Goal: Information Seeking & Learning: Compare options

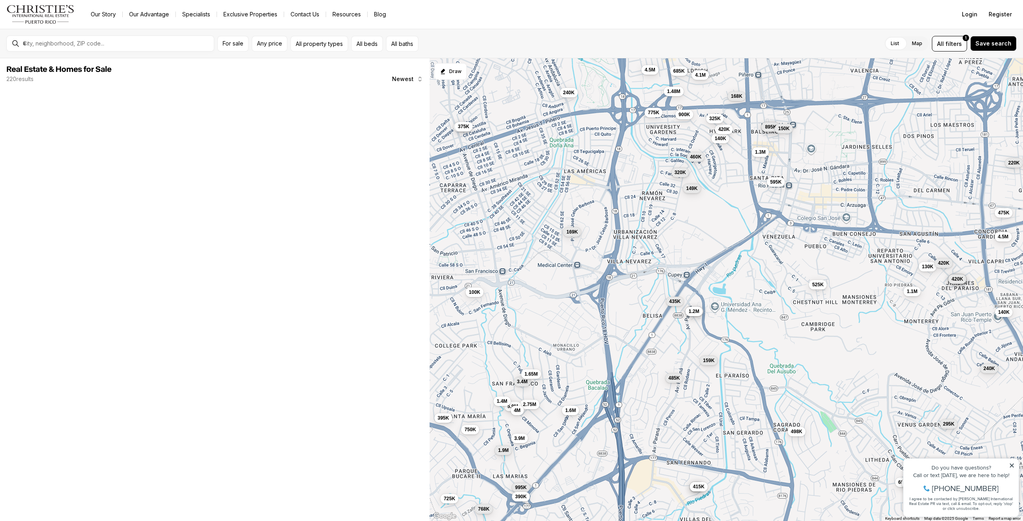
click at [678, 172] on span "320K" at bounding box center [680, 172] width 12 height 6
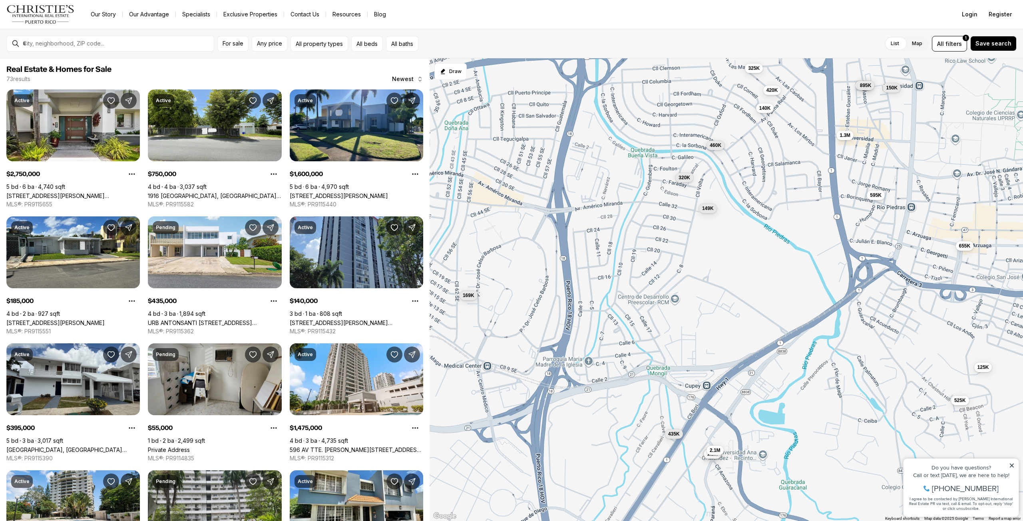
click at [644, 179] on div "185K 895K 435K 169K 525K 735K 1.2M 140K 149K 420K 460K 325K 320K 595K 1.3M 150K…" at bounding box center [725, 289] width 593 height 463
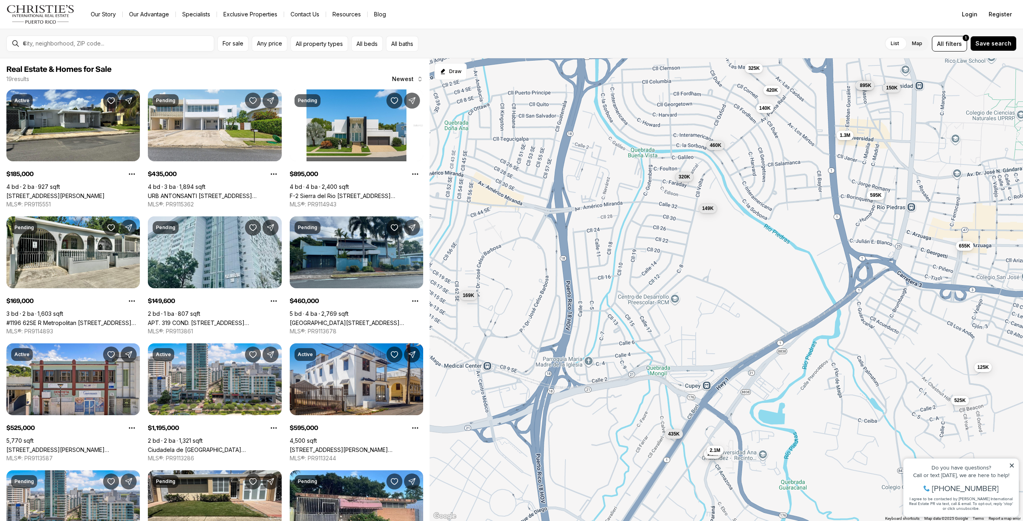
click at [683, 176] on span "320K" at bounding box center [684, 177] width 12 height 6
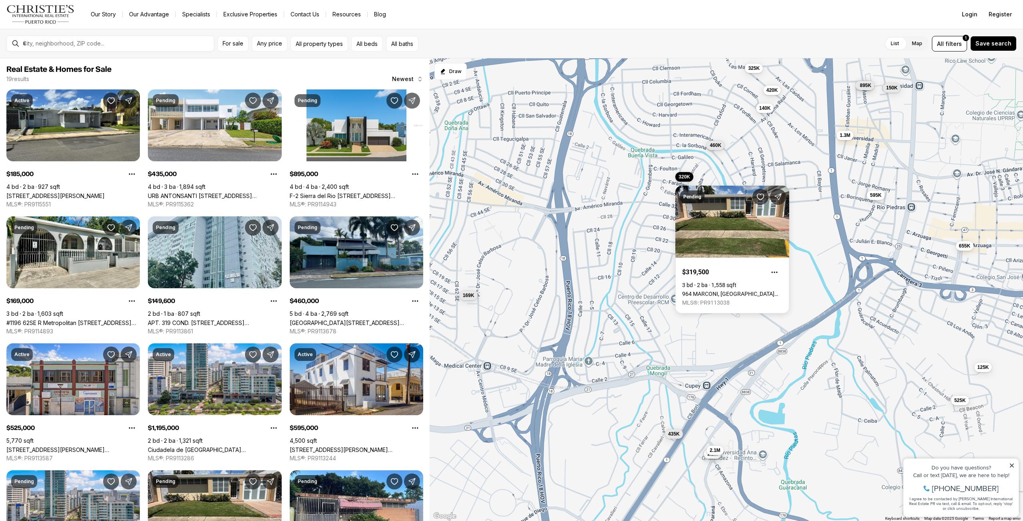
click at [659, 213] on div "185K 895K 435K 169K 525K 735K 1.2M 140K 149K 420K 460K 325K 320K 595K 1.3M 150K…" at bounding box center [725, 289] width 593 height 463
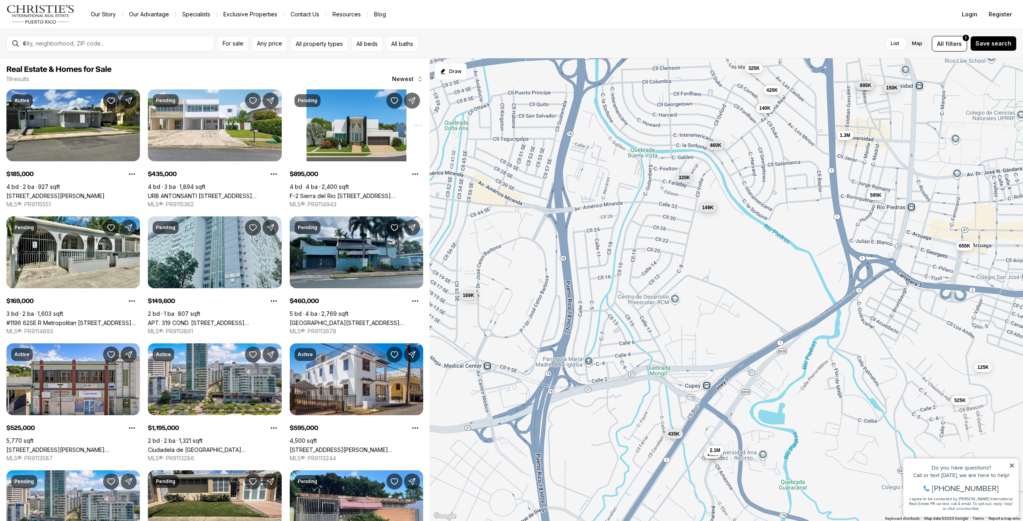
click at [710, 209] on span "149K" at bounding box center [707, 208] width 12 height 6
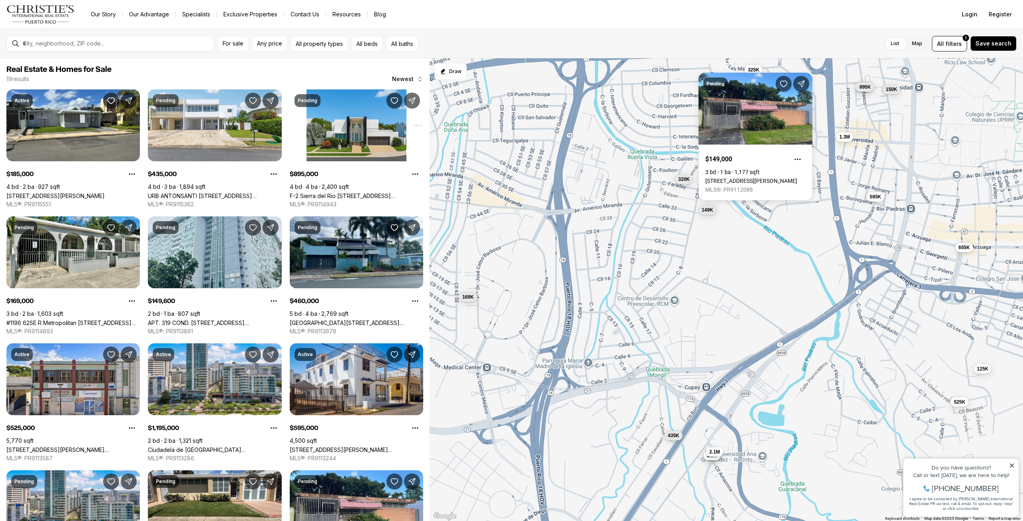
drag, startPoint x: 670, startPoint y: 217, endPoint x: 665, endPoint y: 246, distance: 29.2
click at [665, 246] on div "185K 895K 435K 169K 525K 735K 1.2M 140K 149K 420K 460K 325K 320K 595K 1.3M 150K…" at bounding box center [725, 289] width 593 height 463
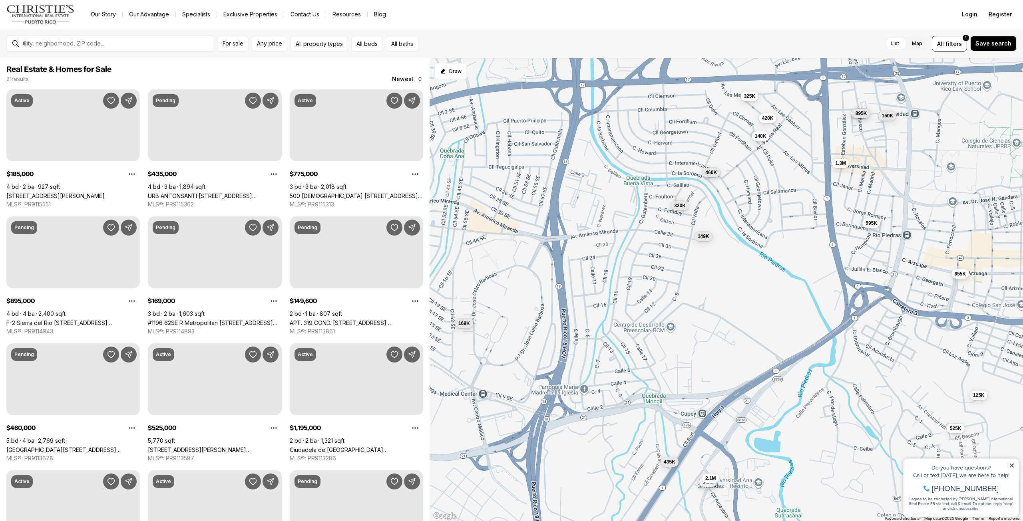
click at [712, 169] on span "460K" at bounding box center [711, 172] width 12 height 6
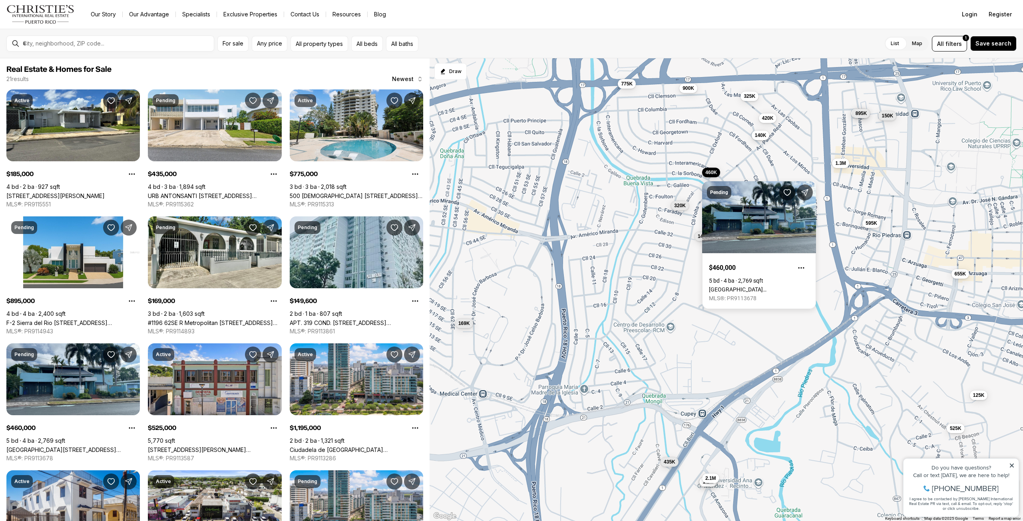
click at [760, 134] on span "140K" at bounding box center [760, 135] width 12 height 6
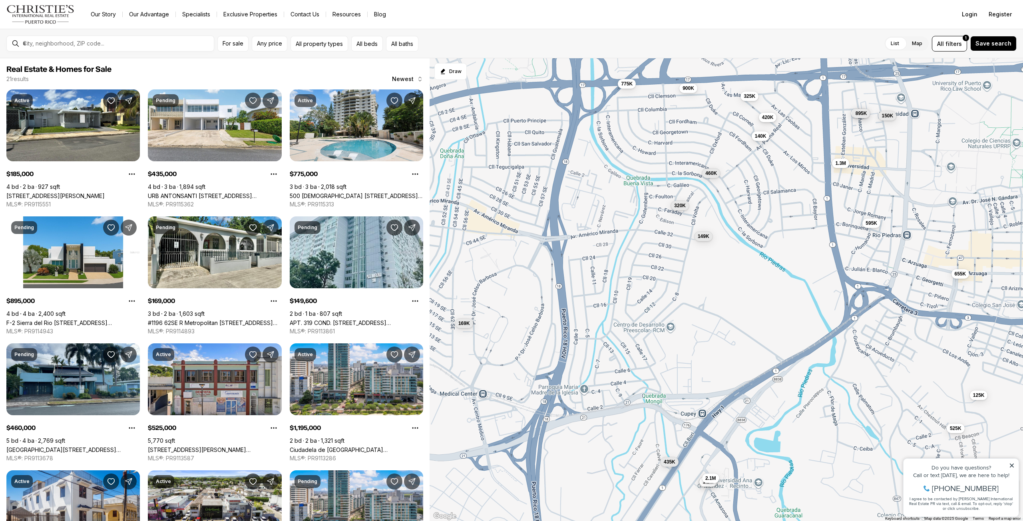
click at [771, 117] on span "420K" at bounding box center [767, 117] width 12 height 6
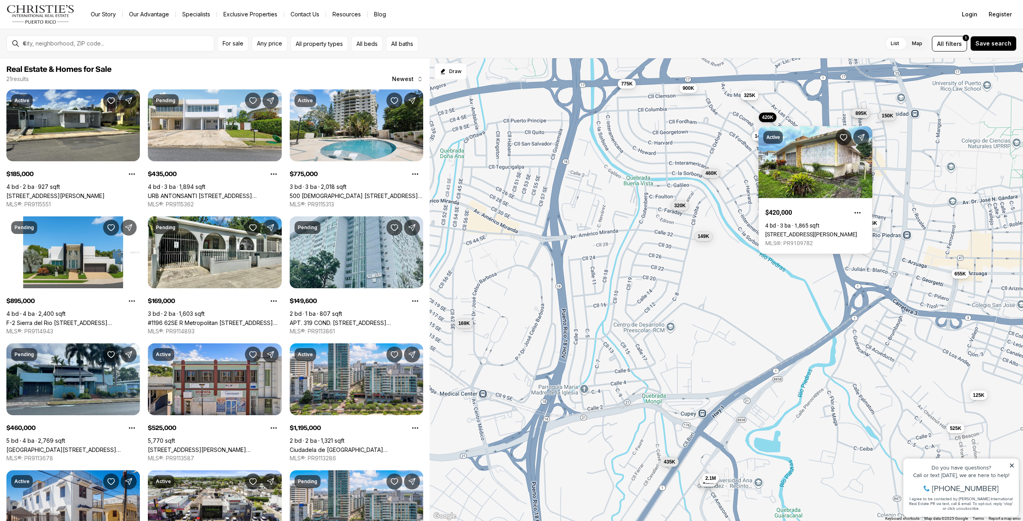
click at [754, 99] on button "325K" at bounding box center [749, 96] width 18 height 10
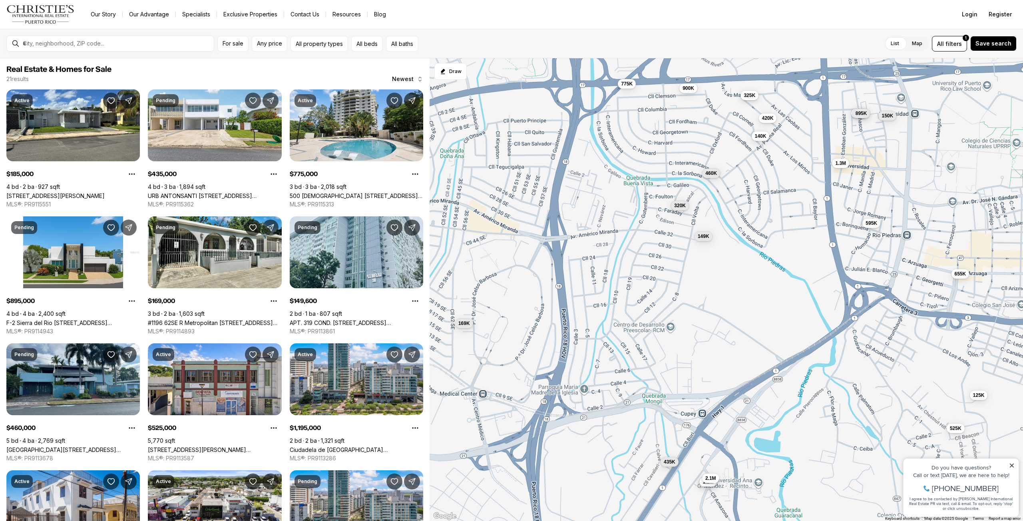
click at [752, 96] on span "325K" at bounding box center [749, 95] width 12 height 6
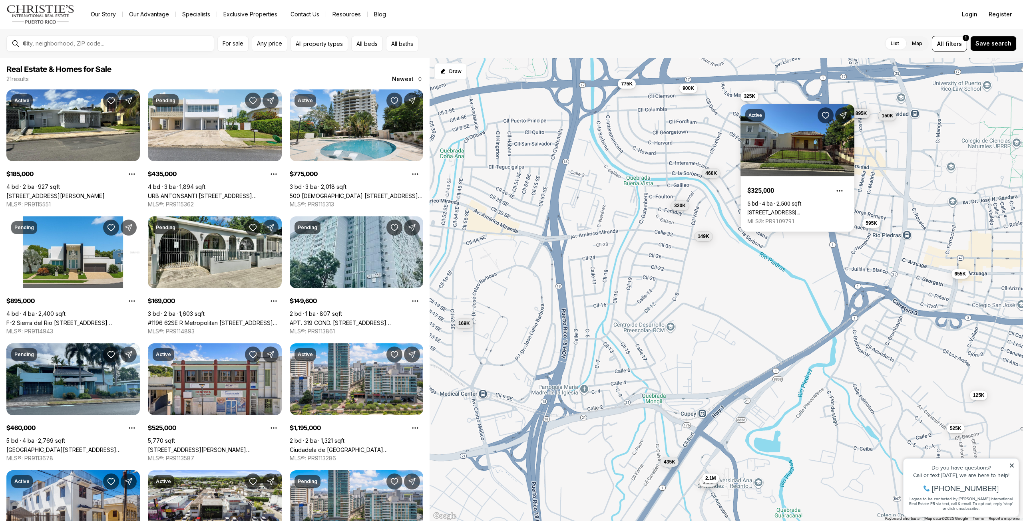
click at [691, 99] on div "185K 895K 435K 169K 525K 735K 1.2M 140K 149K 420K 460K 325K 320K 595K 1.3M 150K…" at bounding box center [725, 289] width 593 height 463
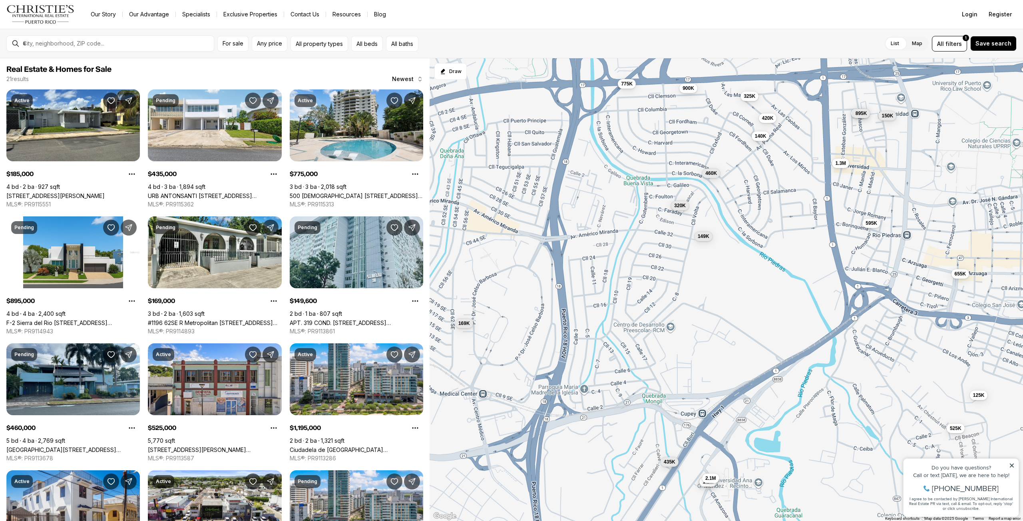
click at [707, 137] on div "185K 895K 435K 169K 525K 735K 1.2M 140K 149K 420K 460K 325K 320K 595K 1.3M 150K…" at bounding box center [725, 289] width 593 height 463
click at [763, 136] on span "140K" at bounding box center [760, 135] width 12 height 6
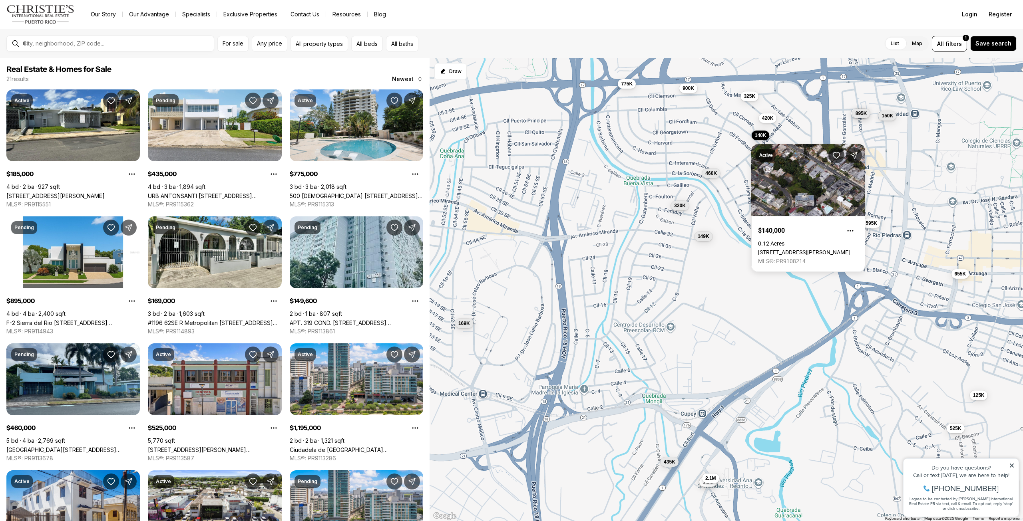
click at [690, 146] on div "185K 895K 435K 169K 525K 735K 1.2M 140K 149K 420K 460K 325K 320K 595K 1.3M 150K…" at bounding box center [725, 289] width 593 height 463
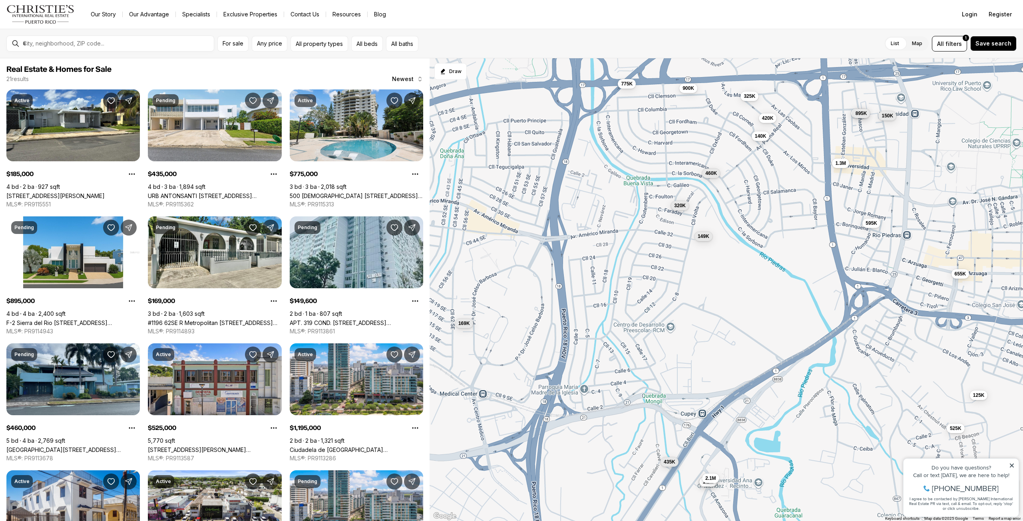
click at [941, 155] on div "185K 895K 435K 169K 525K 735K 1.2M 140K 149K 420K 460K 325K 320K 595K 1.3M 150K…" at bounding box center [725, 289] width 593 height 463
click at [874, 225] on span "595K" at bounding box center [871, 222] width 12 height 6
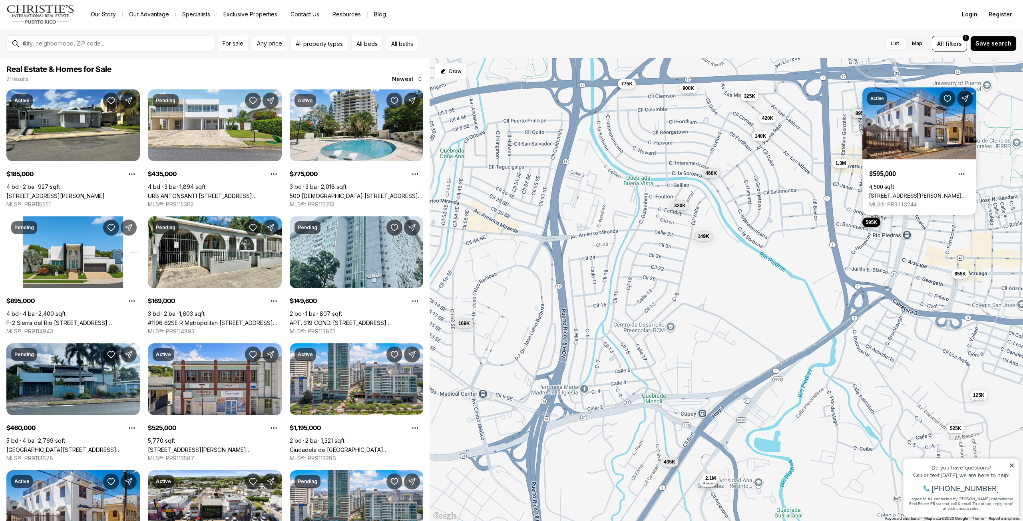
click at [938, 273] on div "185K 895K 435K 169K 525K 735K 1.2M 140K 149K 420K 460K 325K 320K 595K 1.3M 150K…" at bounding box center [725, 289] width 593 height 463
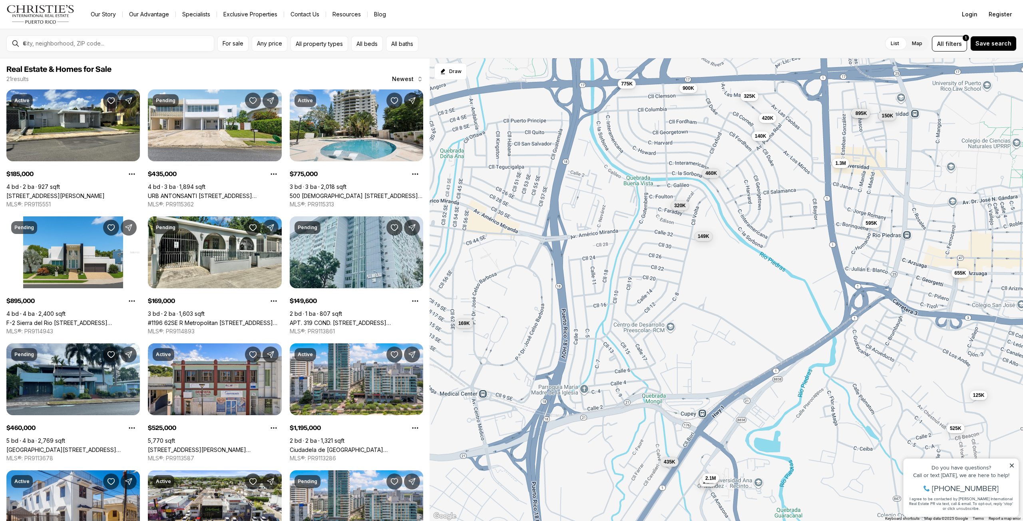
click at [965, 276] on span "655K" at bounding box center [960, 273] width 12 height 6
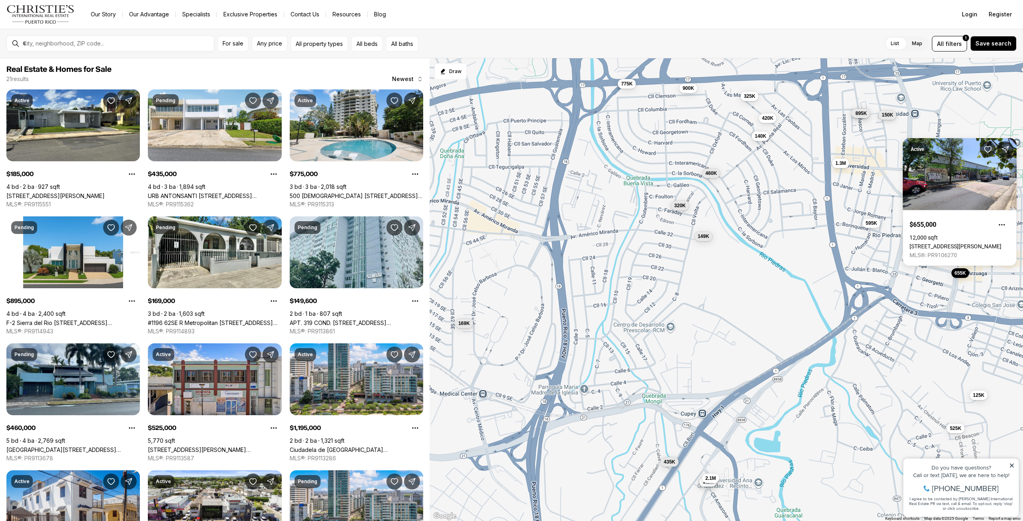
click at [890, 114] on span "150K" at bounding box center [887, 115] width 12 height 6
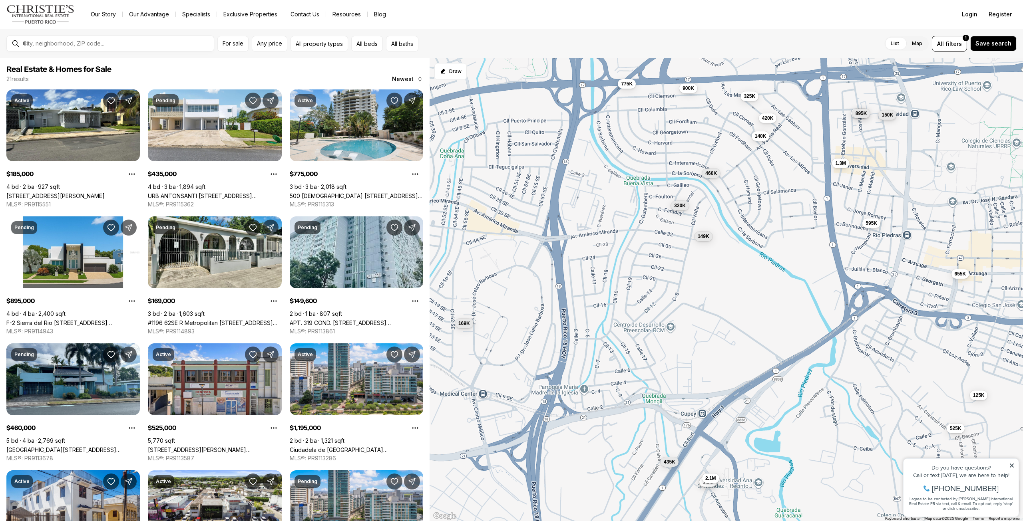
click at [886, 115] on span "150K" at bounding box center [887, 115] width 12 height 6
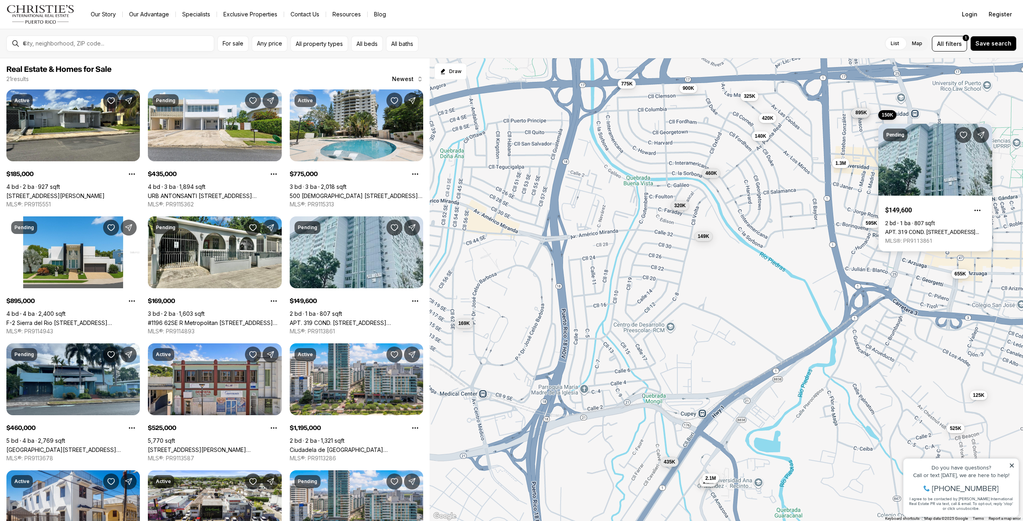
click at [866, 109] on span "895K" at bounding box center [861, 112] width 12 height 6
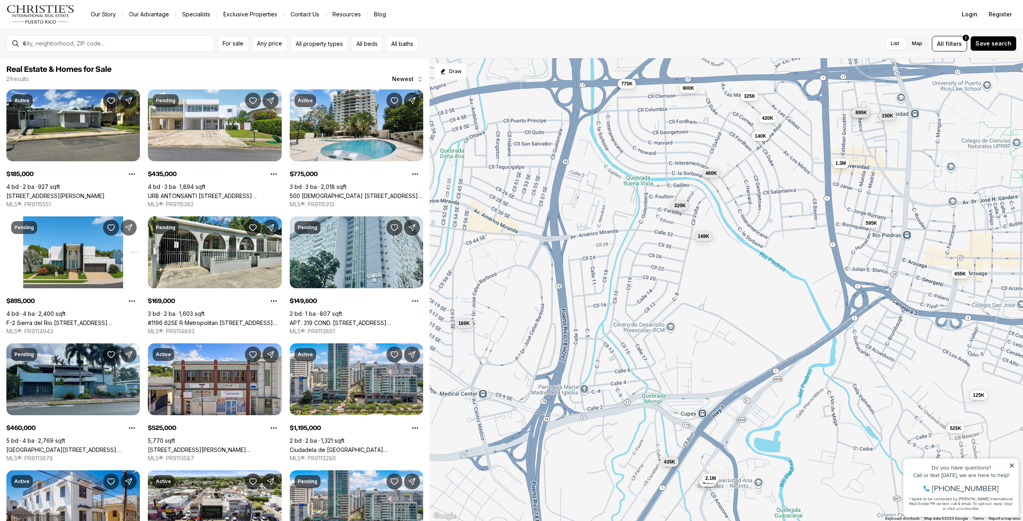
click at [854, 111] on button "895K" at bounding box center [861, 113] width 18 height 10
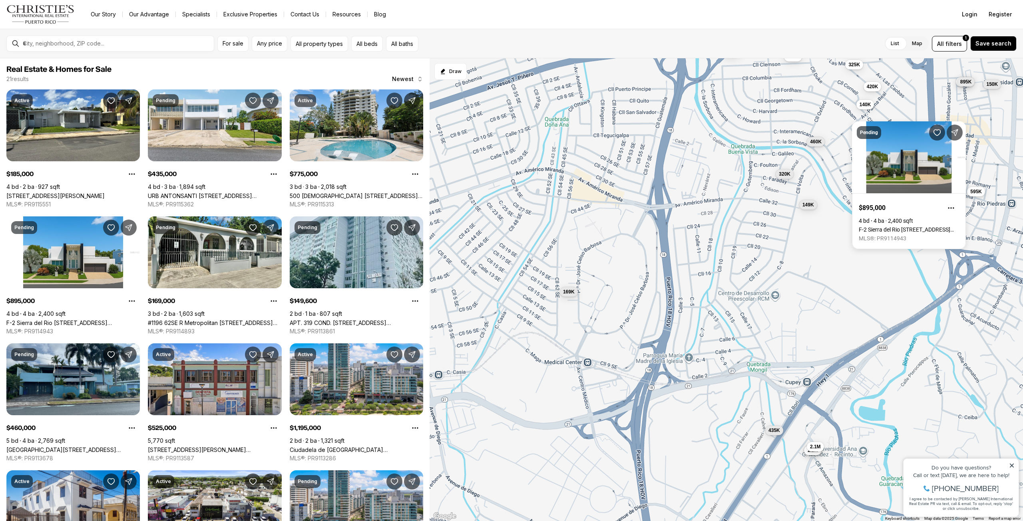
drag, startPoint x: 584, startPoint y: 263, endPoint x: 685, endPoint y: 232, distance: 105.9
click at [685, 232] on div "185K 895K 435K 169K 525K 735K 1.2M 140K 149K 420K 460K 325K 320K 595K 1.3M 150K…" at bounding box center [725, 289] width 593 height 463
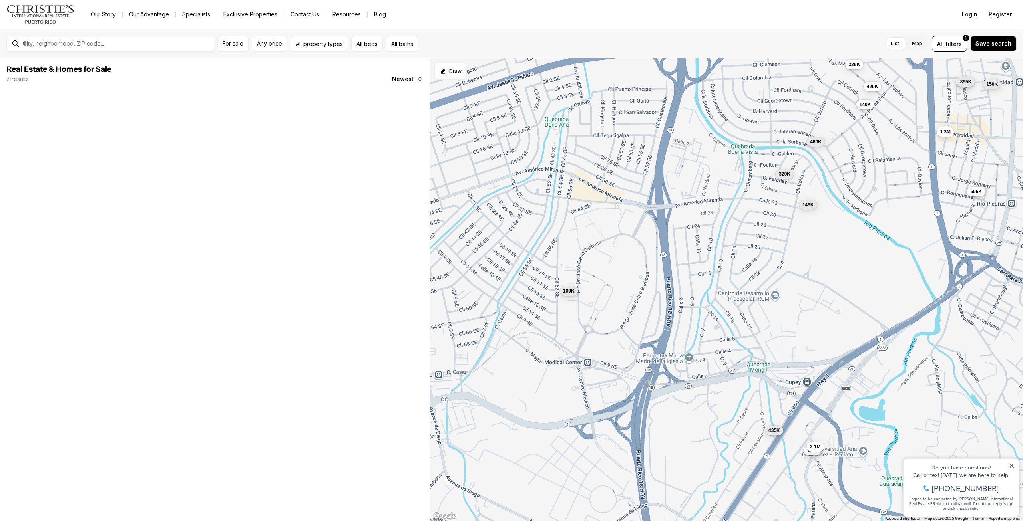
click at [569, 292] on span "169K" at bounding box center [569, 291] width 12 height 6
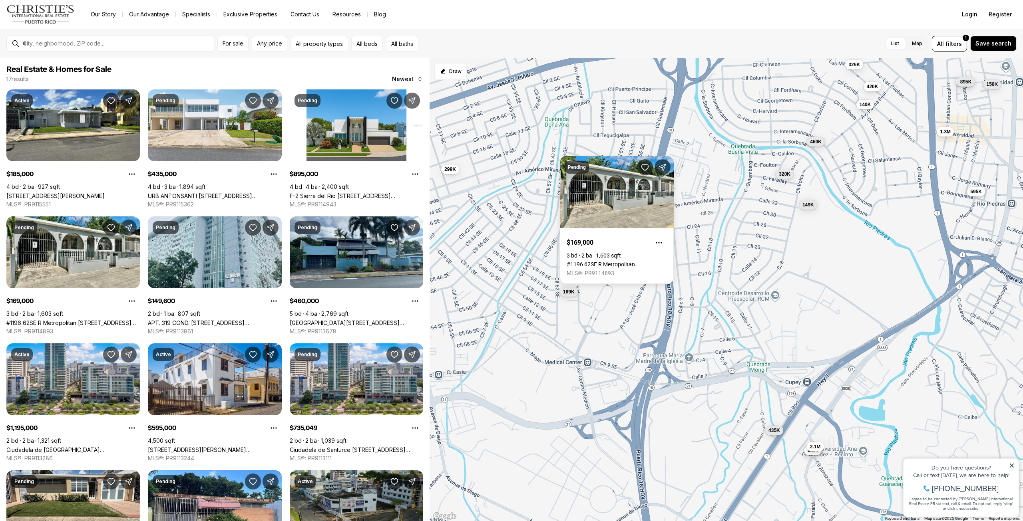
click at [624, 325] on div "185K 895K 435K 169K 735K 1.2M 140K 149K 420K 460K 325K 320K 595K 1.3M 150K 2.1M…" at bounding box center [725, 289] width 593 height 463
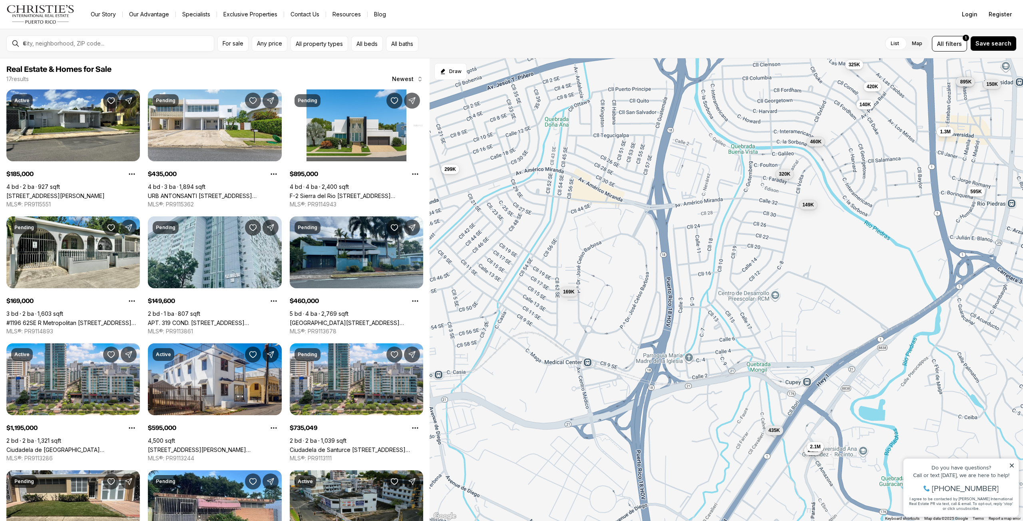
click at [629, 319] on div "185K 895K 435K 169K 735K 1.2M 140K 149K 420K 460K 325K 320K 595K 1.3M 150K 2.1M…" at bounding box center [725, 289] width 593 height 463
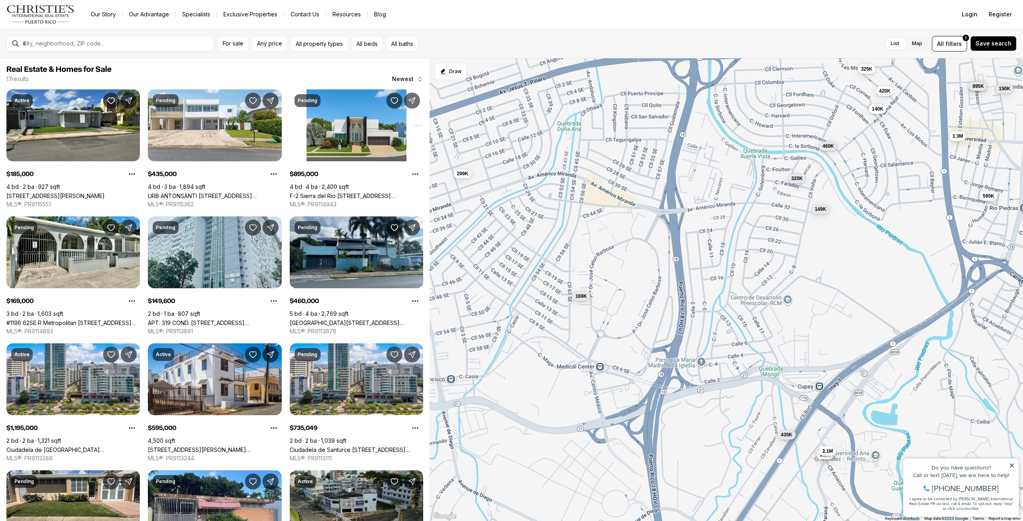
drag, startPoint x: 584, startPoint y: 304, endPoint x: 603, endPoint y: 310, distance: 19.7
click at [603, 310] on div "185K 895K 435K 169K 735K 1.2M 140K 149K 420K 460K 325K 320K 595K 1.3M 150K 2.1M…" at bounding box center [725, 289] width 593 height 463
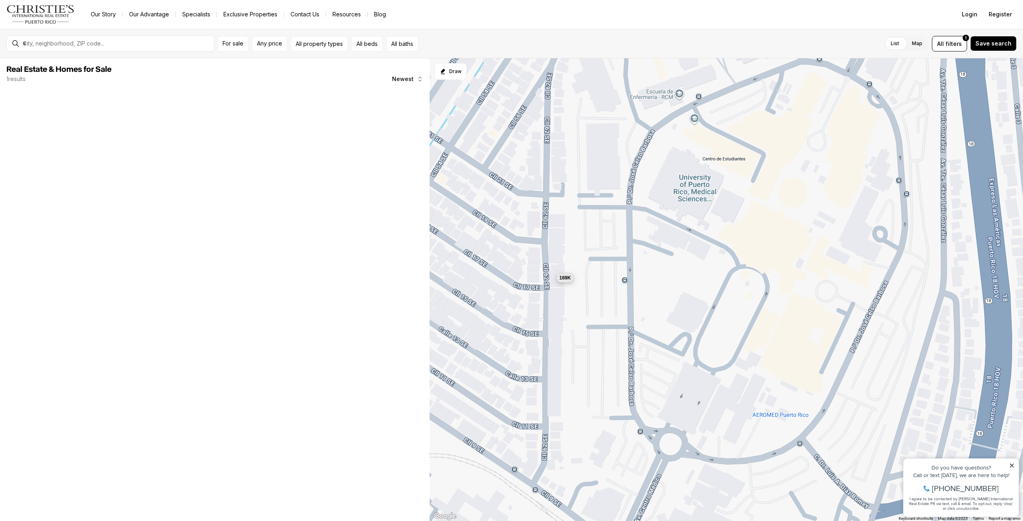
click at [565, 276] on span "169K" at bounding box center [565, 278] width 12 height 6
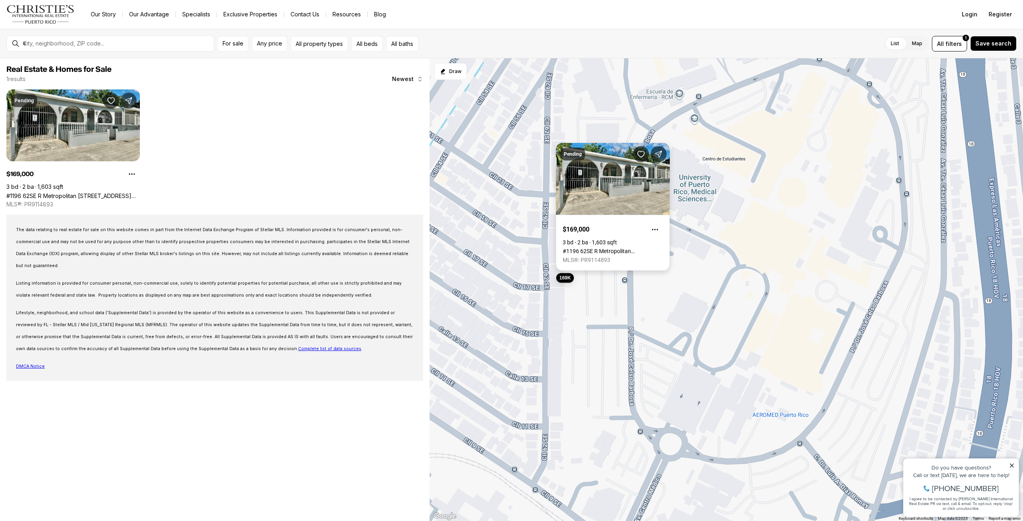
click at [610, 248] on link "#1196 62SE R Metropolitan [STREET_ADDRESS][PERSON_NAME]" at bounding box center [612, 251] width 100 height 6
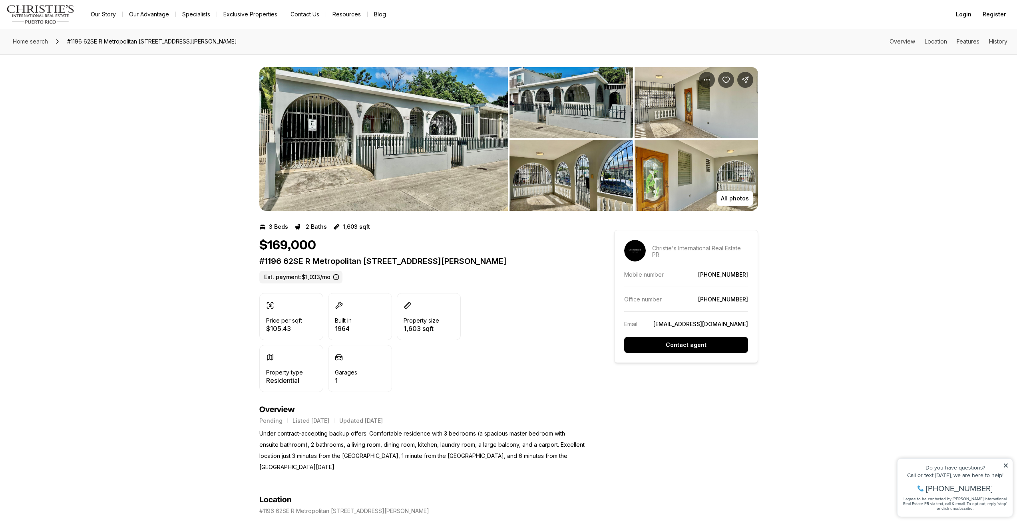
click at [444, 159] on img "View image gallery" at bounding box center [383, 139] width 248 height 144
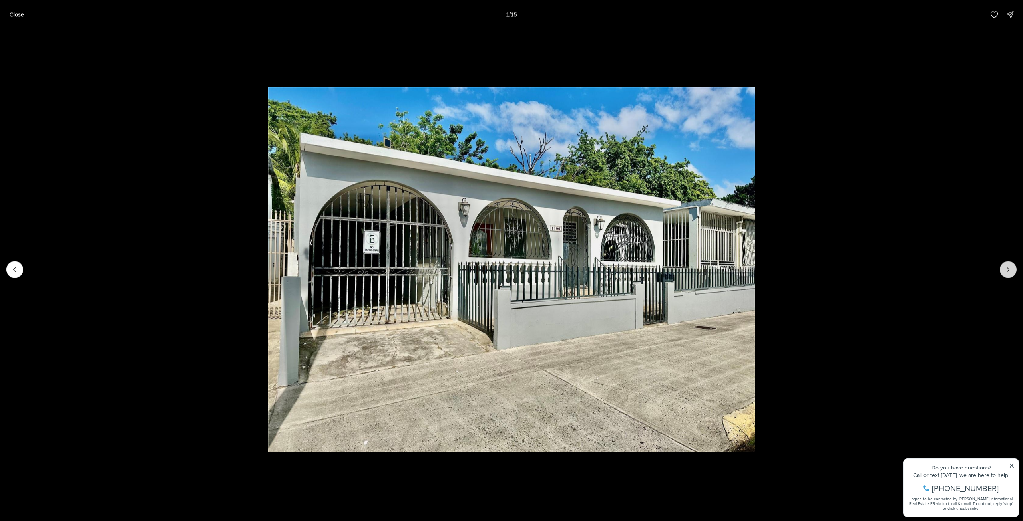
click at [1005, 269] on icon "Next slide" at bounding box center [1008, 270] width 8 height 8
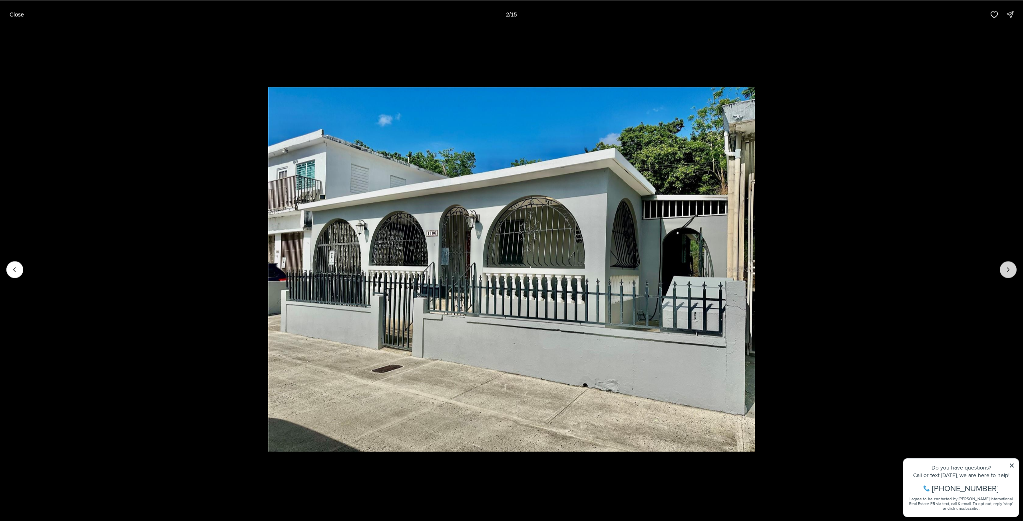
click at [1005, 269] on icon "Next slide" at bounding box center [1008, 270] width 8 height 8
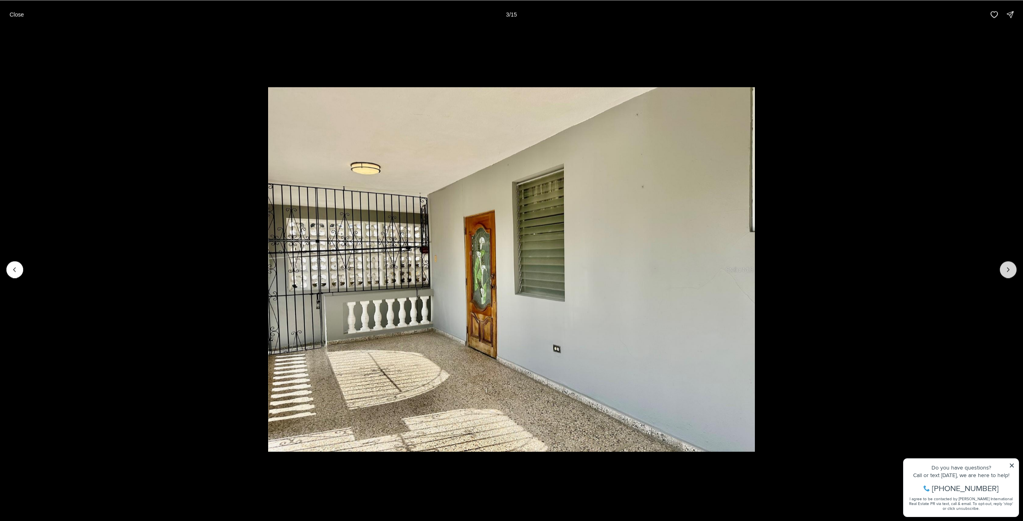
click at [1005, 269] on icon "Next slide" at bounding box center [1008, 270] width 8 height 8
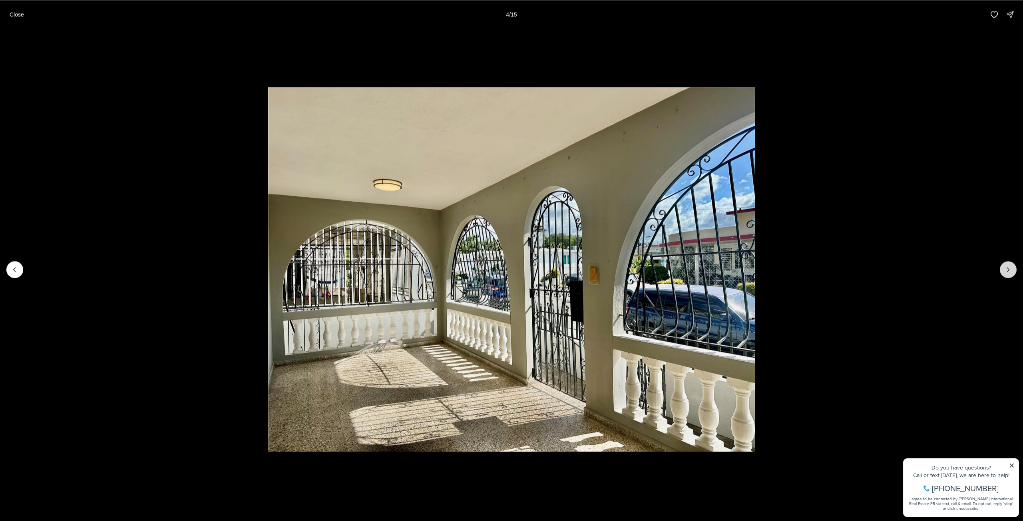
click at [1005, 269] on icon "Next slide" at bounding box center [1008, 270] width 8 height 8
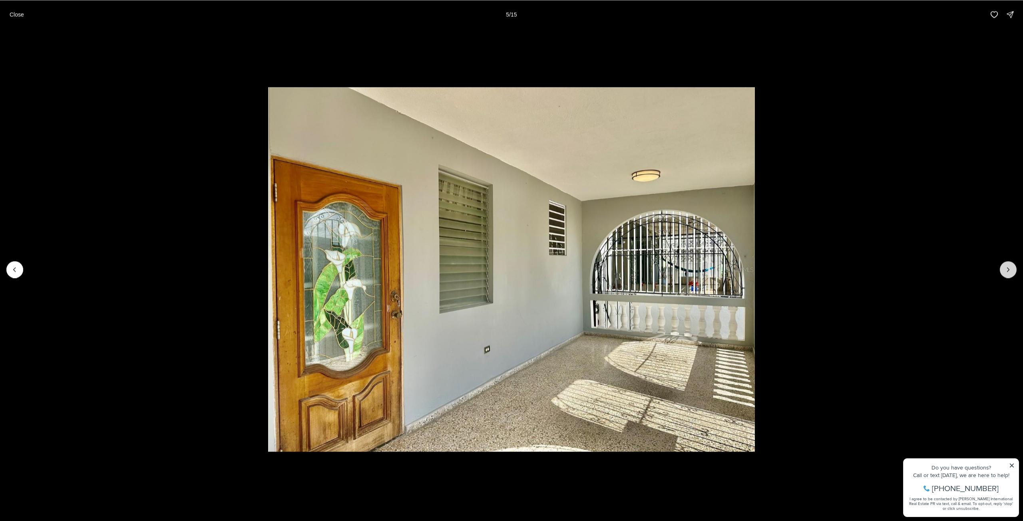
click at [1005, 269] on icon "Next slide" at bounding box center [1008, 270] width 8 height 8
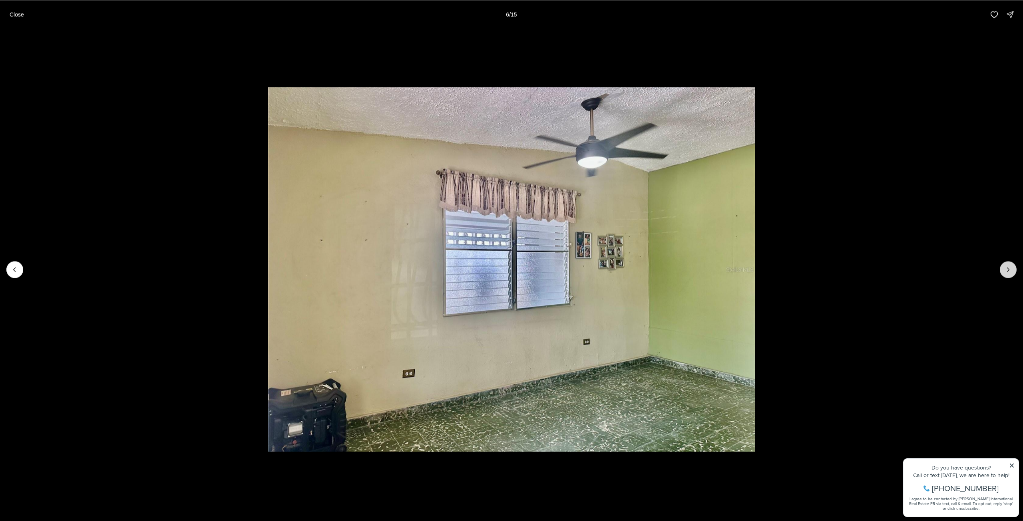
click at [1005, 269] on icon "Next slide" at bounding box center [1008, 270] width 8 height 8
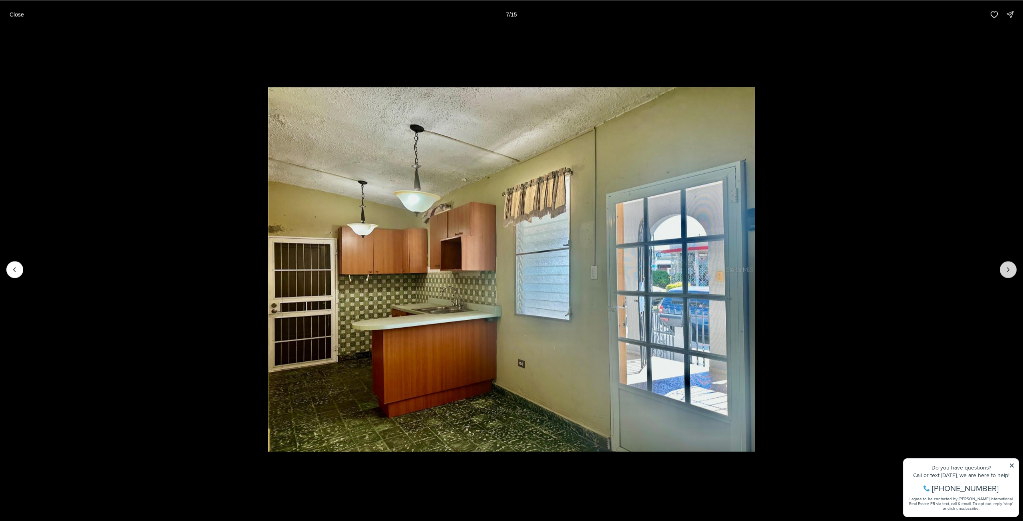
click at [1005, 269] on icon "Next slide" at bounding box center [1008, 270] width 8 height 8
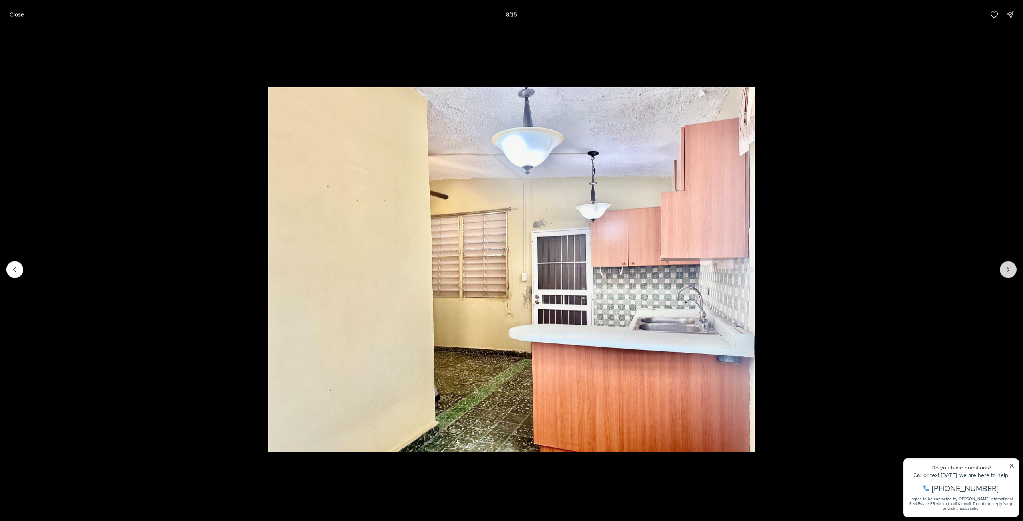
click at [1005, 269] on icon "Next slide" at bounding box center [1008, 270] width 8 height 8
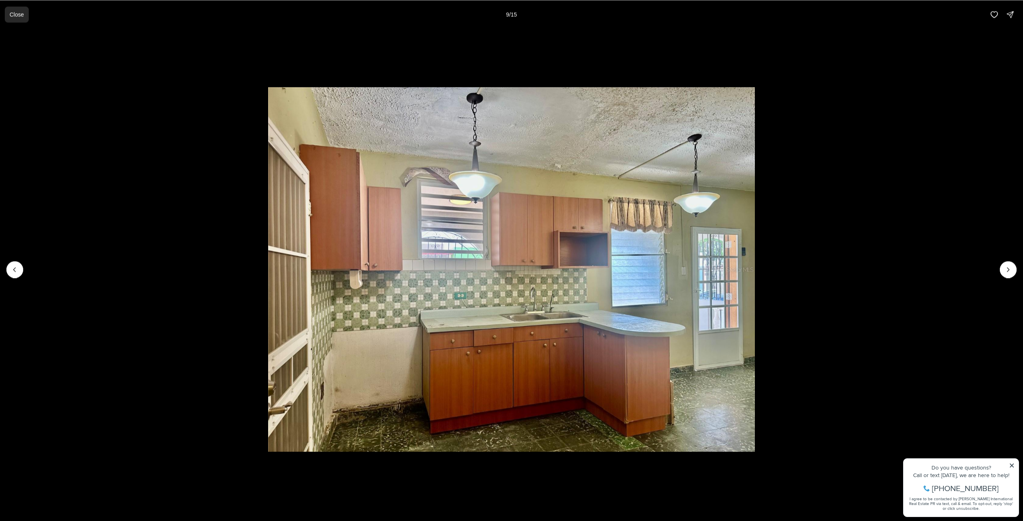
click at [22, 18] on p "Close" at bounding box center [17, 14] width 14 height 6
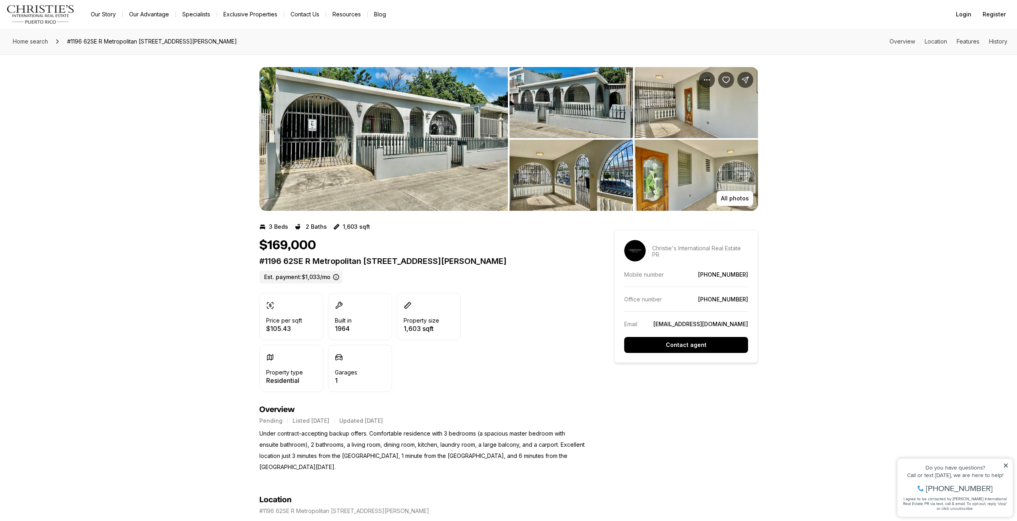
click at [714, 177] on img "View image gallery" at bounding box center [695, 175] width 123 height 71
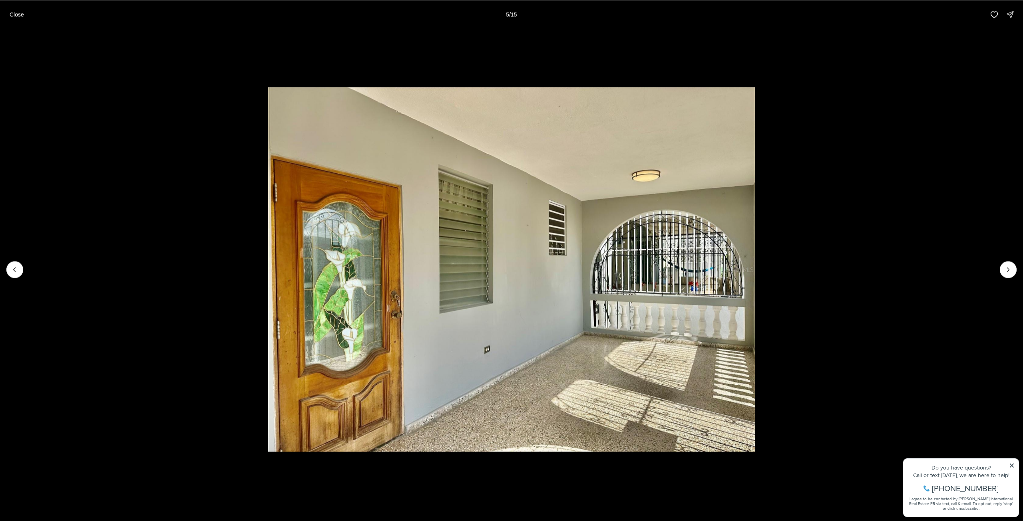
click at [992, 264] on li "5 of 15" at bounding box center [511, 269] width 1023 height 481
click at [999, 270] on li "5 of 15" at bounding box center [511, 269] width 1023 height 481
click at [1007, 274] on button "Next slide" at bounding box center [1008, 269] width 17 height 17
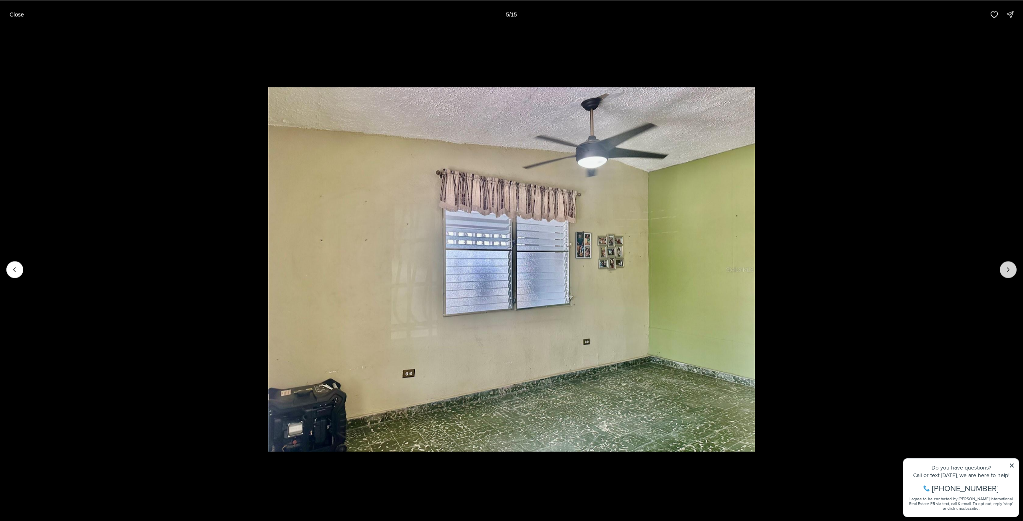
click at [1007, 274] on button "Next slide" at bounding box center [1008, 269] width 17 height 17
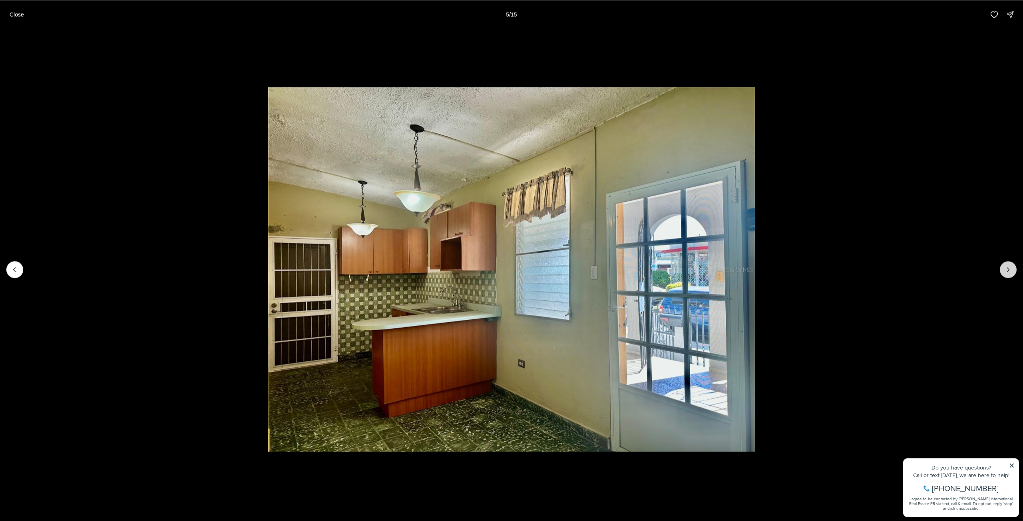
click at [1007, 274] on button "Next slide" at bounding box center [1008, 269] width 17 height 17
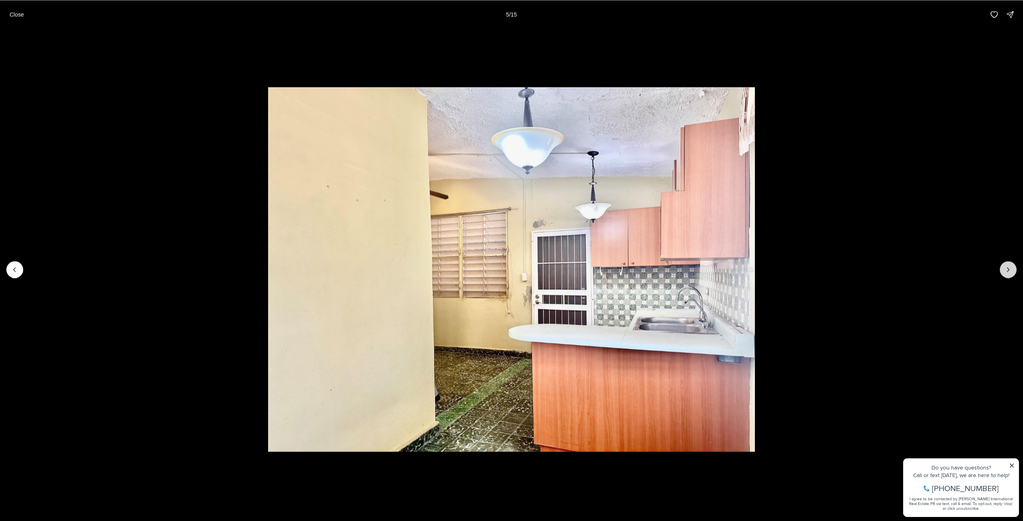
click at [1007, 274] on button "Next slide" at bounding box center [1008, 269] width 17 height 17
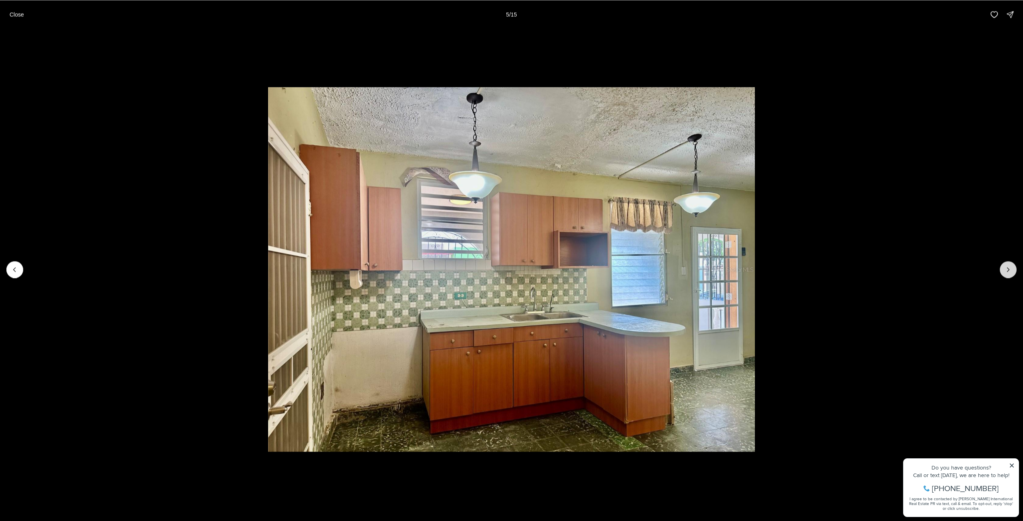
click at [1007, 274] on button "Next slide" at bounding box center [1008, 269] width 17 height 17
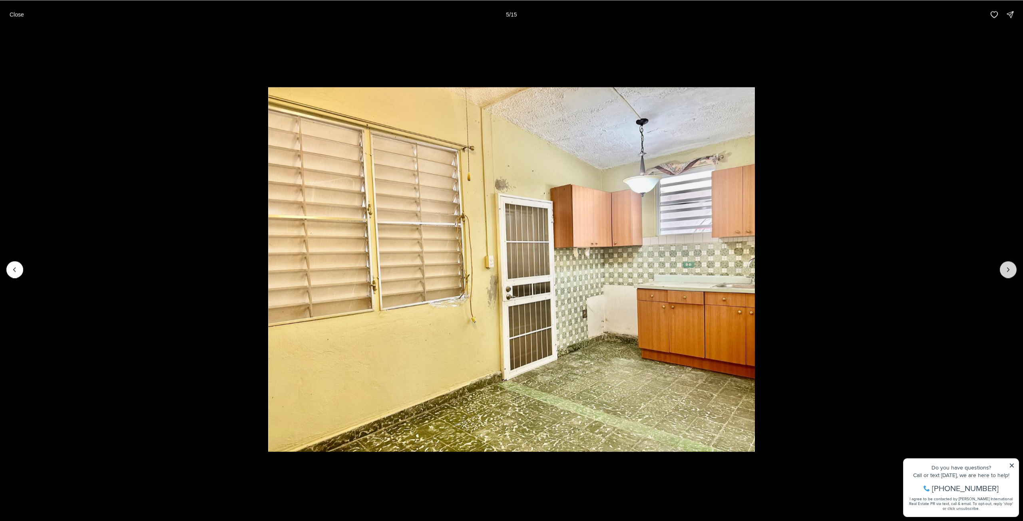
click at [1007, 274] on button "Next slide" at bounding box center [1008, 269] width 17 height 17
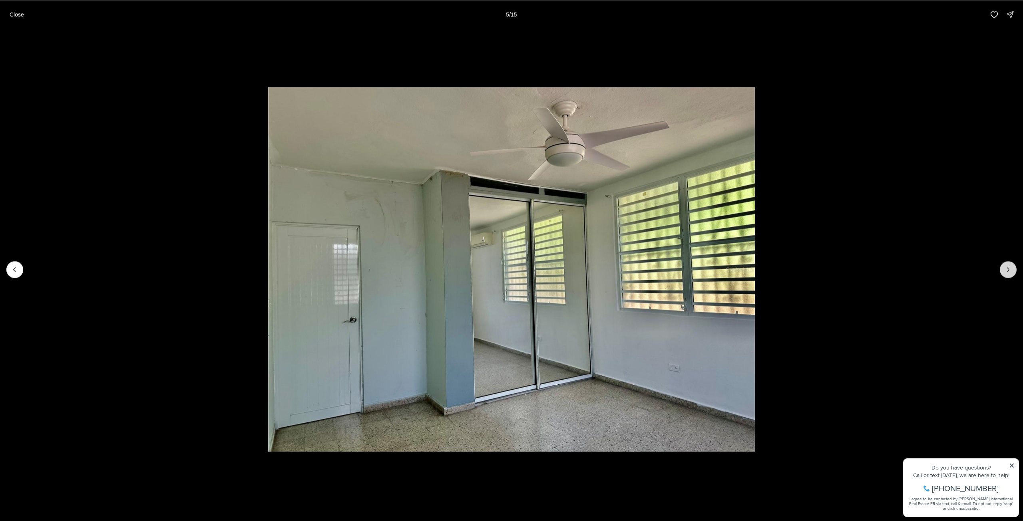
click at [1007, 274] on button "Next slide" at bounding box center [1008, 269] width 17 height 17
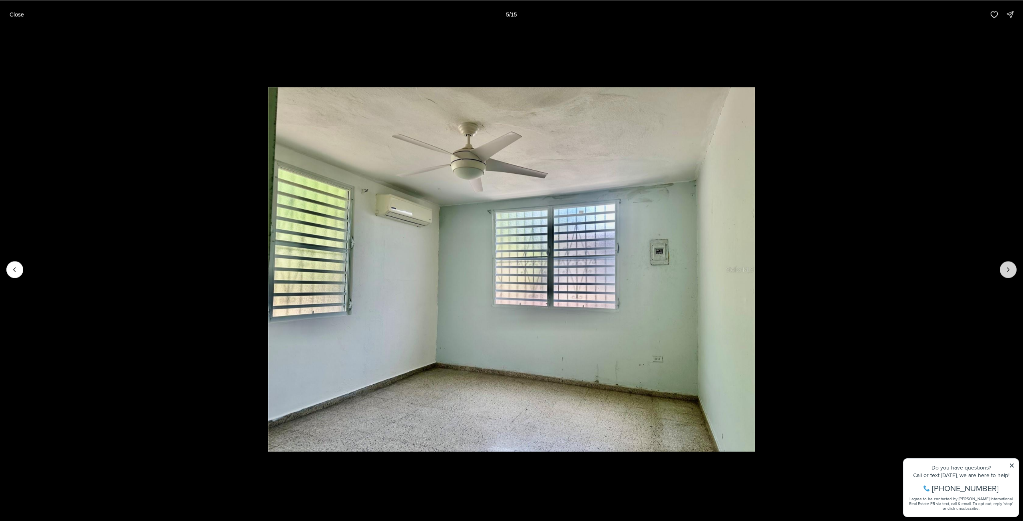
click at [1007, 274] on button "Next slide" at bounding box center [1008, 269] width 17 height 17
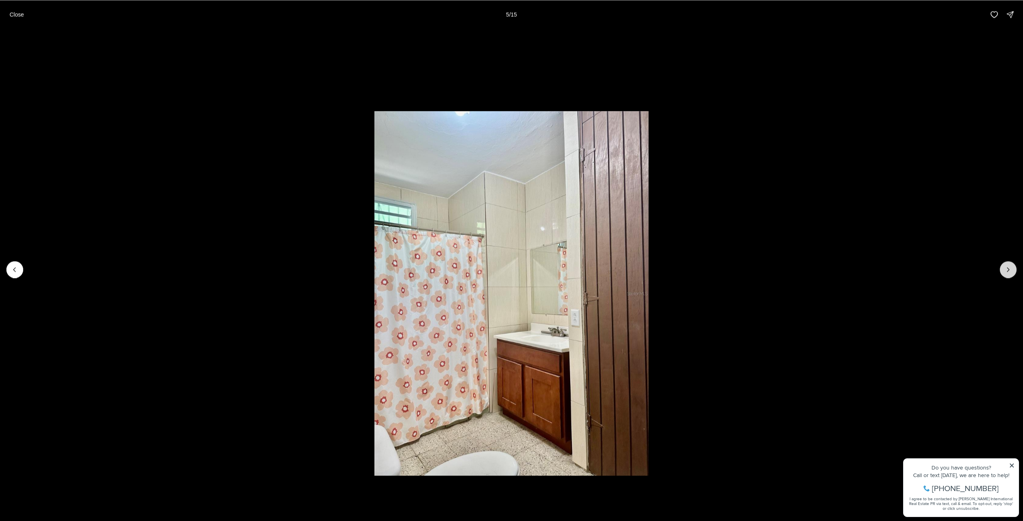
click at [1007, 274] on button "Next slide" at bounding box center [1008, 269] width 17 height 17
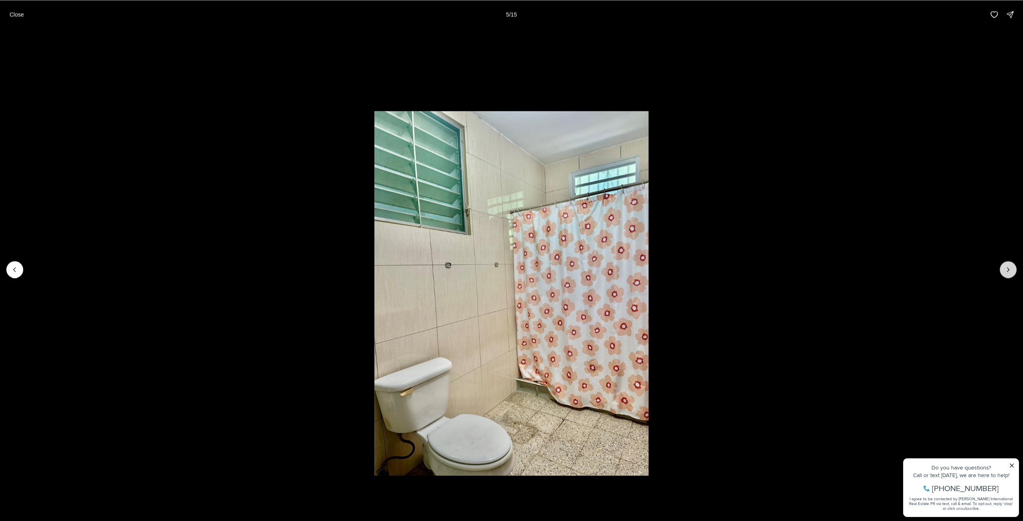
click at [1007, 274] on button "Next slide" at bounding box center [1008, 269] width 17 height 17
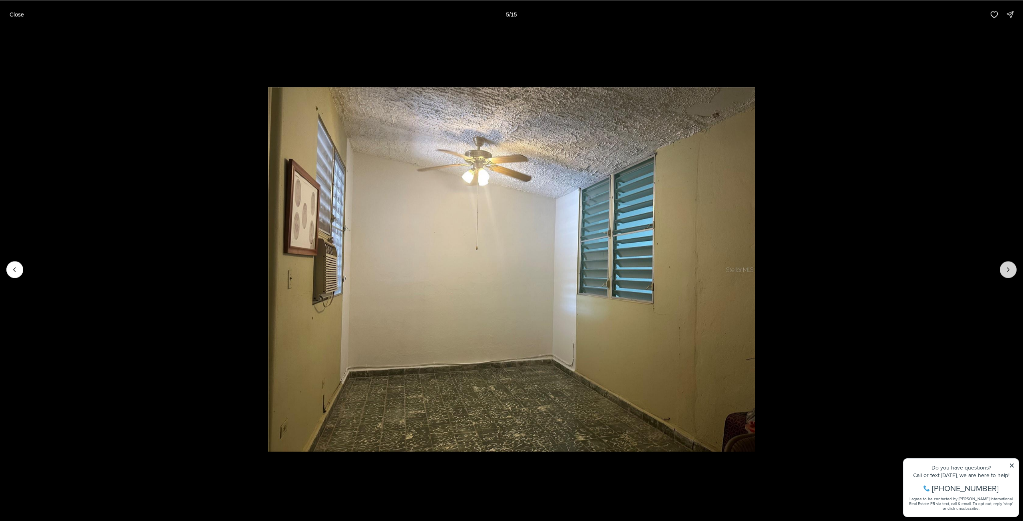
click at [1007, 274] on button "Next slide" at bounding box center [1008, 269] width 17 height 17
click at [1007, 274] on div at bounding box center [1008, 269] width 17 height 17
click at [1012, 268] on div at bounding box center [1008, 269] width 17 height 17
click at [15, 16] on p "Close" at bounding box center [17, 14] width 14 height 6
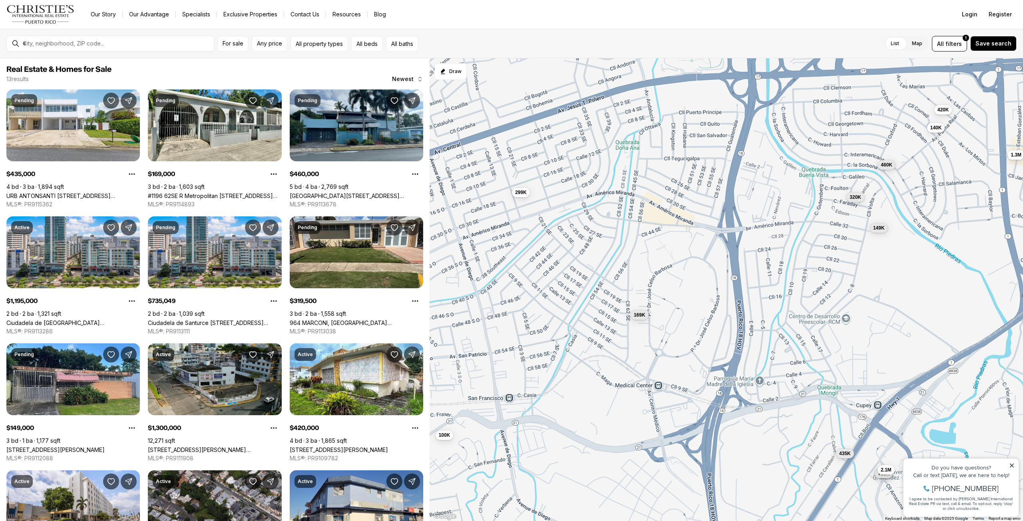
drag, startPoint x: 712, startPoint y: 254, endPoint x: 697, endPoint y: 292, distance: 40.9
click at [697, 292] on div "169K 435K 460K 1.2M 735K 320K 149K 1.3M 420K 100K 140K 299K 2.1M" at bounding box center [725, 289] width 593 height 463
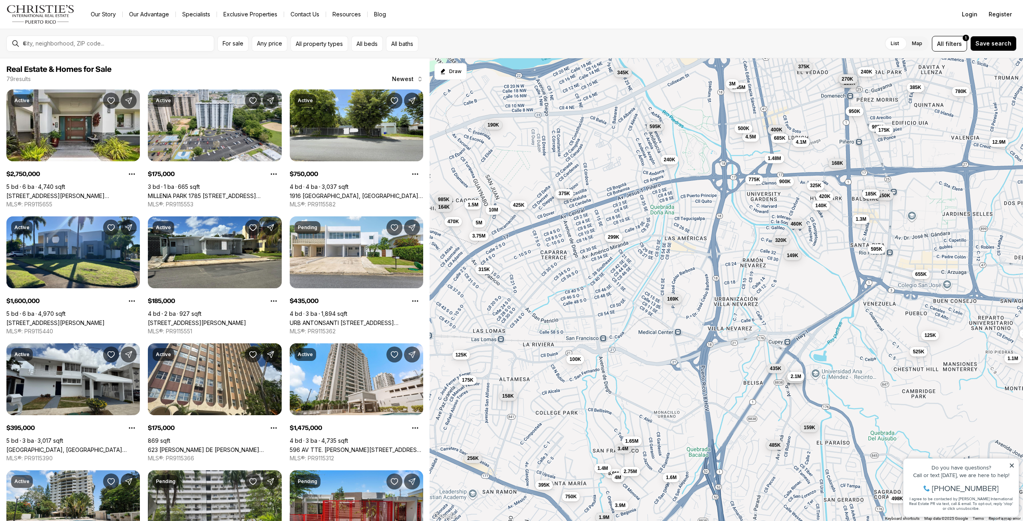
click at [612, 238] on span "299K" at bounding box center [614, 237] width 12 height 6
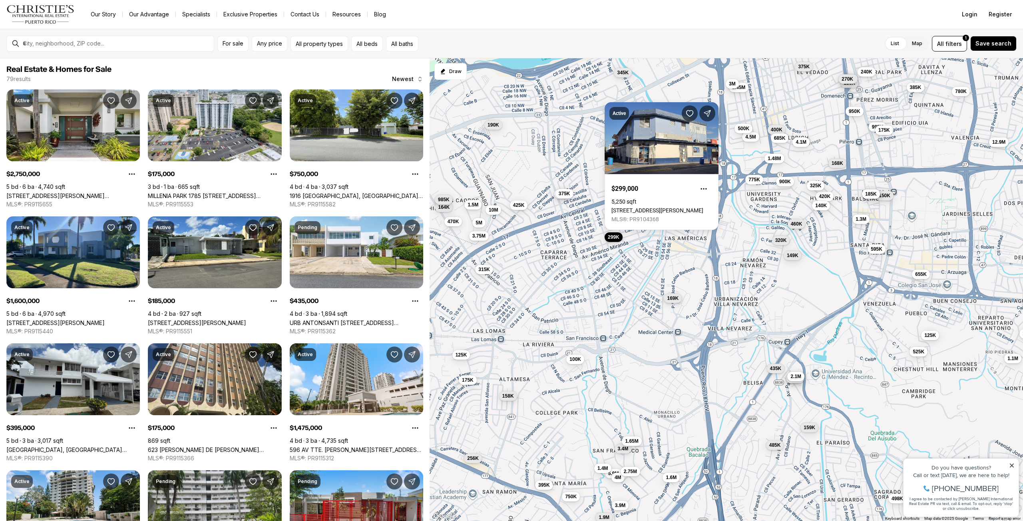
click at [673, 299] on span "169K" at bounding box center [673, 298] width 12 height 6
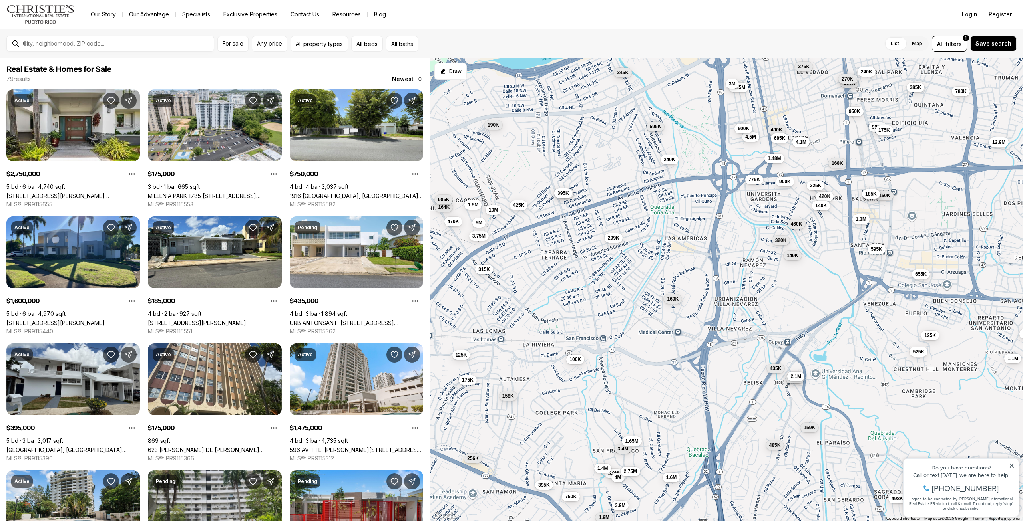
click at [560, 195] on span "395K" at bounding box center [563, 193] width 12 height 6
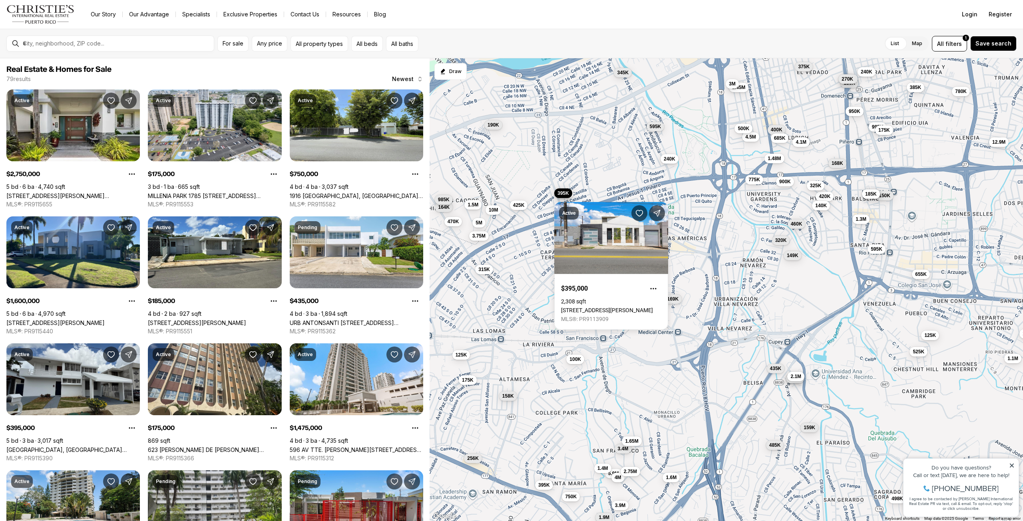
click at [667, 161] on span "240K" at bounding box center [670, 159] width 12 height 6
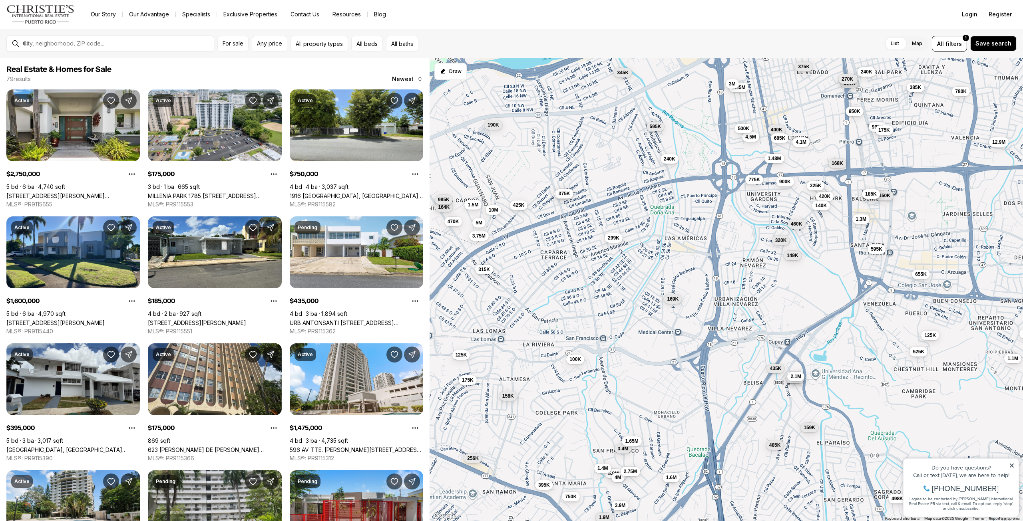
click at [676, 157] on button "240K" at bounding box center [669, 159] width 18 height 10
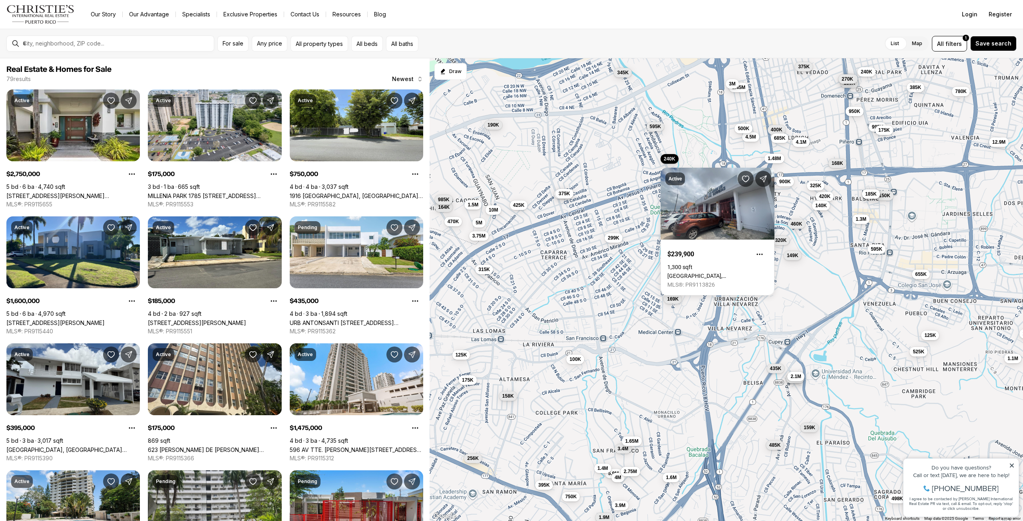
click at [658, 133] on div "169K 435K 460K 1.2M 735K 320K 149K 1.3M 420K 100K 140K 299K 2.1M 775K 900K 325K…" at bounding box center [725, 289] width 593 height 463
click at [656, 127] on span "595K" at bounding box center [655, 126] width 12 height 6
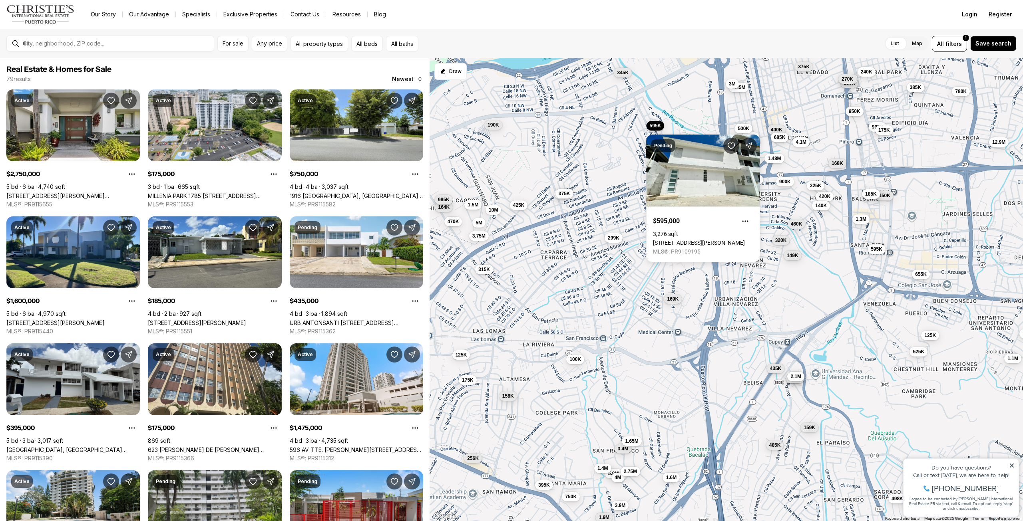
click at [785, 136] on span "685K" at bounding box center [779, 137] width 12 height 6
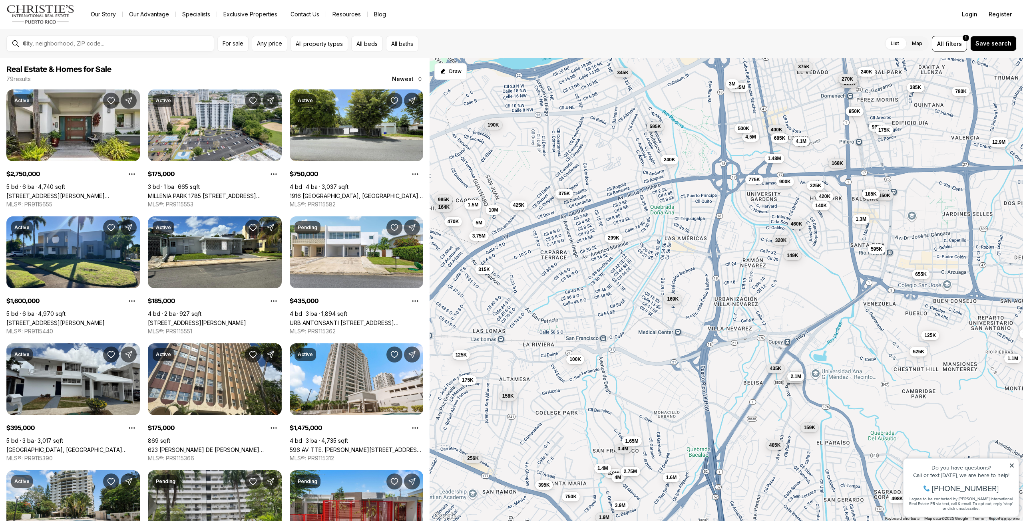
click at [808, 144] on button "4.1M" at bounding box center [800, 142] width 17 height 10
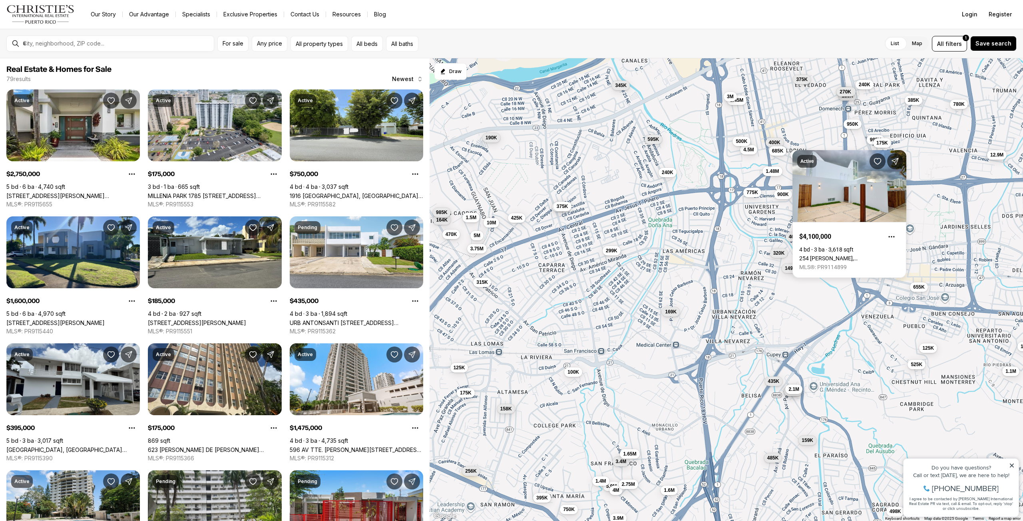
drag, startPoint x: 779, startPoint y: 347, endPoint x: 777, endPoint y: 365, distance: 18.1
click at [777, 365] on div "169K 435K 460K 1.2M 735K 320K 149K 1.3M 420K 100K 140K 299K 2.1M 775K 900K 325K…" at bounding box center [725, 289] width 593 height 463
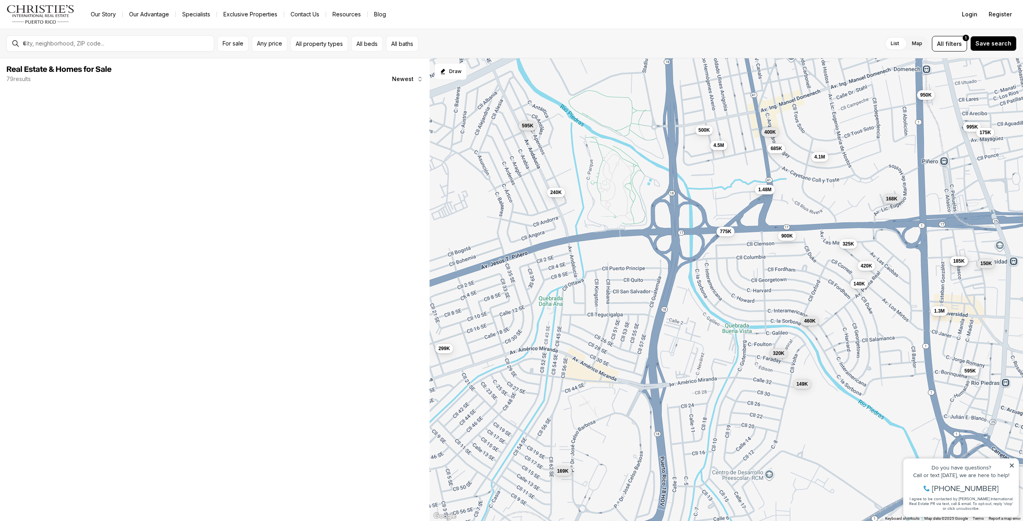
click at [716, 143] on span "4.5M" at bounding box center [718, 145] width 11 height 6
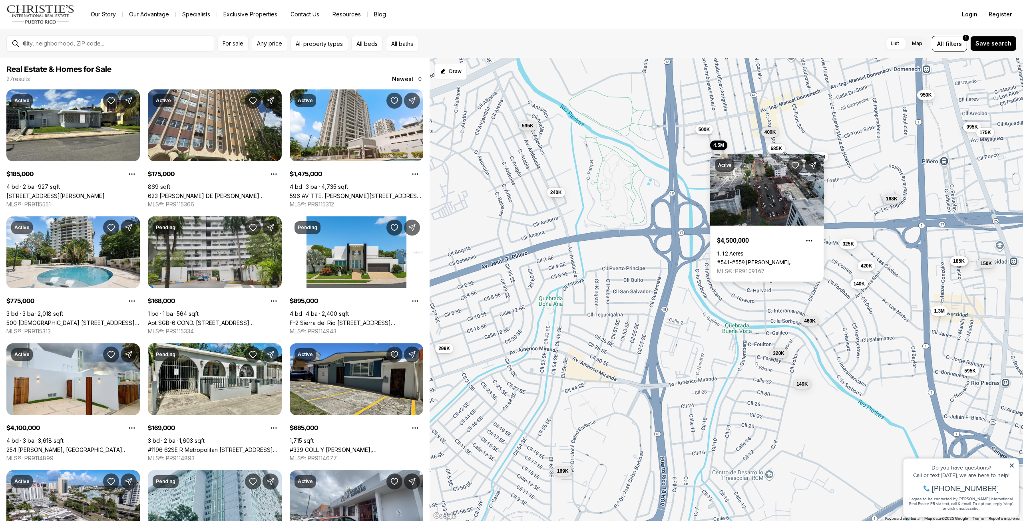
click at [700, 125] on button "500K" at bounding box center [704, 130] width 18 height 10
click at [706, 131] on span "500K" at bounding box center [704, 129] width 12 height 6
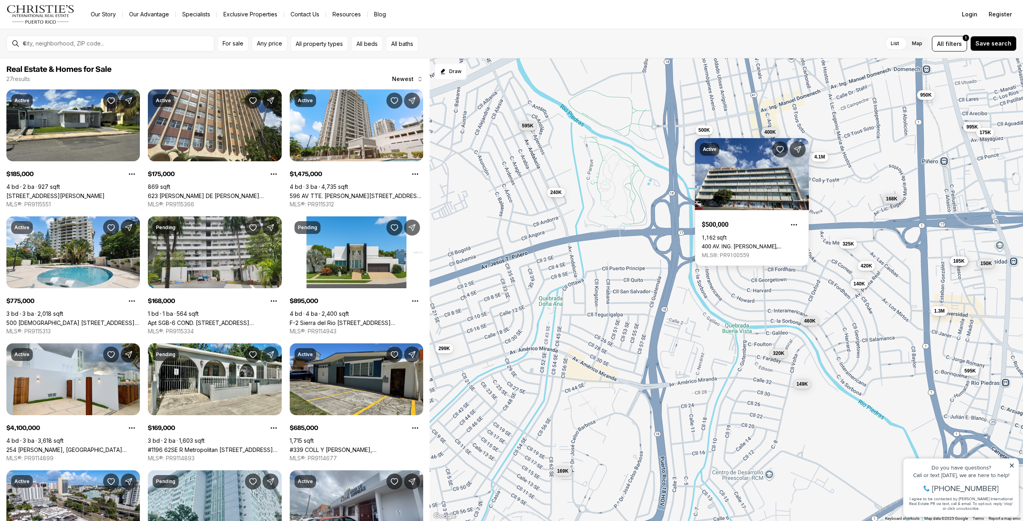
click at [774, 100] on div "169K 460K 320K 149K 1.3M 420K 140K 299K 775K 900K 325K 400K 685K 595K 150K 950K…" at bounding box center [725, 289] width 593 height 463
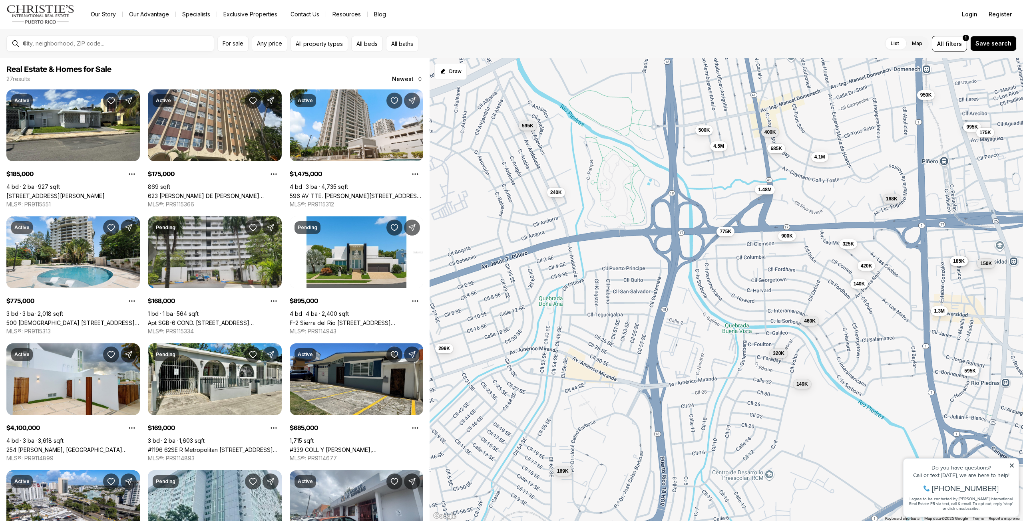
click at [843, 155] on div "169K 460K 320K 149K 1.3M 420K 140K 299K 775K 900K 325K 400K 685K 595K 150K 950K…" at bounding box center [725, 289] width 593 height 463
click at [768, 193] on button "1.48M" at bounding box center [765, 189] width 20 height 10
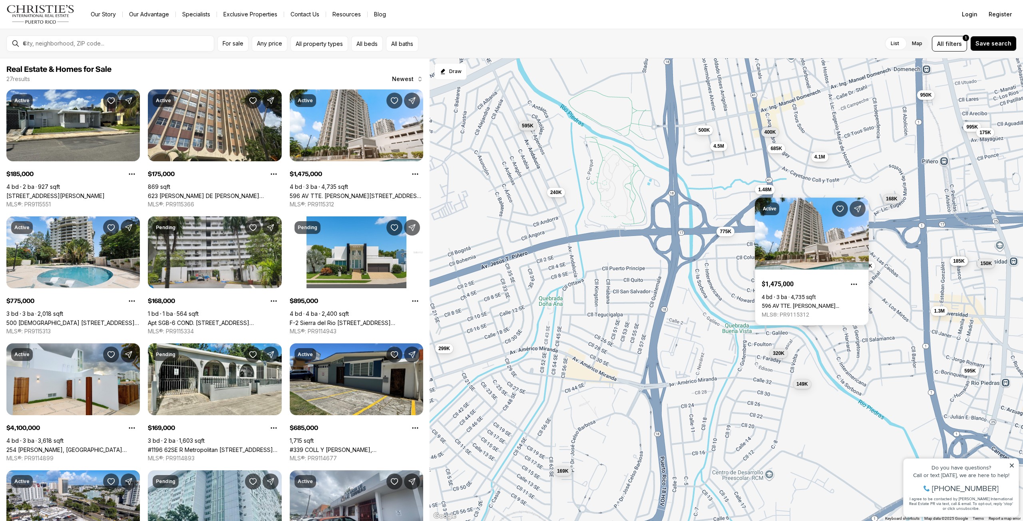
click at [799, 120] on div "169K 460K 320K 149K 1.3M 420K 140K 299K 775K 900K 325K 400K 685K 595K 150K 950K…" at bounding box center [725, 289] width 593 height 463
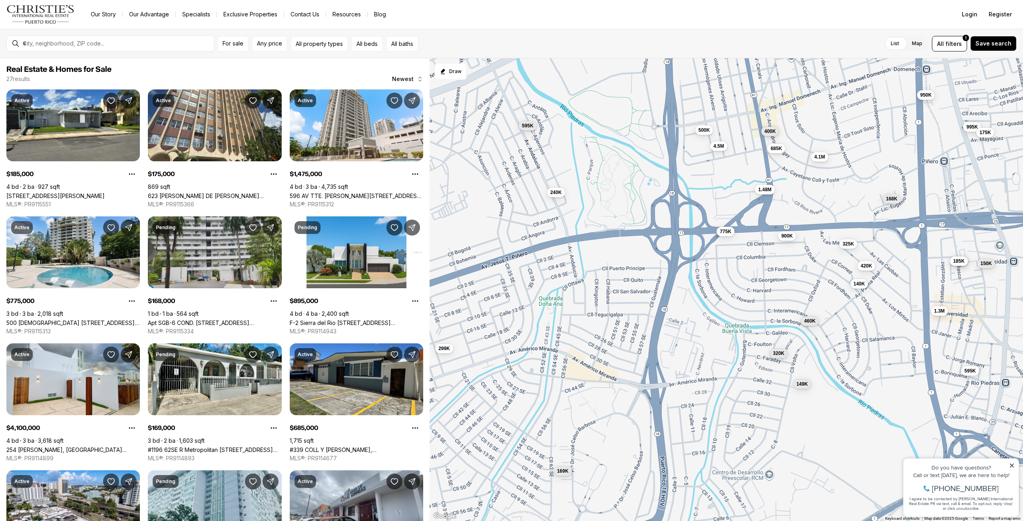
click at [769, 127] on button "400K" at bounding box center [770, 132] width 18 height 10
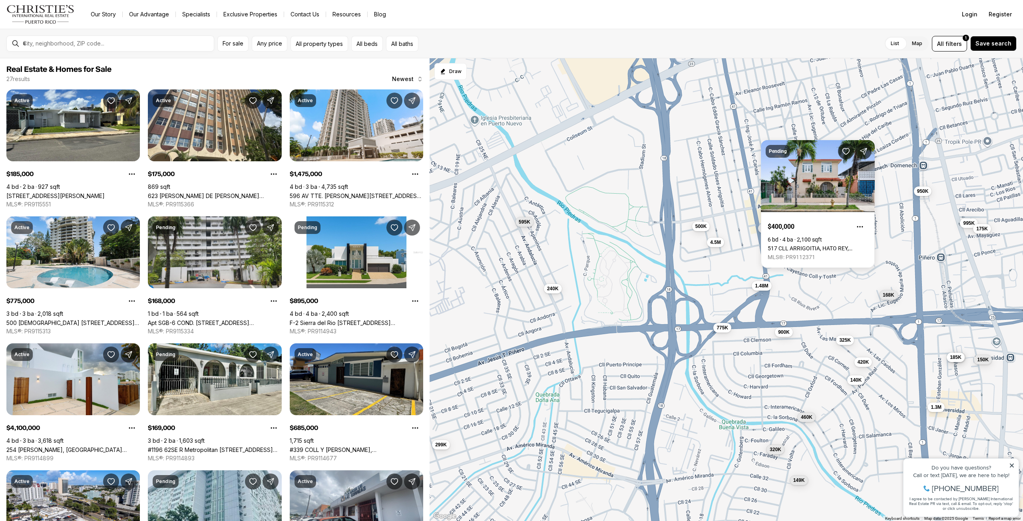
drag, startPoint x: 731, startPoint y: 111, endPoint x: 727, endPoint y: 222, distance: 110.7
click at [727, 222] on div "169K 460K 320K 149K 1.3M 420K 140K 299K 775K 900K 325K 400K 685K 595K 150K 950K…" at bounding box center [725, 289] width 593 height 463
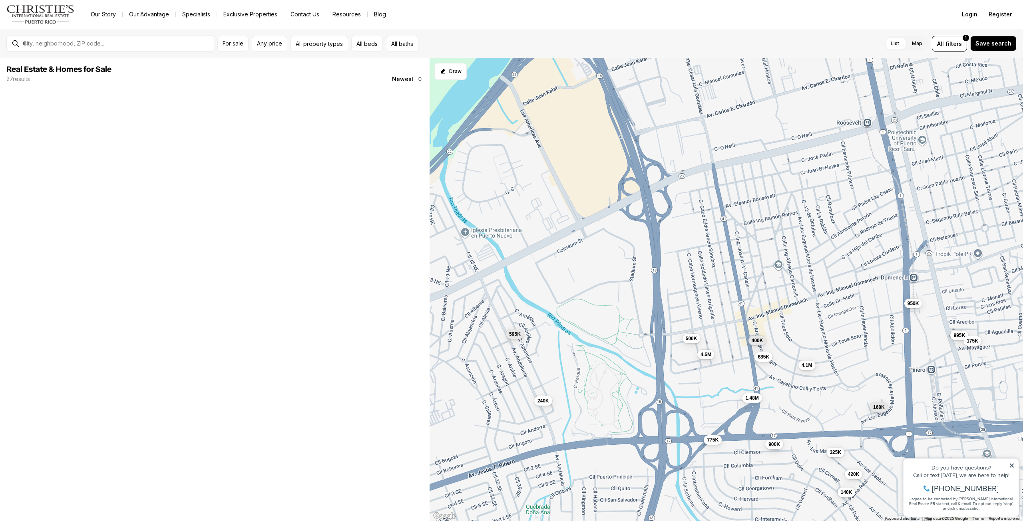
drag, startPoint x: 728, startPoint y: 142, endPoint x: 723, endPoint y: 227, distance: 85.2
click at [723, 227] on div "460K 320K 149K 1.3M 420K 140K 775K 900K 325K 400K 685K 595K 150K 950K 4.1M 995K…" at bounding box center [725, 289] width 593 height 463
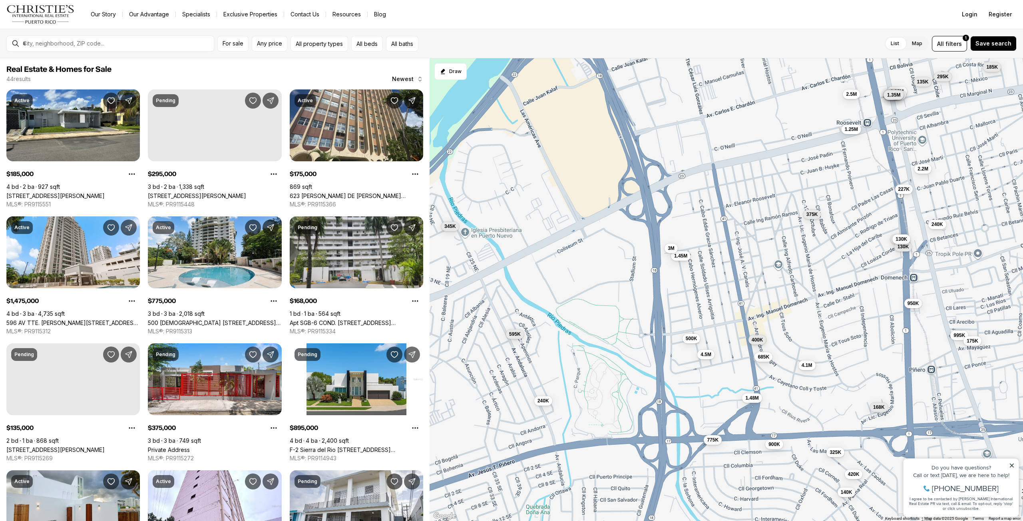
click at [759, 346] on div "1.3M 420K 140K 775K 900K 325K 400K 685K 150K 950K 4.1M 995K 168K 175K 895K 185K…" at bounding box center [725, 289] width 593 height 463
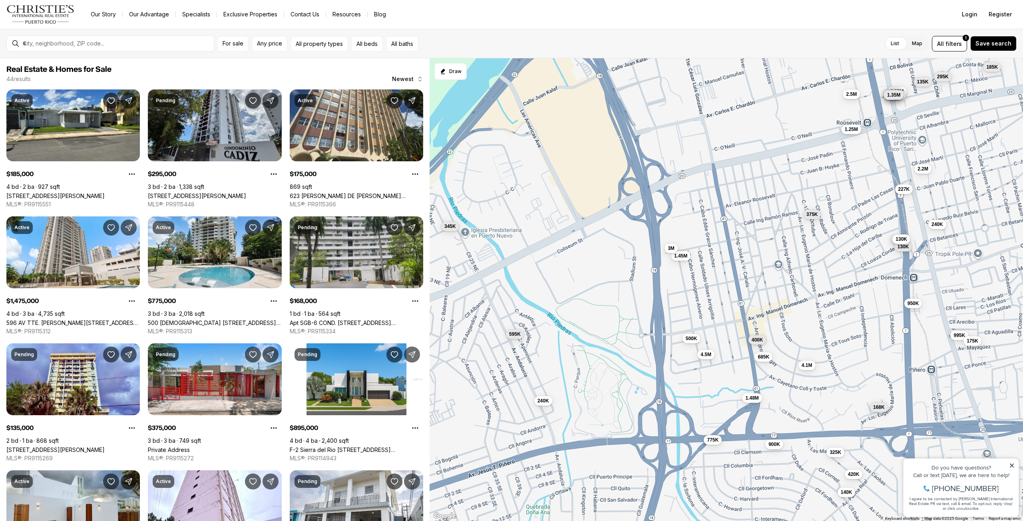
click at [760, 344] on button "400K" at bounding box center [757, 340] width 18 height 10
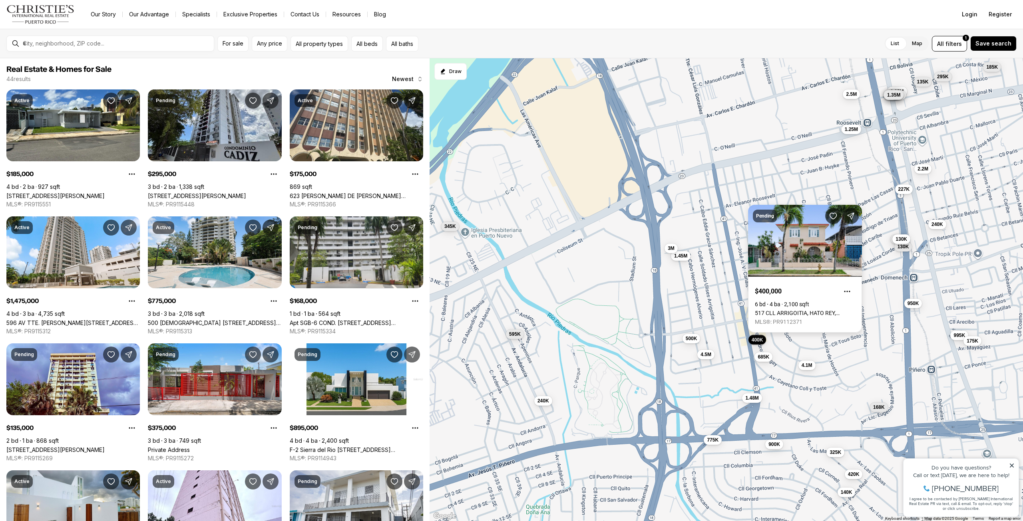
click at [781, 310] on link "517 CLL ARRIGOITIA, HATO REY, SAN JUAN PR, 00918" at bounding box center [805, 313] width 100 height 6
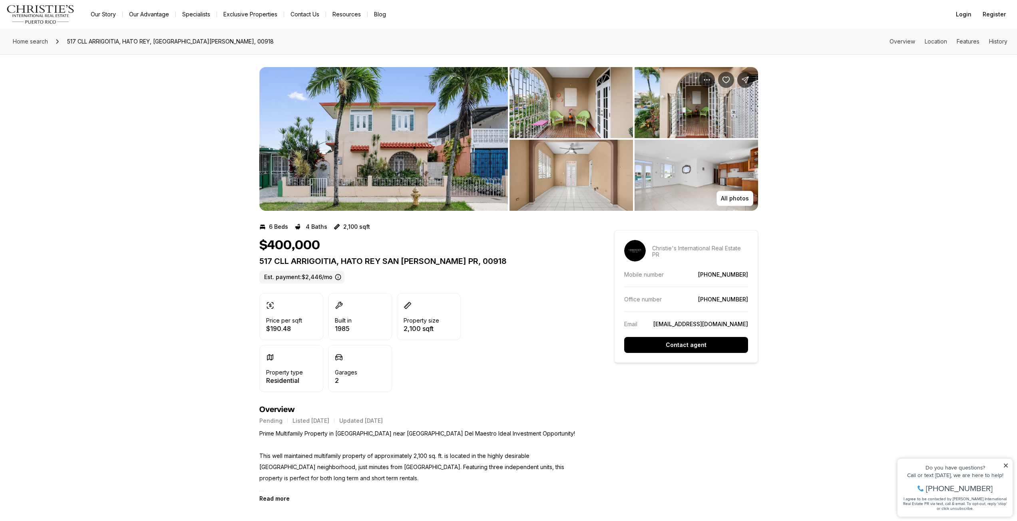
click at [395, 143] on img "View image gallery" at bounding box center [383, 139] width 248 height 144
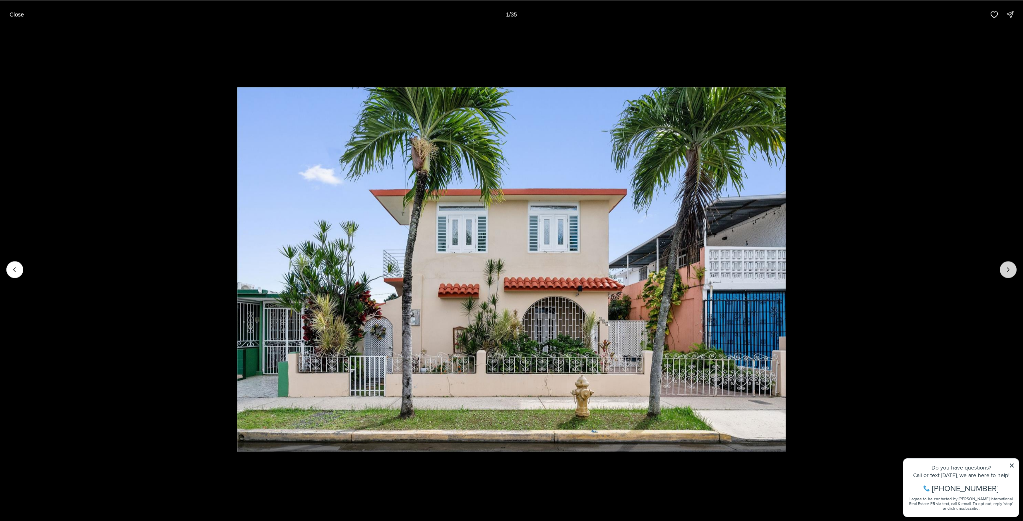
click at [1012, 269] on button "Next slide" at bounding box center [1008, 269] width 17 height 17
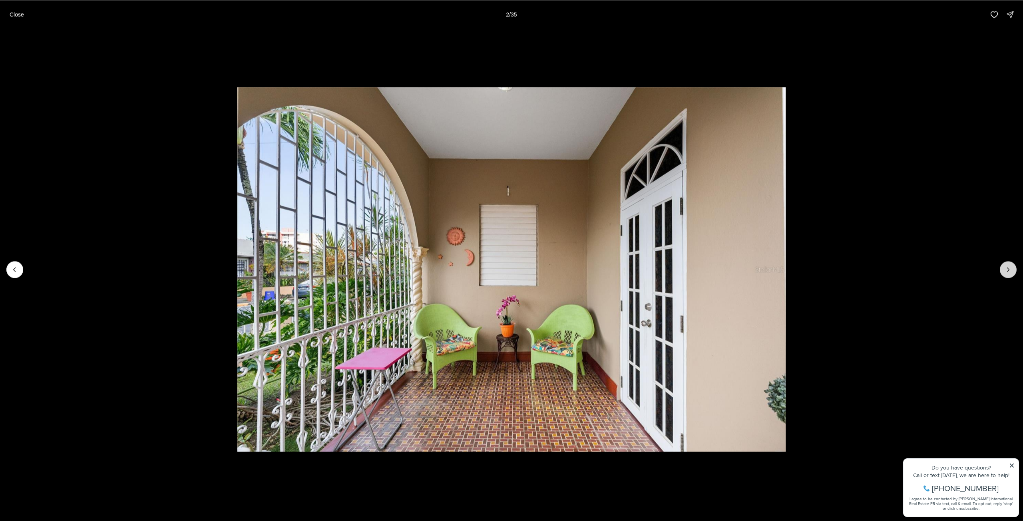
click at [1012, 269] on button "Next slide" at bounding box center [1008, 269] width 17 height 17
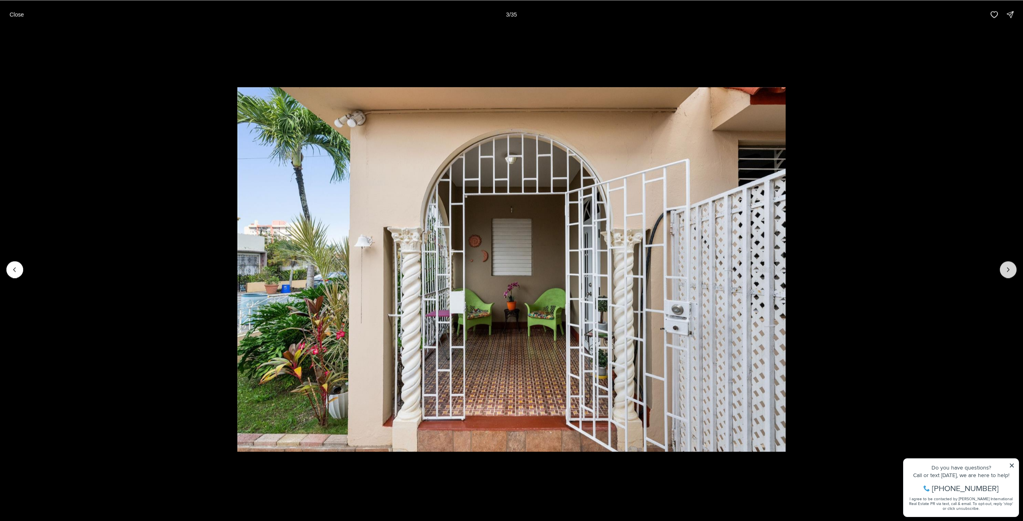
click at [1012, 269] on button "Next slide" at bounding box center [1008, 269] width 17 height 17
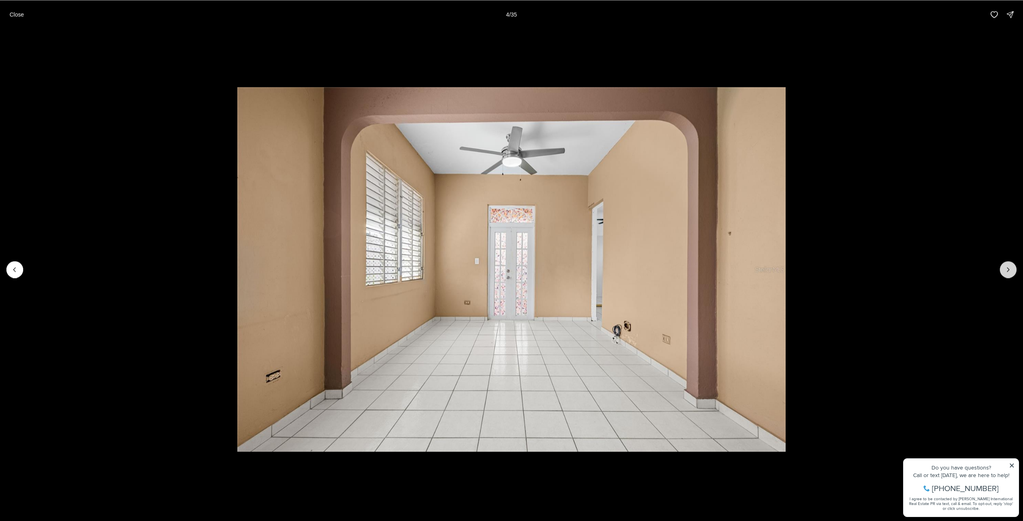
click at [1012, 269] on button "Next slide" at bounding box center [1008, 269] width 17 height 17
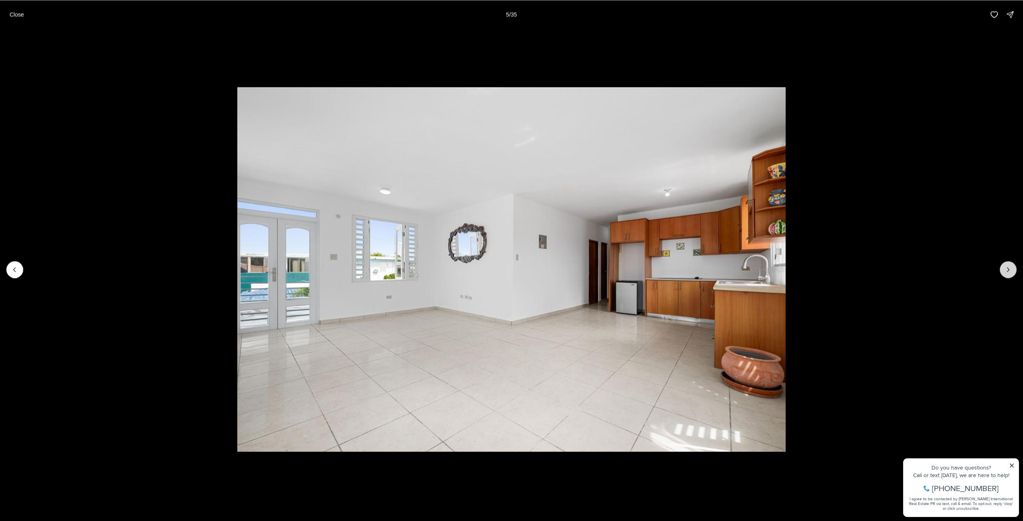
click at [1012, 269] on button "Next slide" at bounding box center [1008, 269] width 17 height 17
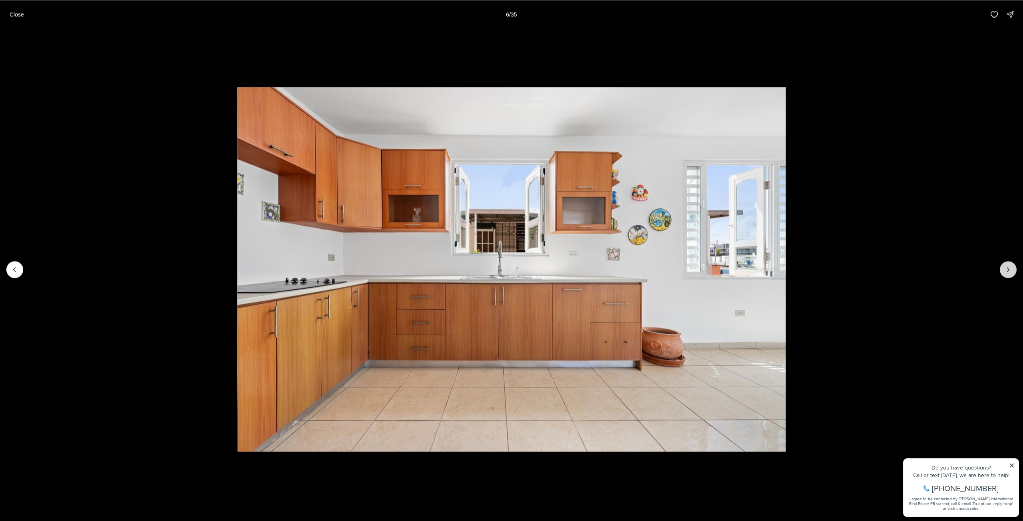
click at [1012, 269] on button "Next slide" at bounding box center [1008, 269] width 17 height 17
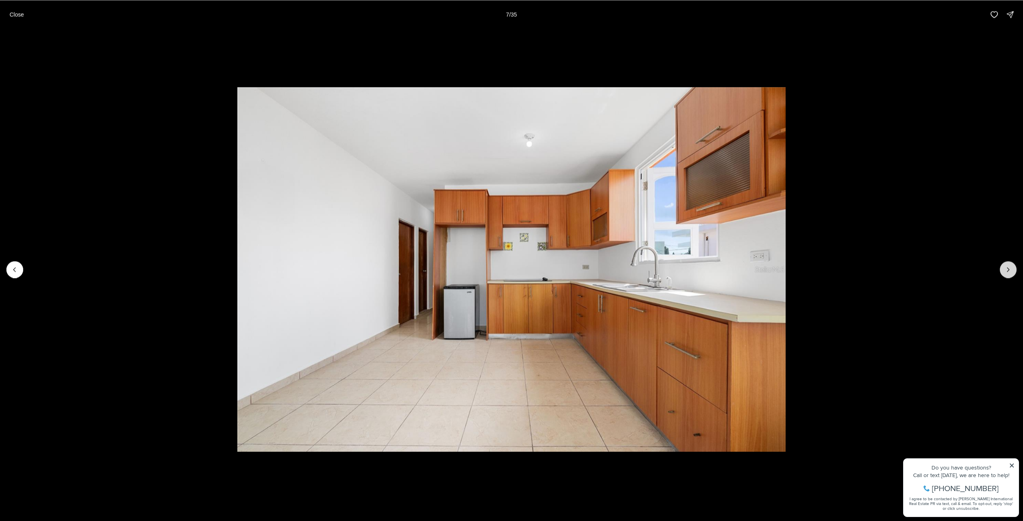
click at [1012, 269] on button "Next slide" at bounding box center [1008, 269] width 17 height 17
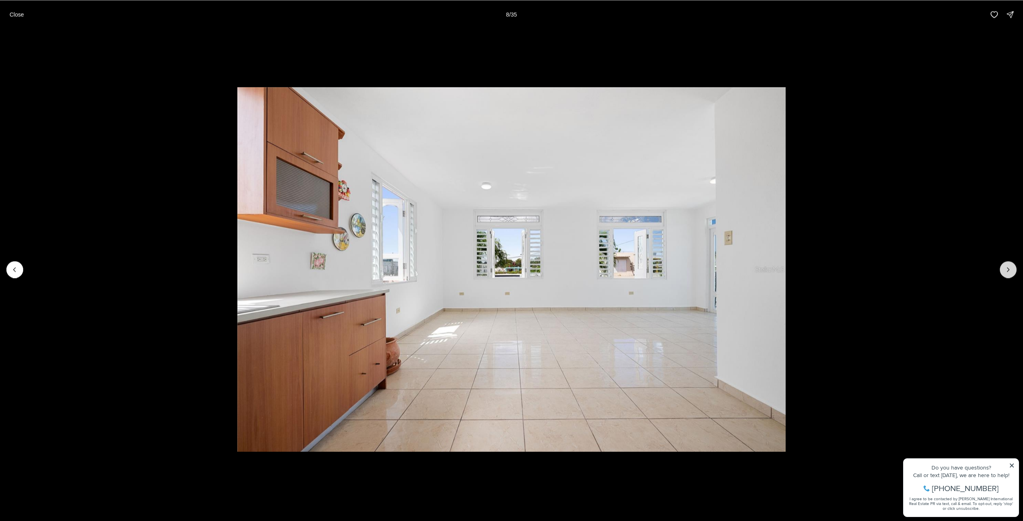
click at [1012, 269] on button "Next slide" at bounding box center [1008, 269] width 17 height 17
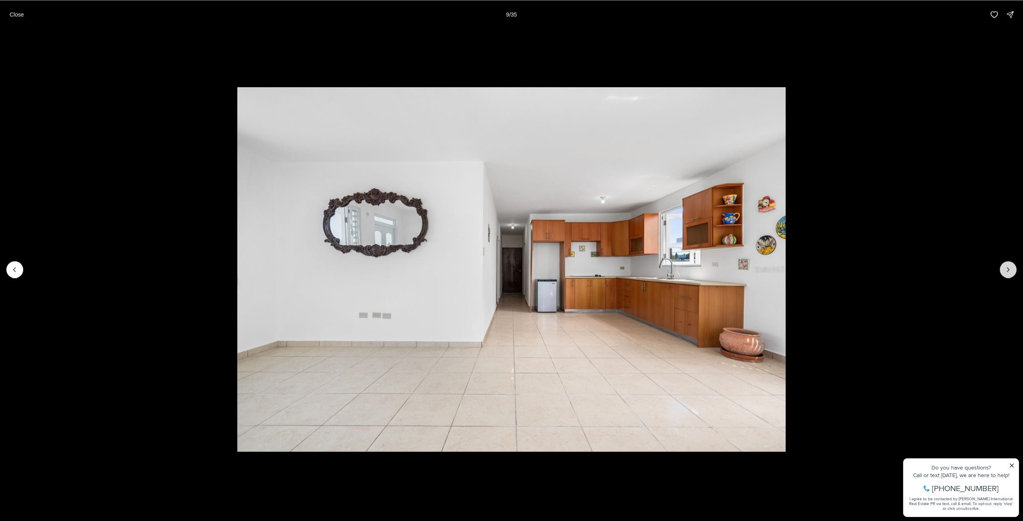
click at [1007, 276] on button "Next slide" at bounding box center [1008, 269] width 17 height 17
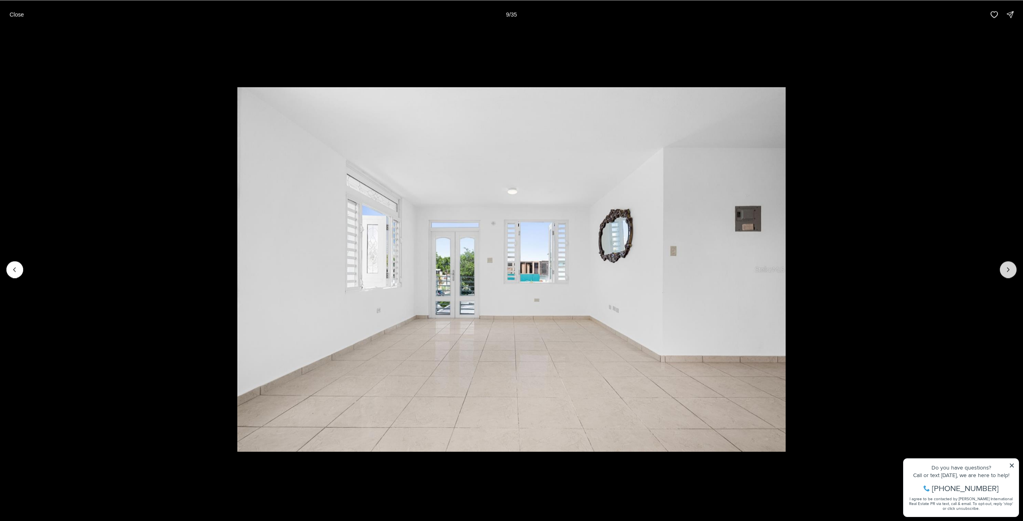
click at [1007, 274] on button "Next slide" at bounding box center [1008, 269] width 17 height 17
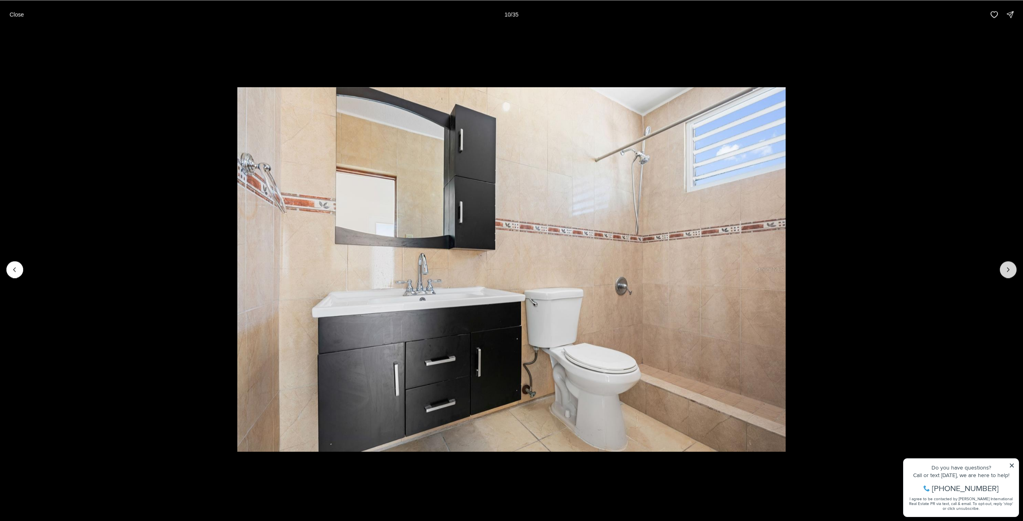
click at [1007, 274] on button "Next slide" at bounding box center [1008, 269] width 17 height 17
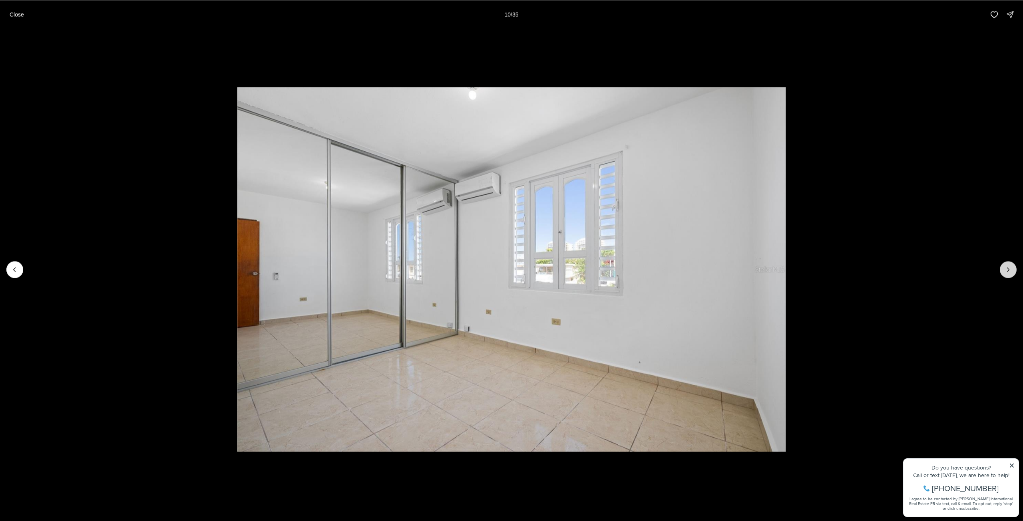
click at [1007, 274] on button "Next slide" at bounding box center [1008, 269] width 17 height 17
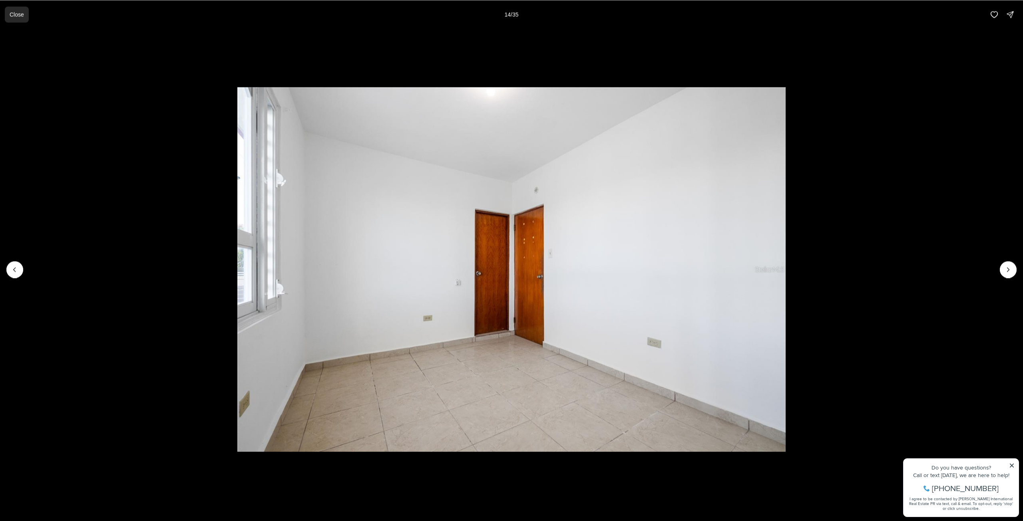
click at [16, 14] on p "Close" at bounding box center [17, 14] width 14 height 6
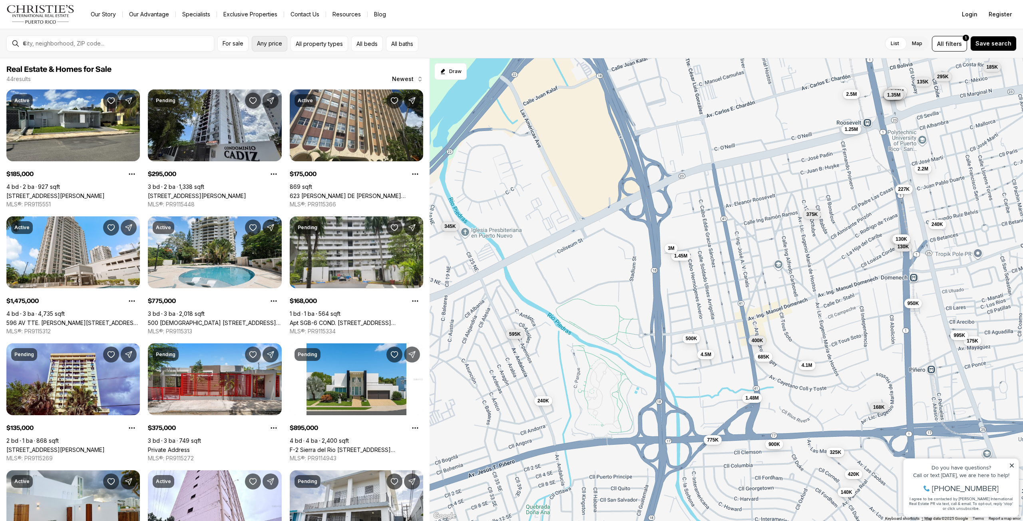
click at [282, 46] on span "Any price" at bounding box center [269, 43] width 25 height 6
click at [391, 74] on input "priceMax" at bounding box center [376, 69] width 69 height 19
type input "********"
click at [264, 93] on icon "Maximum" at bounding box center [265, 90] width 3 height 5
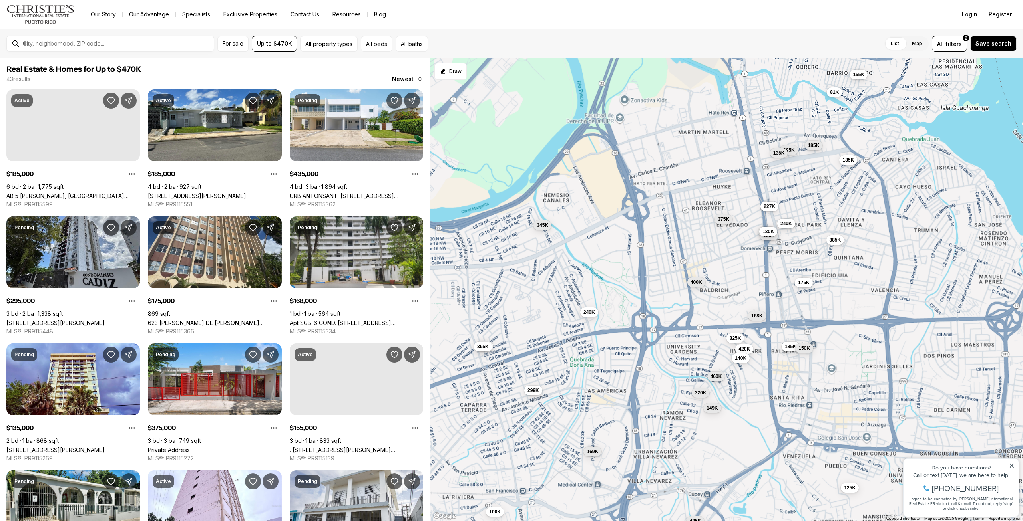
click at [790, 222] on span "240K" at bounding box center [786, 224] width 12 height 6
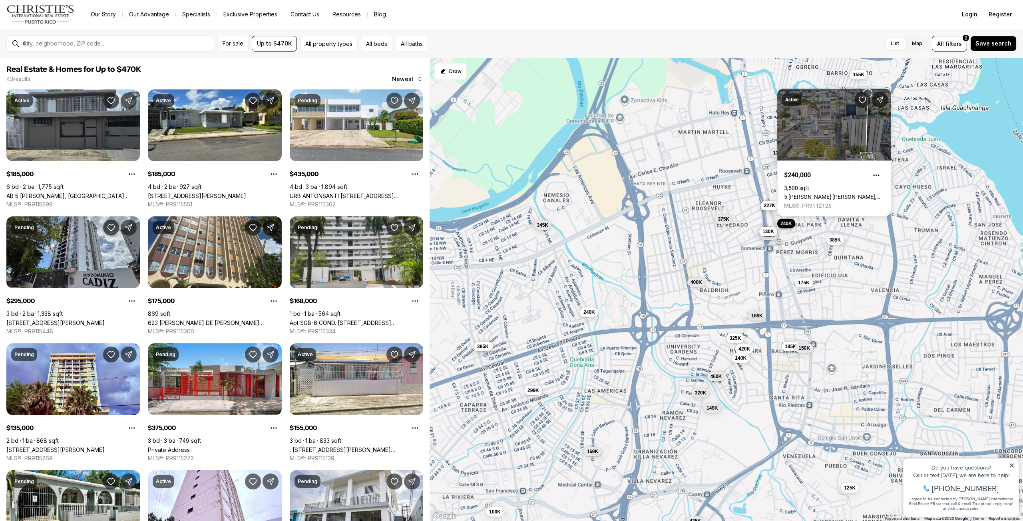
click at [774, 208] on span "227K" at bounding box center [769, 206] width 12 height 6
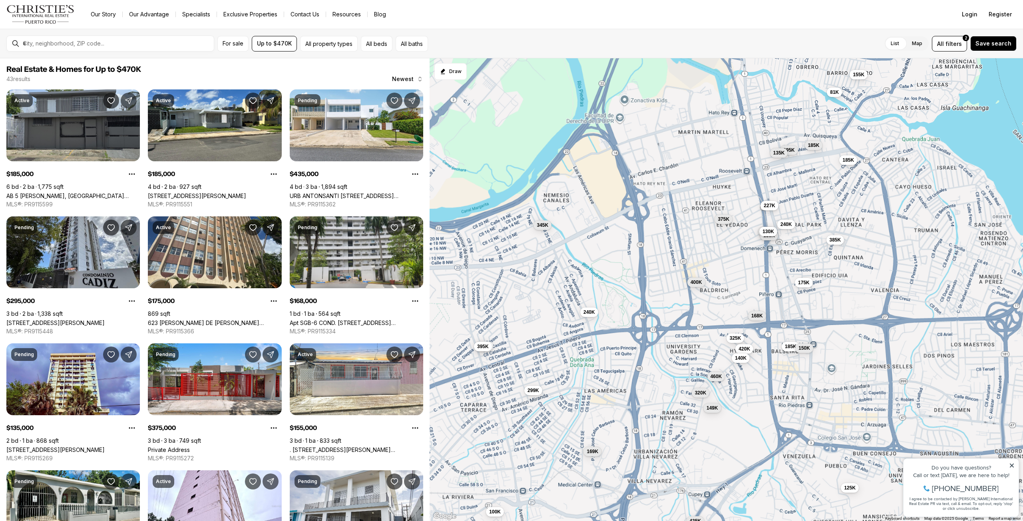
click at [772, 207] on span "227K" at bounding box center [769, 206] width 12 height 6
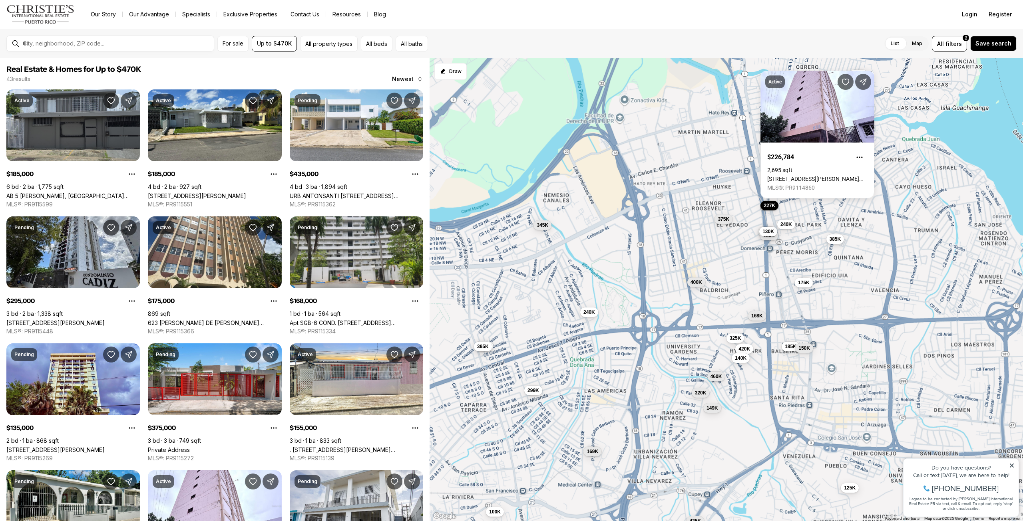
click at [838, 242] on span "385K" at bounding box center [835, 239] width 12 height 6
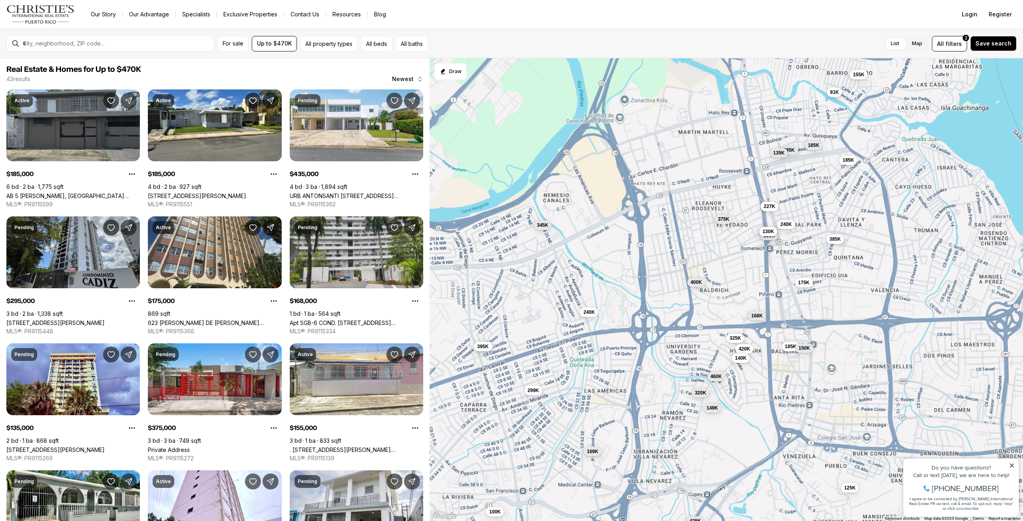
click at [839, 241] on span "385K" at bounding box center [835, 239] width 12 height 6
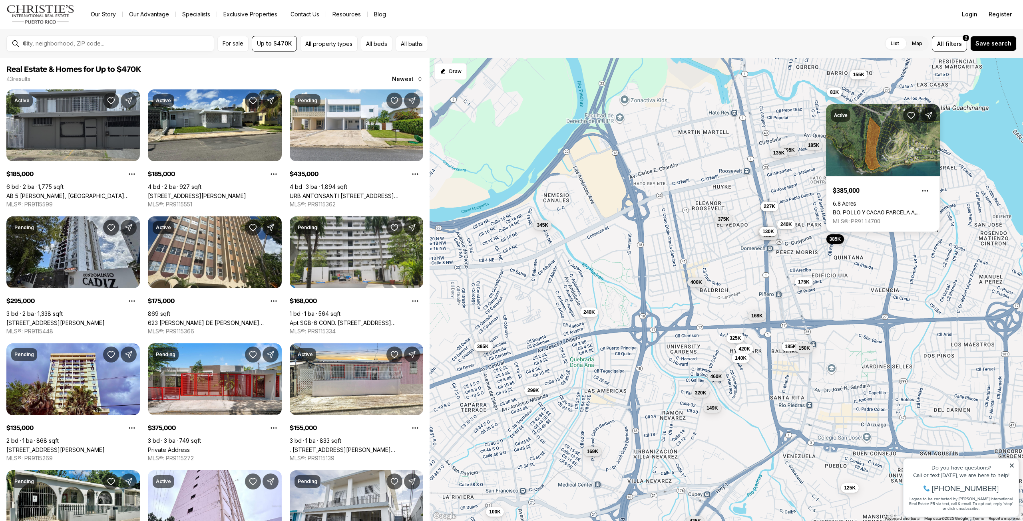
click at [806, 285] on span "175K" at bounding box center [804, 282] width 12 height 6
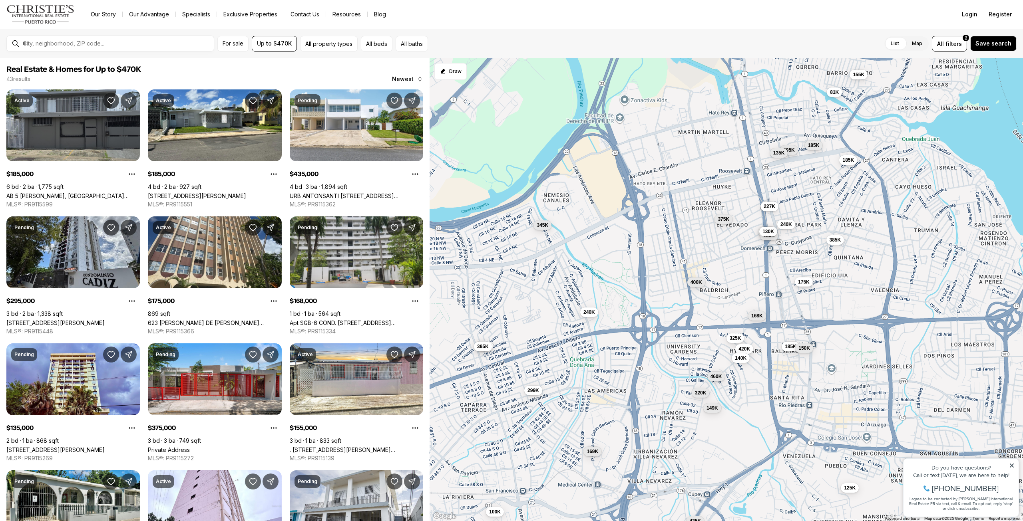
click at [804, 282] on span "175K" at bounding box center [804, 282] width 12 height 6
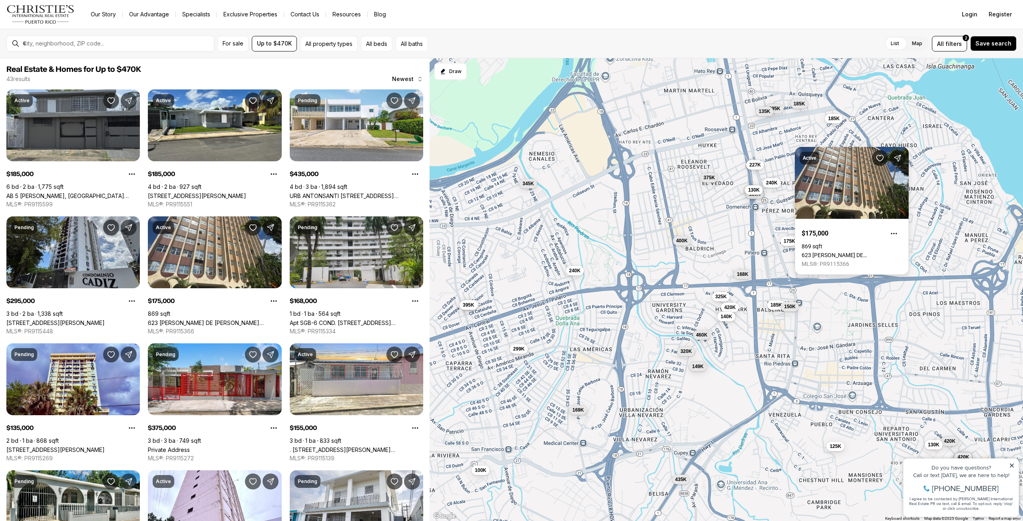
drag, startPoint x: 835, startPoint y: 304, endPoint x: 821, endPoint y: 263, distance: 44.0
click at [821, 263] on body "Go to: Homepage Our Story Our Advantage Specialists Exclusive Properties Contac…" at bounding box center [511, 260] width 1023 height 521
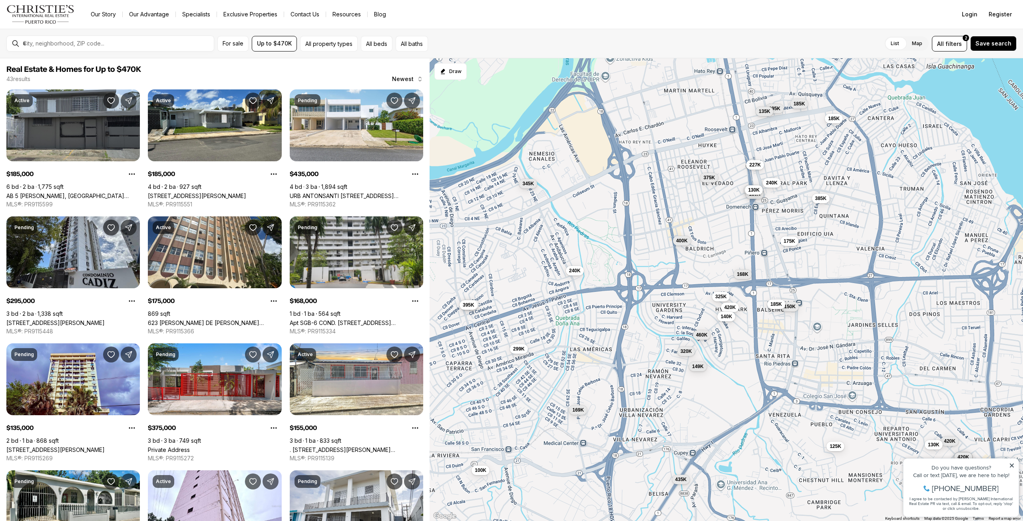
click at [772, 302] on span "185K" at bounding box center [776, 304] width 12 height 6
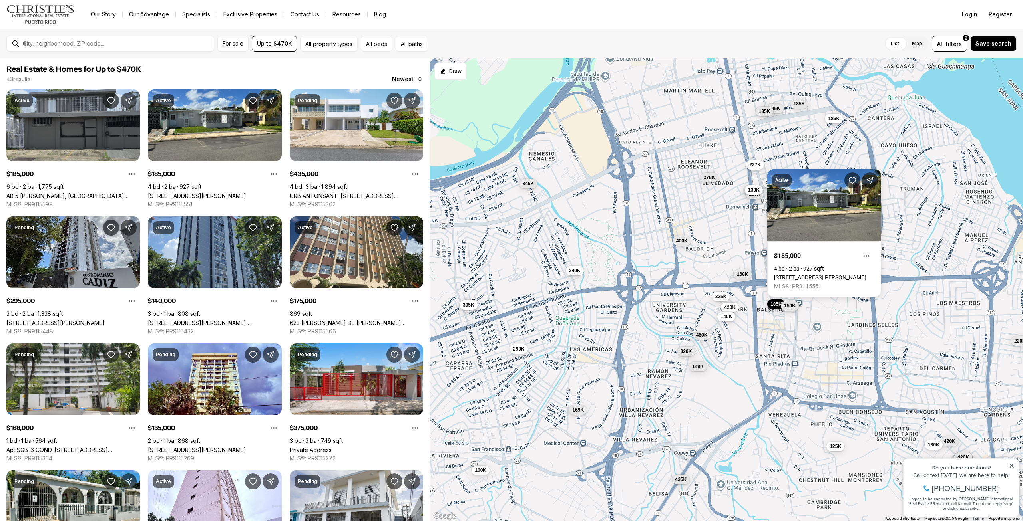
click at [797, 308] on button "150K" at bounding box center [790, 306] width 18 height 10
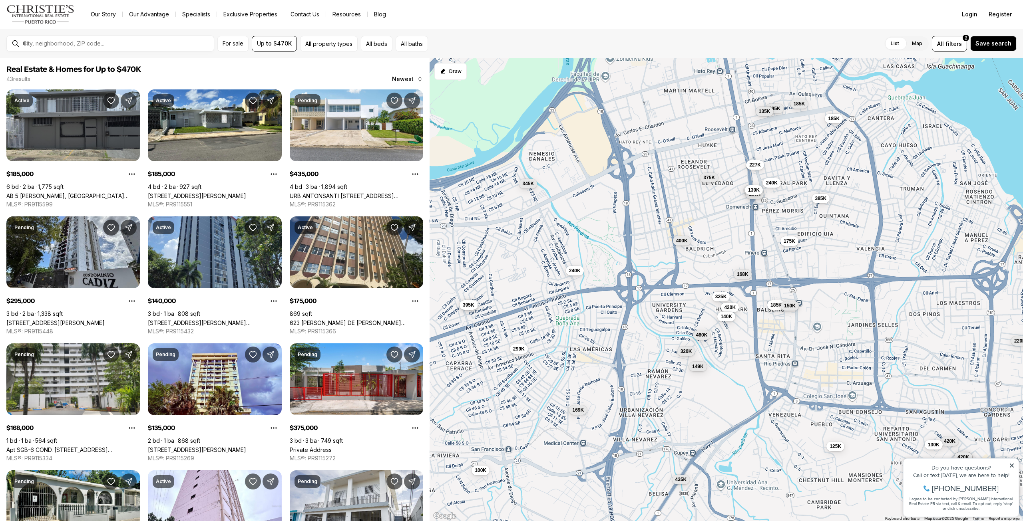
click at [789, 306] on span "150K" at bounding box center [790, 306] width 12 height 6
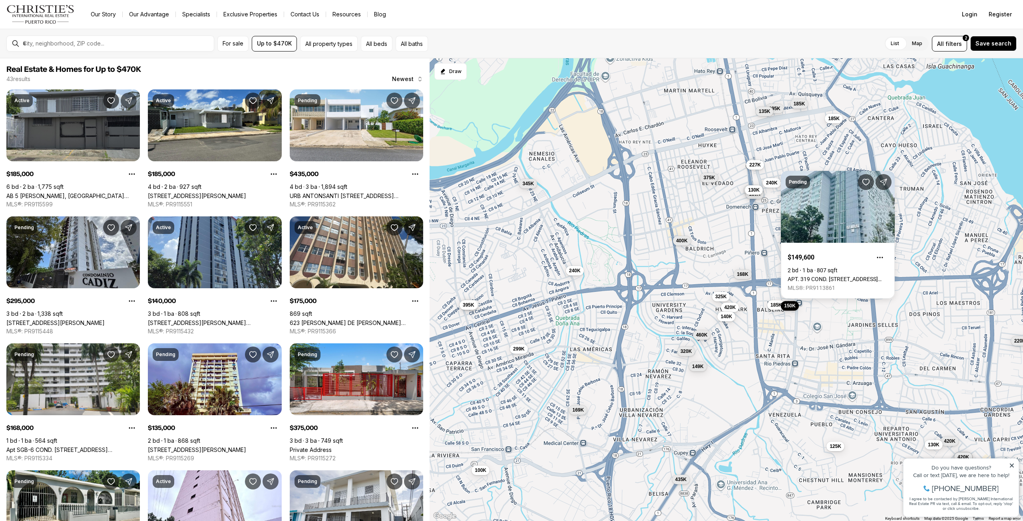
click at [739, 297] on div "185K 295K 175K 168K 135K 375K 227K 345K 270K 150K 240K 130K 185K 400K 130K 240K…" at bounding box center [725, 289] width 593 height 463
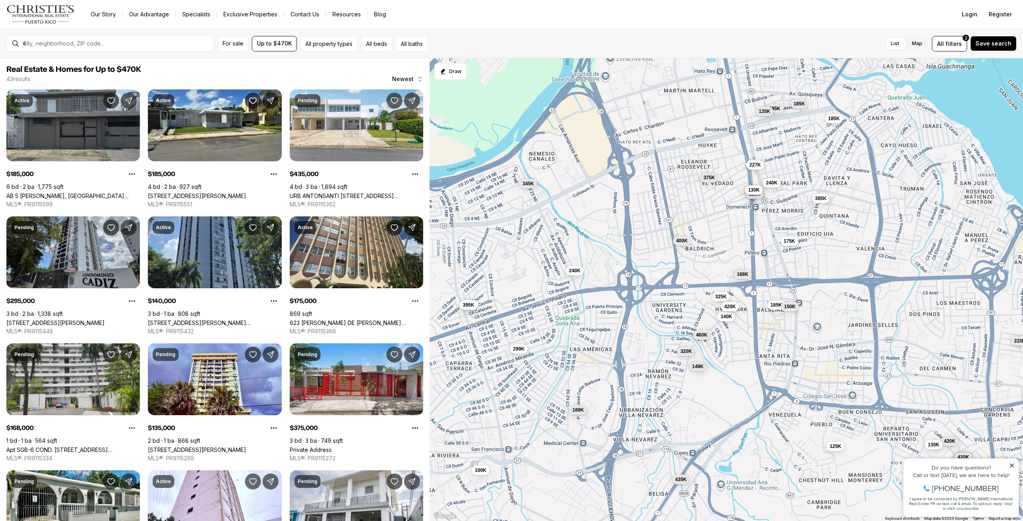
click at [730, 308] on span "420K" at bounding box center [730, 307] width 12 height 6
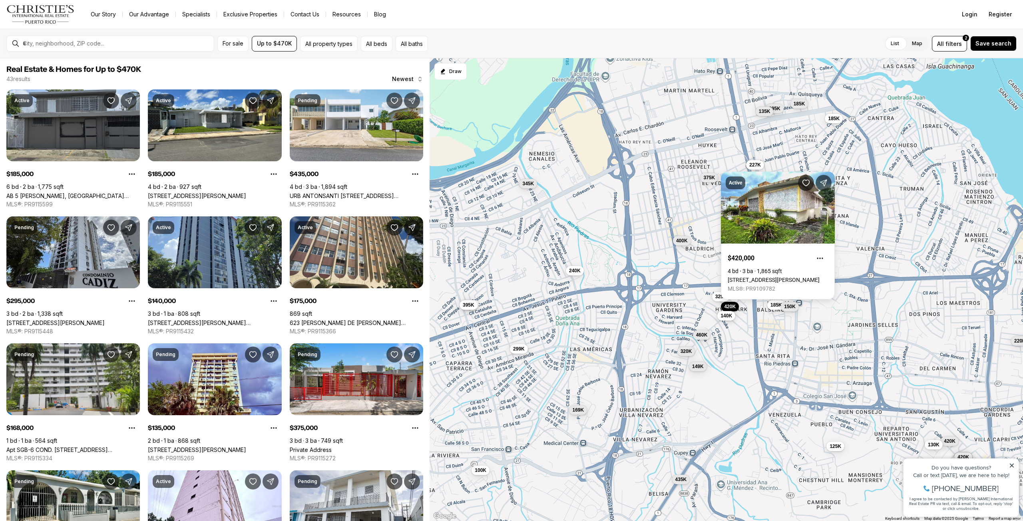
click at [726, 316] on span "140K" at bounding box center [726, 316] width 12 height 6
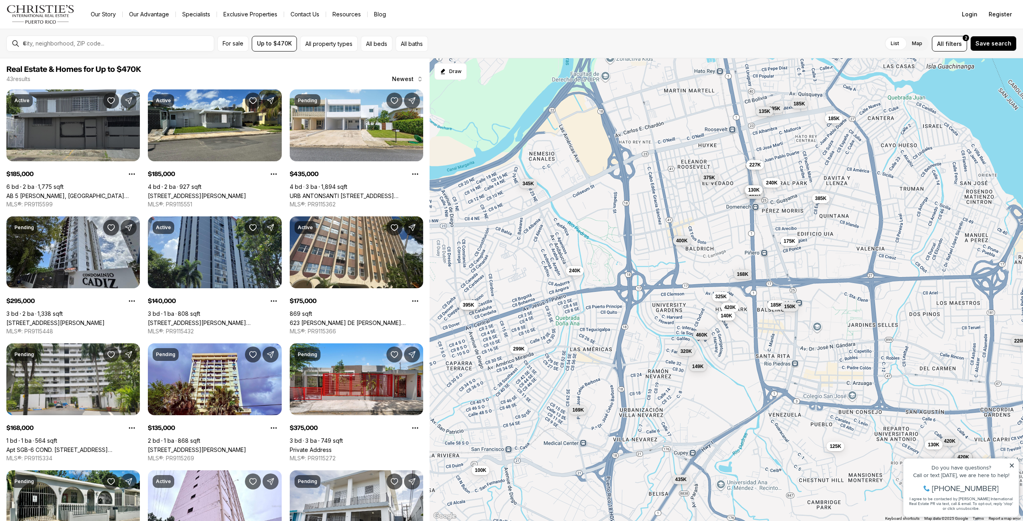
click at [726, 318] on span "140K" at bounding box center [726, 316] width 12 height 6
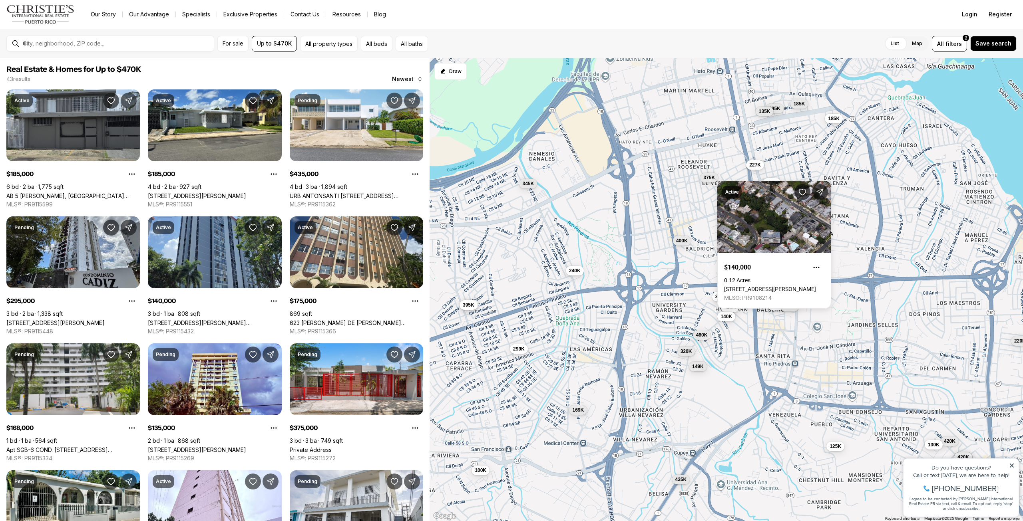
click at [740, 352] on div "185K 295K 175K 168K 135K 375K 227K 345K 270K 150K 240K 130K 185K 400K 130K 240K…" at bounding box center [725, 289] width 593 height 463
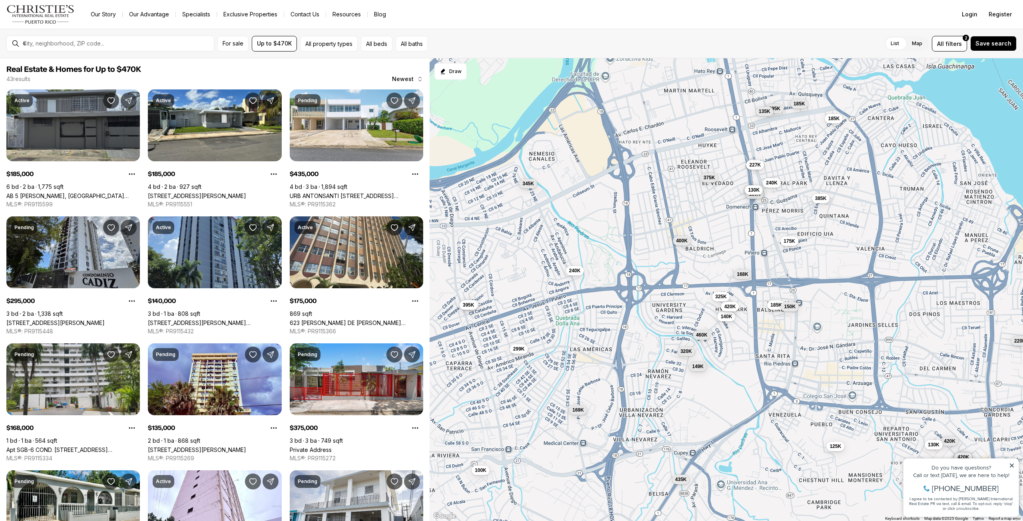
click at [737, 311] on div "420K" at bounding box center [730, 308] width 18 height 10
click at [737, 308] on button "420K" at bounding box center [730, 307] width 18 height 10
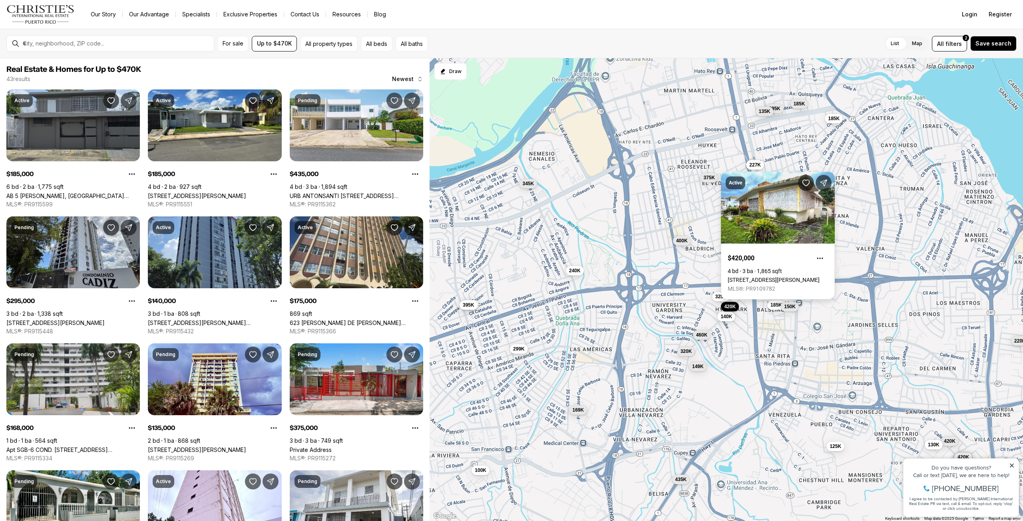
click at [744, 277] on link "[STREET_ADDRESS][PERSON_NAME]" at bounding box center [773, 280] width 92 height 6
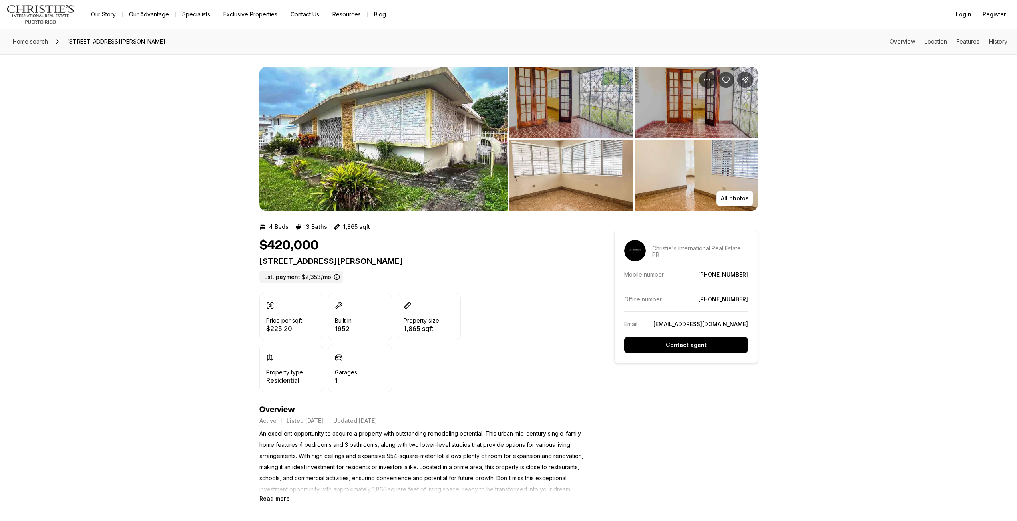
click at [411, 153] on img "View image gallery" at bounding box center [383, 139] width 248 height 144
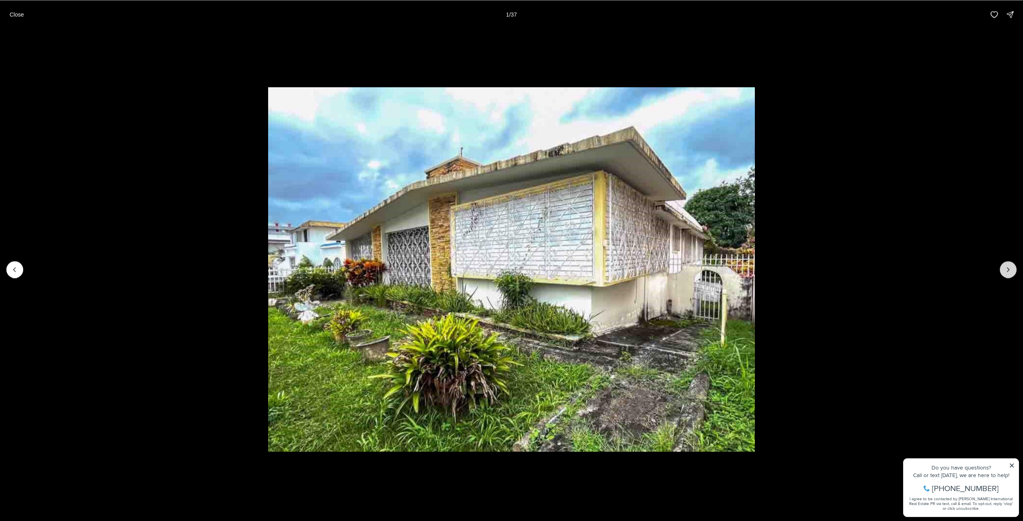
click at [1007, 270] on icon "Next slide" at bounding box center [1008, 270] width 8 height 8
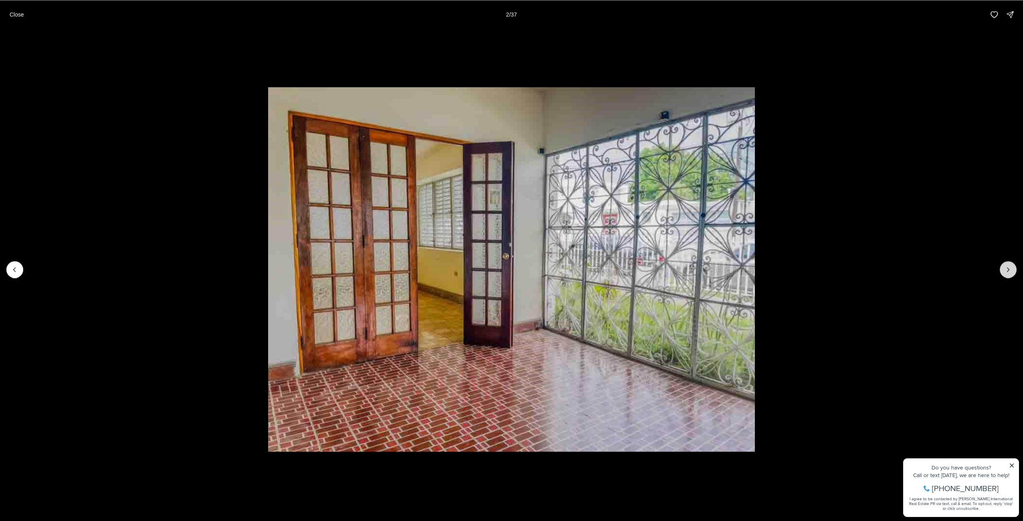
click at [1007, 270] on icon "Next slide" at bounding box center [1008, 270] width 8 height 8
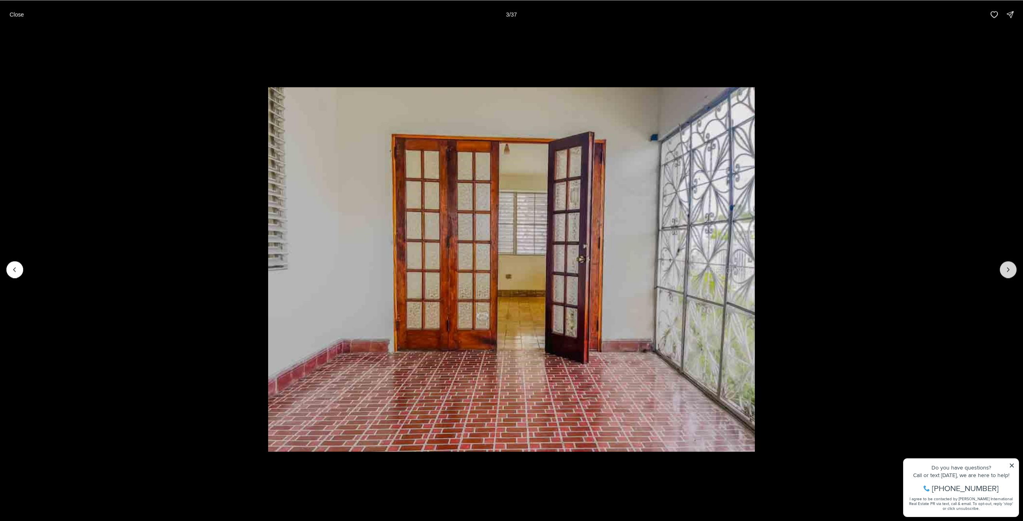
click at [1007, 270] on icon "Next slide" at bounding box center [1008, 270] width 8 height 8
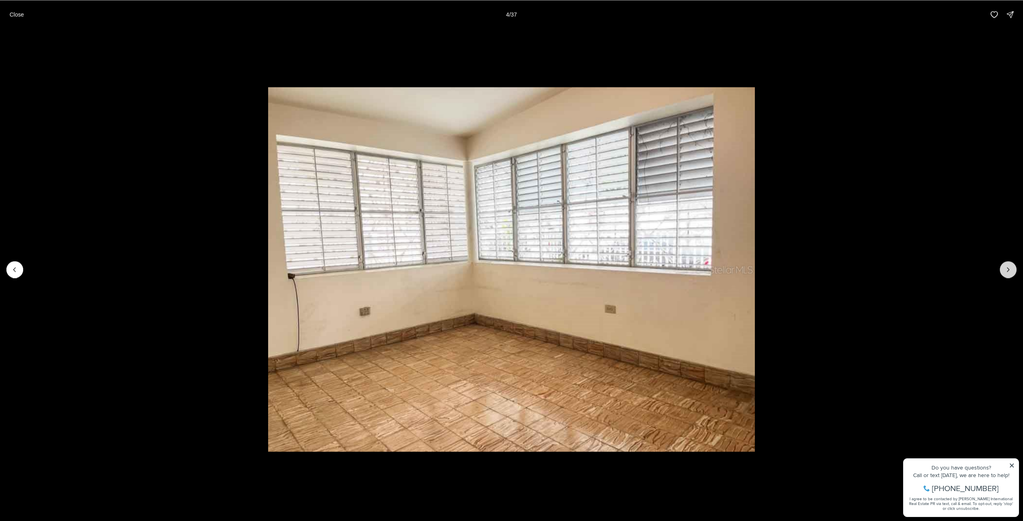
click at [1007, 270] on icon "Next slide" at bounding box center [1008, 270] width 8 height 8
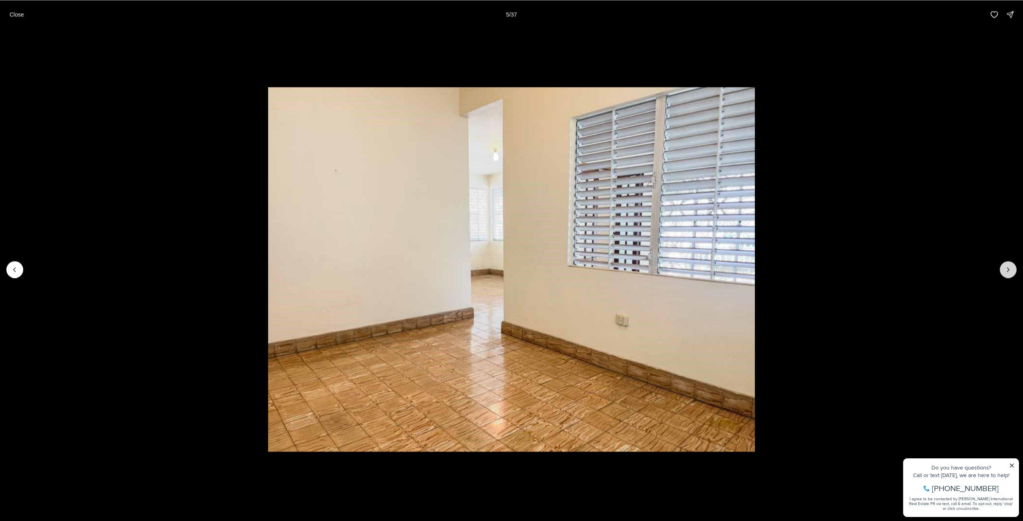
click at [1007, 270] on icon "Next slide" at bounding box center [1008, 270] width 8 height 8
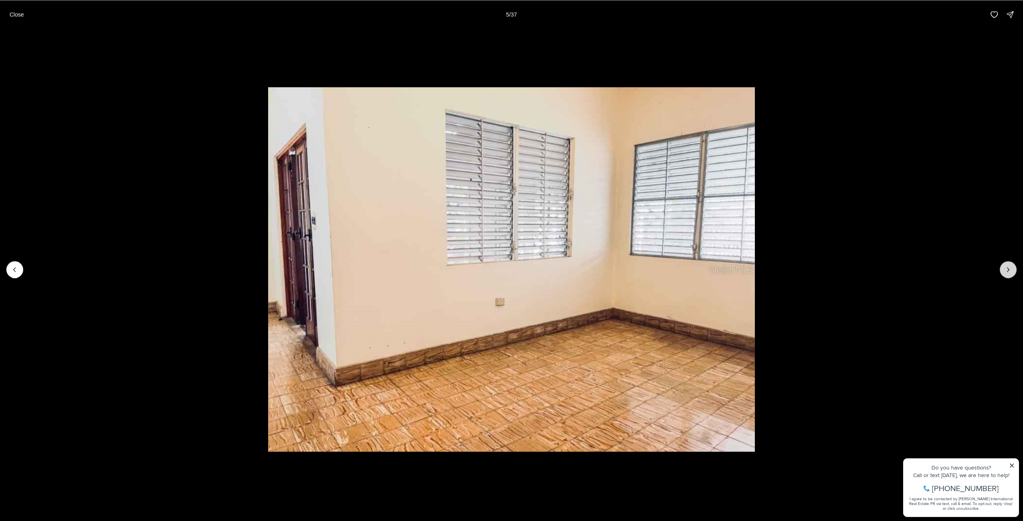
click at [1007, 270] on icon "Next slide" at bounding box center [1008, 270] width 8 height 8
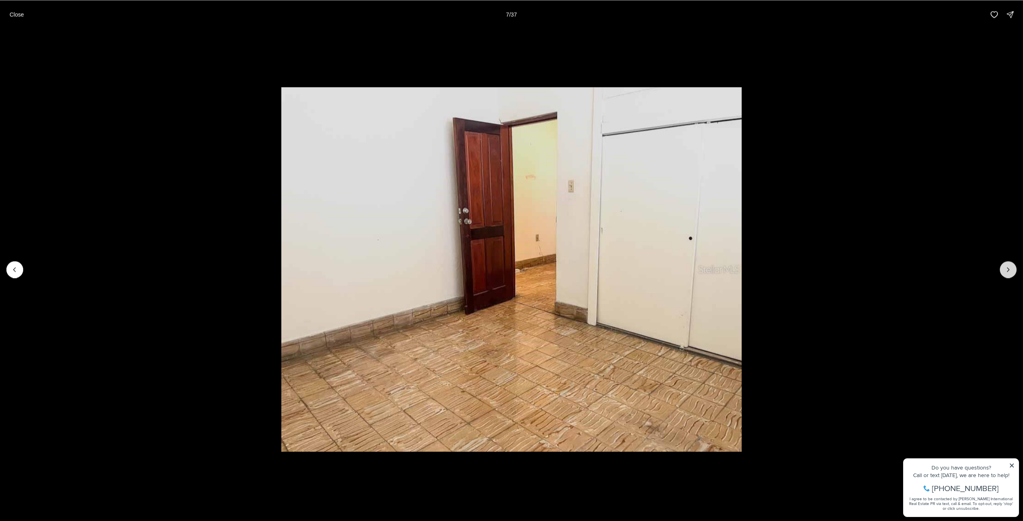
click at [1007, 270] on icon "Next slide" at bounding box center [1008, 270] width 8 height 8
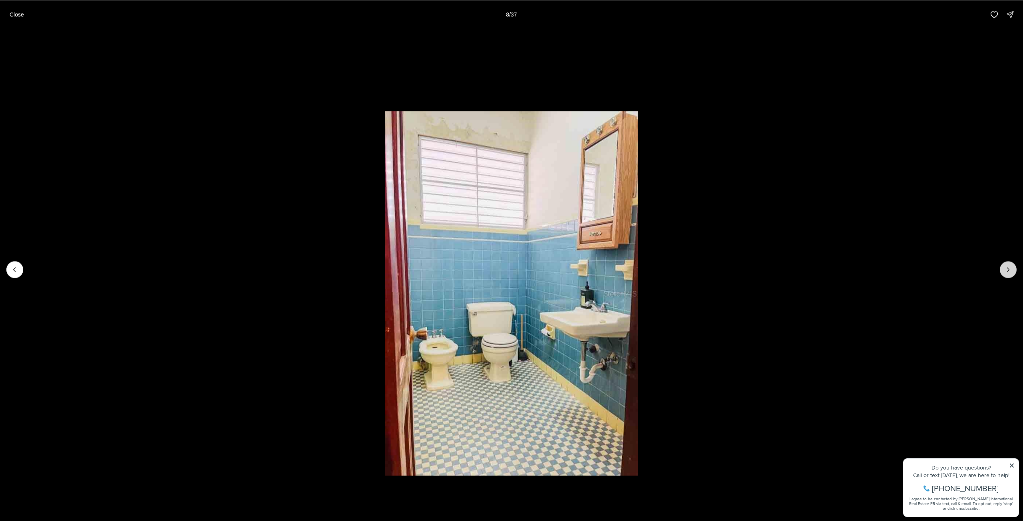
click at [1007, 270] on icon "Next slide" at bounding box center [1008, 270] width 8 height 8
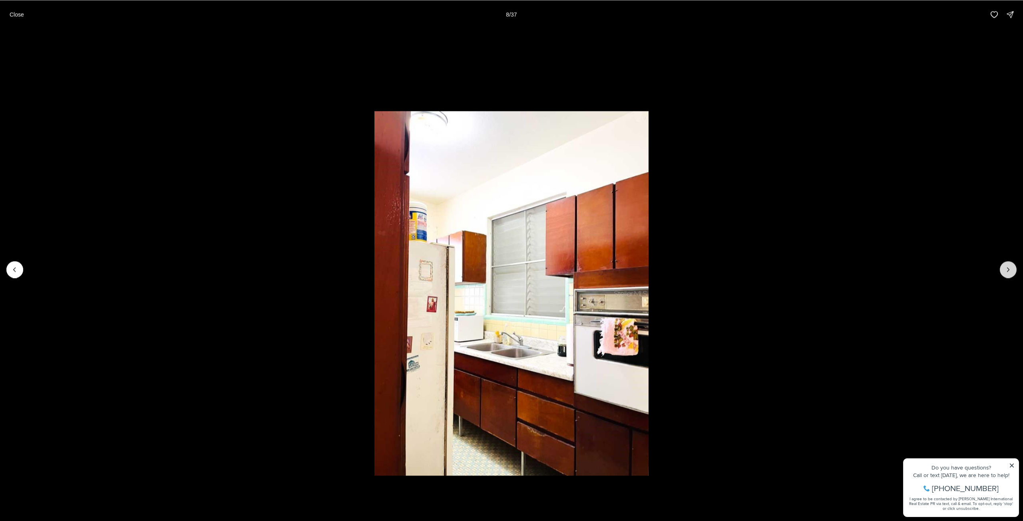
click at [1007, 270] on icon "Next slide" at bounding box center [1008, 270] width 8 height 8
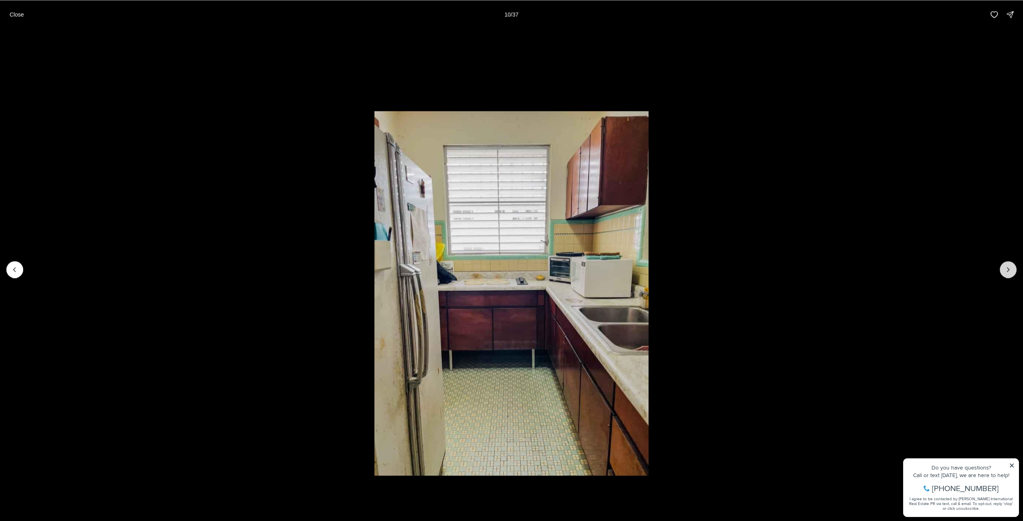
click at [1007, 270] on icon "Next slide" at bounding box center [1008, 270] width 8 height 8
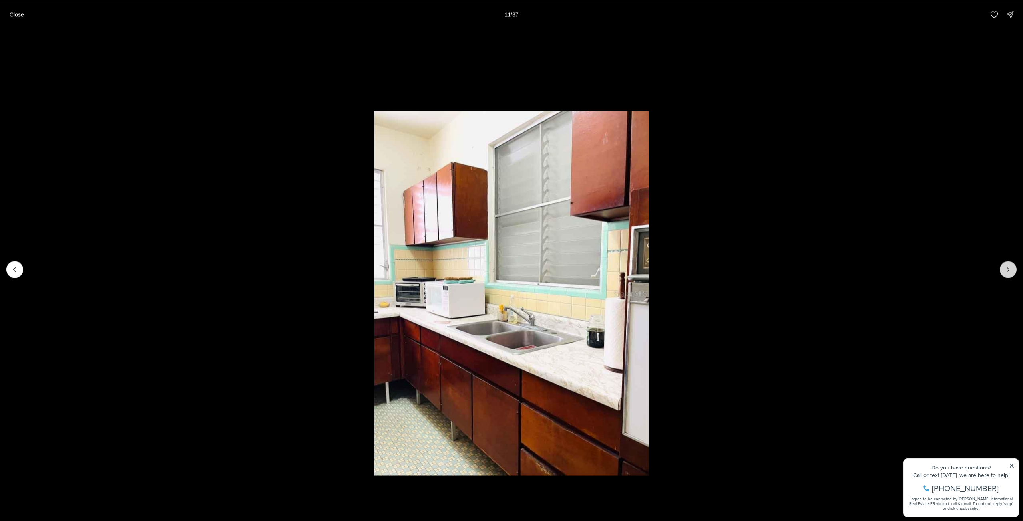
click at [1007, 270] on icon "Next slide" at bounding box center [1008, 270] width 8 height 8
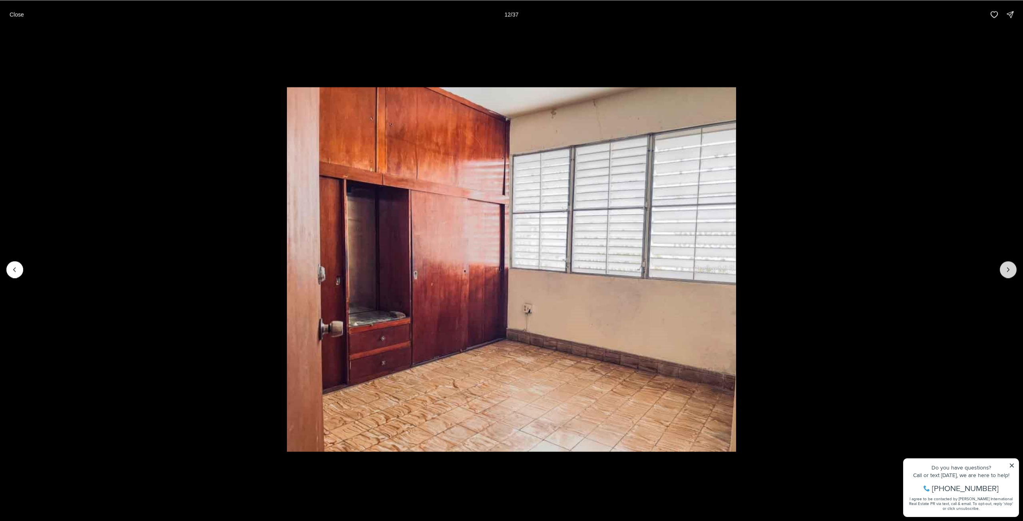
click at [1007, 270] on icon "Next slide" at bounding box center [1008, 270] width 8 height 8
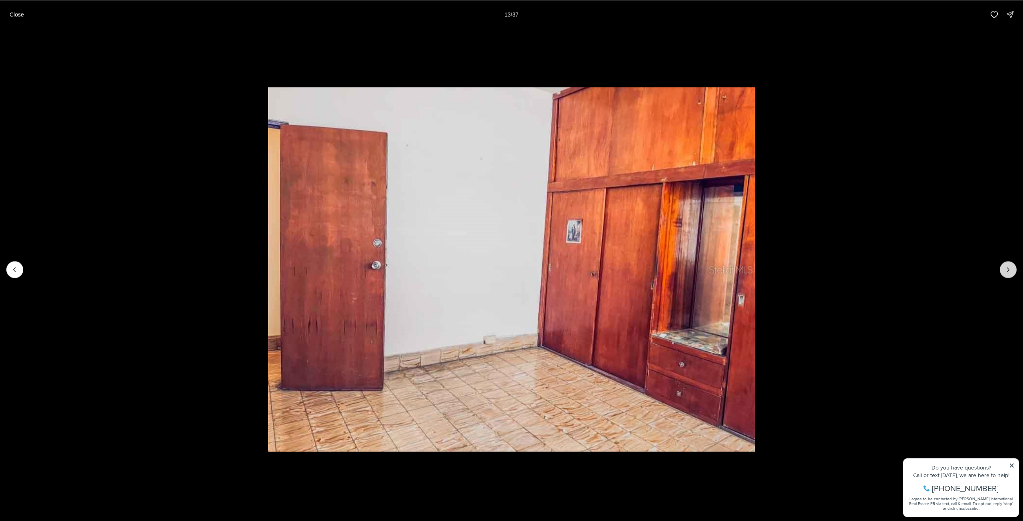
click at [1007, 270] on icon "Next slide" at bounding box center [1008, 270] width 8 height 8
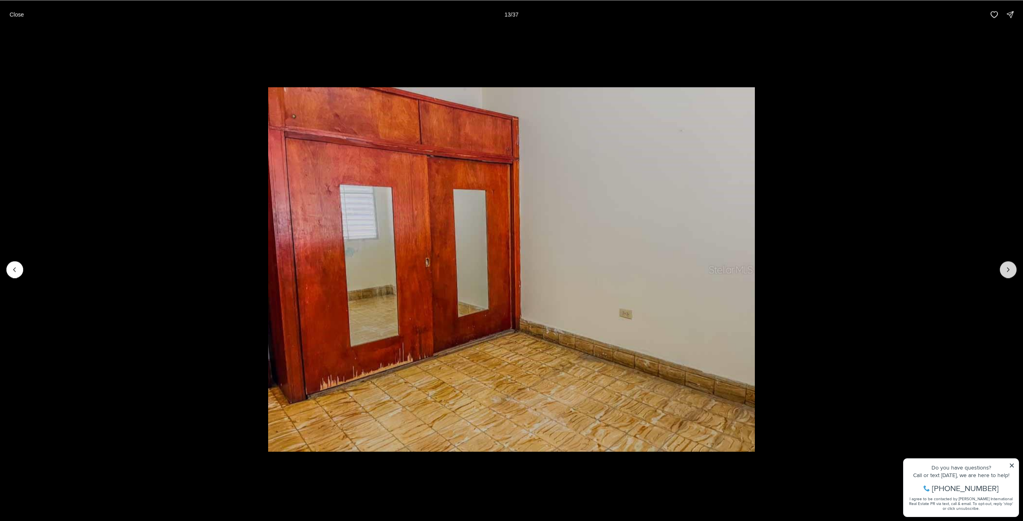
click at [1007, 270] on icon "Next slide" at bounding box center [1008, 270] width 8 height 8
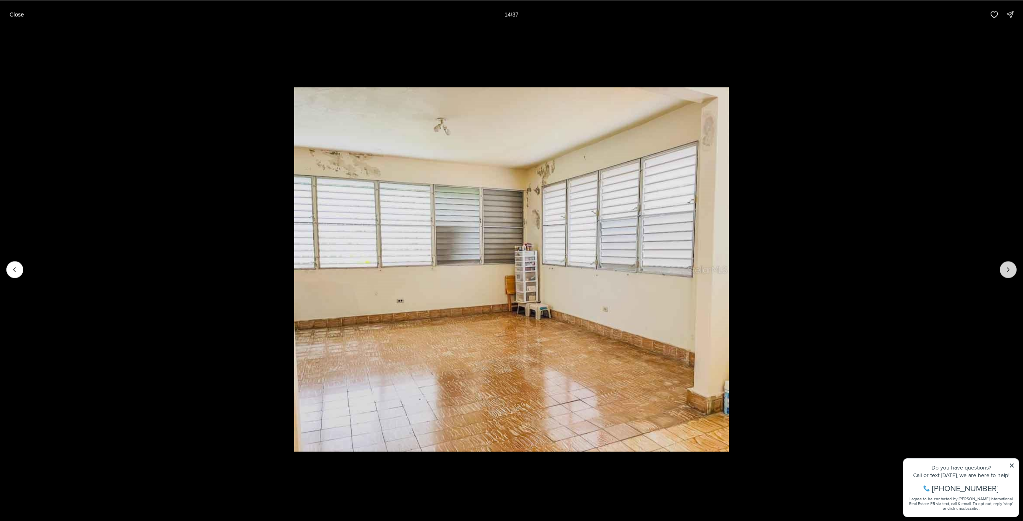
click at [1007, 270] on icon "Next slide" at bounding box center [1008, 270] width 8 height 8
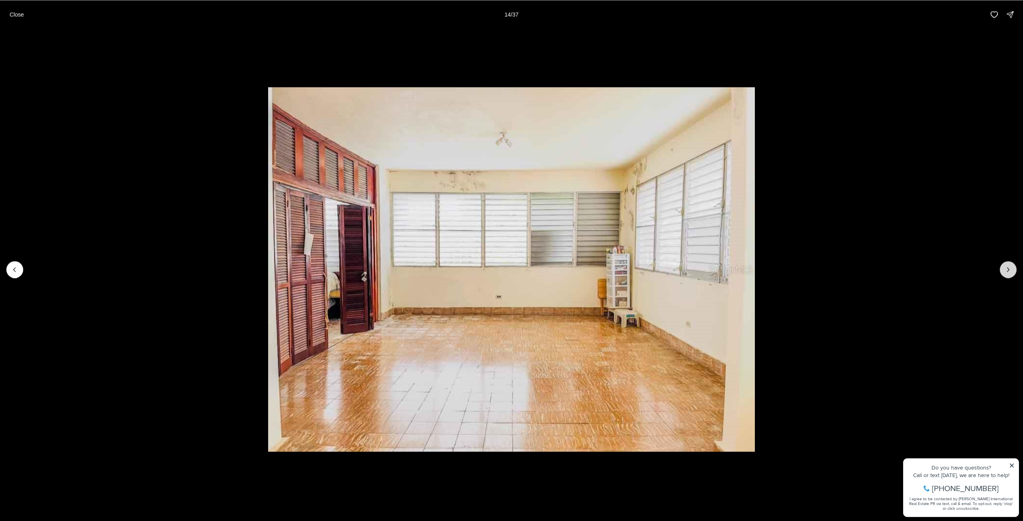
click at [1007, 270] on icon "Next slide" at bounding box center [1008, 270] width 8 height 8
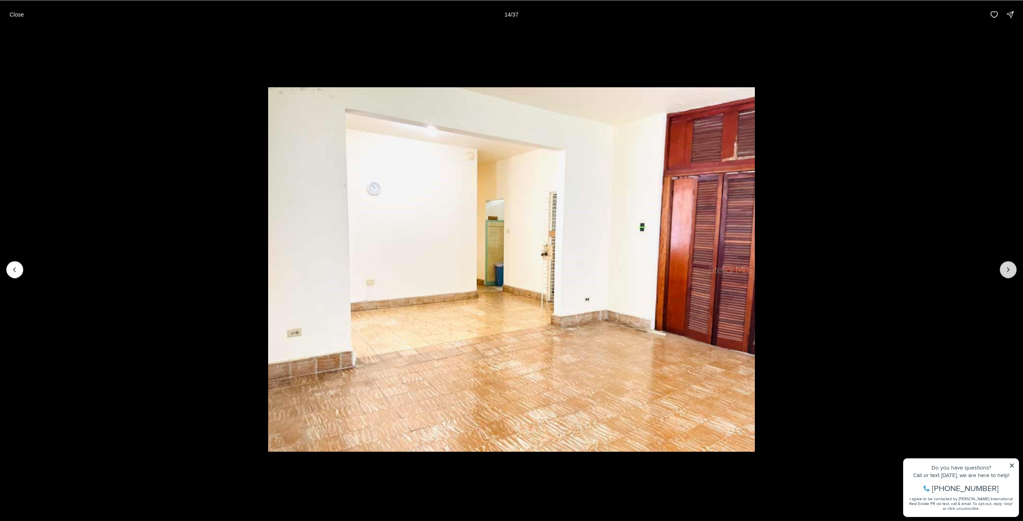
click at [1007, 270] on icon "Next slide" at bounding box center [1008, 270] width 8 height 8
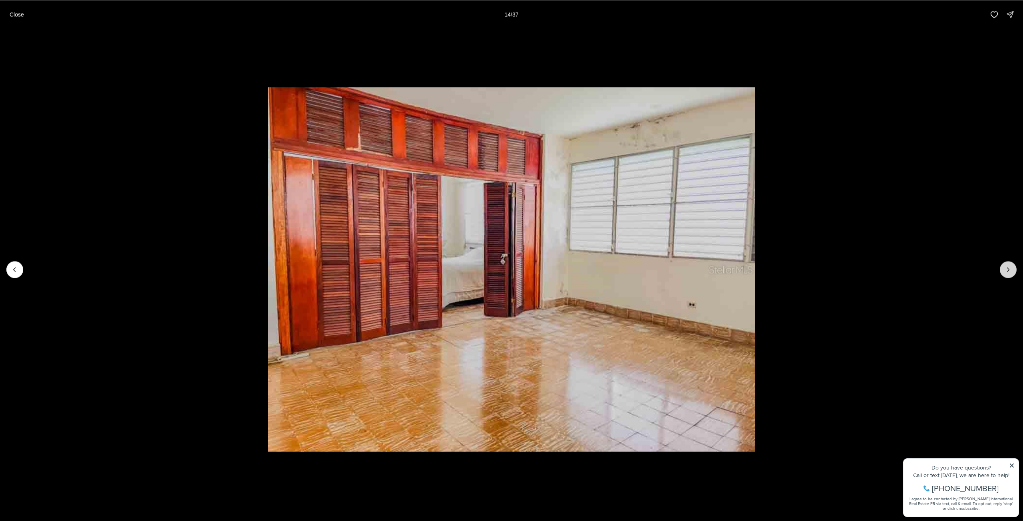
click at [1007, 270] on icon "Next slide" at bounding box center [1008, 270] width 8 height 8
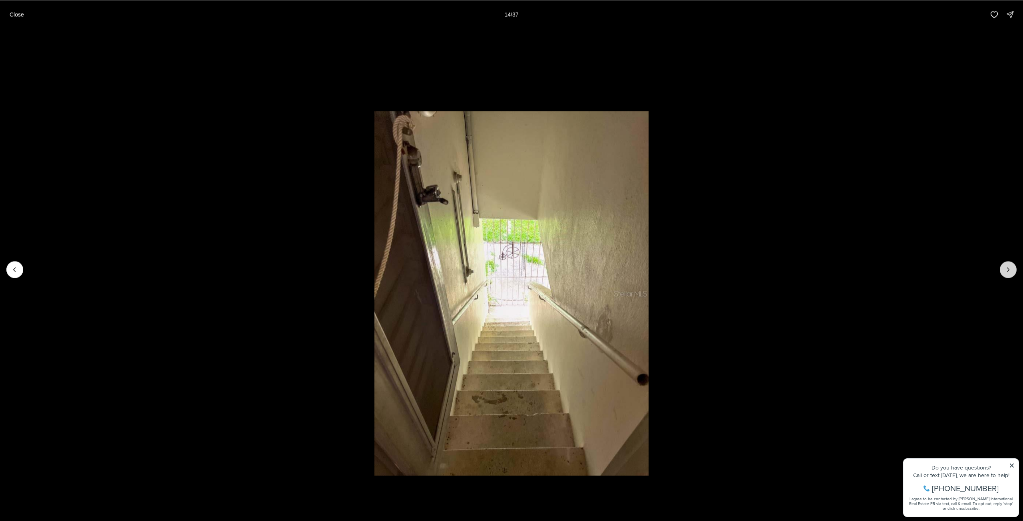
click at [1007, 270] on icon "Next slide" at bounding box center [1008, 270] width 8 height 8
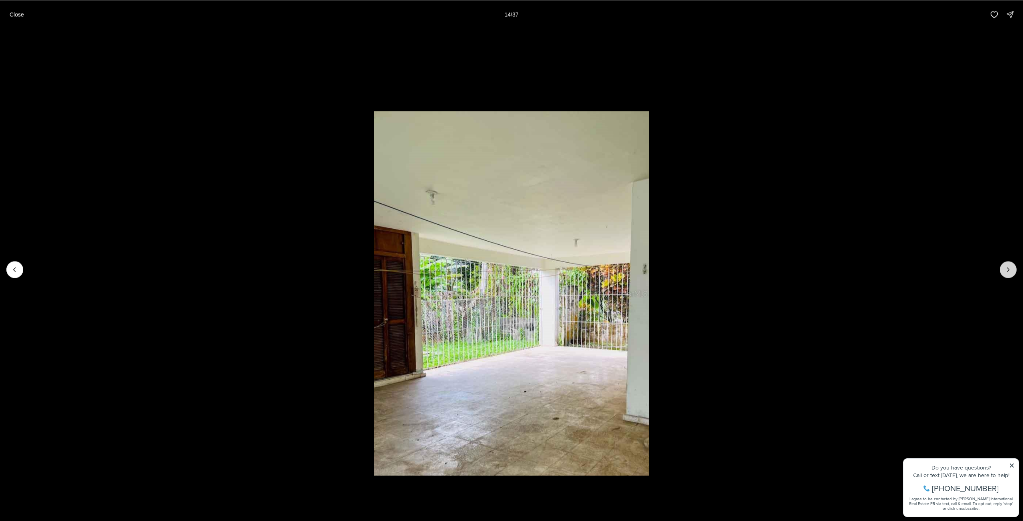
click at [1007, 270] on icon "Next slide" at bounding box center [1008, 270] width 8 height 8
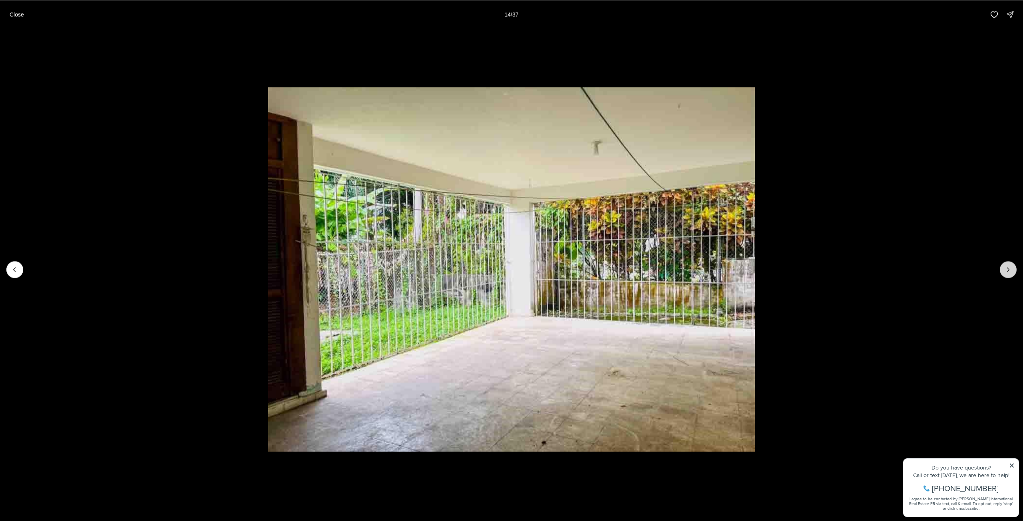
click at [1007, 270] on icon "Next slide" at bounding box center [1008, 270] width 8 height 8
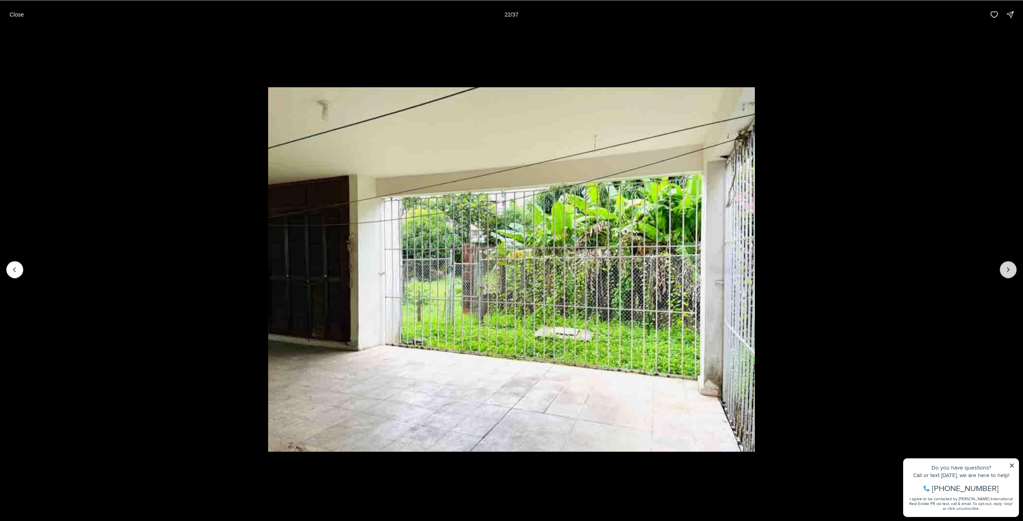
click at [1007, 270] on icon "Next slide" at bounding box center [1008, 270] width 8 height 8
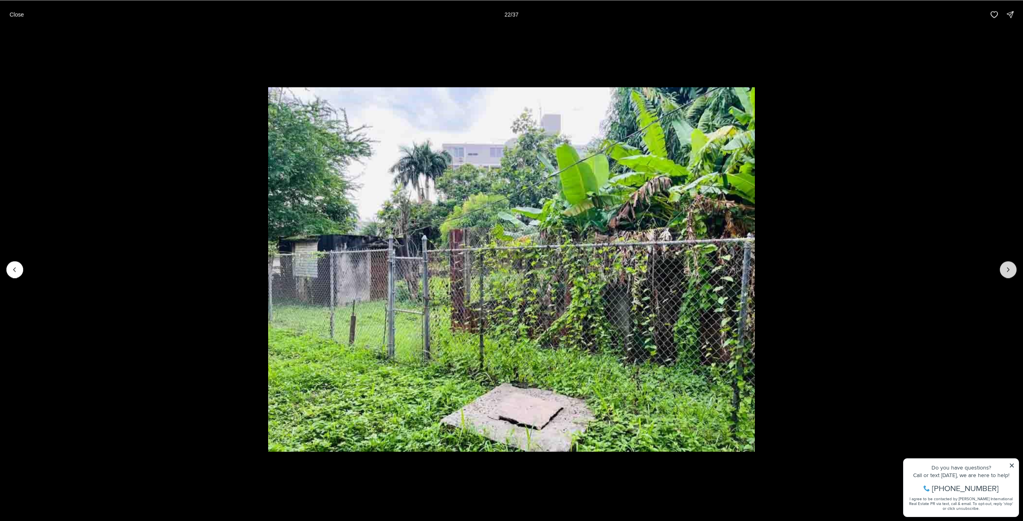
click at [1007, 270] on icon "Next slide" at bounding box center [1008, 270] width 8 height 8
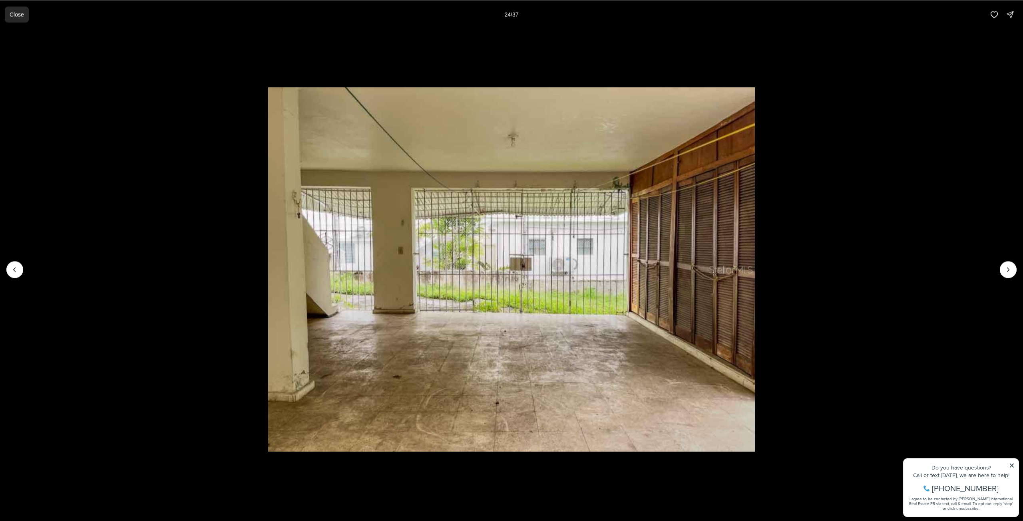
click at [8, 6] on button "Close" at bounding box center [17, 14] width 24 height 16
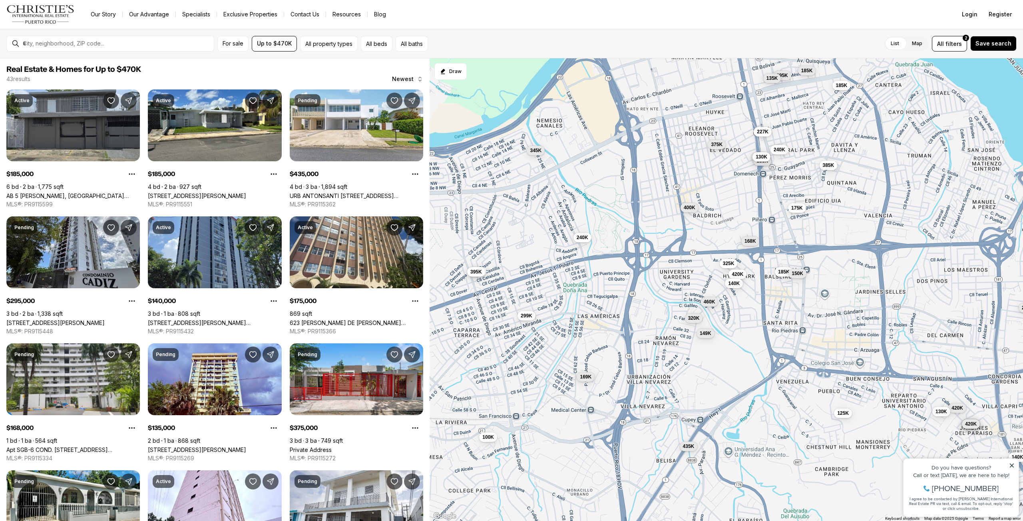
drag, startPoint x: 698, startPoint y: 388, endPoint x: 706, endPoint y: 354, distance: 34.9
click at [706, 354] on div "185K 185K 435K 295K 140K 175K 168K 135K 375K 169K 227K 345K 385K 270K 375K 395K…" at bounding box center [725, 289] width 593 height 463
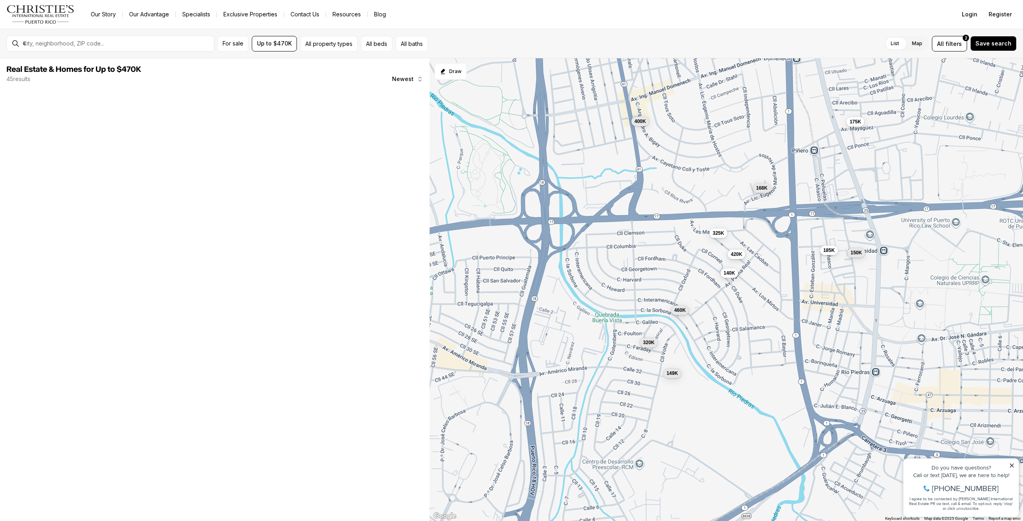
click at [736, 255] on span "420K" at bounding box center [736, 254] width 12 height 6
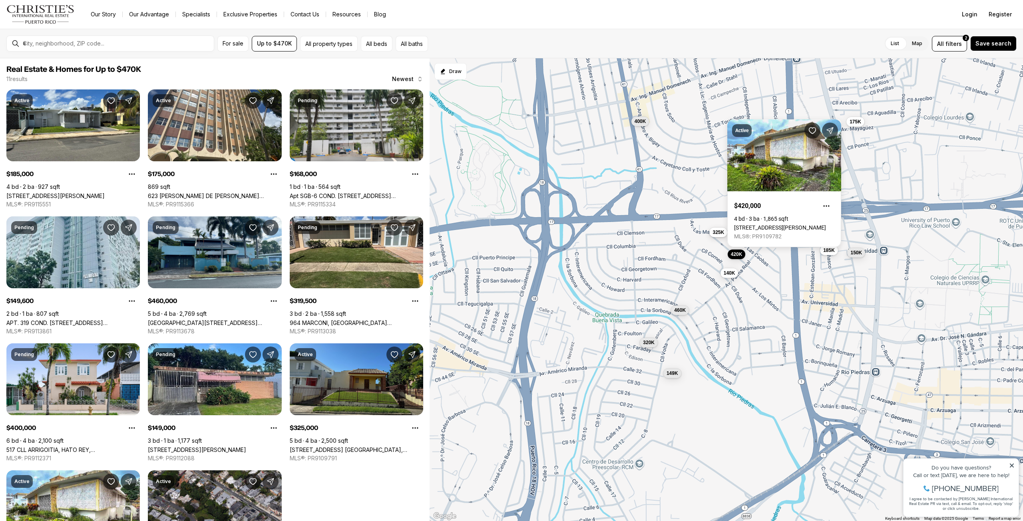
click at [716, 236] on button "325K" at bounding box center [718, 233] width 18 height 10
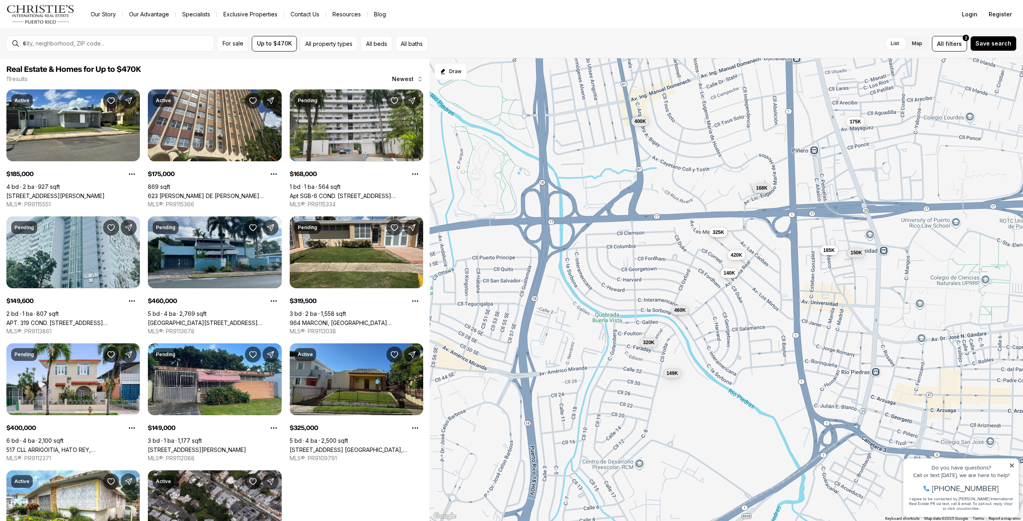
click at [713, 236] on button "325K" at bounding box center [718, 233] width 18 height 10
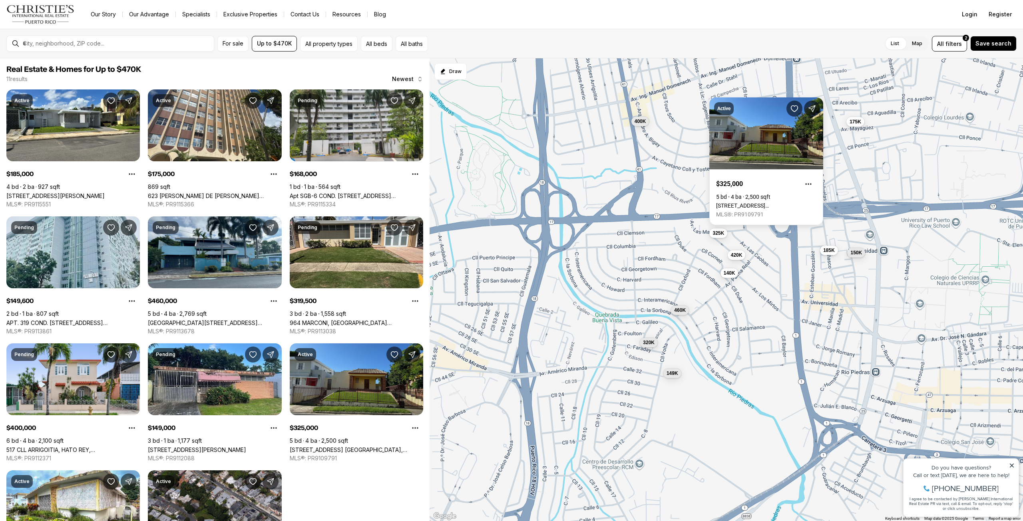
click at [682, 303] on div "185K 175K 168K 150K 460K 320K 400K 149K 325K 420K 140K" at bounding box center [725, 289] width 593 height 463
click at [680, 308] on span "460K" at bounding box center [680, 309] width 12 height 6
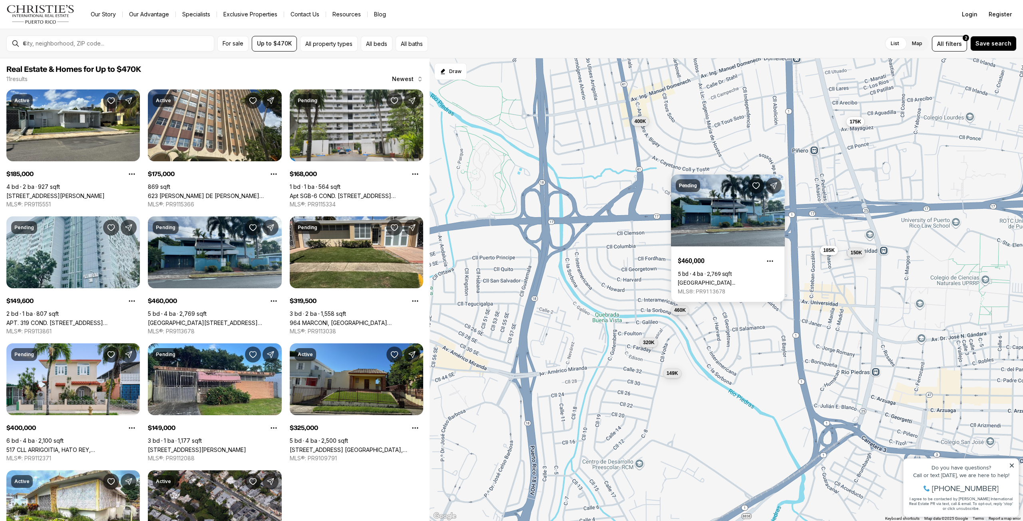
click at [674, 368] on div "185K 175K 168K 150K 460K 320K 400K 149K 325K 420K 140K" at bounding box center [725, 289] width 593 height 463
click at [672, 372] on span "149K" at bounding box center [672, 373] width 12 height 6
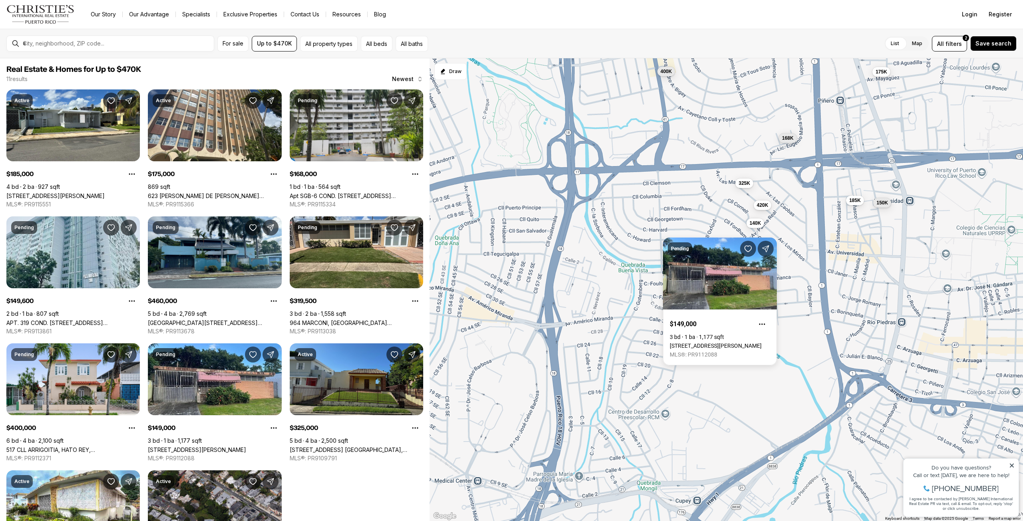
drag, startPoint x: 626, startPoint y: 385, endPoint x: 658, endPoint y: 330, distance: 63.7
click at [657, 330] on div "185K 175K 168K 150K 460K 320K 400K 149K 325K 420K 140K" at bounding box center [725, 289] width 593 height 463
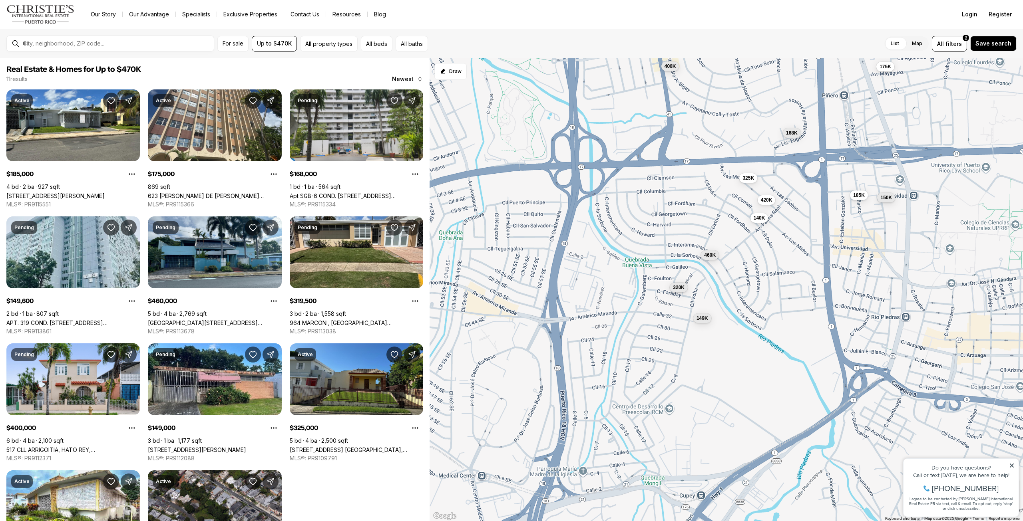
click at [717, 313] on div "185K 175K 168K 150K 460K 320K 400K 149K 325K 420K 140K" at bounding box center [725, 289] width 593 height 463
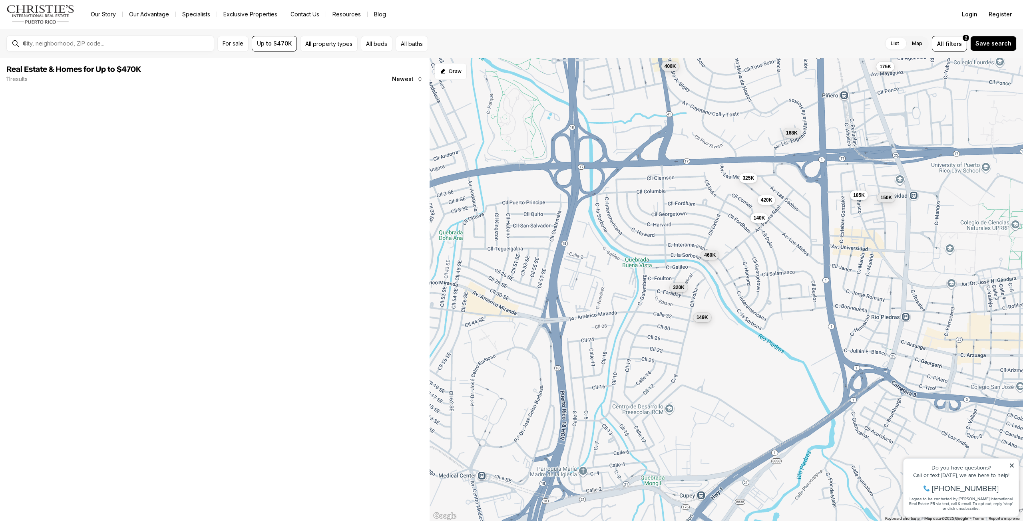
click at [709, 317] on button "149K" at bounding box center [702, 318] width 18 height 10
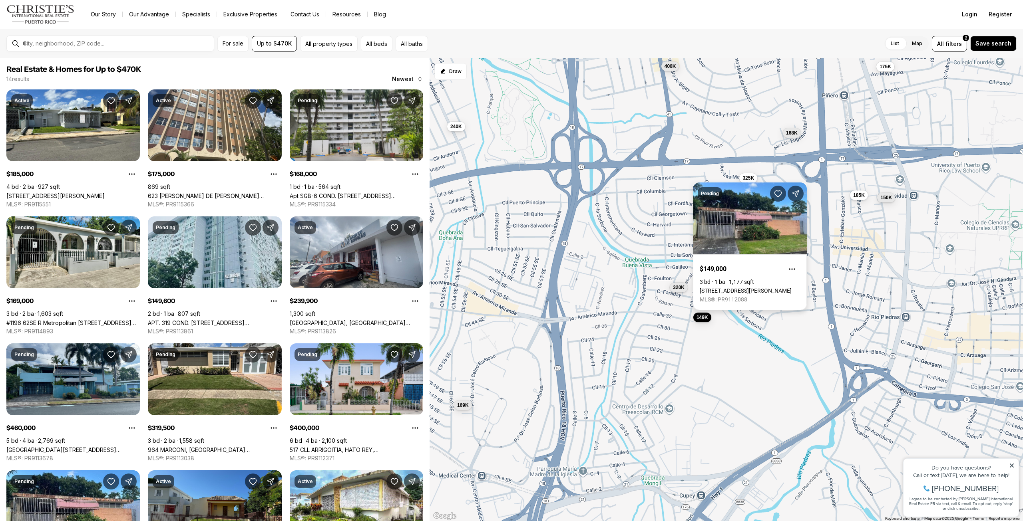
click at [724, 288] on link "979 VOLTA ST JARDINEZ METROPOLITANO, SAN JUAN PR, 00927" at bounding box center [745, 291] width 92 height 6
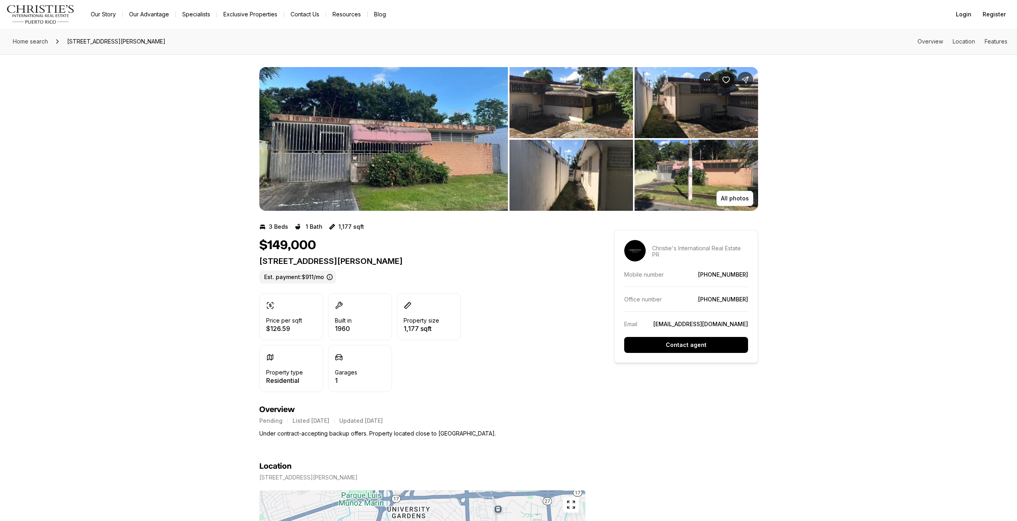
click at [448, 148] on img "View image gallery" at bounding box center [383, 139] width 248 height 144
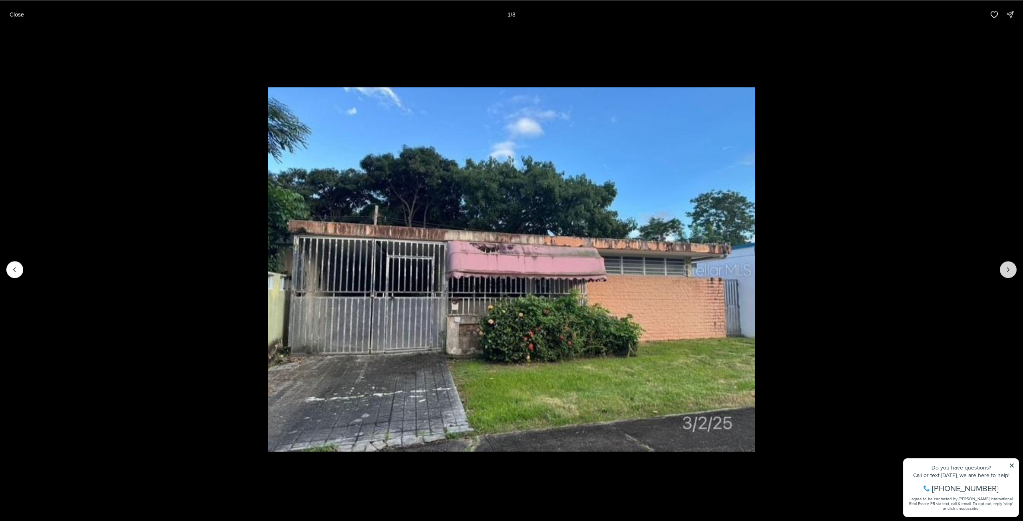
click at [1005, 271] on icon "Next slide" at bounding box center [1008, 270] width 8 height 8
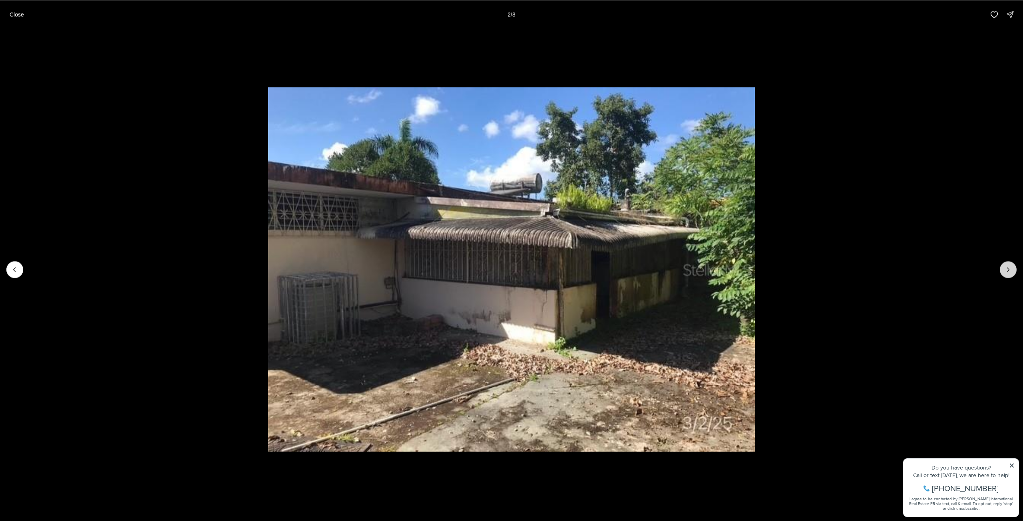
click at [1005, 271] on icon "Next slide" at bounding box center [1008, 270] width 8 height 8
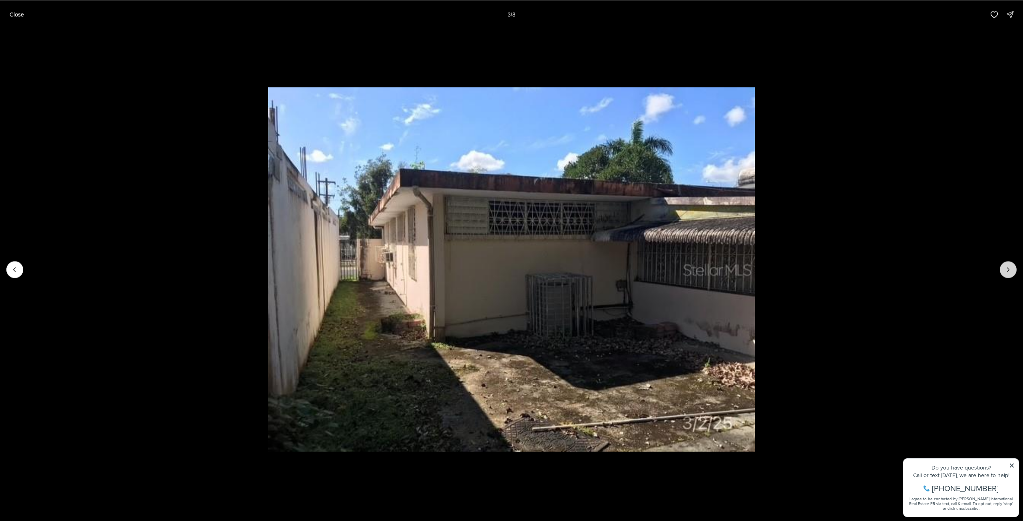
click at [1005, 271] on icon "Next slide" at bounding box center [1008, 270] width 8 height 8
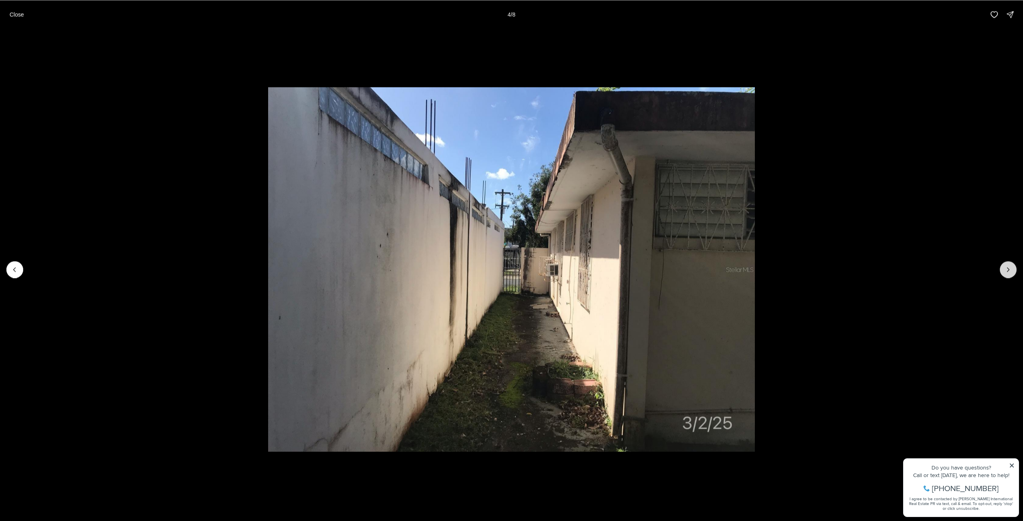
click at [1005, 271] on icon "Next slide" at bounding box center [1008, 270] width 8 height 8
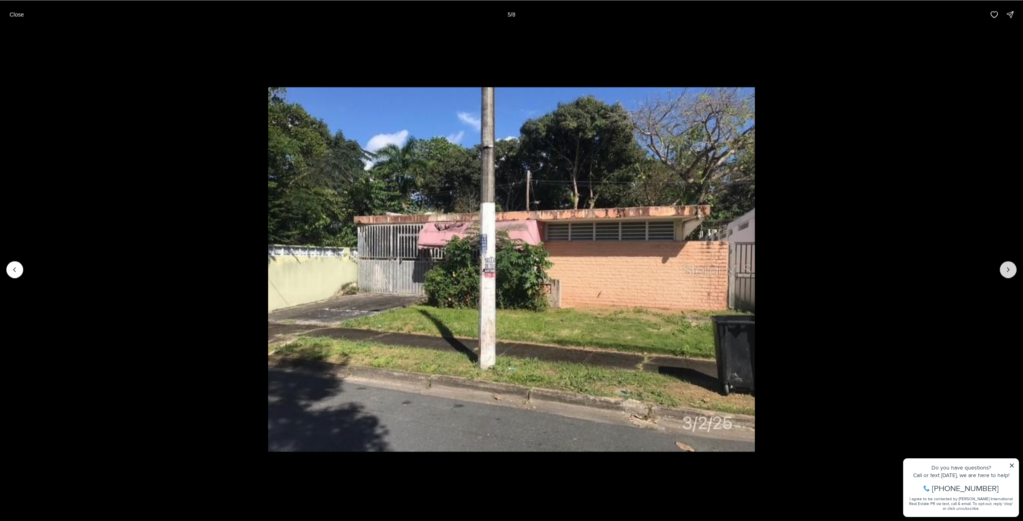
click at [1005, 271] on icon "Next slide" at bounding box center [1008, 270] width 8 height 8
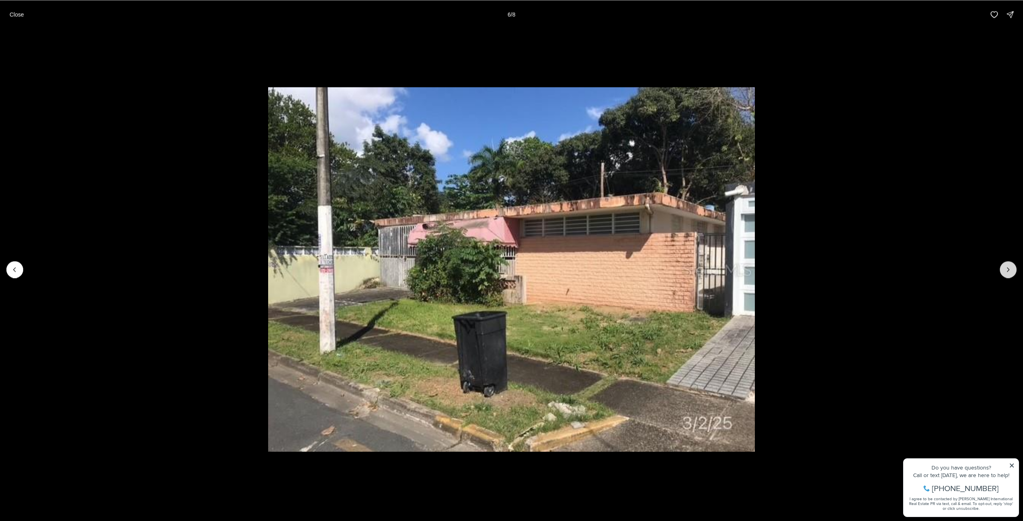
click at [1005, 271] on icon "Next slide" at bounding box center [1008, 270] width 8 height 8
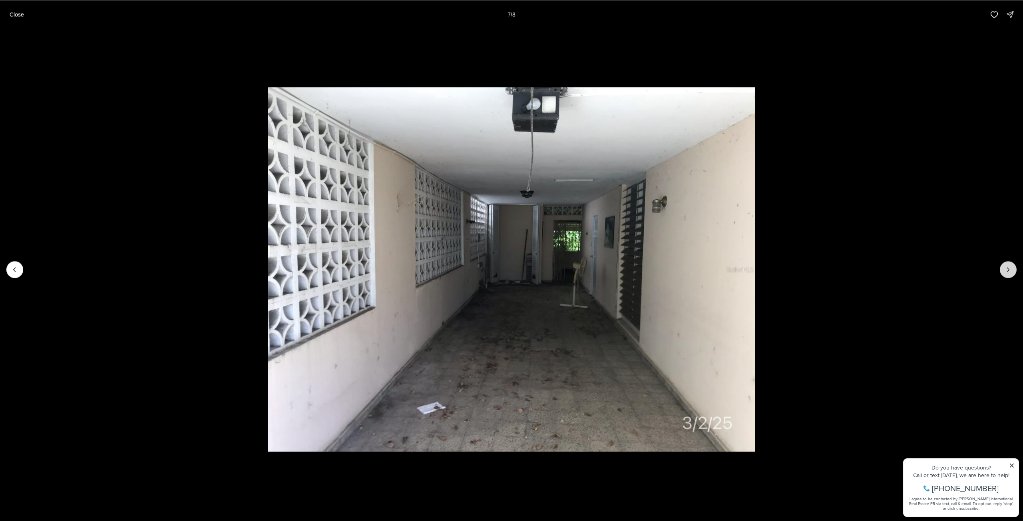
click at [1005, 271] on icon "Next slide" at bounding box center [1008, 270] width 8 height 8
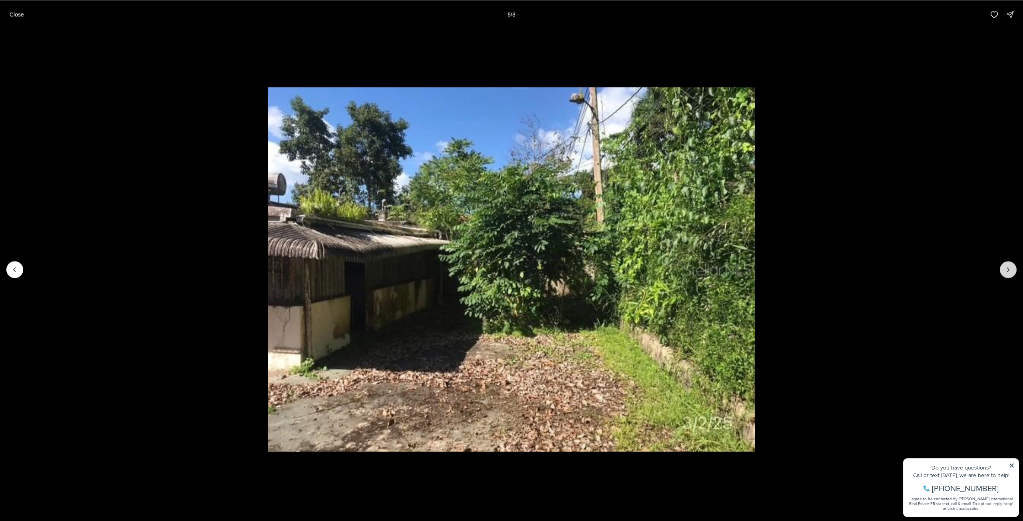
click at [1005, 271] on div at bounding box center [1008, 269] width 17 height 17
click at [23, 19] on button "Close" at bounding box center [17, 14] width 24 height 16
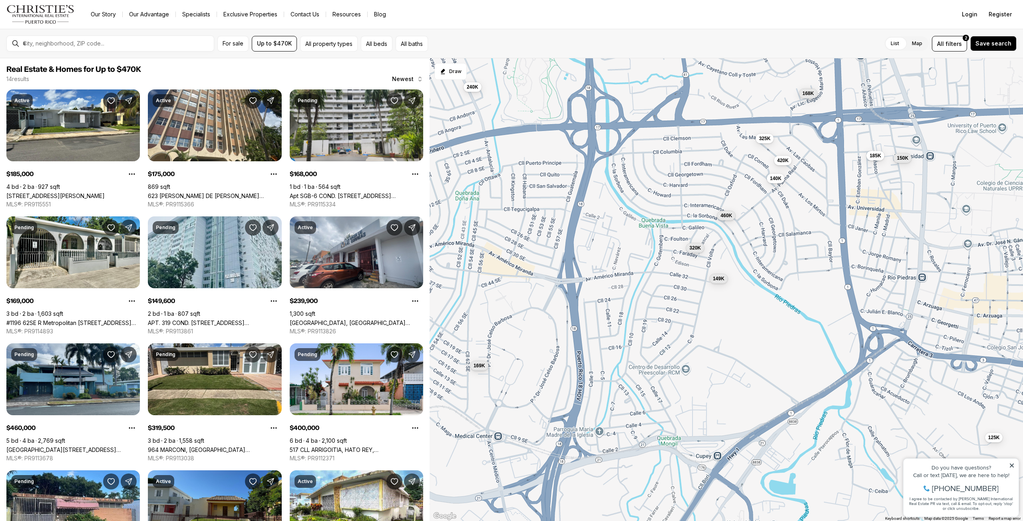
drag, startPoint x: 609, startPoint y: 333, endPoint x: 627, endPoint y: 292, distance: 44.2
click at [626, 292] on div "185K 175K 168K 169K 150K 240K 460K 320K 400K 149K 325K 420K 140K 125K" at bounding box center [725, 289] width 593 height 463
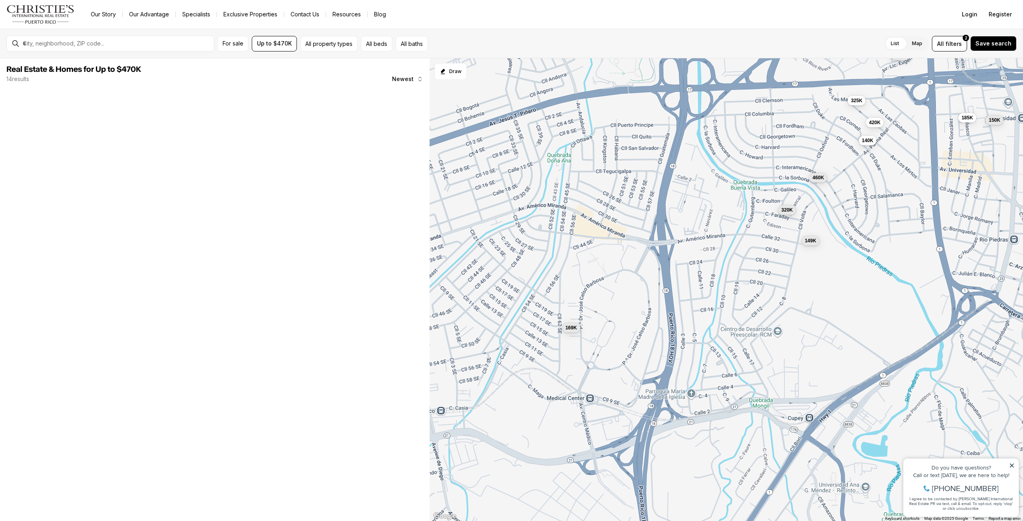
drag, startPoint x: 598, startPoint y: 304, endPoint x: 689, endPoint y: 266, distance: 98.5
click at [689, 266] on div "185K 168K 169K 150K 240K 460K 320K 149K 325K 420K 140K 125K" at bounding box center [725, 289] width 593 height 463
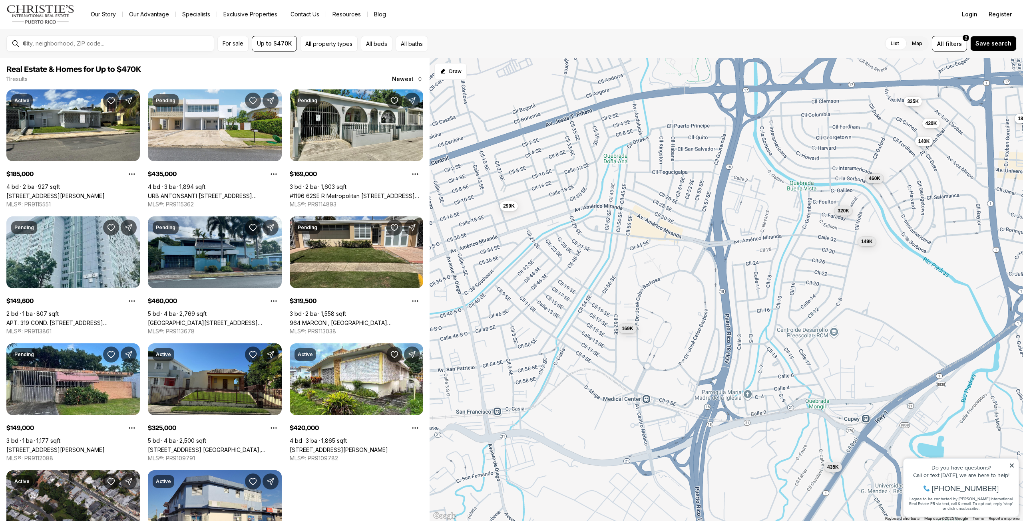
drag, startPoint x: 654, startPoint y: 278, endPoint x: 715, endPoint y: 279, distance: 61.1
click at [715, 279] on div "185K 169K 150K 460K 320K 149K 325K 420K 140K 435K 299K" at bounding box center [725, 289] width 593 height 463
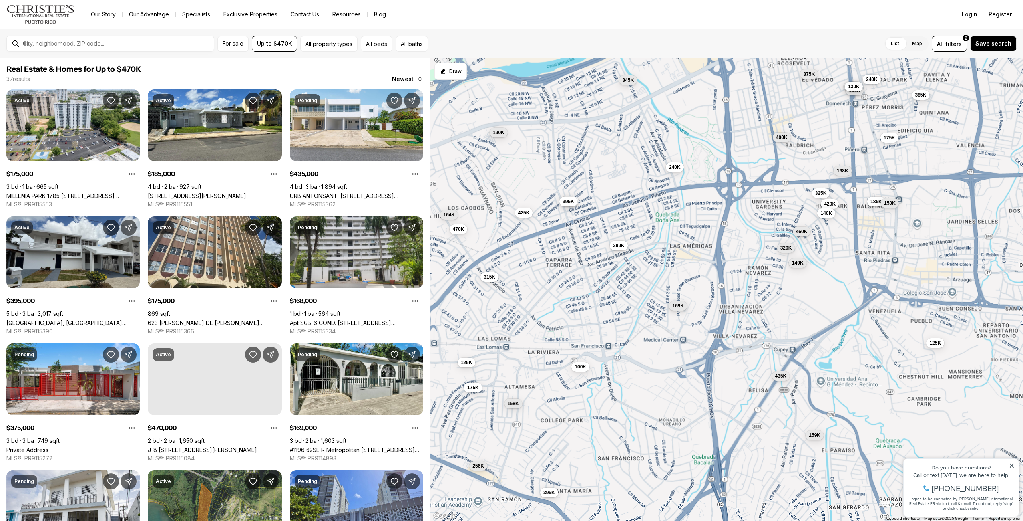
click at [682, 307] on span "169K" at bounding box center [678, 306] width 12 height 6
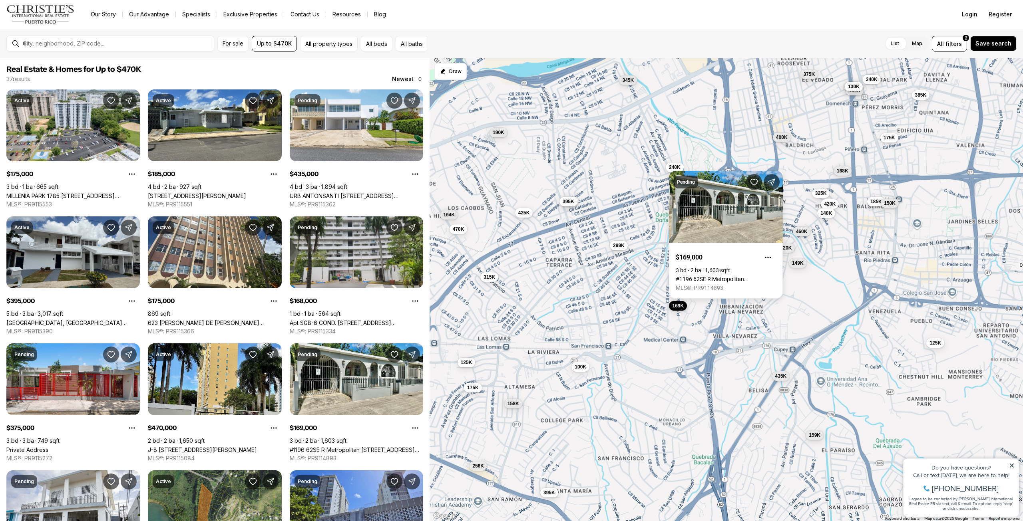
click at [624, 252] on div "185K 169K 460K 320K 149K 325K 420K 140K 435K 299K 175K 395K 175K 168K 375K 470K…" at bounding box center [725, 289] width 593 height 463
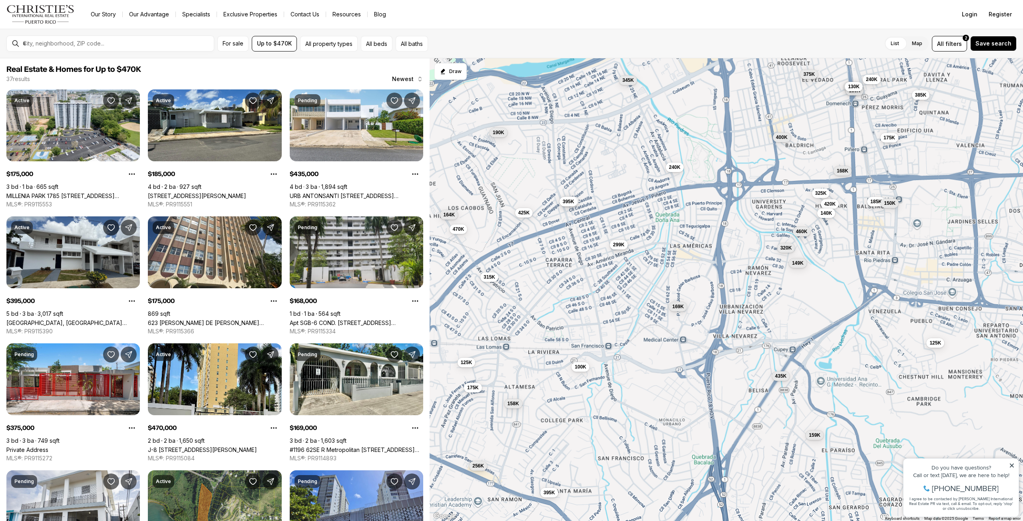
click at [621, 248] on span "299K" at bounding box center [619, 245] width 12 height 6
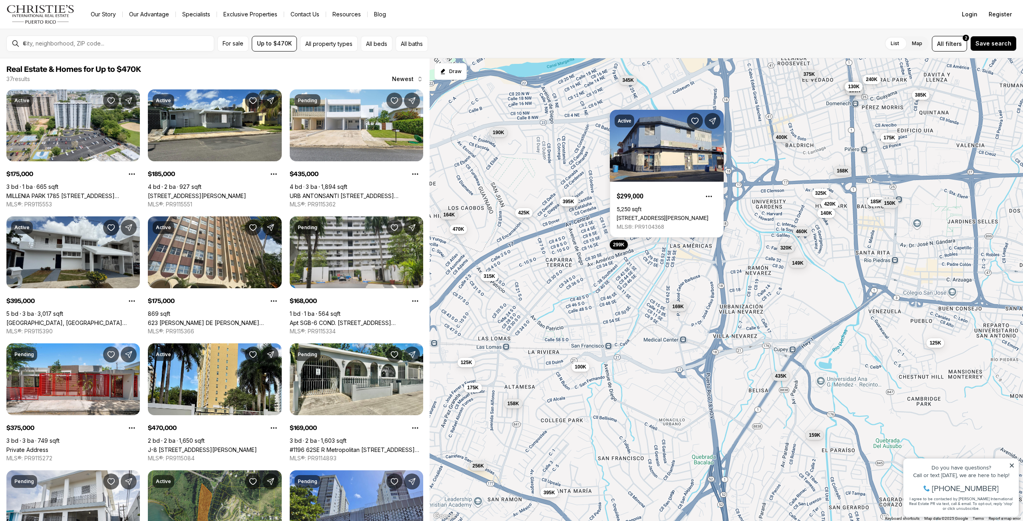
click at [494, 274] on span "315K" at bounding box center [489, 276] width 12 height 6
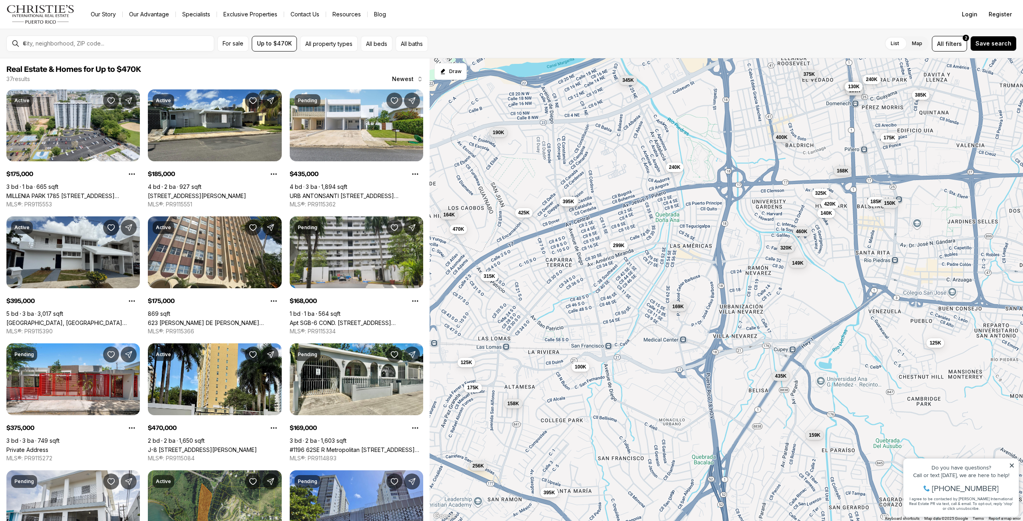
click at [495, 279] on span "315K" at bounding box center [489, 276] width 12 height 6
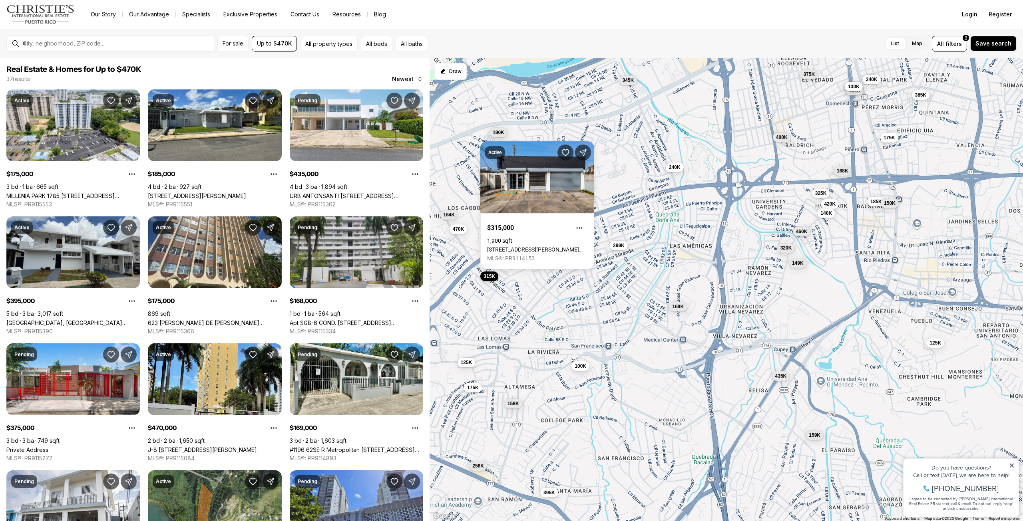
click at [584, 367] on span "100K" at bounding box center [580, 366] width 12 height 6
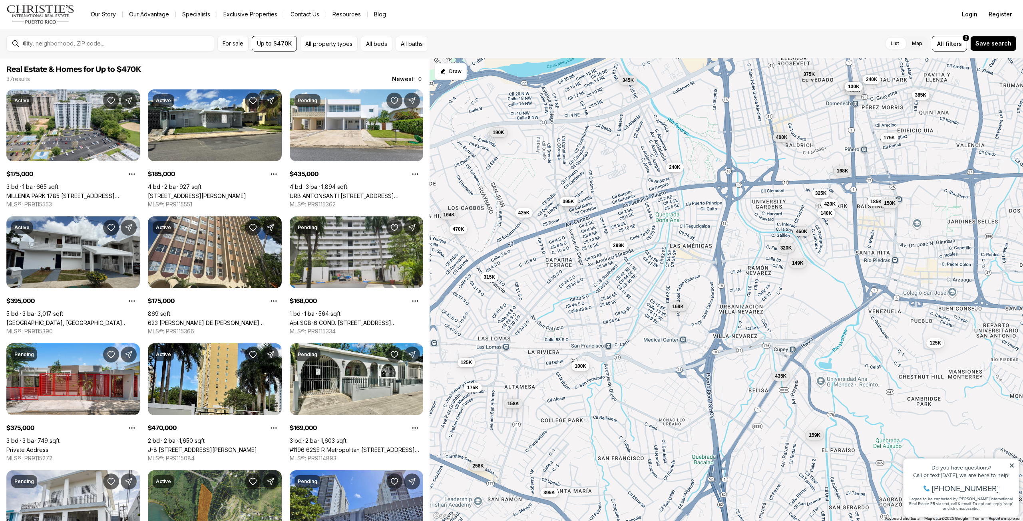
click at [578, 370] on button "100K" at bounding box center [580, 367] width 18 height 10
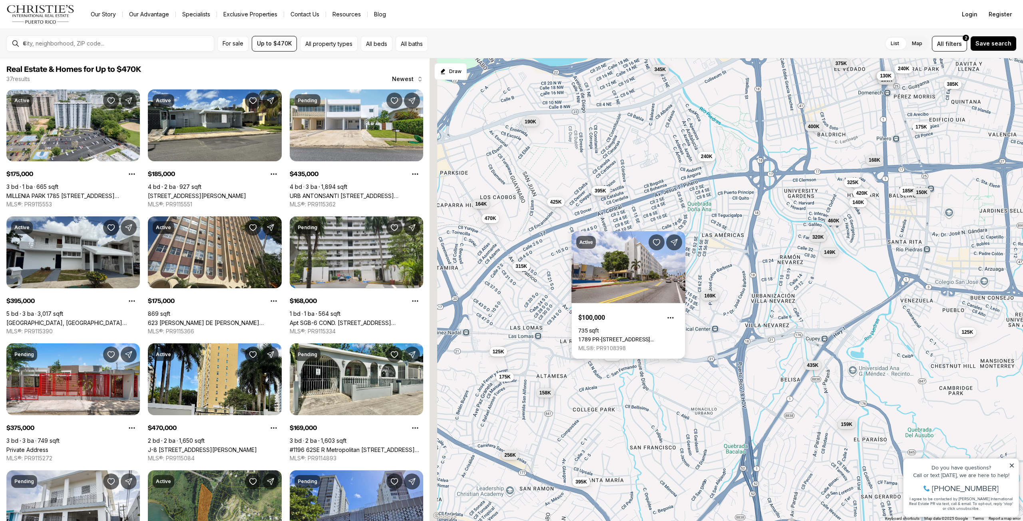
drag, startPoint x: 533, startPoint y: 376, endPoint x: 602, endPoint y: 348, distance: 74.4
click at [602, 348] on body "Go to: Homepage Our Story Our Advantage Specialists Exclusive Properties Contac…" at bounding box center [511, 260] width 1023 height 521
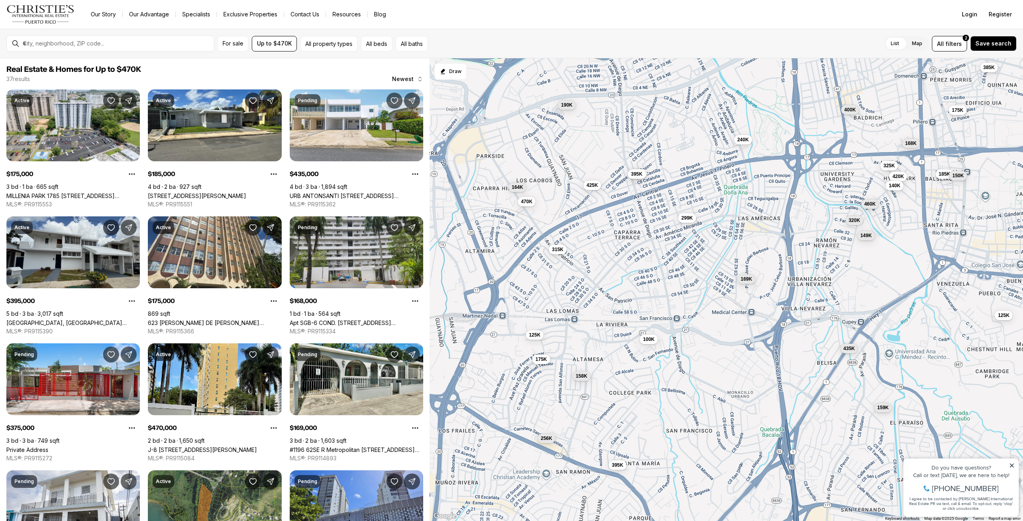
click at [541, 359] on span "175K" at bounding box center [541, 359] width 12 height 6
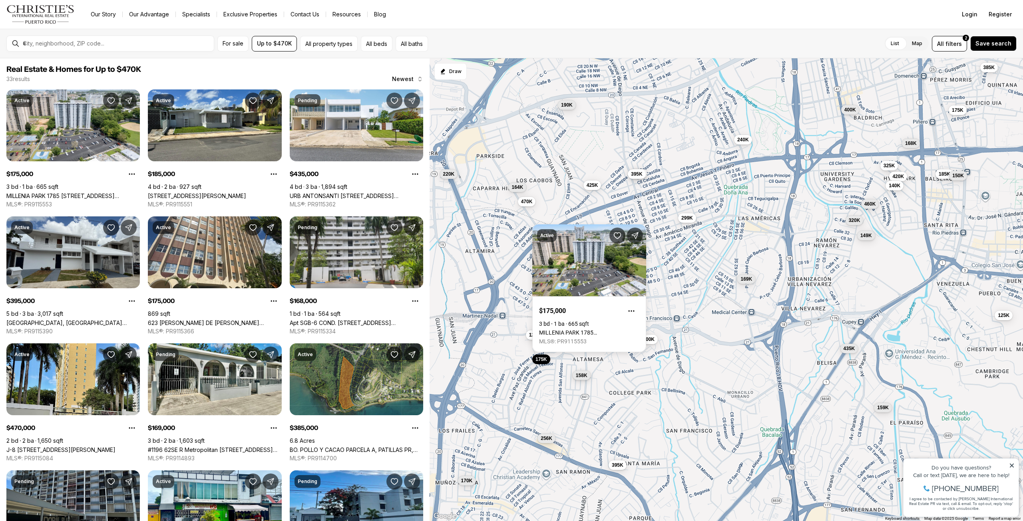
click at [579, 371] on button "158K" at bounding box center [581, 376] width 18 height 10
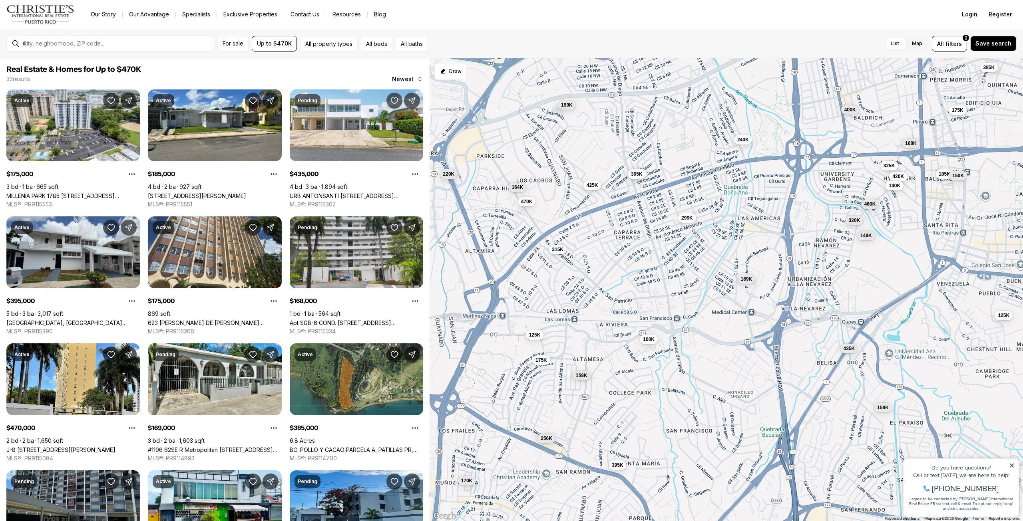
click at [580, 376] on span "158K" at bounding box center [581, 375] width 12 height 6
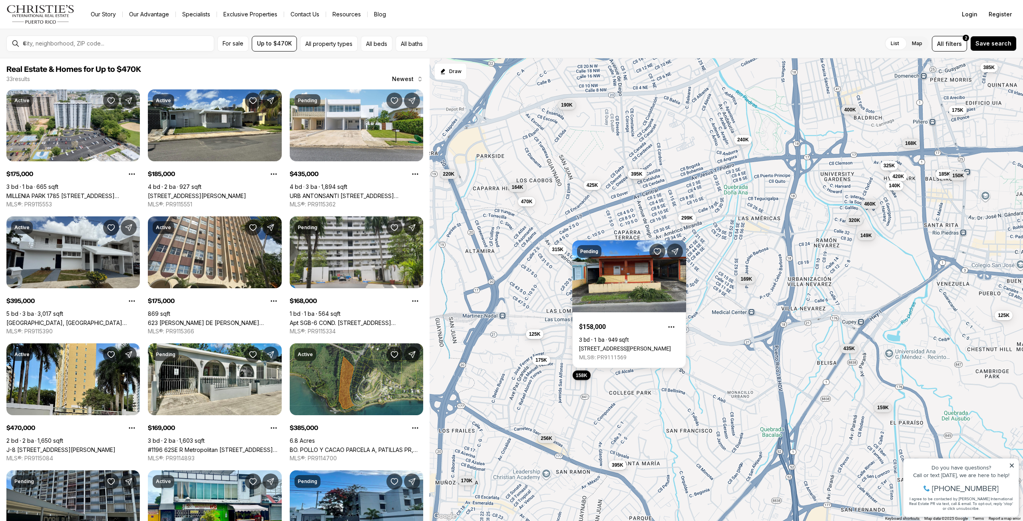
click at [528, 336] on button "125K" at bounding box center [534, 335] width 18 height 10
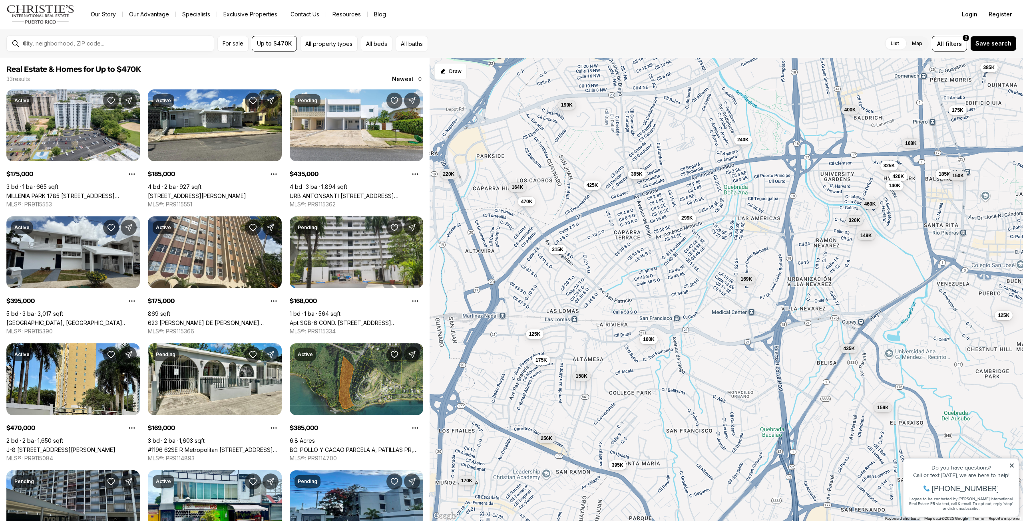
click at [534, 336] on span "125K" at bounding box center [535, 334] width 12 height 6
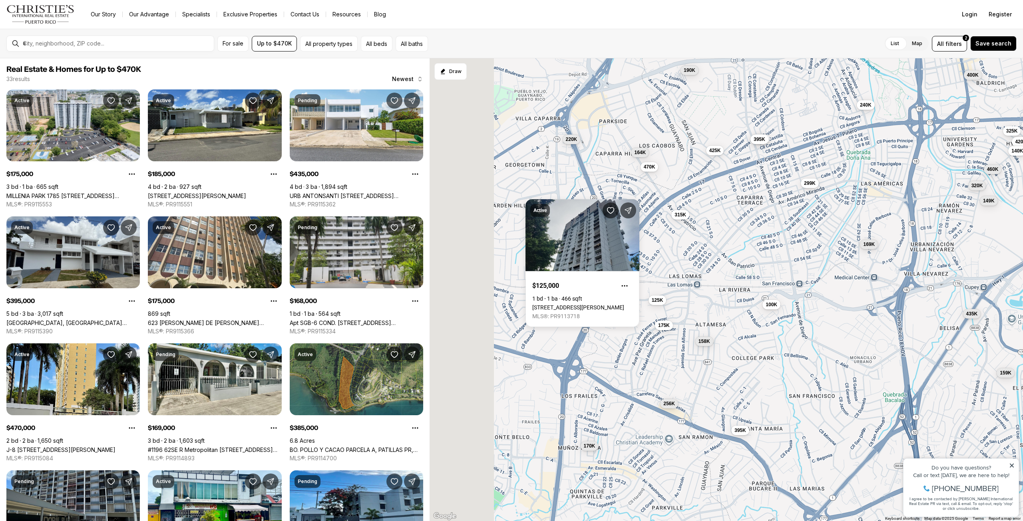
drag, startPoint x: 552, startPoint y: 403, endPoint x: 676, endPoint y: 367, distance: 129.3
click at [676, 367] on div "185K 169K 460K 320K 149K 325K 420K 140K 435K 299K 175K 395K 175K 168K 470K 385K…" at bounding box center [725, 289] width 593 height 463
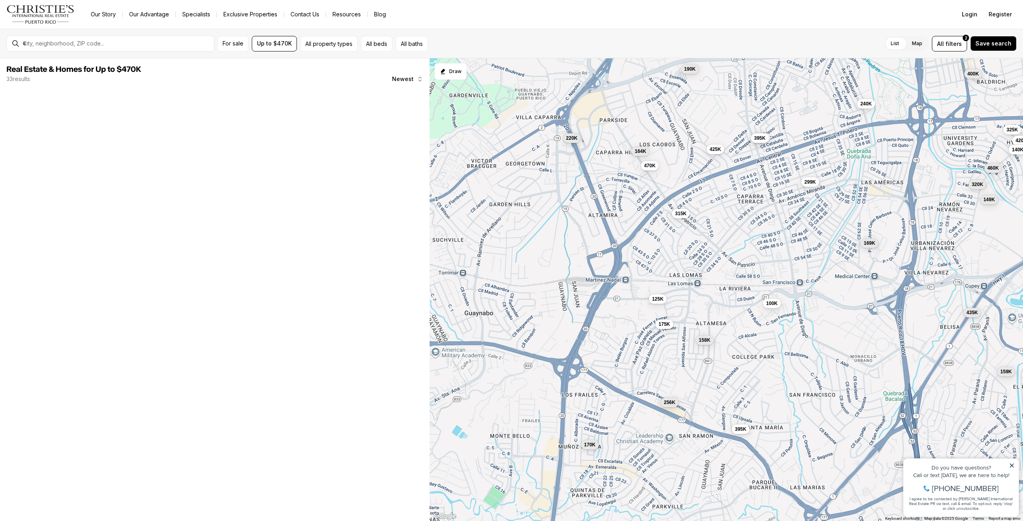
click at [661, 398] on div "256K" at bounding box center [669, 403] width 18 height 10
click at [665, 399] on span "256K" at bounding box center [670, 402] width 12 height 6
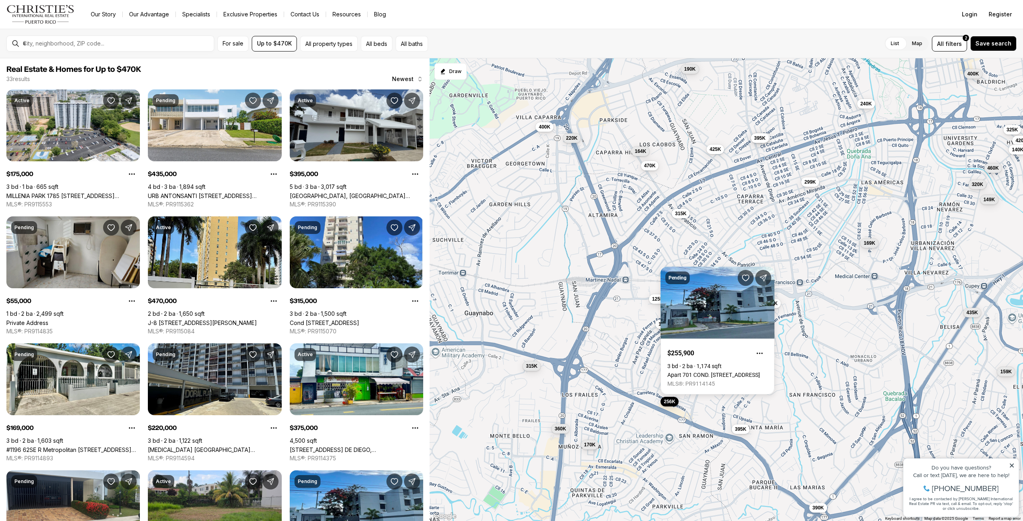
drag, startPoint x: 728, startPoint y: 419, endPoint x: 723, endPoint y: 422, distance: 5.8
click at [728, 419] on div "169K 460K 320K 149K 325K 420K 140K 435K 299K 175K 395K 470K 375K 256K 315K 395K…" at bounding box center [725, 289] width 593 height 463
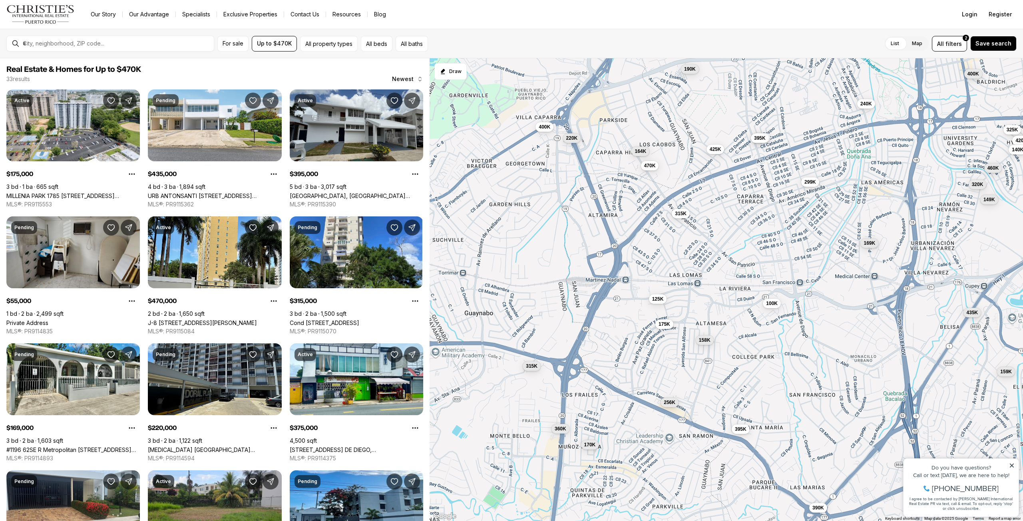
click at [750, 435] on div "169K 460K 320K 149K 325K 420K 140K 435K 299K 175K 395K 470K 375K 256K 315K 395K…" at bounding box center [725, 289] width 593 height 463
click at [744, 434] on div "395K" at bounding box center [740, 430] width 18 height 10
click at [743, 433] on button "395K" at bounding box center [740, 429] width 18 height 10
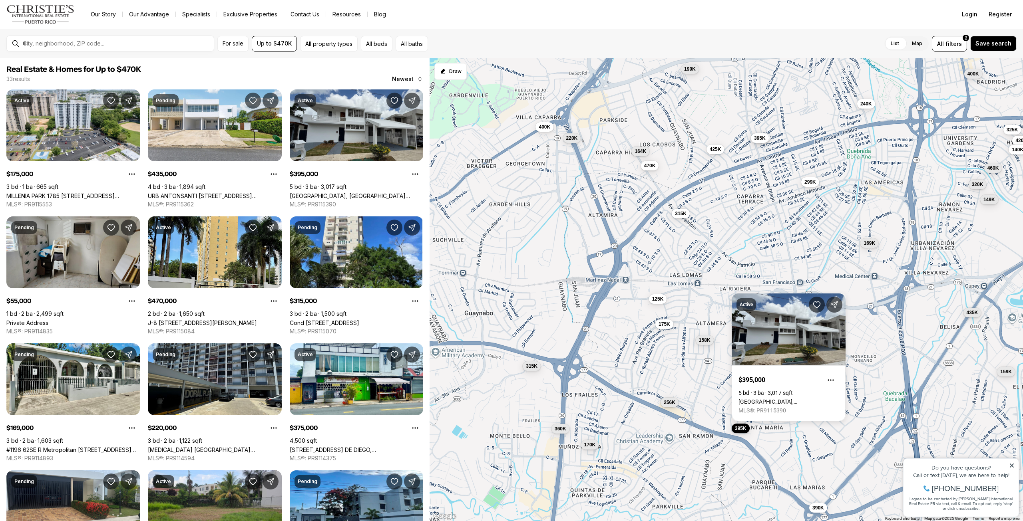
click at [656, 360] on div "169K 460K 320K 149K 325K 420K 140K 435K 299K 175K 395K 470K 375K 256K 315K 395K…" at bounding box center [725, 289] width 593 height 463
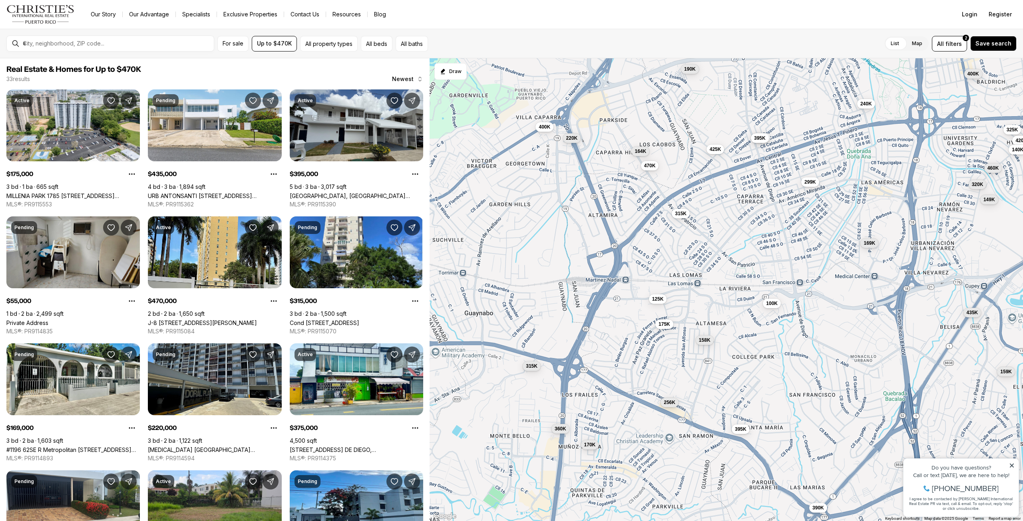
drag, startPoint x: 620, startPoint y: 321, endPoint x: 636, endPoint y: 368, distance: 49.1
click at [636, 368] on div "169K 460K 320K 149K 325K 420K 140K 435K 299K 175K 395K 470K 375K 256K 315K 395K…" at bounding box center [725, 289] width 593 height 463
click at [542, 123] on span "400K" at bounding box center [545, 126] width 12 height 6
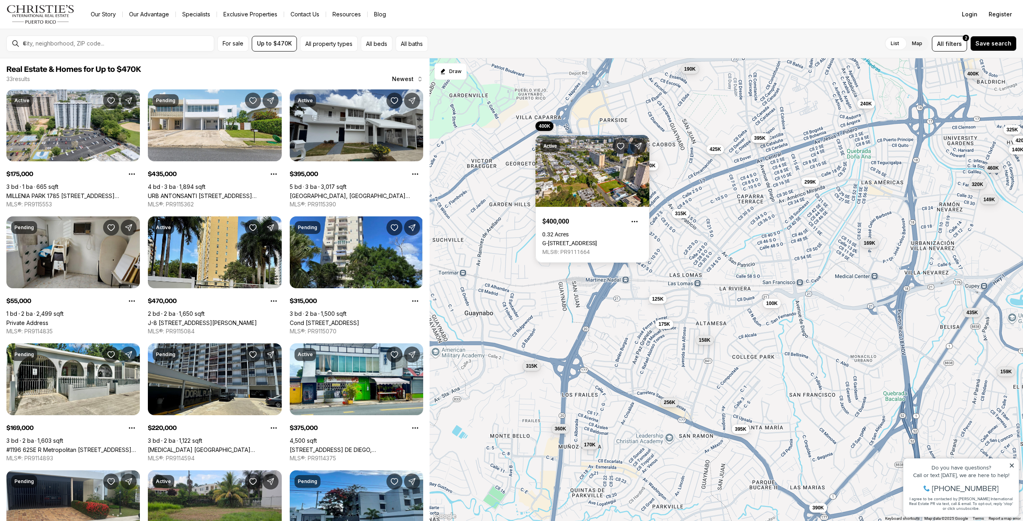
drag, startPoint x: 499, startPoint y: 222, endPoint x: 509, endPoint y: 223, distance: 10.9
click at [501, 222] on div "169K 460K 320K 149K 325K 420K 140K 435K 299K 175K 395K 470K 375K 256K 315K 395K…" at bounding box center [725, 289] width 593 height 463
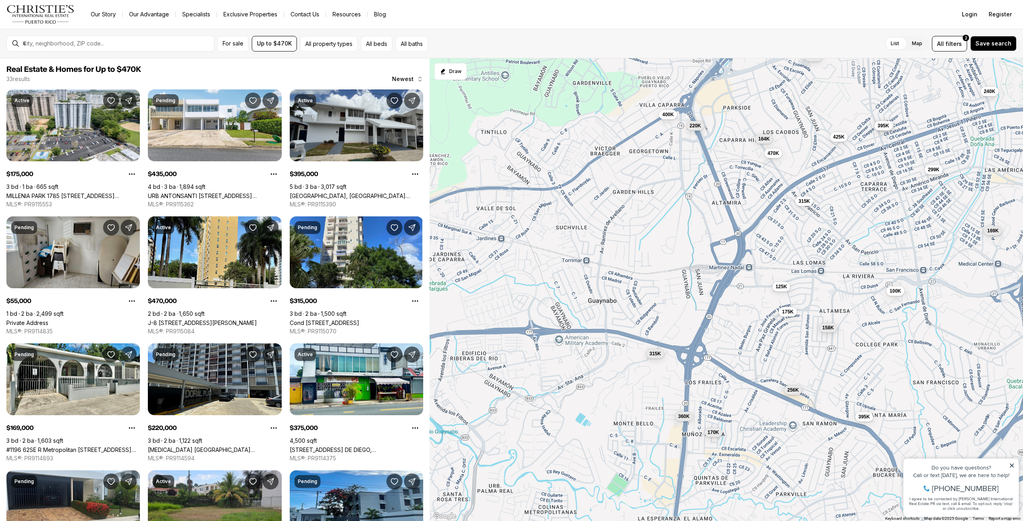
drag, startPoint x: 506, startPoint y: 224, endPoint x: 626, endPoint y: 211, distance: 120.2
click at [626, 211] on div "169K 460K 320K 149K 325K 420K 140K 435K 299K 175K 395K 470K 375K 256K 315K 395K…" at bounding box center [725, 289] width 593 height 463
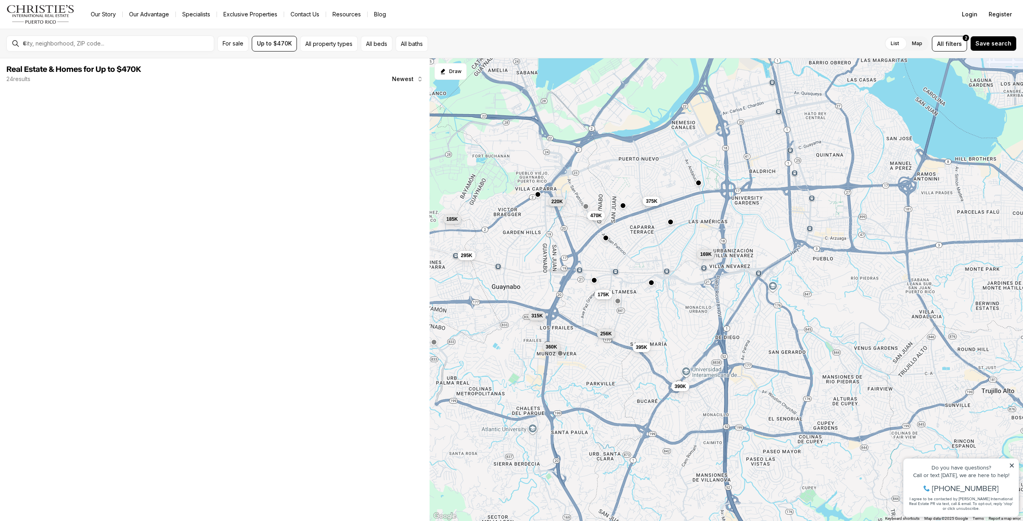
drag, startPoint x: 820, startPoint y: 182, endPoint x: 705, endPoint y: 213, distance: 119.2
click at [705, 213] on div "169K 175K 395K 470K 375K 256K 220K 315K 360K 390K 185K 295K" at bounding box center [725, 289] width 593 height 463
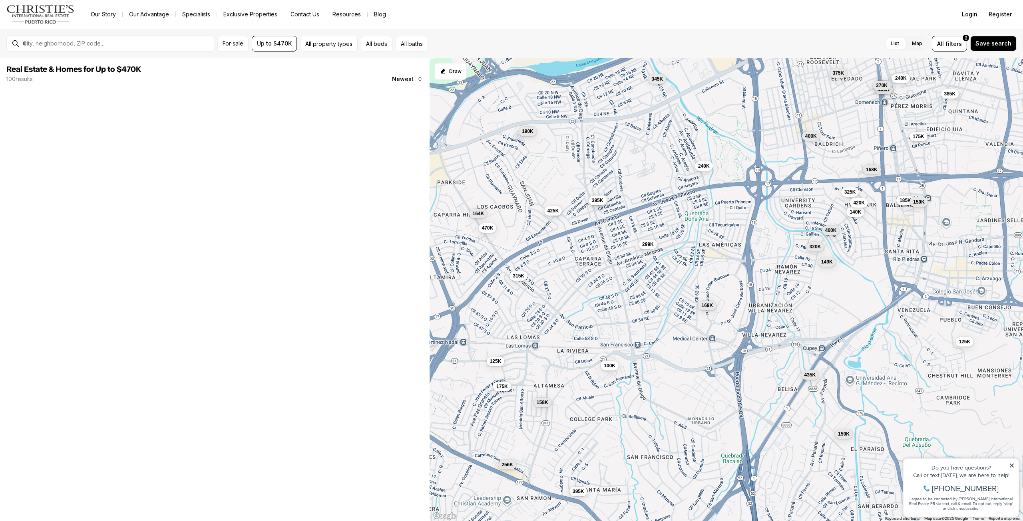
click at [552, 212] on span "425K" at bounding box center [553, 211] width 12 height 6
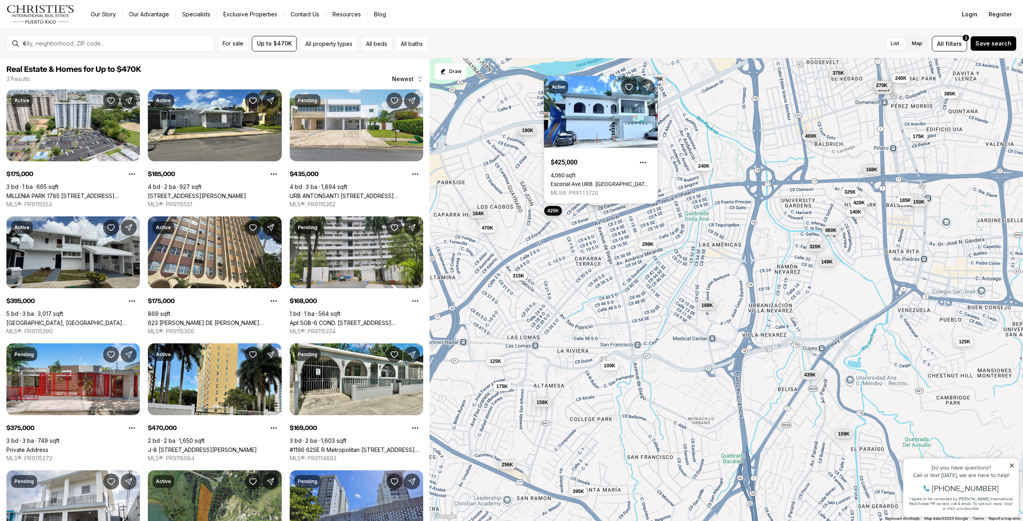
click at [527, 132] on span "190K" at bounding box center [528, 130] width 12 height 6
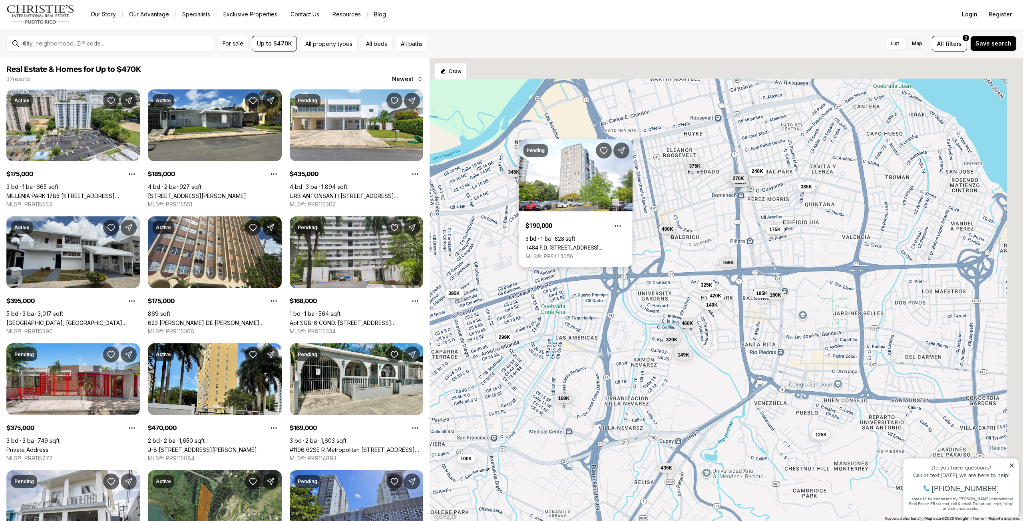
drag, startPoint x: 746, startPoint y: 129, endPoint x: 602, endPoint y: 223, distance: 171.5
click at [602, 223] on body "Go to: Homepage Our Story Our Advantage Specialists Exclusive Properties Contac…" at bounding box center [511, 260] width 1023 height 521
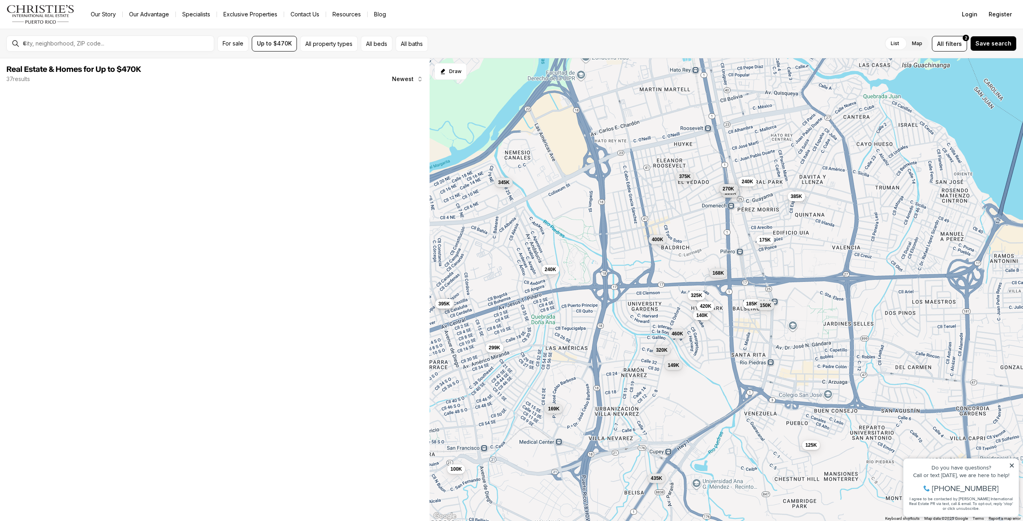
click at [798, 195] on span "385K" at bounding box center [796, 196] width 12 height 6
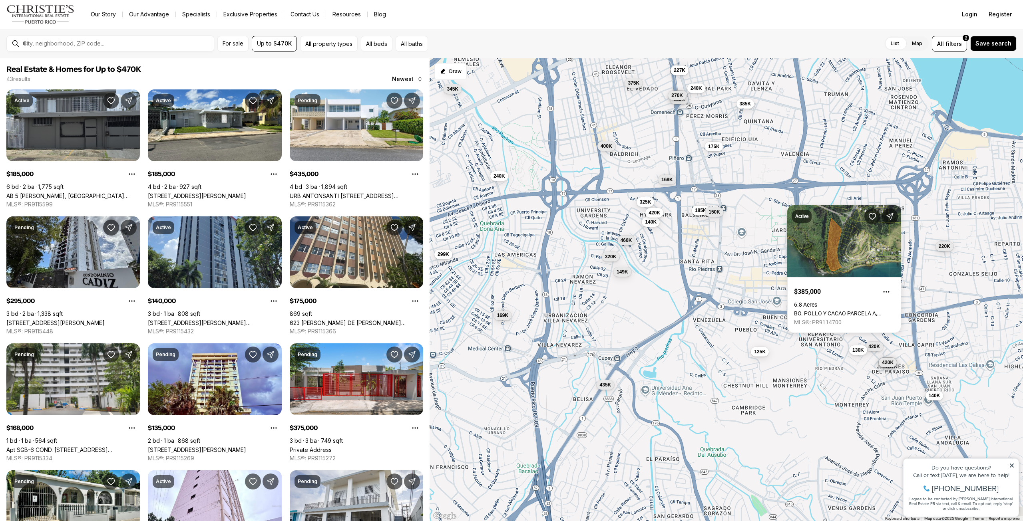
drag, startPoint x: 705, startPoint y: 224, endPoint x: 648, endPoint y: 143, distance: 99.5
click at [648, 143] on div "169K 299K 375K 395K 240K 100K 400K 435K 320K 149K 325K 460K 375K 140K 420K 130K…" at bounding box center [725, 289] width 593 height 463
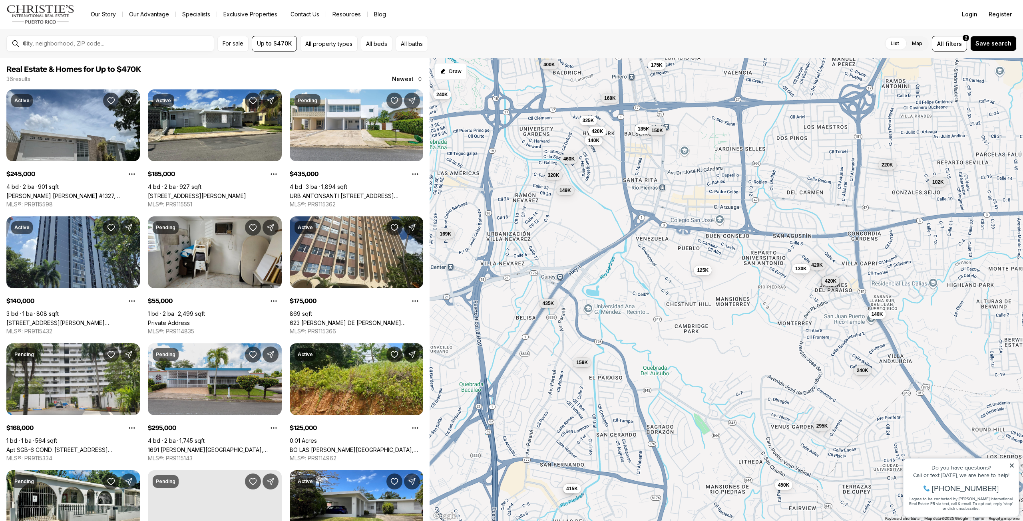
click at [692, 272] on div "169K 240K 400K 435K 320K 149K 325K 460K 140K 420K 185K 175K 168K 125K 150K 140K…" at bounding box center [725, 289] width 593 height 463
click at [696, 272] on button "125K" at bounding box center [702, 270] width 18 height 10
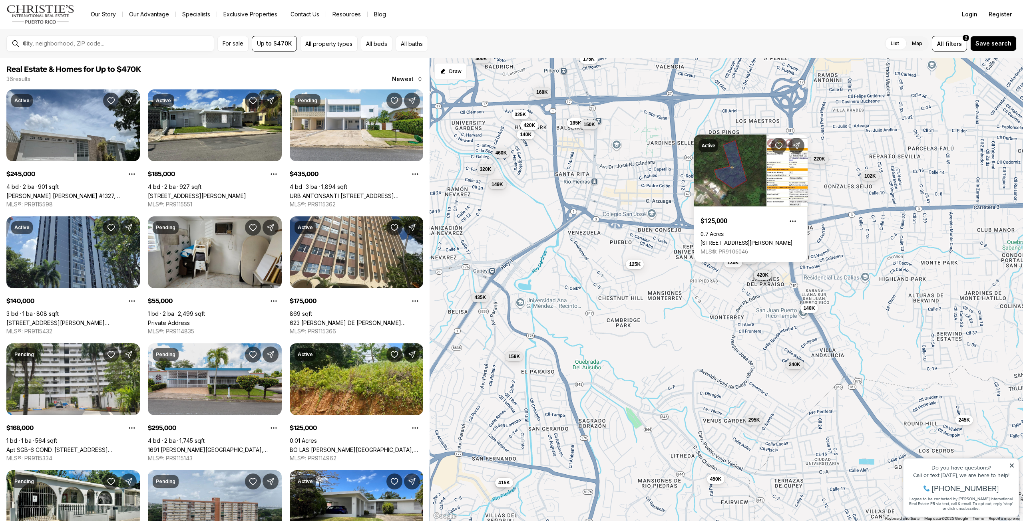
drag, startPoint x: 763, startPoint y: 311, endPoint x: 690, endPoint y: 305, distance: 72.6
click at [690, 305] on div "169K 240K 400K 435K 320K 149K 325K 460K 140K 420K 185K 175K 168K 125K 150K 140K…" at bounding box center [725, 289] width 593 height 463
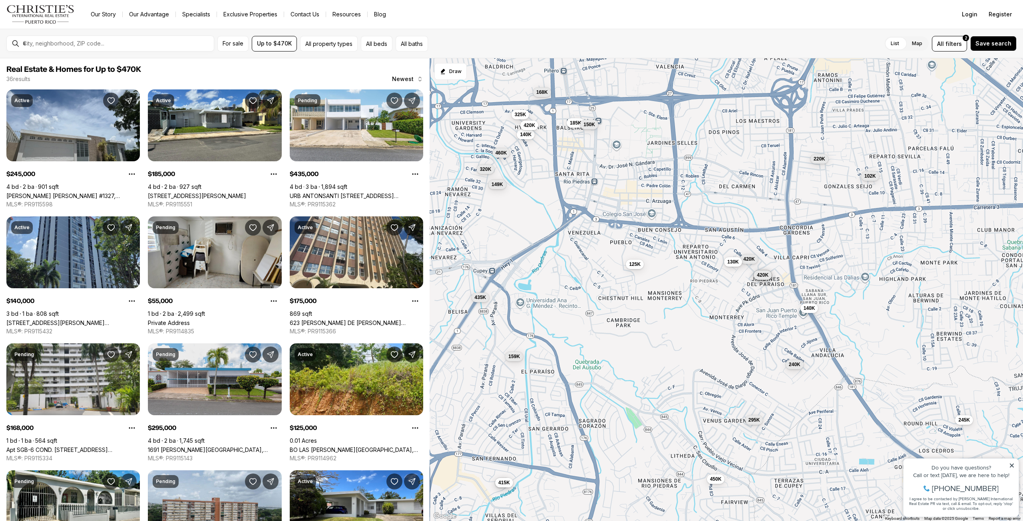
click at [729, 266] on button "130K" at bounding box center [733, 262] width 18 height 10
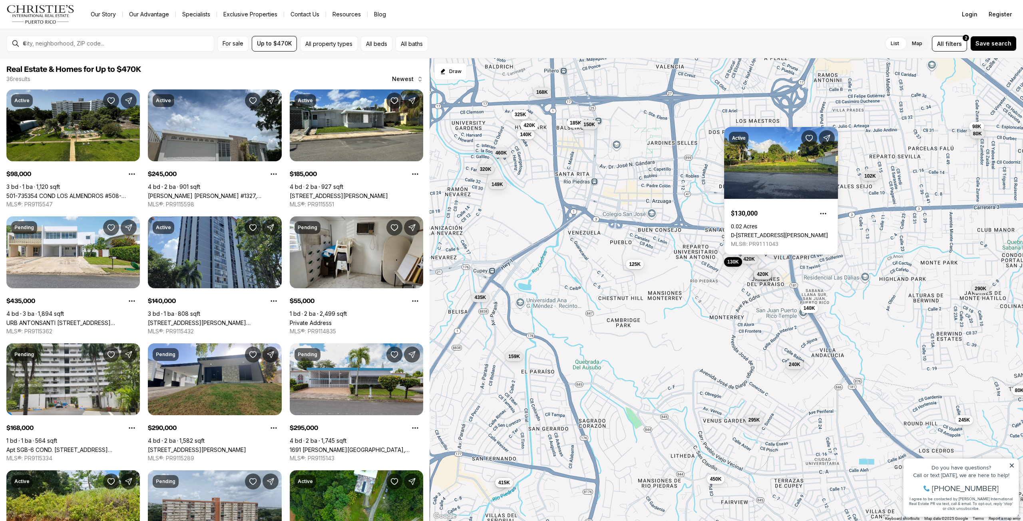
click at [765, 276] on span "420K" at bounding box center [763, 274] width 12 height 6
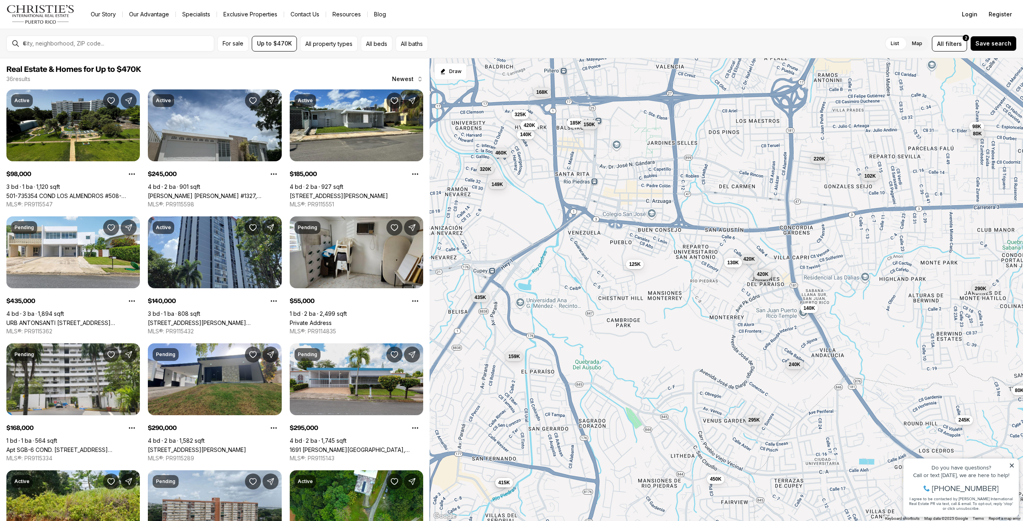
click at [765, 276] on span "420K" at bounding box center [763, 274] width 12 height 6
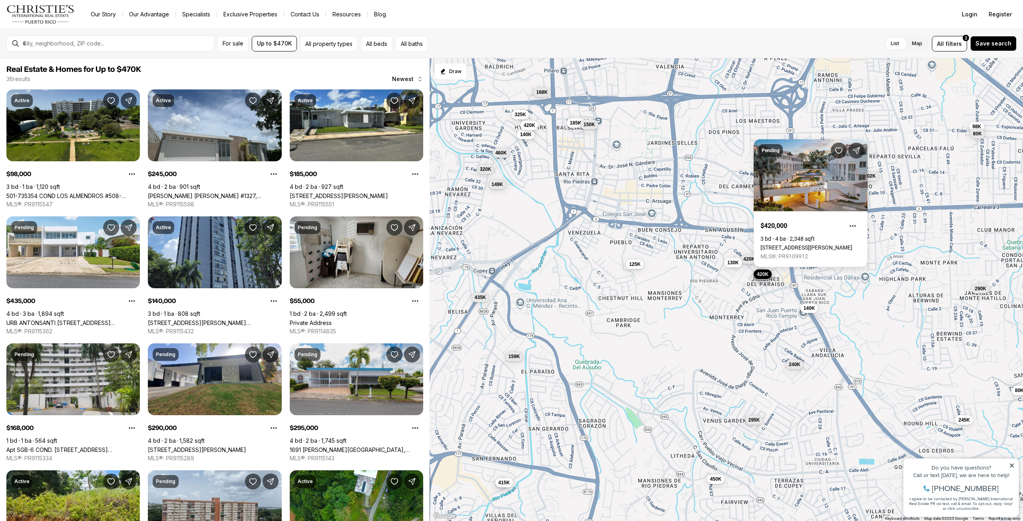
click at [817, 312] on div "140K" at bounding box center [809, 309] width 18 height 10
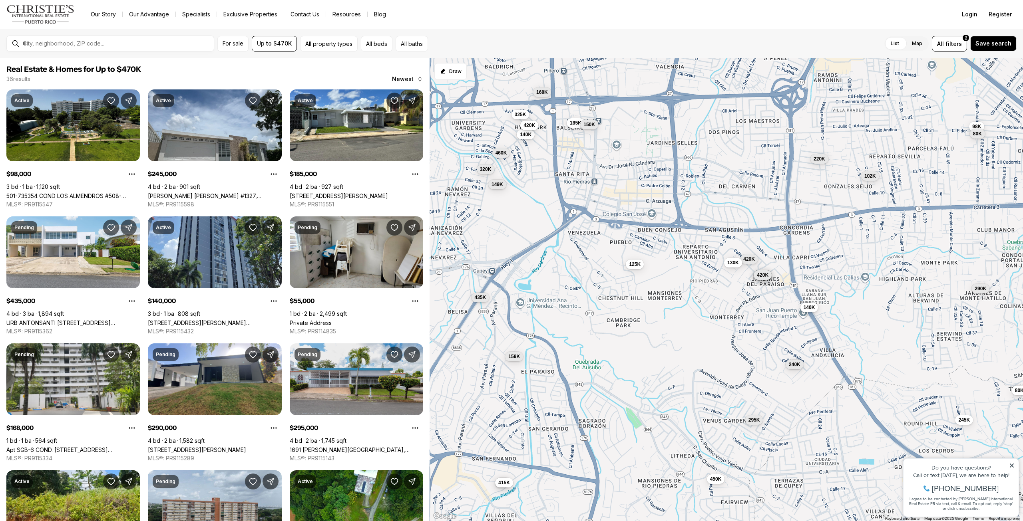
click at [811, 306] on span "140K" at bounding box center [809, 307] width 12 height 6
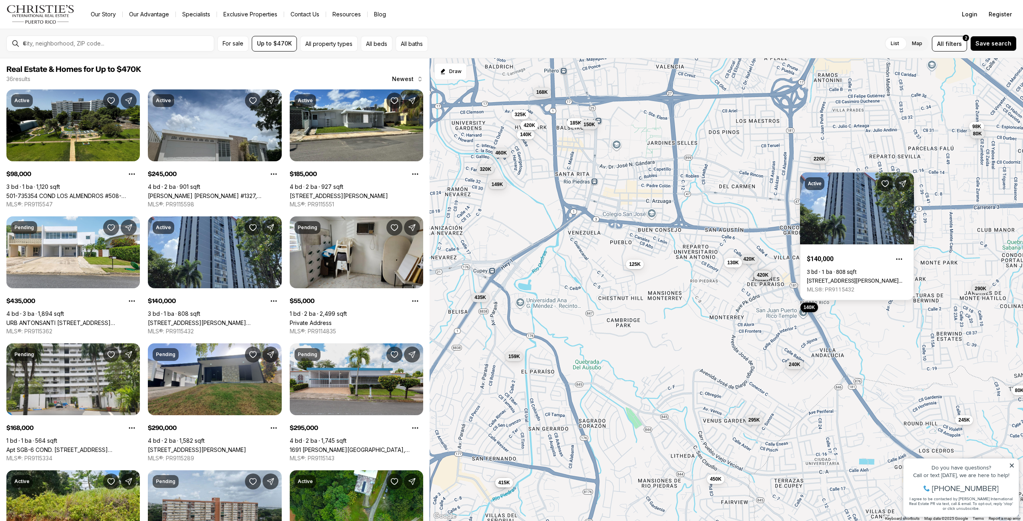
click at [765, 254] on div "435K 320K 149K 325K 460K 140K 420K 185K 168K 125K 150K 140K 420K 420K 420K 220K…" at bounding box center [725, 289] width 593 height 463
click at [753, 257] on span "420K" at bounding box center [749, 258] width 12 height 6
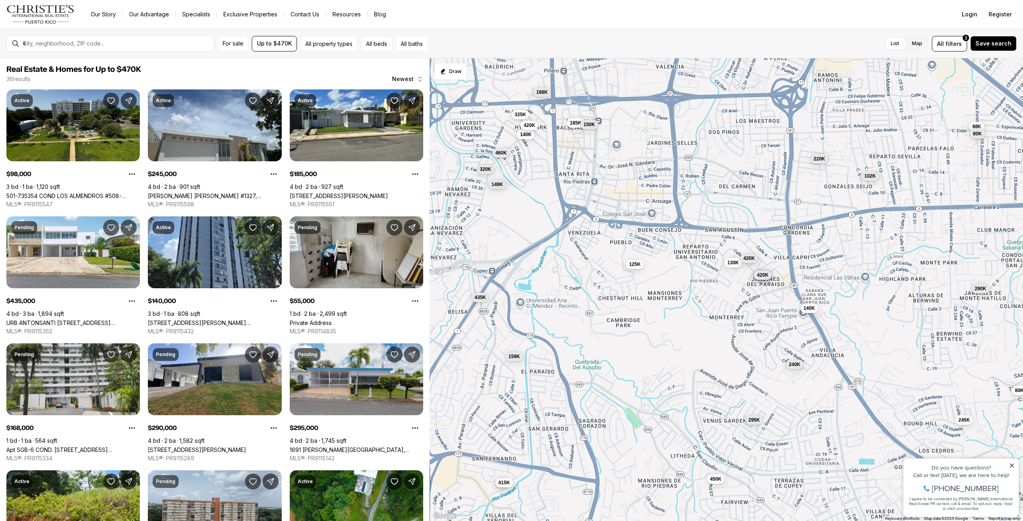
click at [750, 257] on span "420K" at bounding box center [749, 258] width 12 height 6
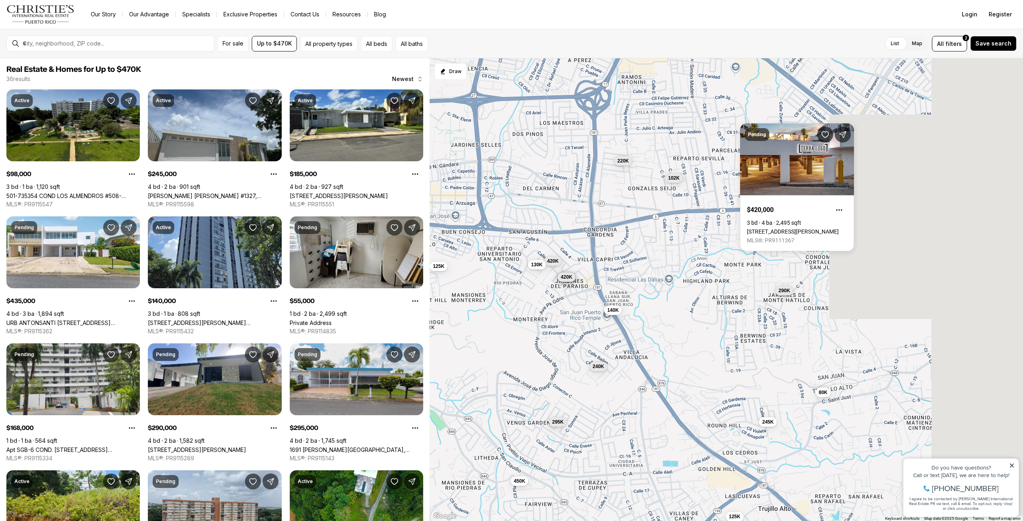
drag, startPoint x: 912, startPoint y: 270, endPoint x: 718, endPoint y: 272, distance: 193.8
click at [718, 272] on div "435K 320K 149K 325K 460K 140K 420K 185K 168K 125K 150K 140K 420K 420K 420K 220K…" at bounding box center [725, 289] width 593 height 463
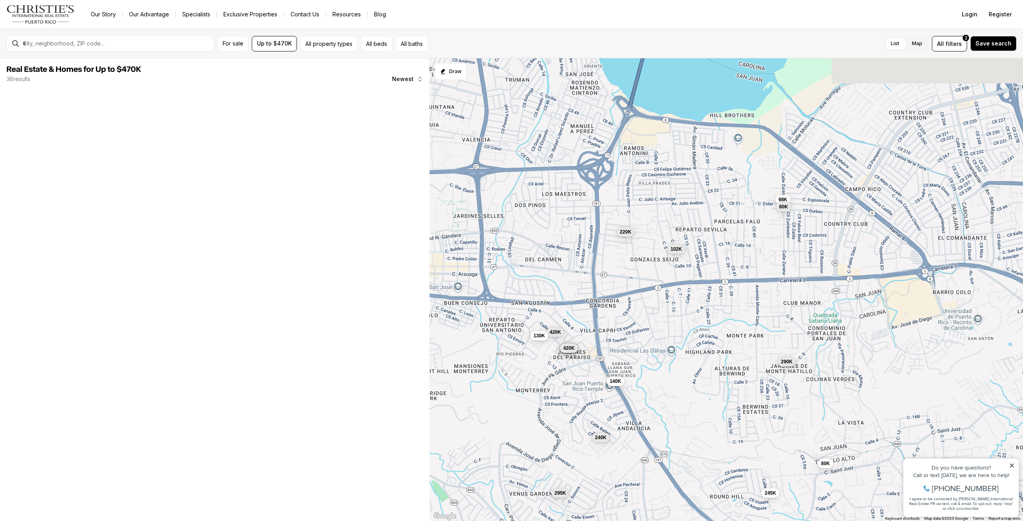
drag, startPoint x: 760, startPoint y: 270, endPoint x: 758, endPoint y: 286, distance: 15.3
click at [758, 286] on div "140K 420K 420K 420K 220K 420K 130K 245K 295K 125K 102K 450K 240K 98K 290K 80K 8…" at bounding box center [725, 289] width 593 height 463
click at [775, 198] on div "140K 420K 420K 420K 220K 420K 130K 245K 295K 102K 240K 98K 290K 80K 80K 195K 31…" at bounding box center [725, 289] width 593 height 463
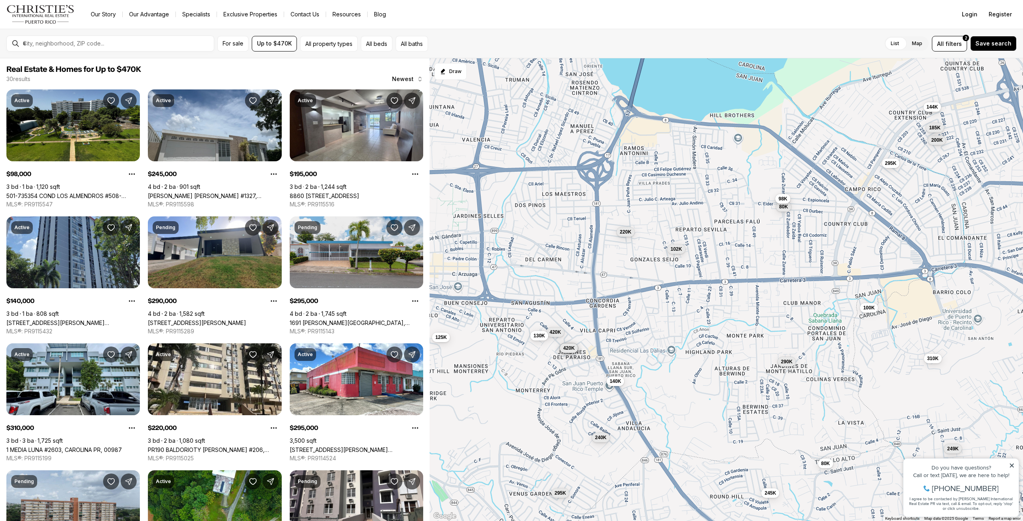
click at [777, 198] on button "98K" at bounding box center [782, 199] width 15 height 10
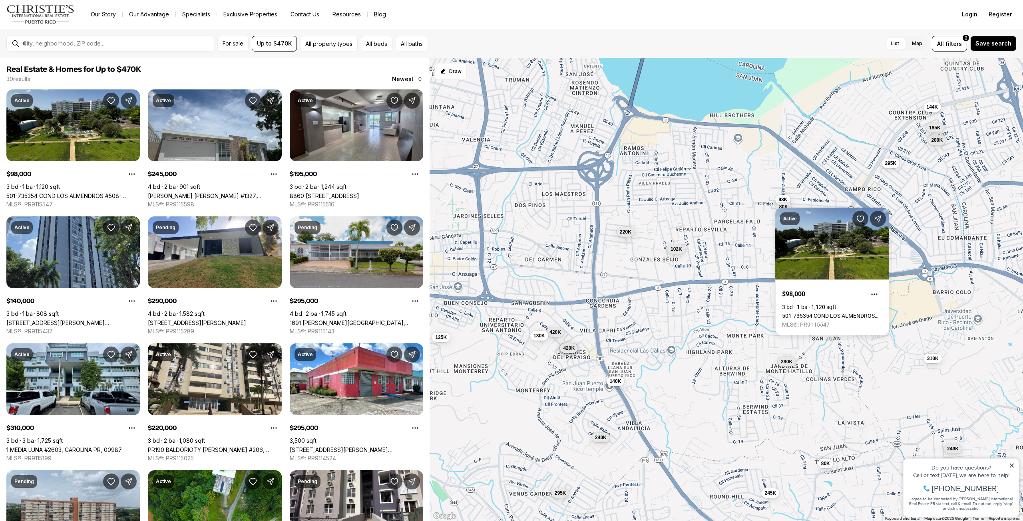
click at [693, 206] on div "140K 420K 420K 420K 220K 420K 130K 245K 295K 102K 240K 98K 290K 80K 80K 195K 31…" at bounding box center [725, 289] width 593 height 463
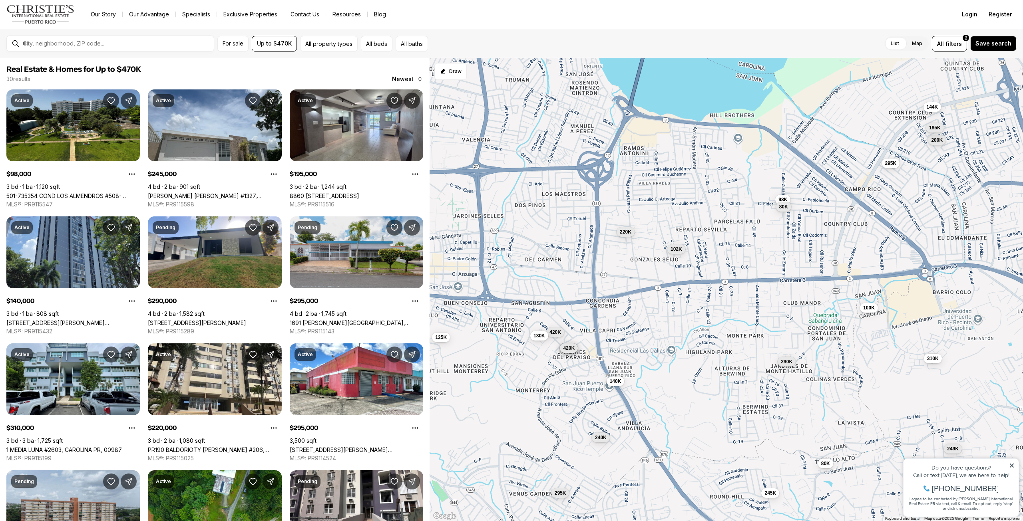
click at [760, 206] on div "140K 420K 420K 420K 220K 420K 130K 245K 295K 102K 240K 98K 290K 80K 80K 195K 31…" at bounding box center [725, 289] width 593 height 463
click at [783, 208] on span "80K" at bounding box center [783, 206] width 9 height 6
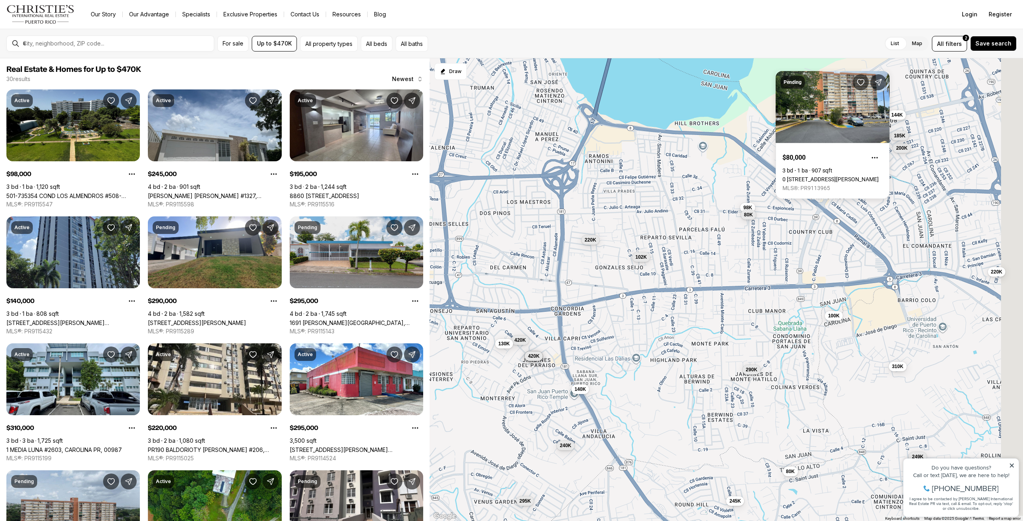
drag, startPoint x: 872, startPoint y: 234, endPoint x: 830, endPoint y: 243, distance: 43.2
click at [834, 242] on div "140K 420K 420K 420K 220K 420K 130K 245K 295K 102K 240K 98K 290K 80K 80K 195K 31…" at bounding box center [725, 289] width 593 height 463
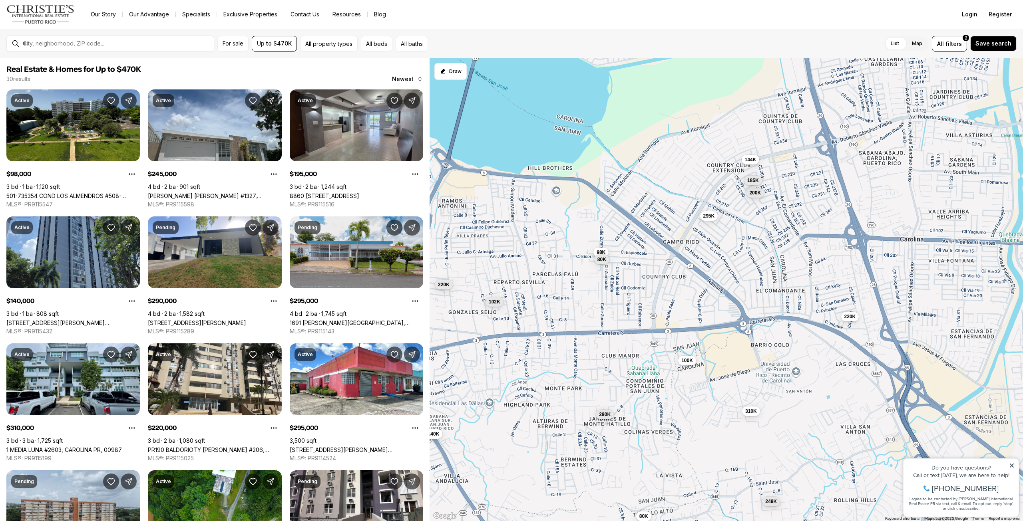
drag, startPoint x: 870, startPoint y: 234, endPoint x: 791, endPoint y: 265, distance: 84.5
click at [791, 265] on div "140K 420K 420K 420K 220K 420K 130K 245K 295K 102K 240K 98K 290K 80K 80K 195K 31…" at bounding box center [725, 289] width 593 height 463
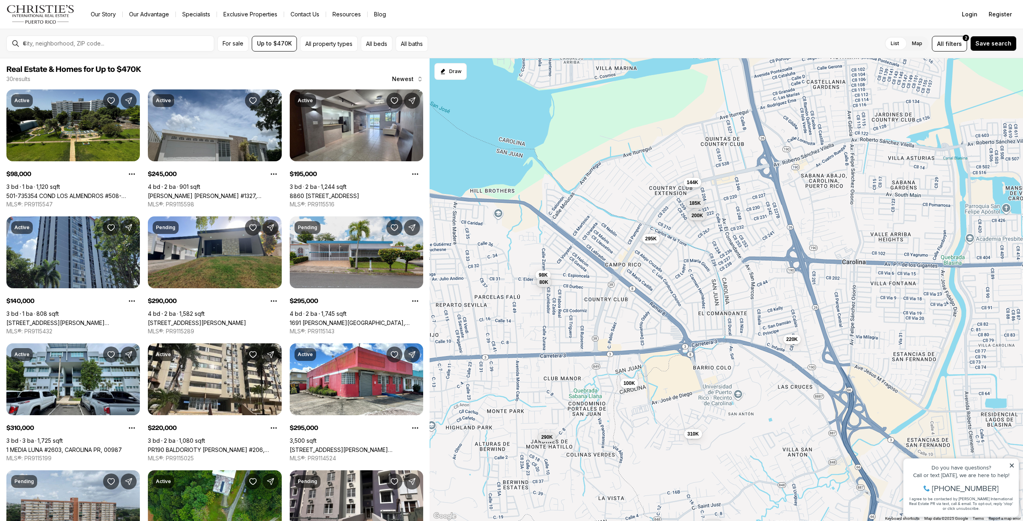
click at [664, 233] on div "98K 290K 80K 310K 220K 295K 200K 100K 249K 185K 144K" at bounding box center [725, 289] width 593 height 463
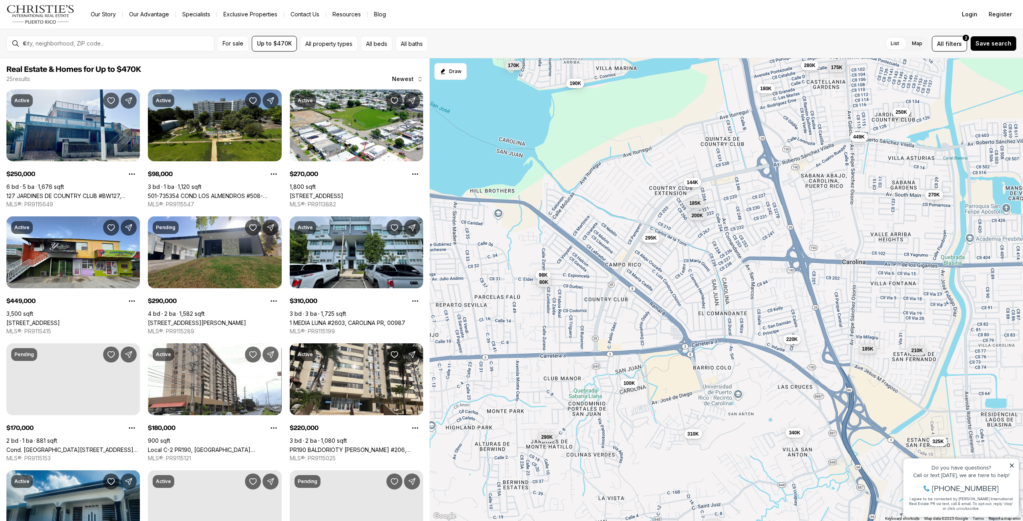
click at [655, 239] on span "295K" at bounding box center [651, 238] width 12 height 6
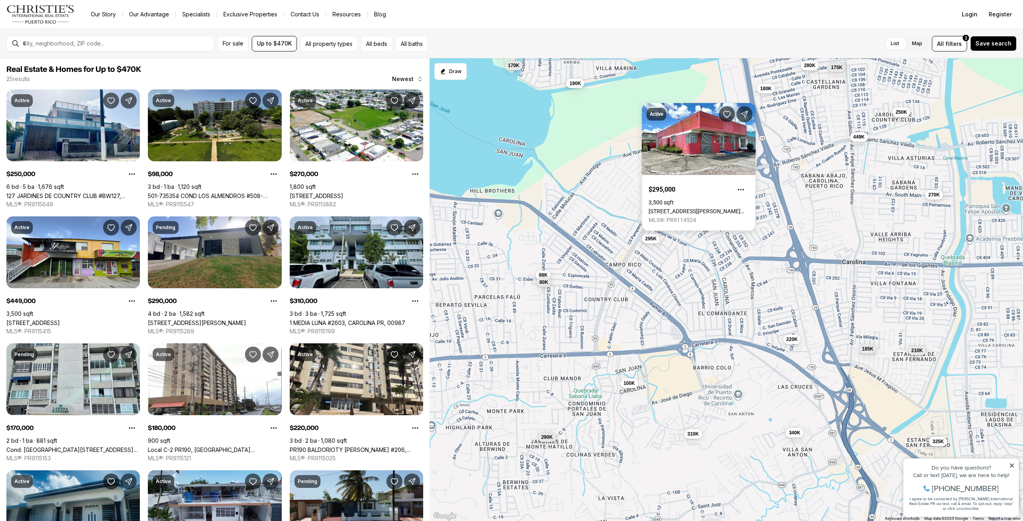
click at [723, 260] on div "98K 290K 80K 310K 220K 295K 200K 100K 249K 185K 144K 250K 270K 449K 170K 180K 1…" at bounding box center [725, 289] width 593 height 463
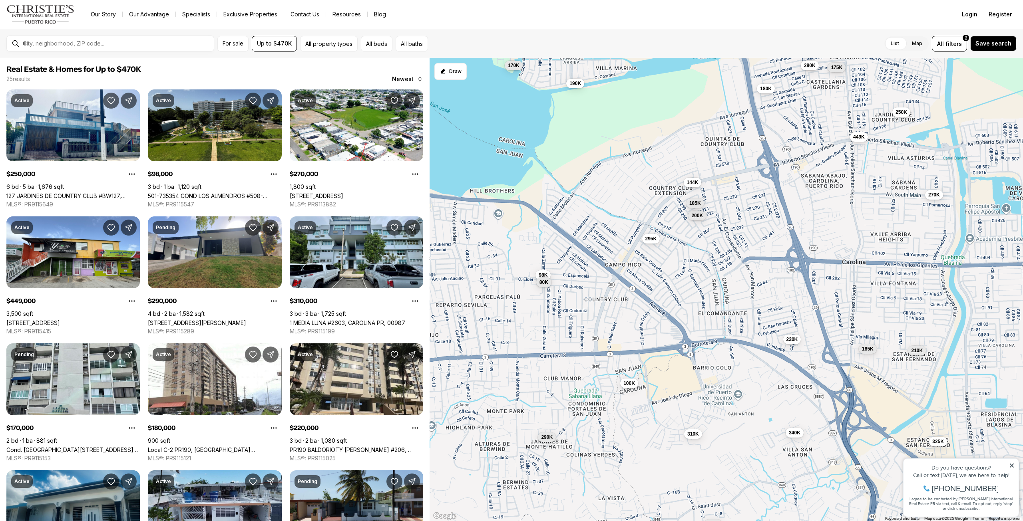
click at [715, 252] on div "98K 290K 80K 310K 220K 295K 200K 100K 249K 185K 144K 250K 270K 449K 170K 180K 1…" at bounding box center [725, 289] width 593 height 463
click at [698, 216] on span "200K" at bounding box center [697, 215] width 12 height 6
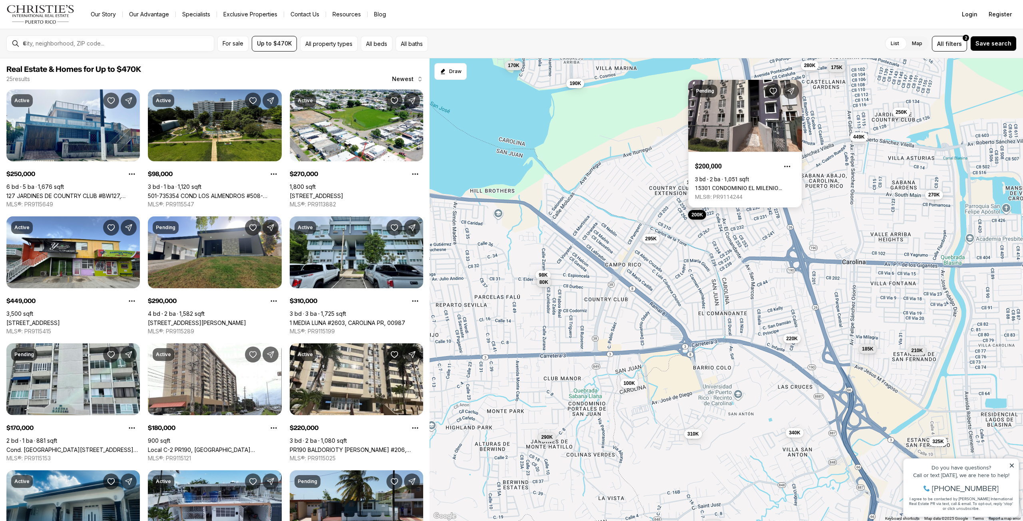
click at [794, 342] on button "220K" at bounding box center [792, 339] width 18 height 10
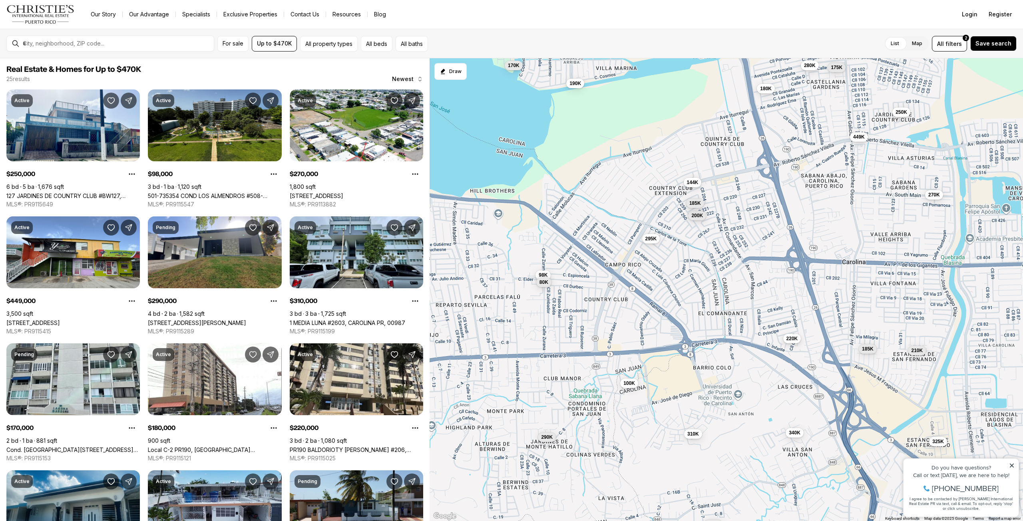
click at [792, 338] on span "220K" at bounding box center [792, 339] width 12 height 6
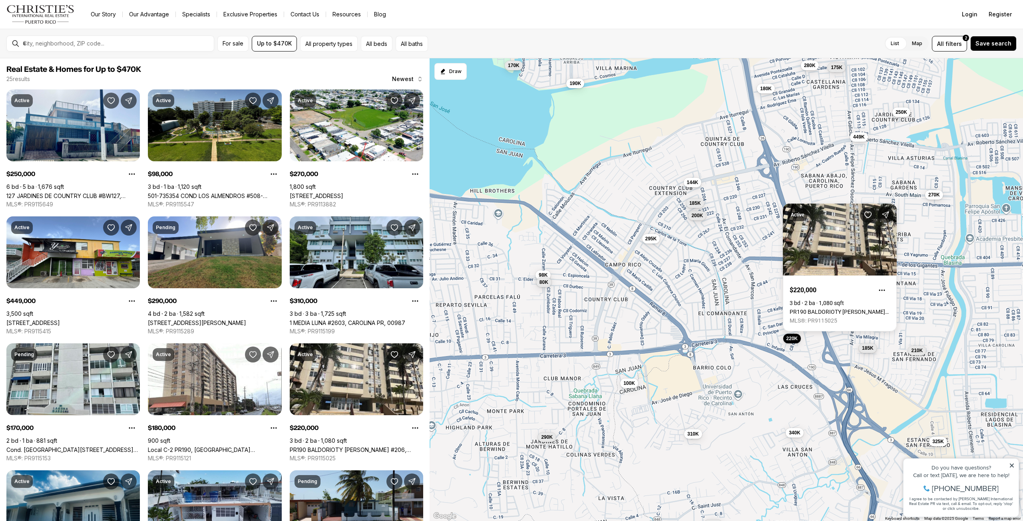
click at [869, 348] on span "185K" at bounding box center [868, 348] width 12 height 6
click at [869, 350] on span "185K" at bounding box center [868, 348] width 12 height 6
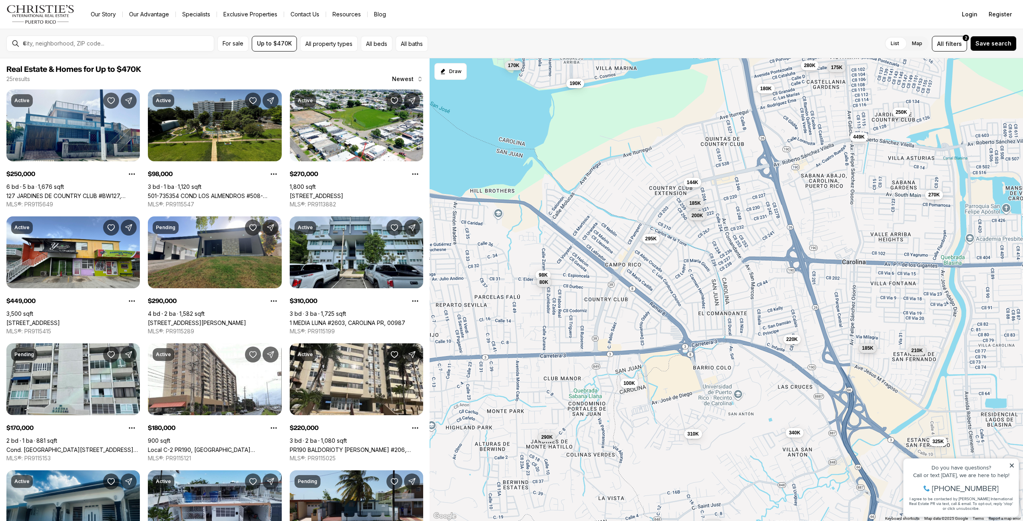
click at [869, 350] on span "185K" at bounding box center [868, 348] width 12 height 6
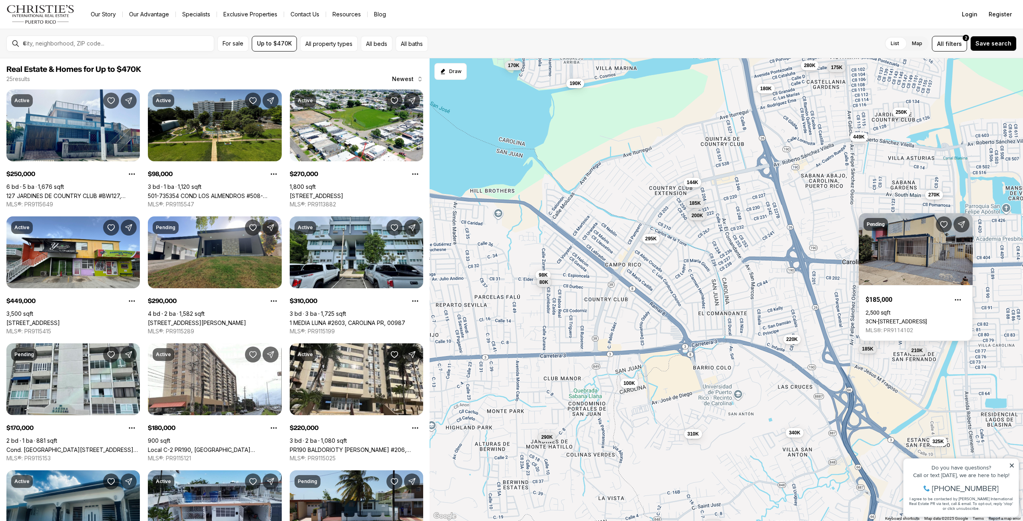
drag, startPoint x: 807, startPoint y: 251, endPoint x: 795, endPoint y: 261, distance: 16.2
click at [795, 261] on div "98K 290K 80K 310K 220K 295K 200K 100K 249K 185K 144K 250K 270K 449K 170K 180K 1…" at bounding box center [725, 289] width 593 height 463
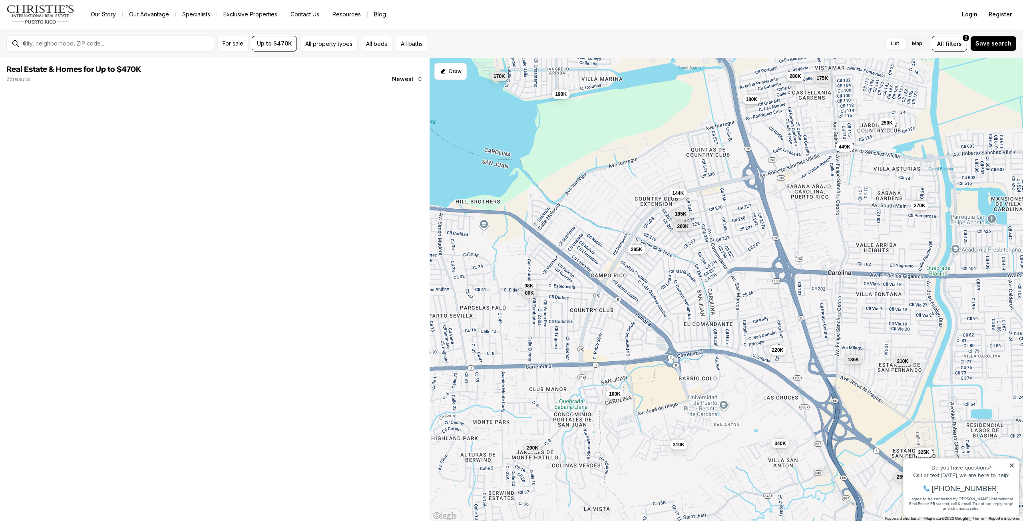
click at [847, 146] on span "449K" at bounding box center [845, 147] width 12 height 6
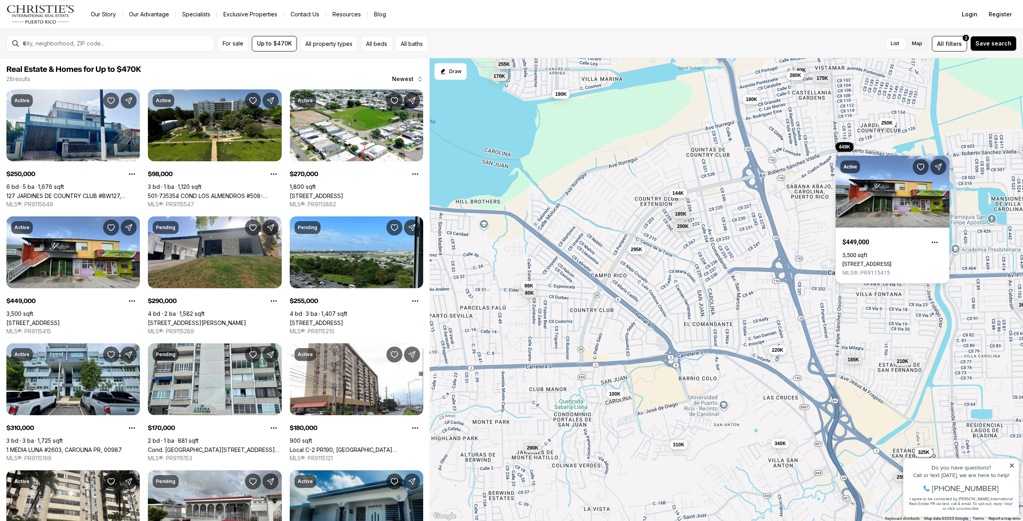
click at [793, 76] on span "280K" at bounding box center [795, 75] width 12 height 6
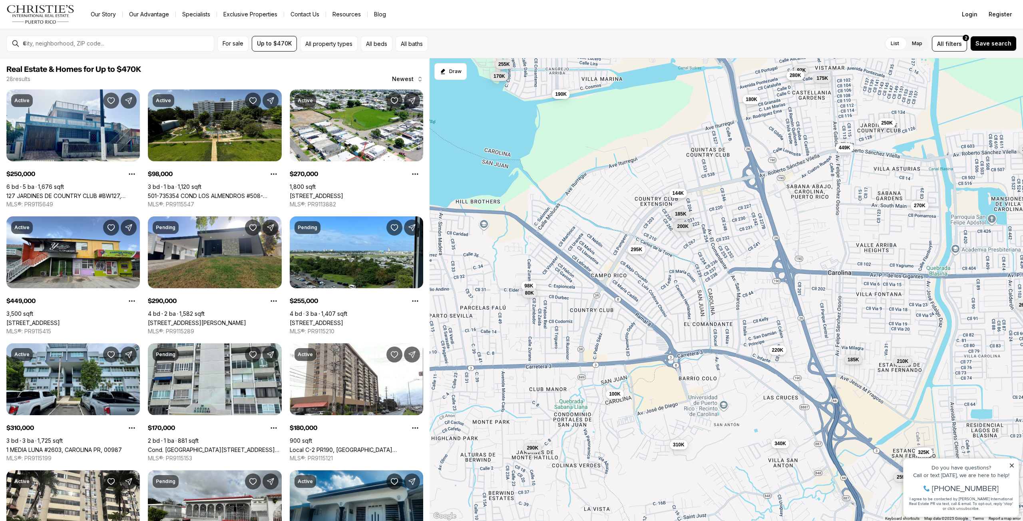
click at [793, 76] on span "280K" at bounding box center [795, 75] width 12 height 6
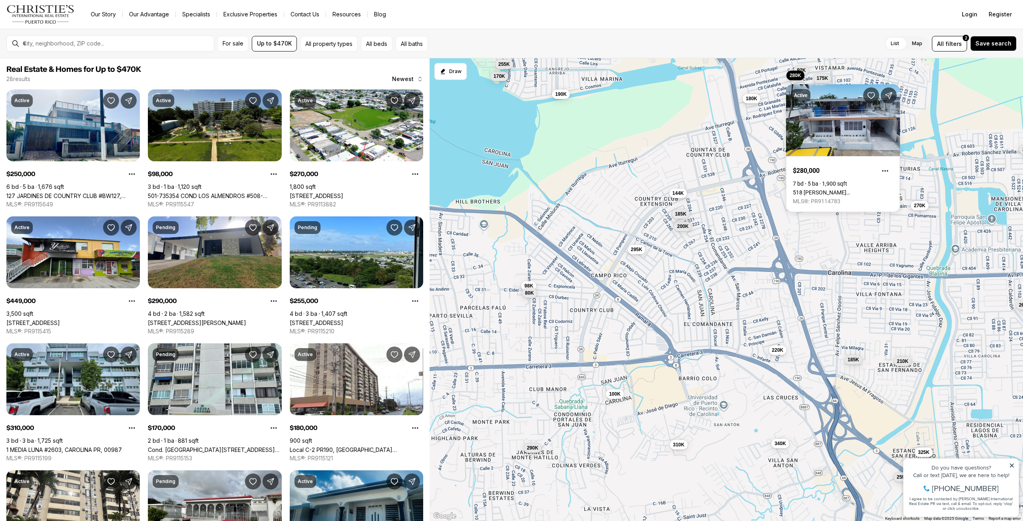
click at [758, 99] on button "180K" at bounding box center [751, 99] width 18 height 10
click at [755, 99] on span "180K" at bounding box center [751, 98] width 12 height 6
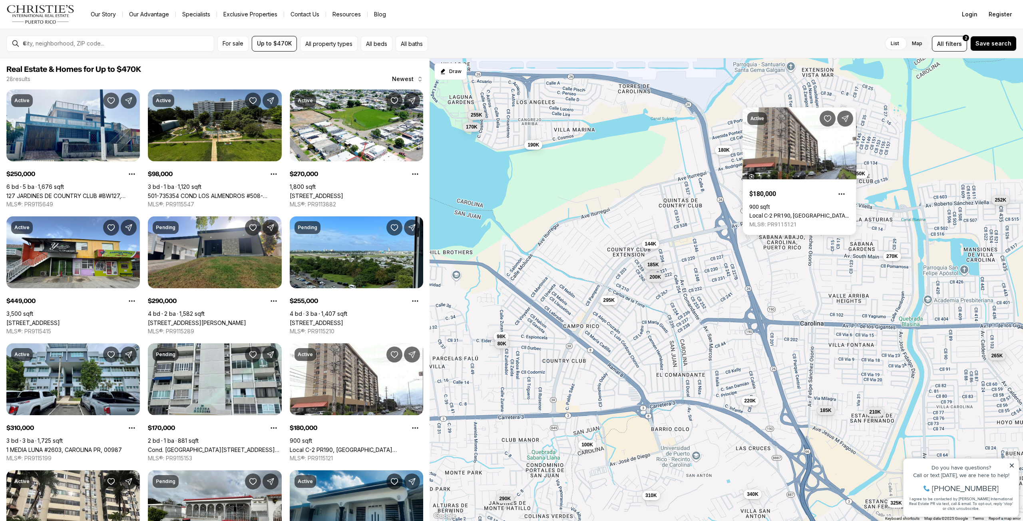
drag, startPoint x: 652, startPoint y: 172, endPoint x: 625, endPoint y: 221, distance: 55.6
click at [625, 221] on div "98K 290K 80K 310K 220K 295K 200K 100K 185K 144K 250K 270K 449K 170K 180K 190K 2…" at bounding box center [725, 289] width 593 height 463
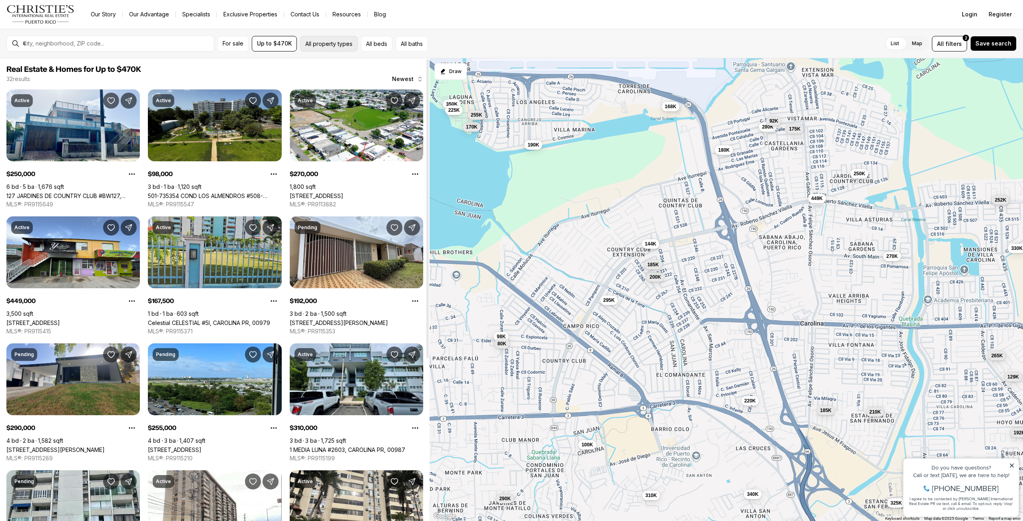
click at [328, 44] on button "All property types" at bounding box center [329, 44] width 58 height 16
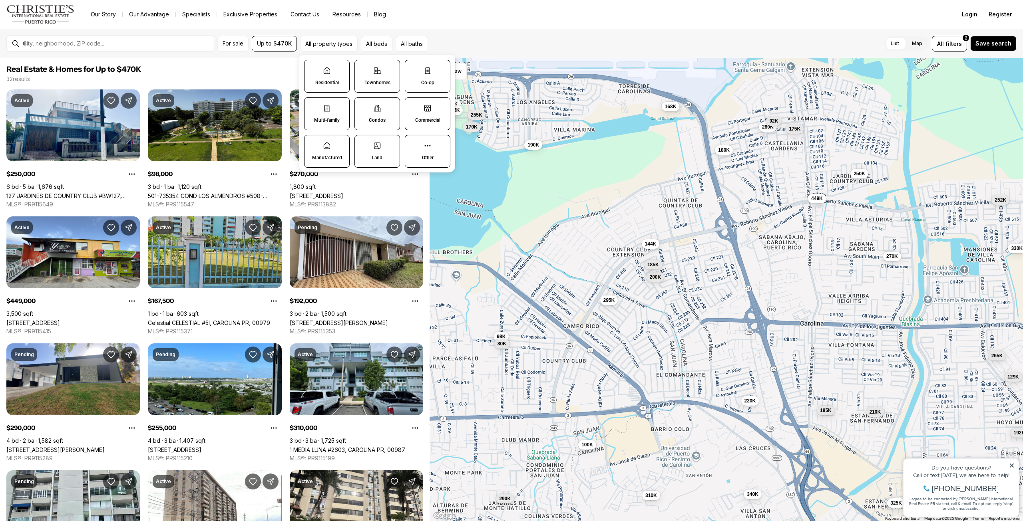
click at [338, 70] on label "Residential" at bounding box center [327, 76] width 46 height 33
click at [312, 68] on button "Residential" at bounding box center [308, 64] width 8 height 8
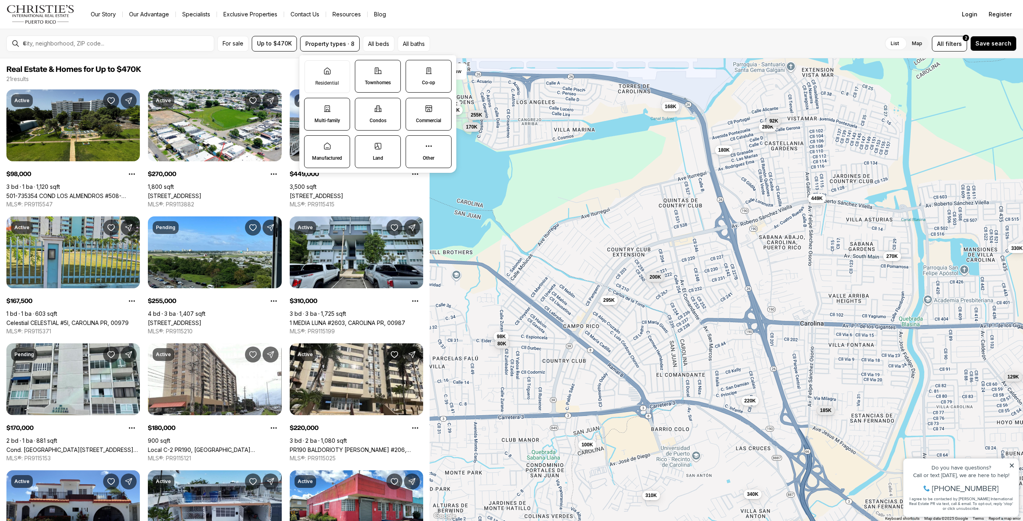
click at [364, 77] on label "Townhomes" at bounding box center [378, 76] width 46 height 33
click at [363, 68] on button "Townhomes" at bounding box center [359, 64] width 8 height 8
click at [422, 81] on p "Co-op" at bounding box center [428, 82] width 13 height 6
click at [414, 68] on button "Co-op" at bounding box center [410, 64] width 8 height 8
click at [310, 111] on label "Multi-family" at bounding box center [327, 114] width 46 height 33
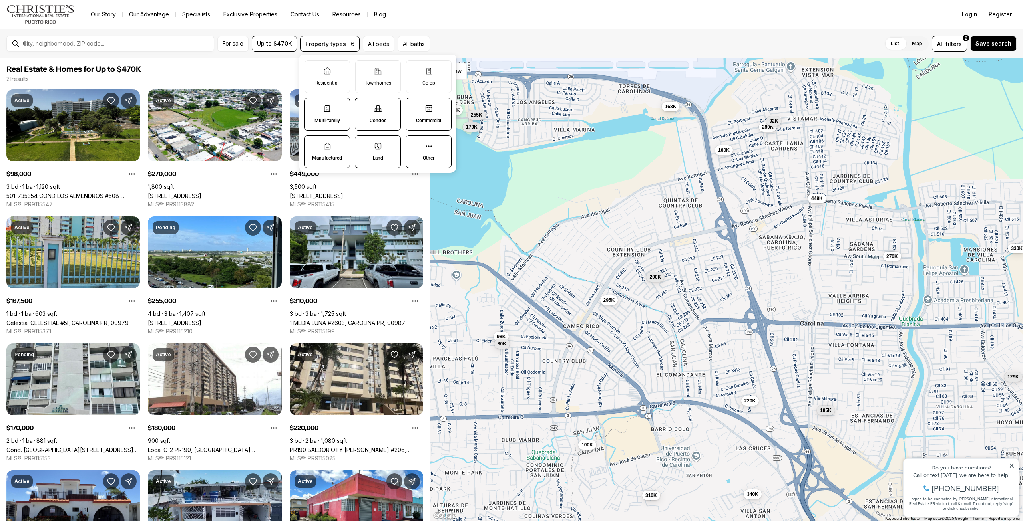
click at [310, 106] on button "Multi-family" at bounding box center [308, 102] width 8 height 8
drag, startPoint x: 359, startPoint y: 114, endPoint x: 428, endPoint y: 113, distance: 69.5
click at [359, 114] on label "Condos" at bounding box center [378, 114] width 46 height 33
click at [359, 106] on button "Condos" at bounding box center [359, 102] width 8 height 8
click at [428, 113] on label "Commercial" at bounding box center [428, 114] width 46 height 33
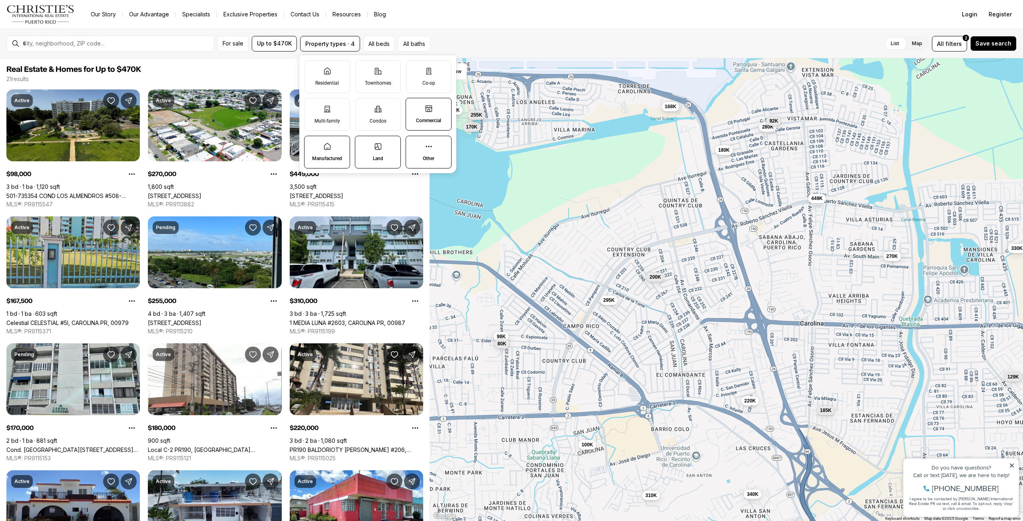
click at [414, 106] on button "Commercial" at bounding box center [410, 102] width 8 height 8
click at [431, 145] on icon at bounding box center [429, 147] width 8 height 8
click at [414, 144] on button "Other" at bounding box center [410, 140] width 8 height 8
click at [379, 149] on icon at bounding box center [378, 147] width 8 height 8
click at [363, 144] on button "Land" at bounding box center [359, 140] width 8 height 8
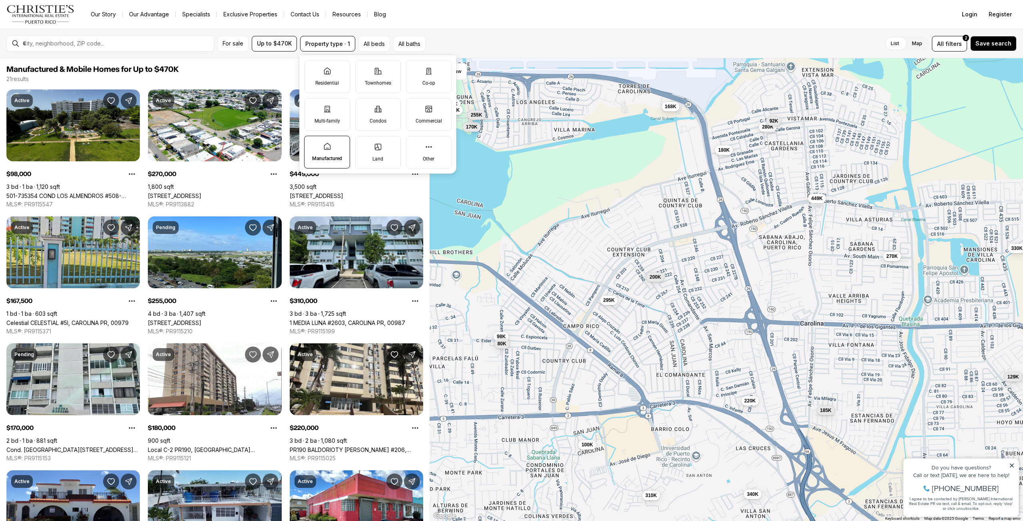
click at [340, 145] on label "Manufactured" at bounding box center [327, 152] width 46 height 33
click at [312, 144] on button "Manufactured" at bounding box center [308, 140] width 8 height 8
click at [333, 74] on label "Residential" at bounding box center [327, 76] width 46 height 33
click at [313, 69] on button "Residential" at bounding box center [309, 65] width 8 height 8
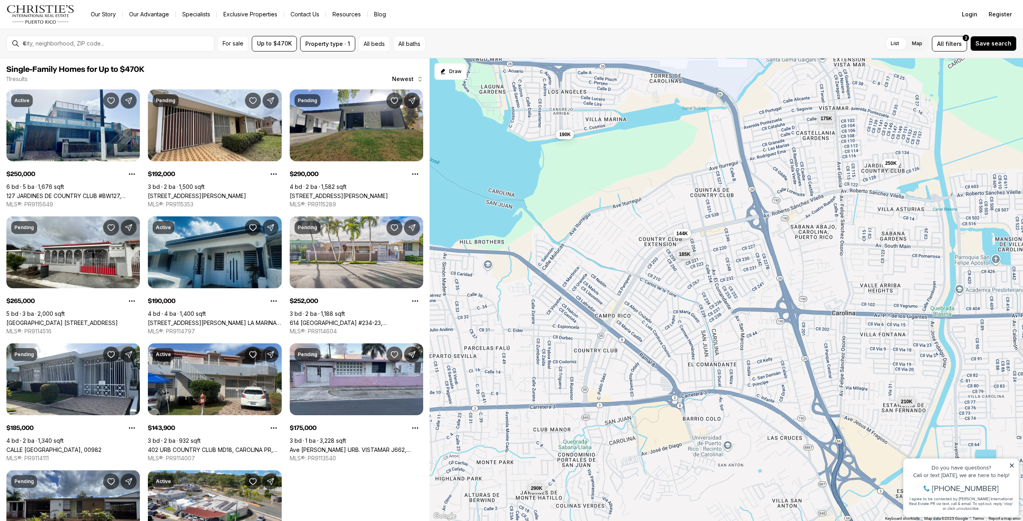
drag, startPoint x: 596, startPoint y: 199, endPoint x: 631, endPoint y: 188, distance: 36.1
click at [631, 188] on div "250K 192K 290K 265K 190K 252K 185K 144K 175K 210K 325K" at bounding box center [725, 289] width 593 height 463
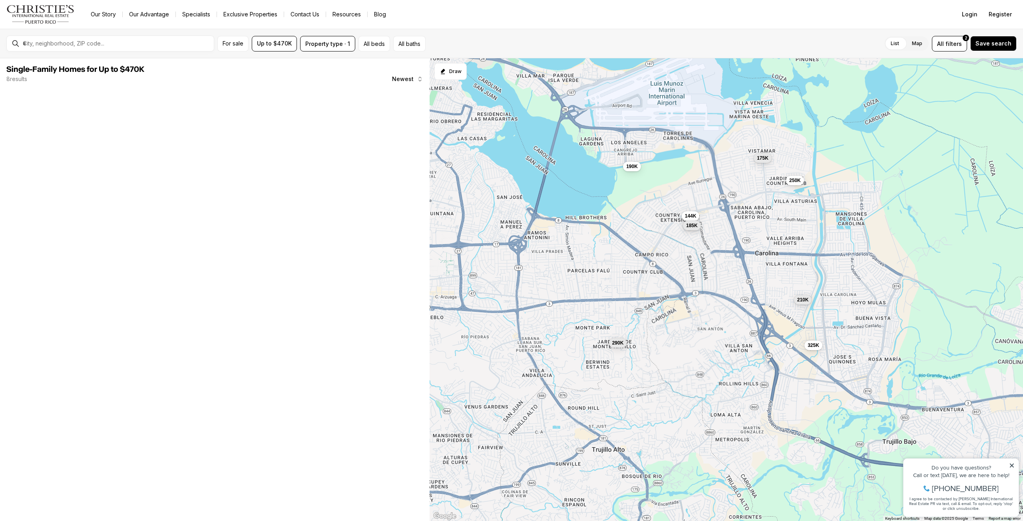
click at [697, 224] on span "185K" at bounding box center [692, 226] width 12 height 6
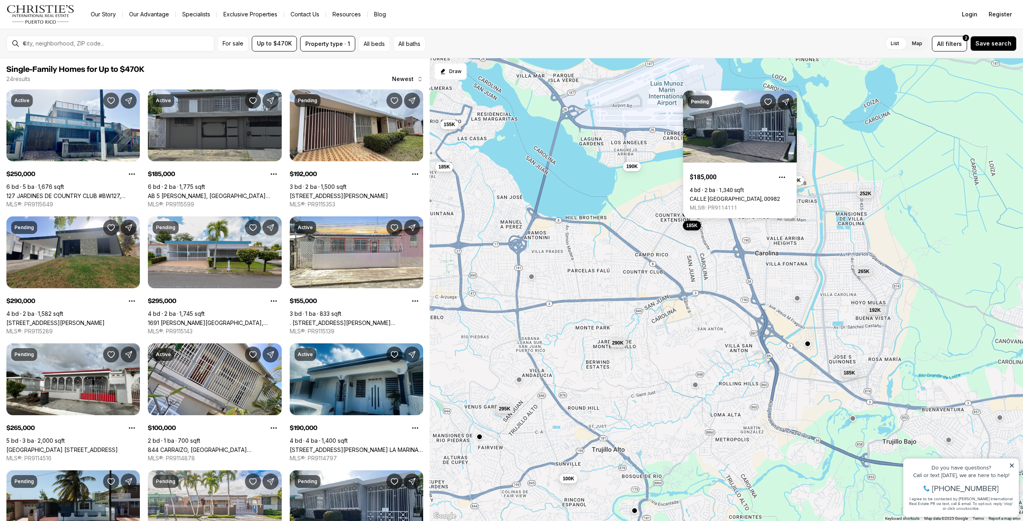
click at [637, 159] on div "250K 290K 190K 185K 185K 192K 295K 155K 265K 100K 185K 252K" at bounding box center [725, 289] width 593 height 463
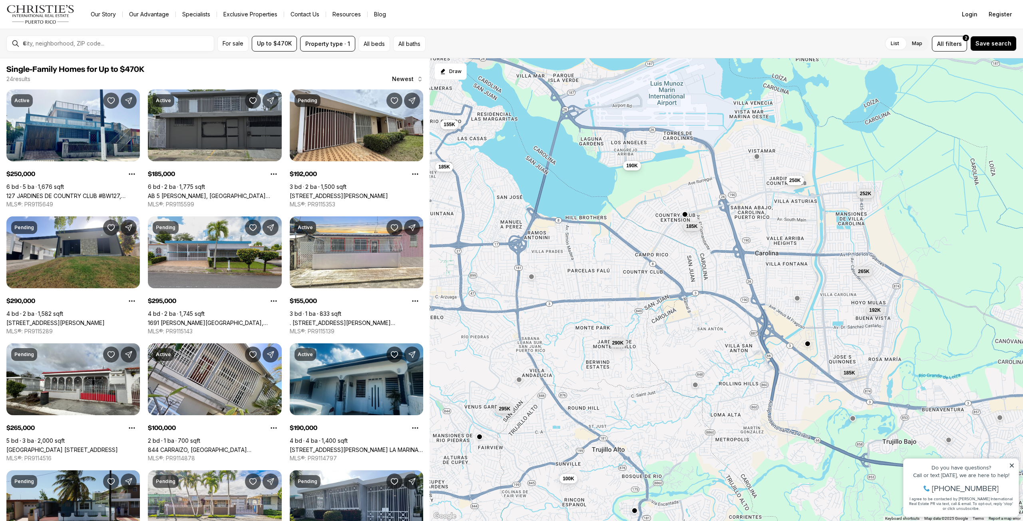
click at [636, 163] on span "190K" at bounding box center [632, 166] width 12 height 6
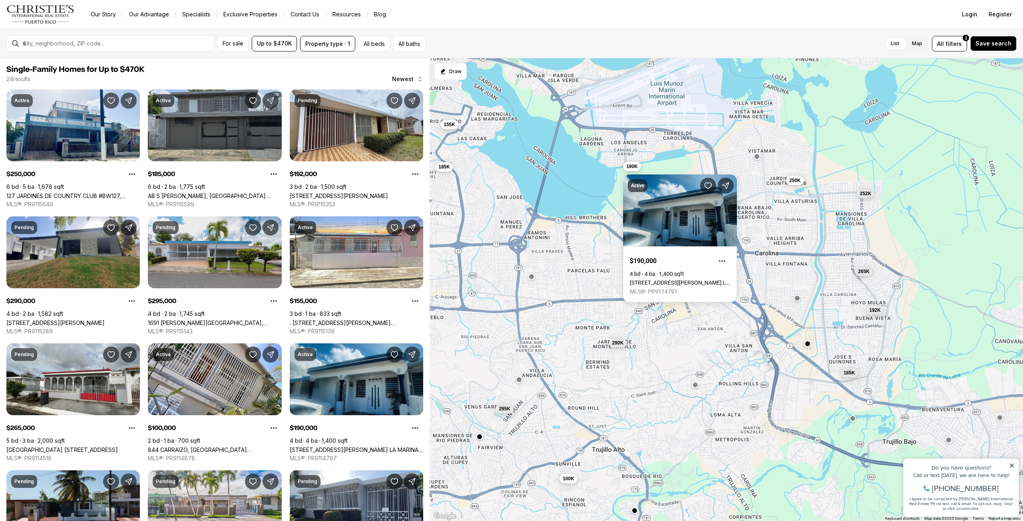
click at [789, 163] on div "250K 290K 190K 185K 185K 192K 295K 155K 265K 100K 185K 252K" at bounding box center [725, 289] width 593 height 463
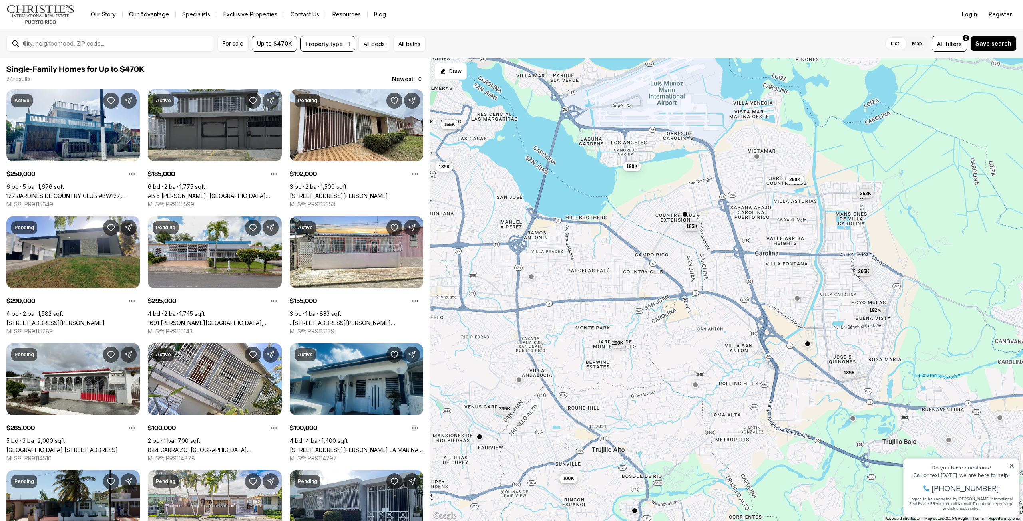
click at [797, 183] on button "250K" at bounding box center [795, 180] width 18 height 10
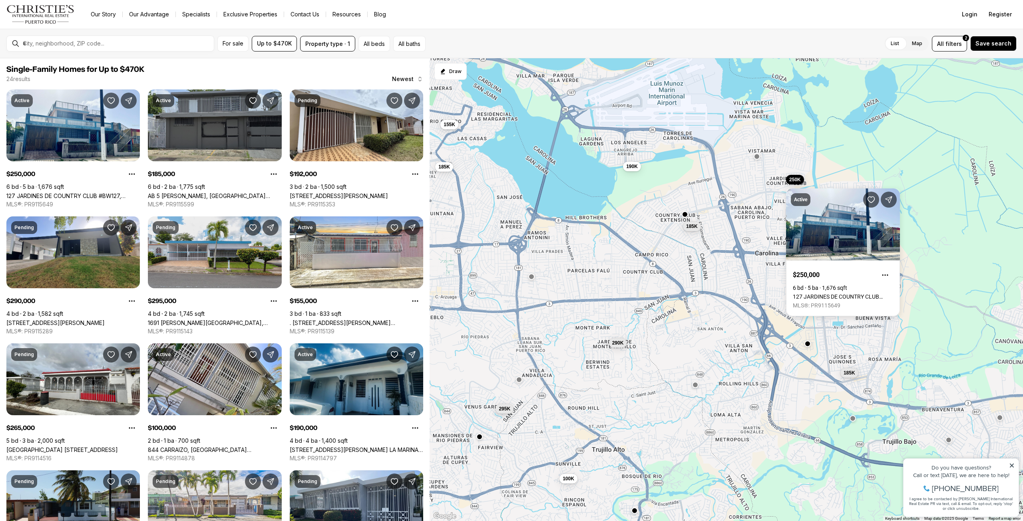
click at [694, 211] on div "250K 290K 190K 185K 185K 192K 295K 155K 265K 100K 185K 252K" at bounding box center [725, 289] width 593 height 463
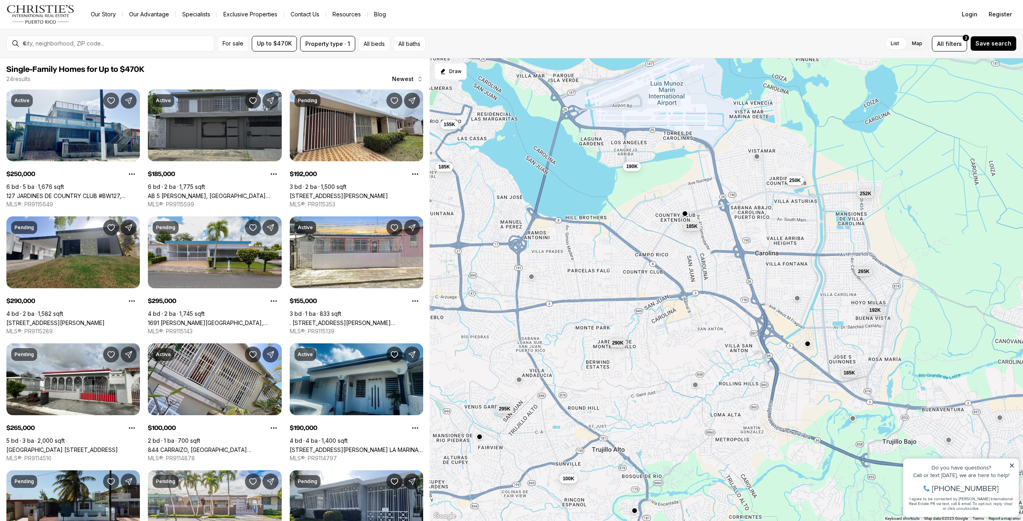
click at [686, 215] on button "button" at bounding box center [684, 214] width 6 height 6
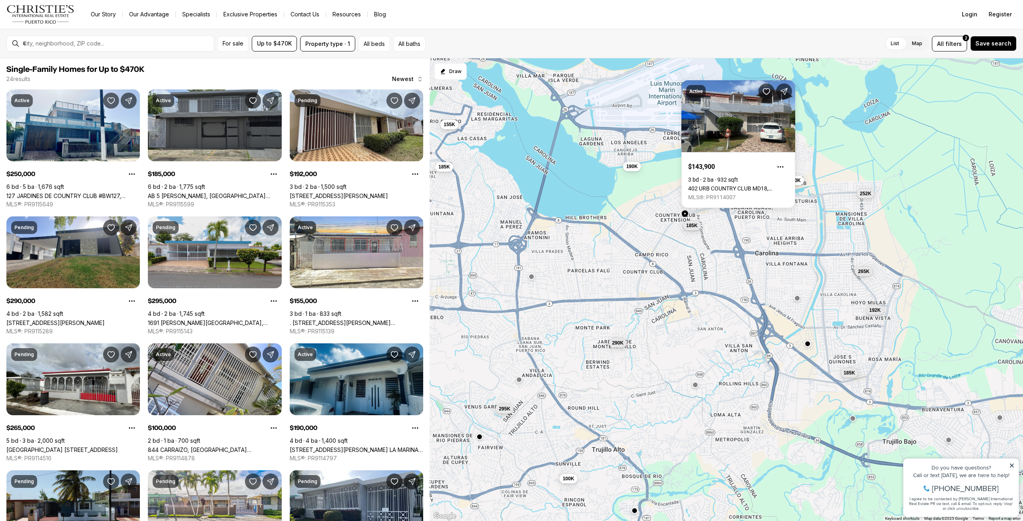
click at [692, 225] on span "185K" at bounding box center [692, 226] width 12 height 6
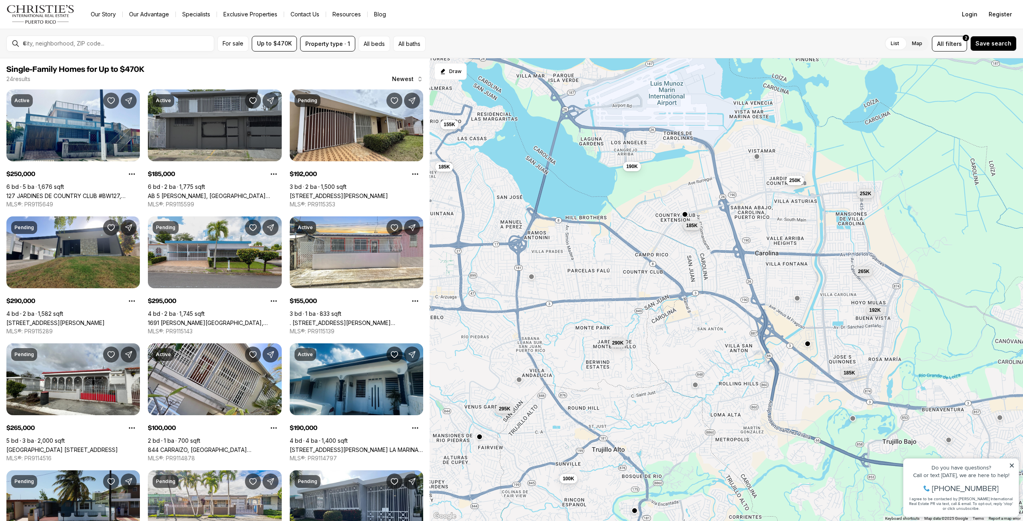
click at [695, 227] on span "185K" at bounding box center [692, 226] width 12 height 6
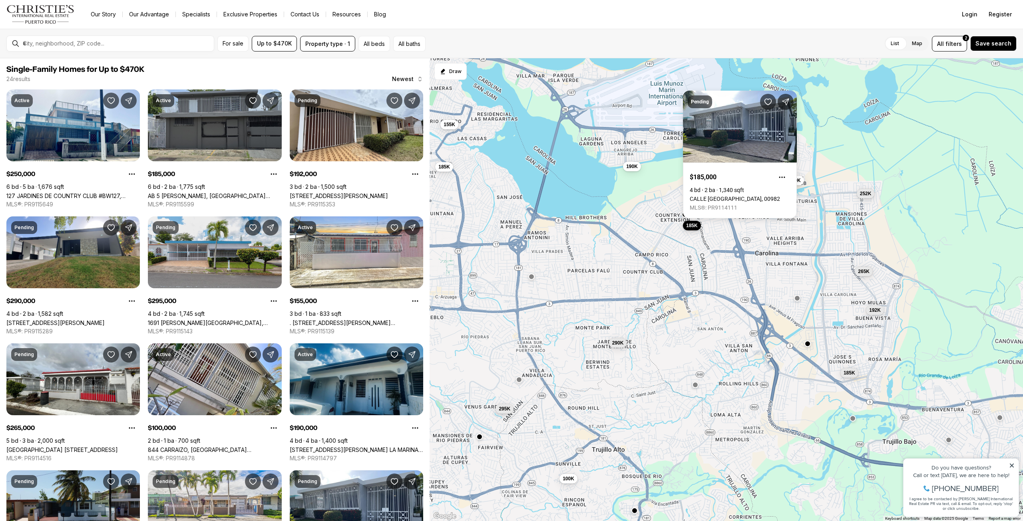
click at [691, 223] on span "185K" at bounding box center [692, 226] width 12 height 6
click at [727, 196] on link "CALLE 206 COUNTRY CLUB, CAROLINA PR, 00982" at bounding box center [735, 199] width 90 height 6
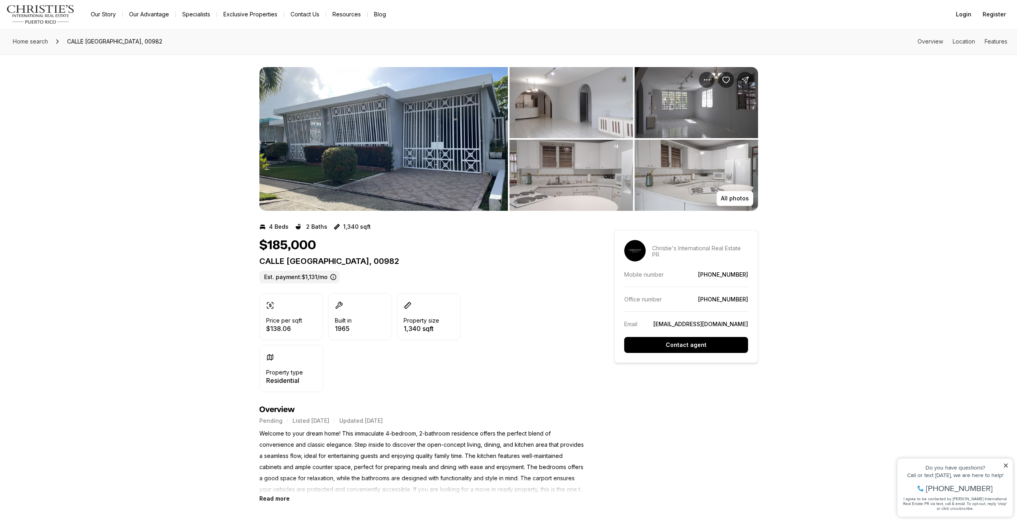
click at [413, 141] on img "View image gallery" at bounding box center [383, 139] width 248 height 144
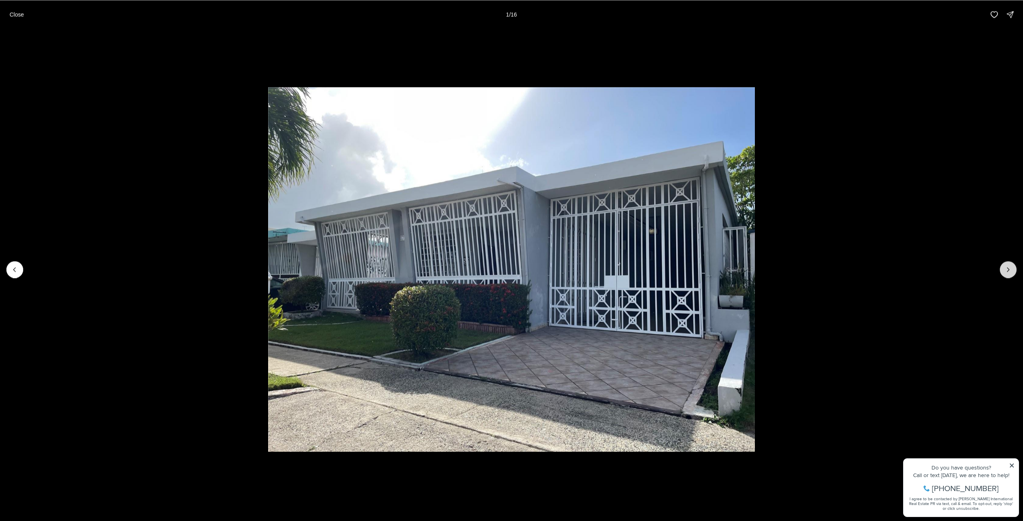
click at [1007, 274] on button "Next slide" at bounding box center [1008, 269] width 17 height 17
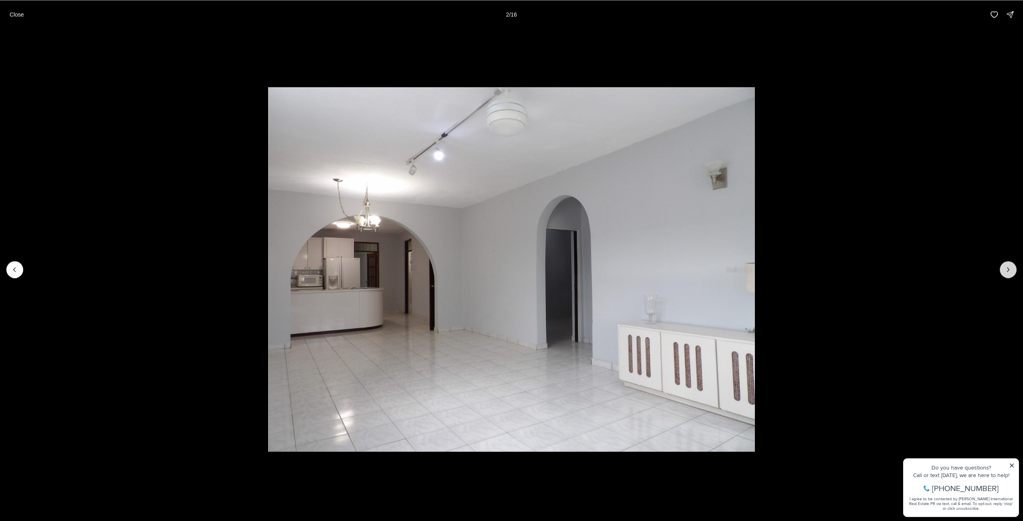
click at [1007, 274] on button "Next slide" at bounding box center [1008, 269] width 17 height 17
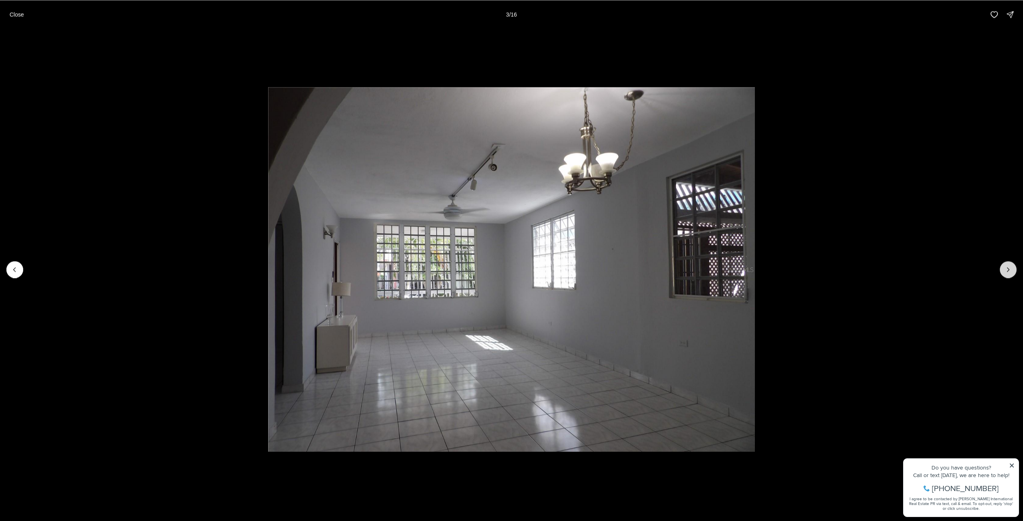
click at [1007, 274] on button "Next slide" at bounding box center [1008, 269] width 17 height 17
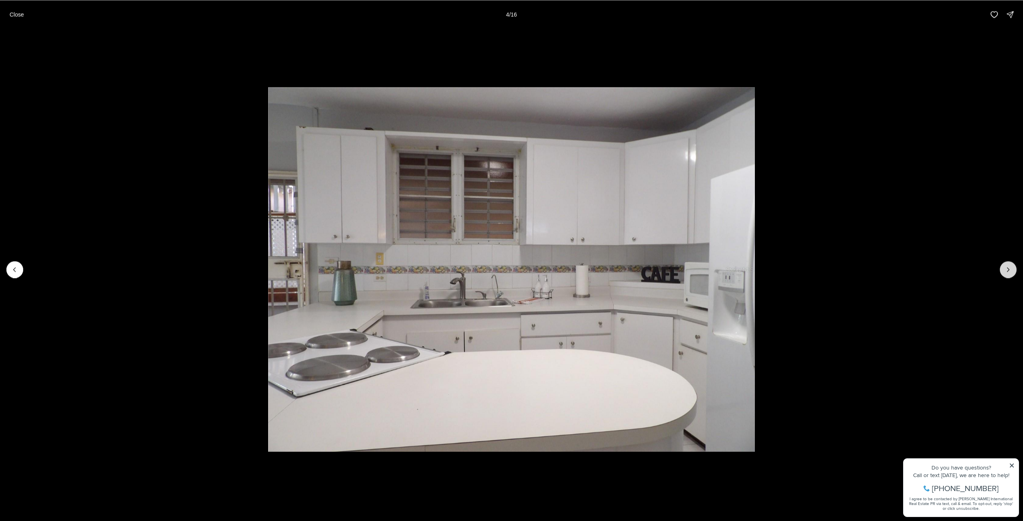
click at [1007, 274] on button "Next slide" at bounding box center [1008, 269] width 17 height 17
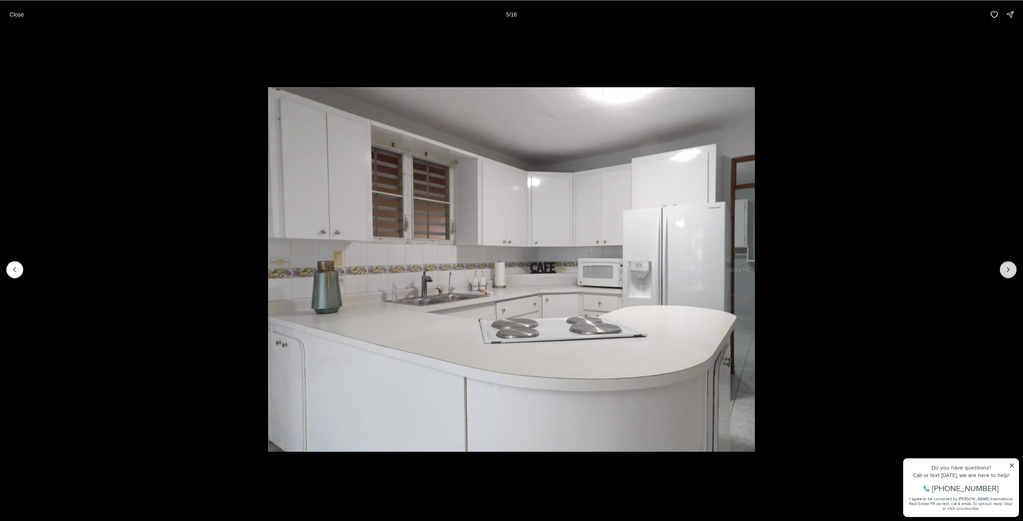
click at [1007, 274] on button "Next slide" at bounding box center [1008, 269] width 17 height 17
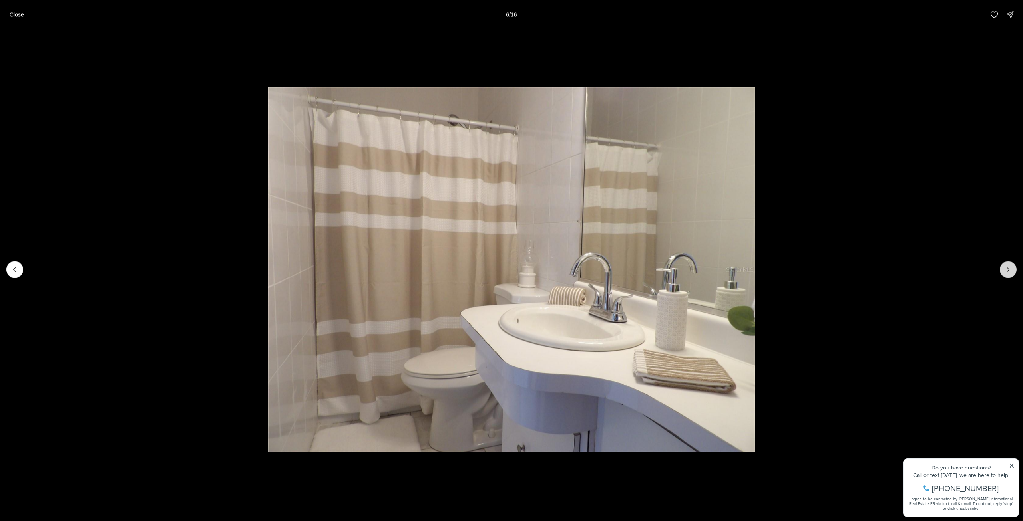
click at [1007, 274] on button "Next slide" at bounding box center [1008, 269] width 17 height 17
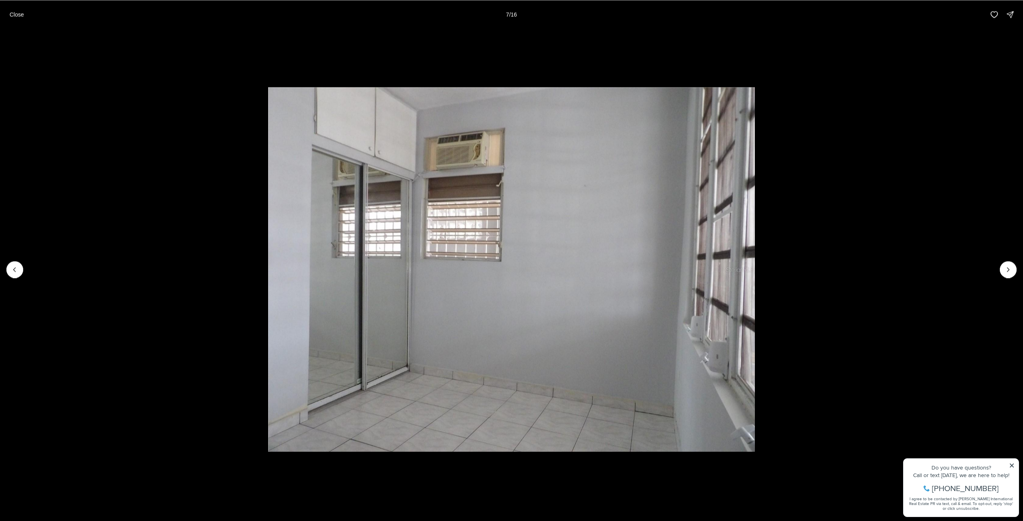
click at [934, 147] on li "7 of 16" at bounding box center [511, 269] width 1023 height 481
click at [16, 16] on p "Close" at bounding box center [17, 14] width 14 height 6
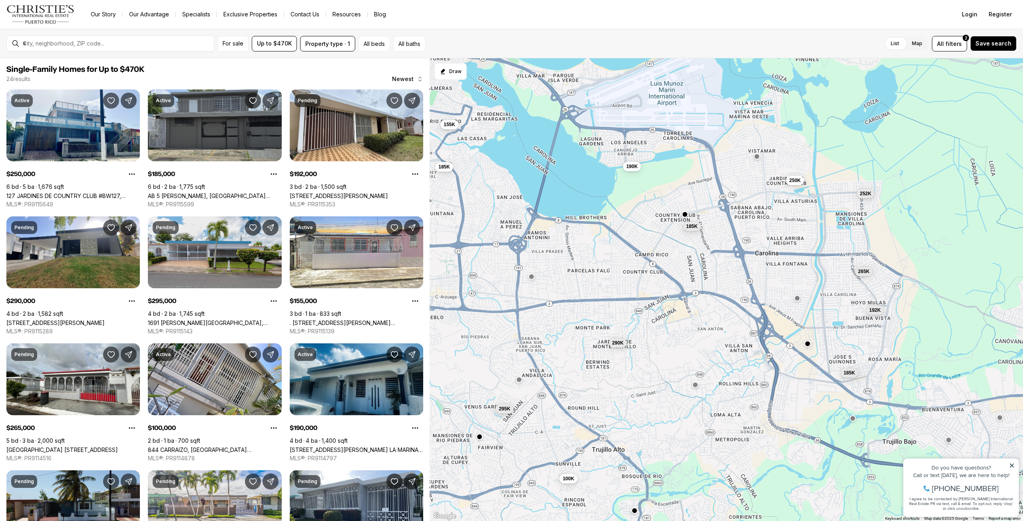
click at [804, 347] on div at bounding box center [807, 344] width 6 height 6
click at [809, 343] on button "button" at bounding box center [807, 343] width 6 height 6
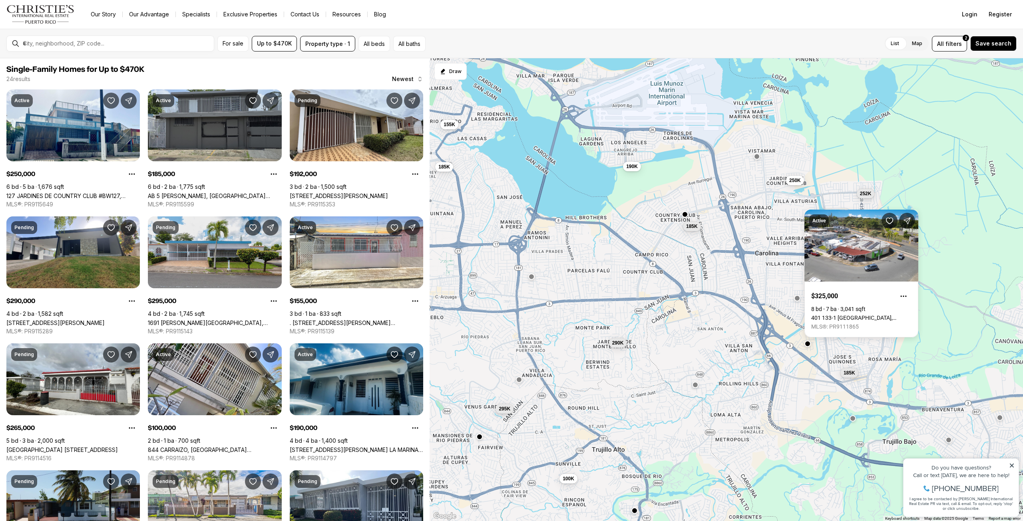
click at [793, 302] on div "250K 185K 192K 290K 295K 155K 265K 100K 190K 185K 252K 185K" at bounding box center [725, 289] width 593 height 463
click at [794, 300] on div at bounding box center [796, 298] width 6 height 6
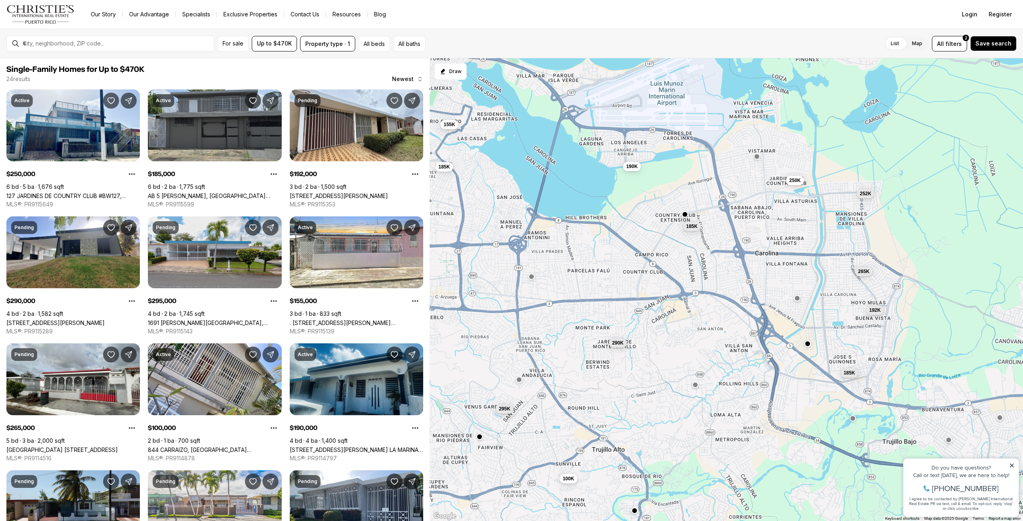
click at [805, 297] on div "250K 185K 192K 290K 295K 155K 265K 100K 190K 185K 252K 185K" at bounding box center [725, 289] width 593 height 463
click at [796, 299] on button "button" at bounding box center [796, 297] width 6 height 6
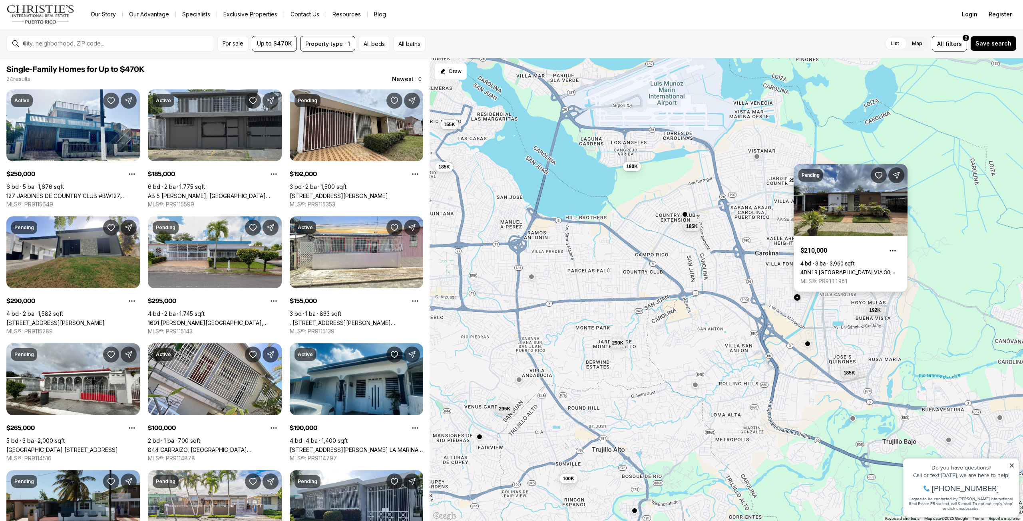
click at [829, 269] on link "4DN19 VILLA FONTANA VIA 30, CAROLINA PR, 00983" at bounding box center [850, 272] width 100 height 6
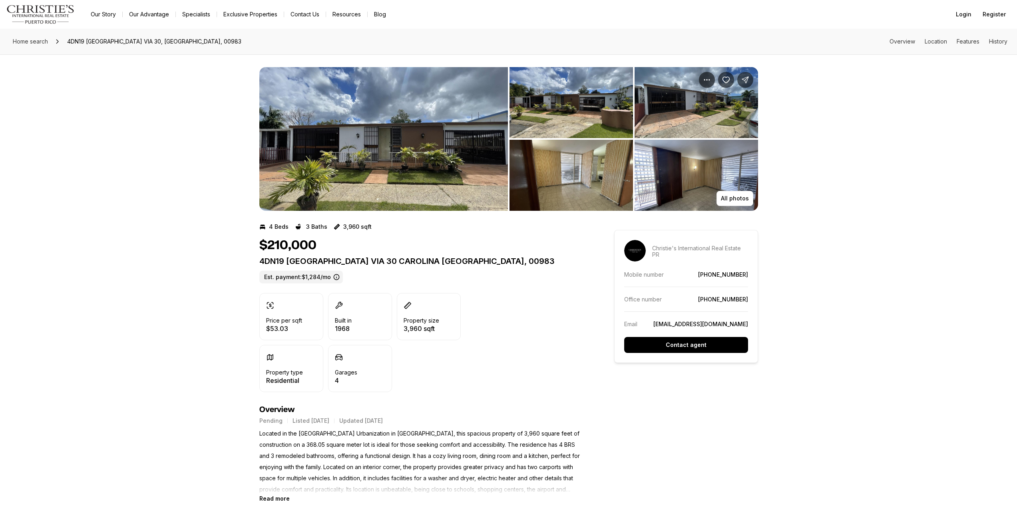
click at [411, 123] on img "View image gallery" at bounding box center [383, 139] width 248 height 144
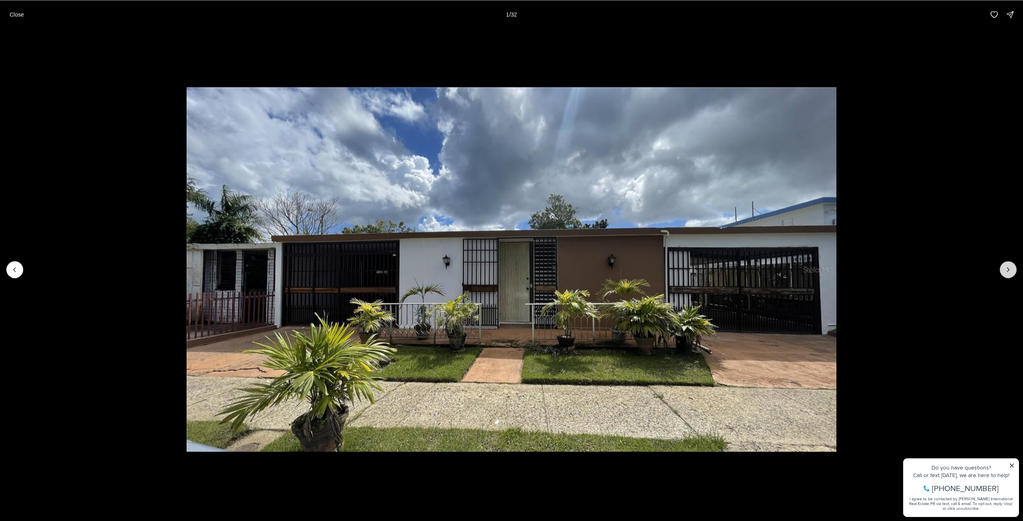
click at [1010, 264] on button "Next slide" at bounding box center [1008, 269] width 17 height 17
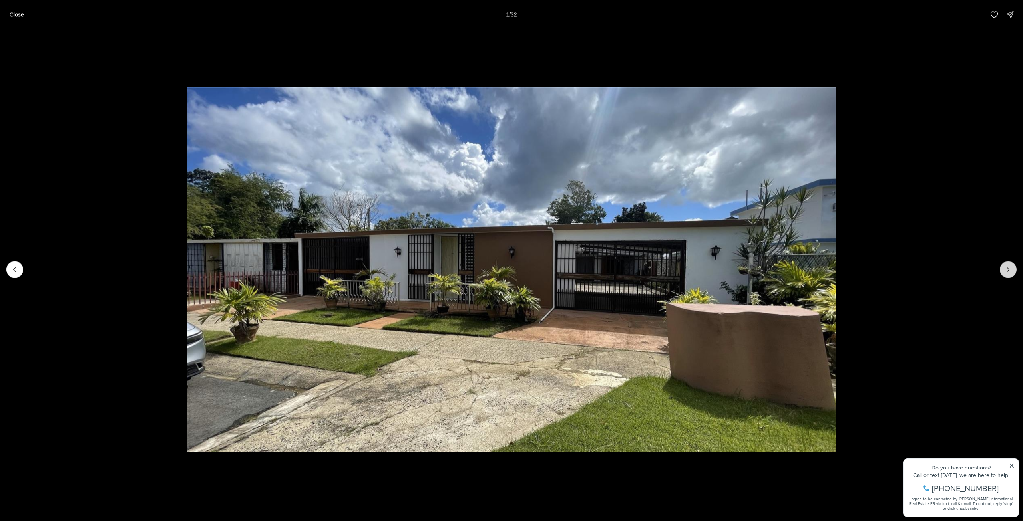
click at [1010, 264] on button "Next slide" at bounding box center [1008, 269] width 17 height 17
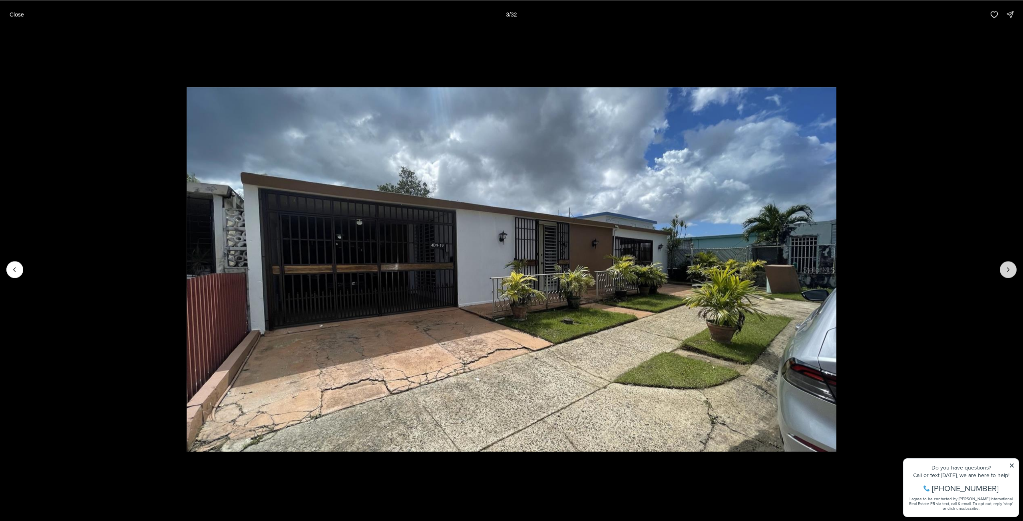
click at [1010, 264] on button "Next slide" at bounding box center [1008, 269] width 17 height 17
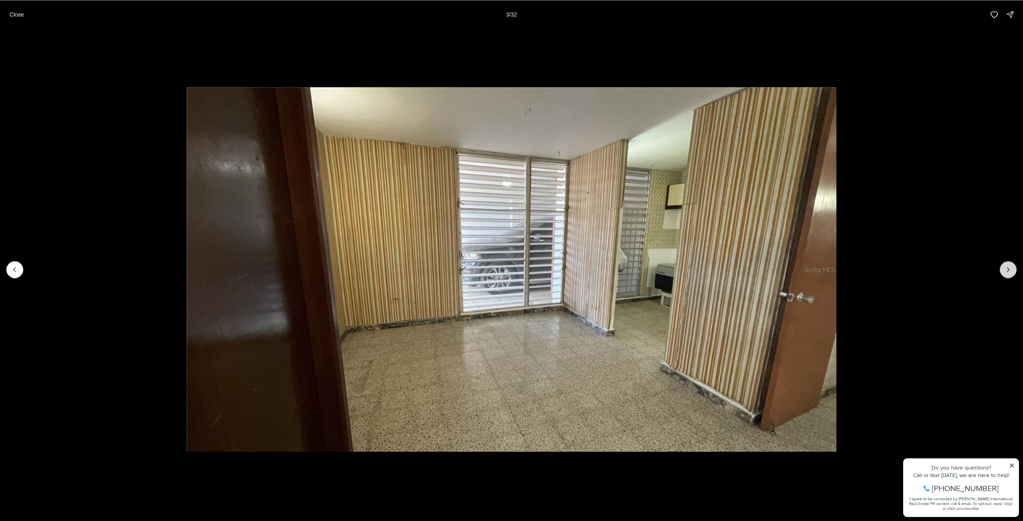
click at [1010, 264] on button "Next slide" at bounding box center [1008, 269] width 17 height 17
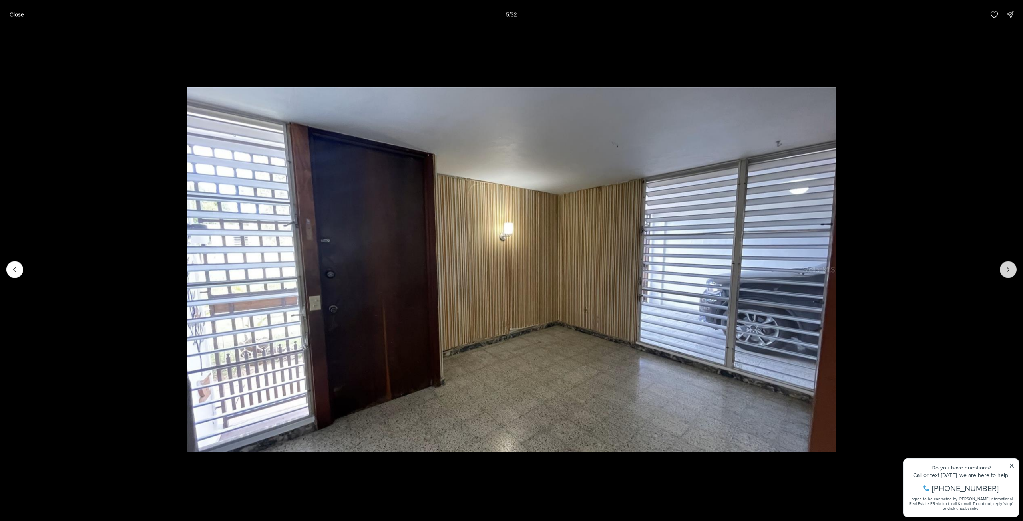
click at [1010, 264] on button "Next slide" at bounding box center [1008, 269] width 17 height 17
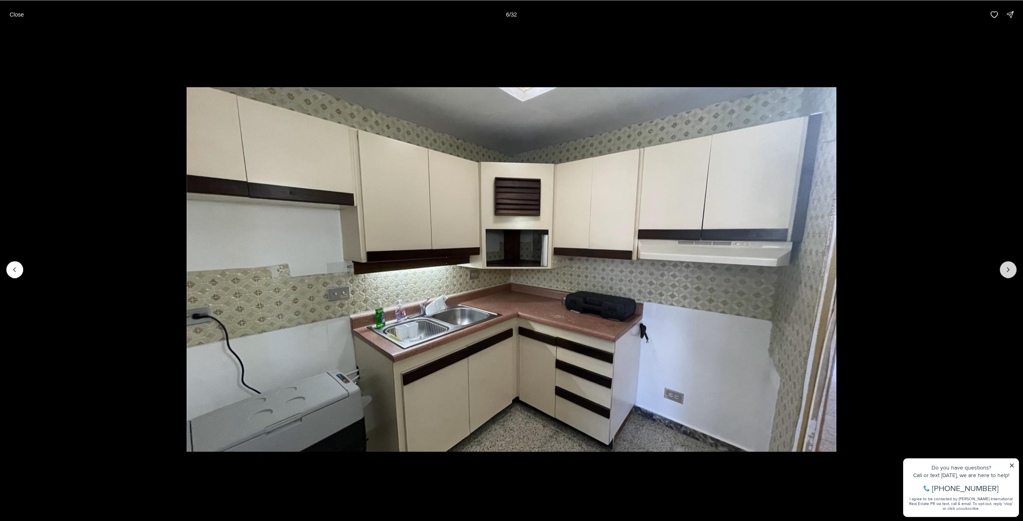
click at [1010, 264] on button "Next slide" at bounding box center [1008, 269] width 17 height 17
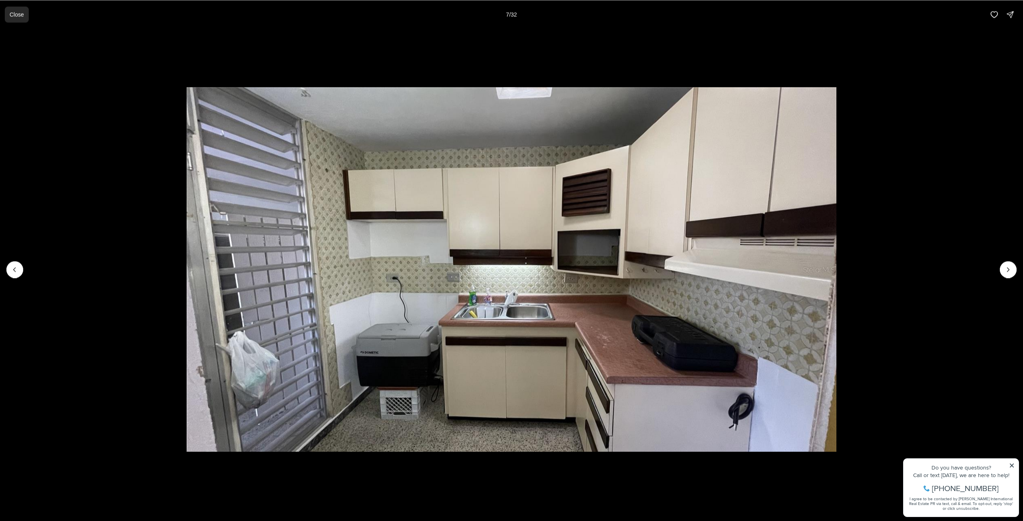
click at [12, 10] on button "Close" at bounding box center [17, 14] width 24 height 16
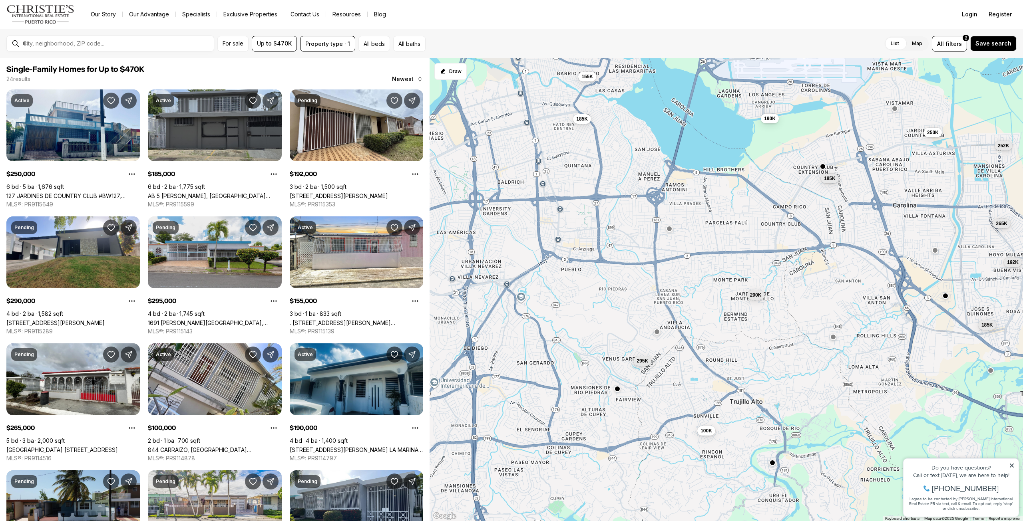
drag, startPoint x: 529, startPoint y: 303, endPoint x: 670, endPoint y: 254, distance: 149.6
click at [670, 254] on div "250K 185K 192K 290K 295K 155K 265K 100K 190K 185K 252K 185K" at bounding box center [725, 289] width 593 height 463
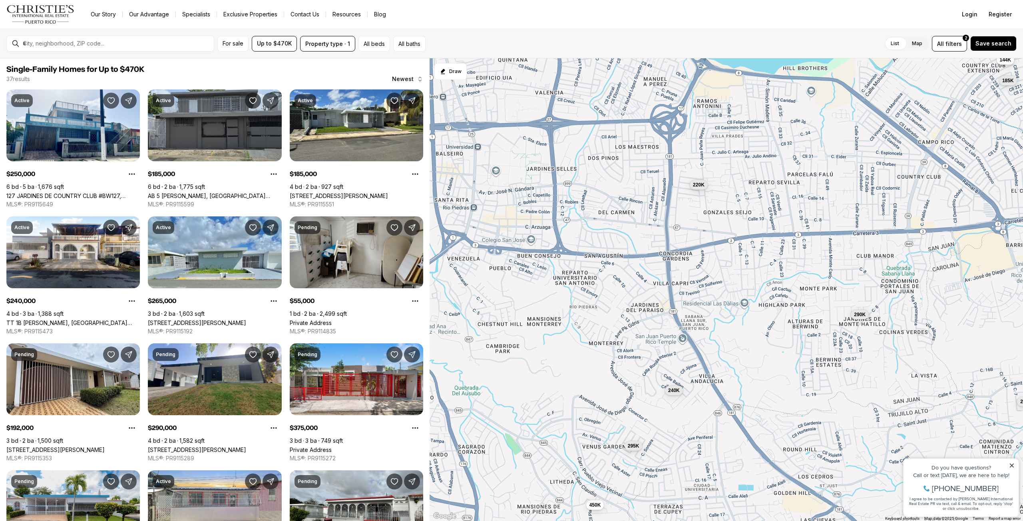
drag, startPoint x: 617, startPoint y: 308, endPoint x: 669, endPoint y: 269, distance: 65.0
click at [669, 269] on div "290K 295K 185K 144K 450K 240K 220K 249K" at bounding box center [725, 289] width 593 height 463
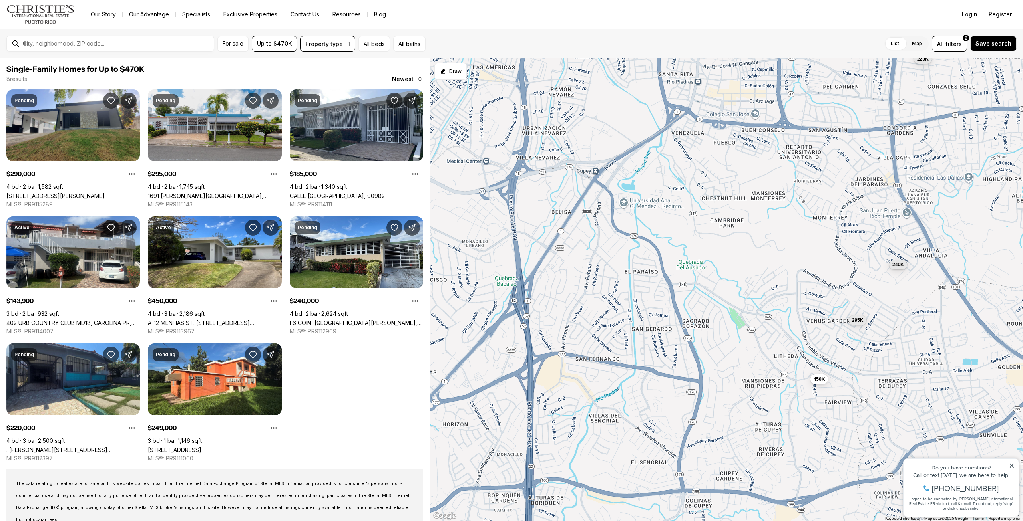
drag, startPoint x: 522, startPoint y: 353, endPoint x: 717, endPoint y: 249, distance: 221.2
click at [717, 249] on div "290K 295K 450K 240K 220K" at bounding box center [725, 289] width 593 height 463
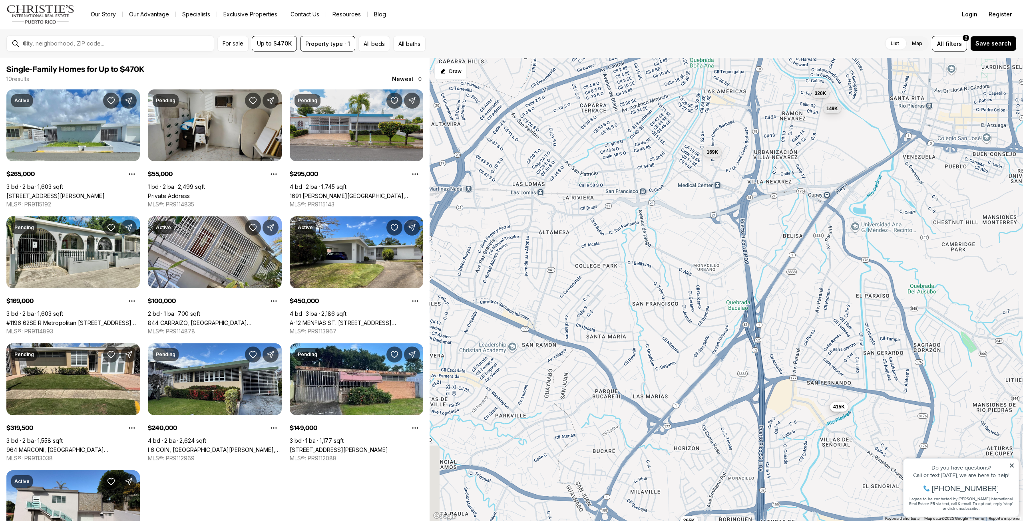
drag, startPoint x: 497, startPoint y: 290, endPoint x: 730, endPoint y: 314, distance: 233.7
click at [730, 314] on div "295K 450K 240K 265K 55K 415K 169K 100K 320K 149K" at bounding box center [725, 289] width 593 height 463
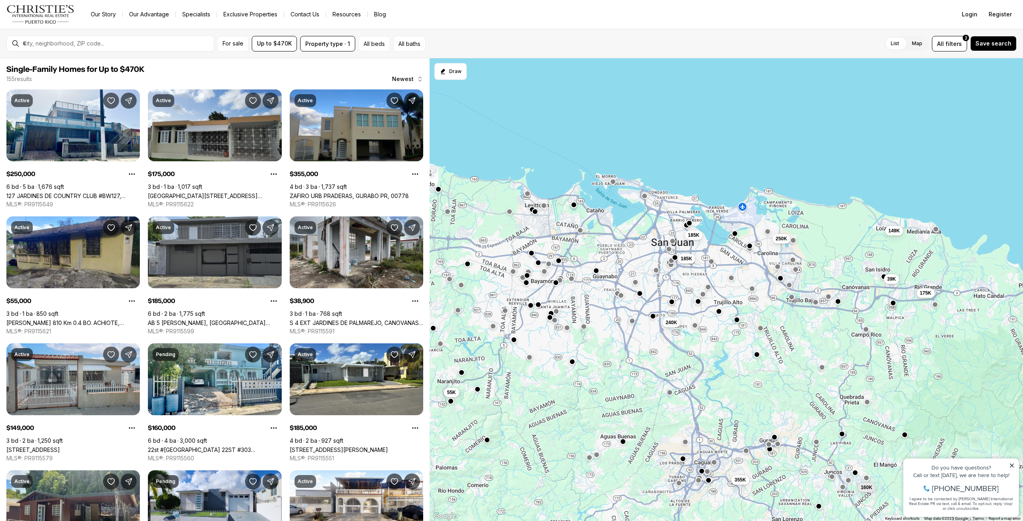
drag, startPoint x: 922, startPoint y: 326, endPoint x: 842, endPoint y: 322, distance: 80.4
click at [842, 322] on div "185K 185K 240K 250K 160K 355K 175K 39K 149K 168K 55K 91K" at bounding box center [725, 289] width 593 height 463
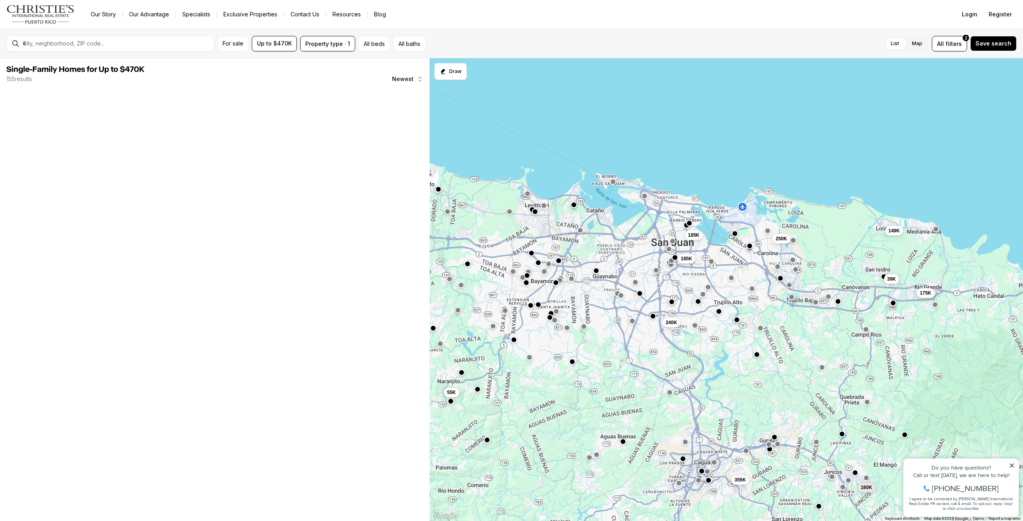
click at [769, 232] on button "button" at bounding box center [767, 231] width 6 height 6
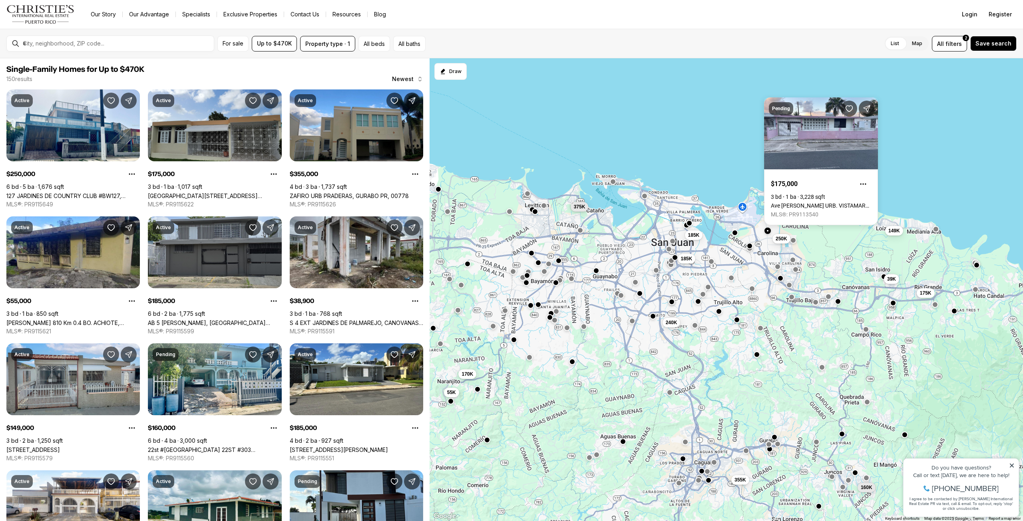
click at [733, 235] on button "button" at bounding box center [734, 233] width 6 height 6
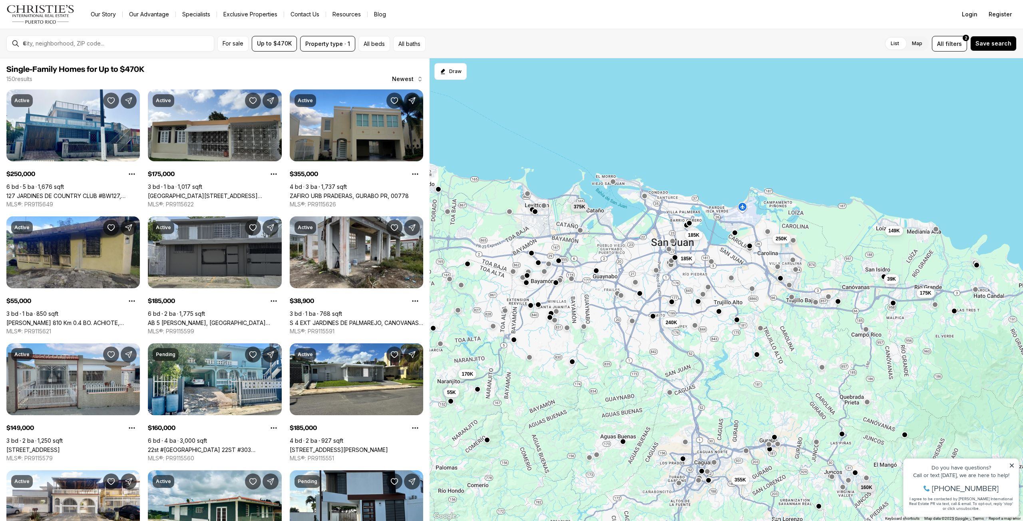
click at [733, 235] on button "button" at bounding box center [734, 233] width 6 height 6
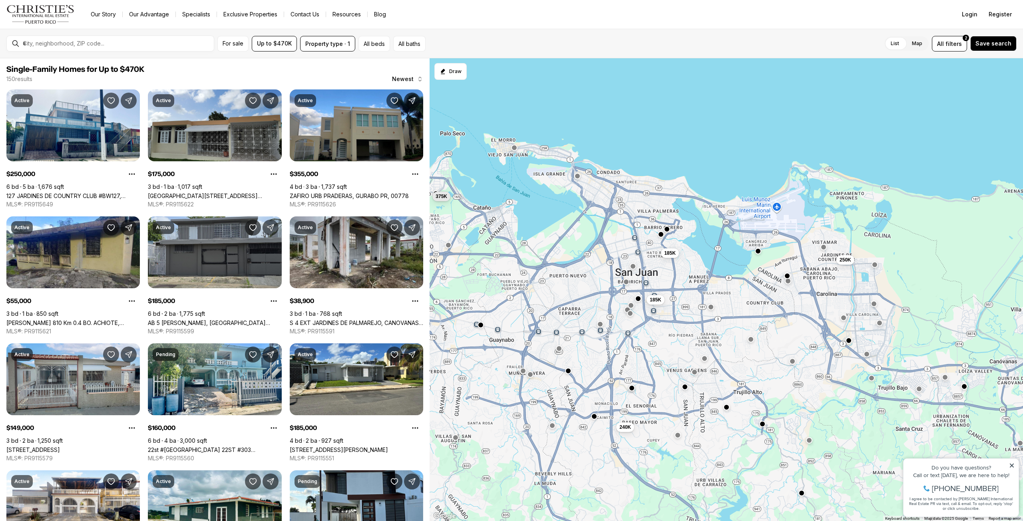
click at [668, 228] on button "button" at bounding box center [666, 229] width 6 height 6
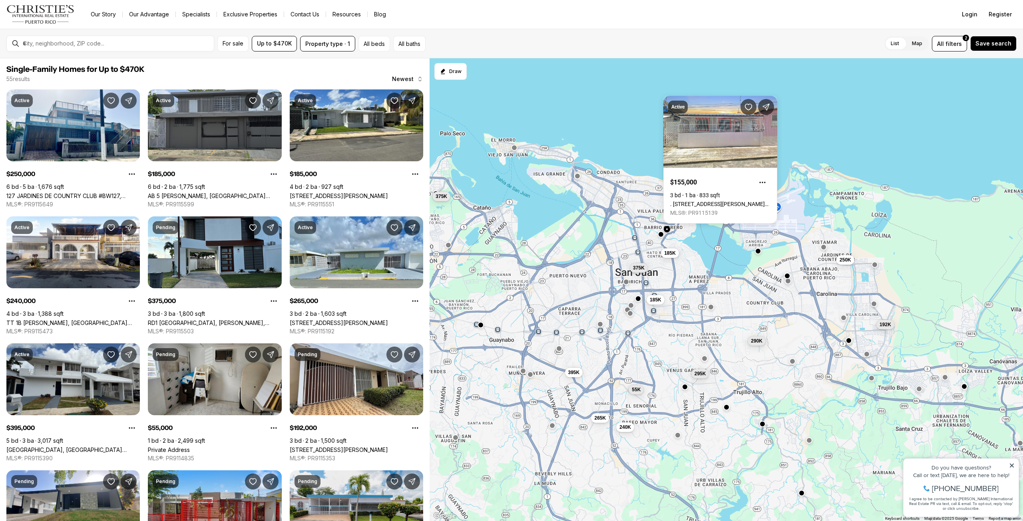
click at [657, 235] on div "265K 55K 395K 185K 185K 240K 375K 295K 290K 250K 192K 375K" at bounding box center [725, 289] width 593 height 463
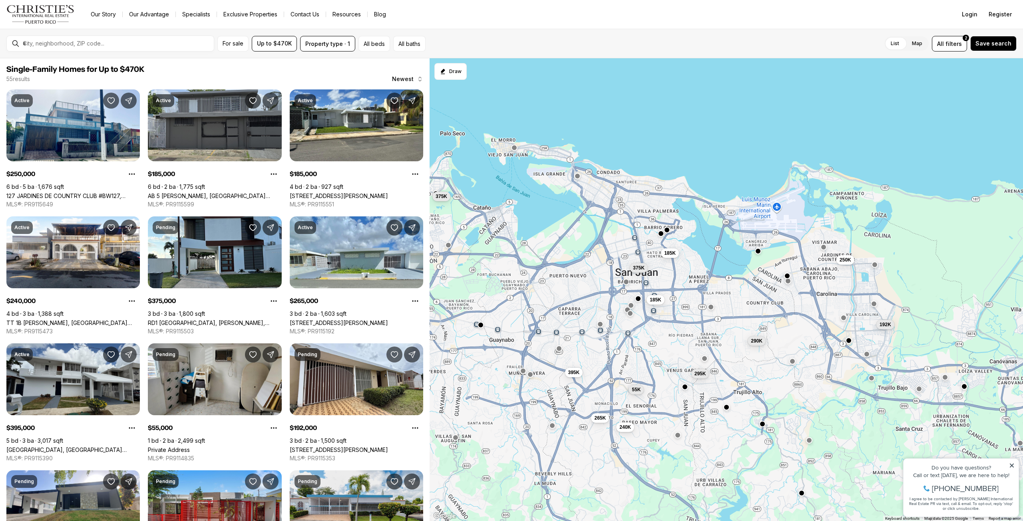
click at [658, 236] on button "button" at bounding box center [661, 234] width 6 height 6
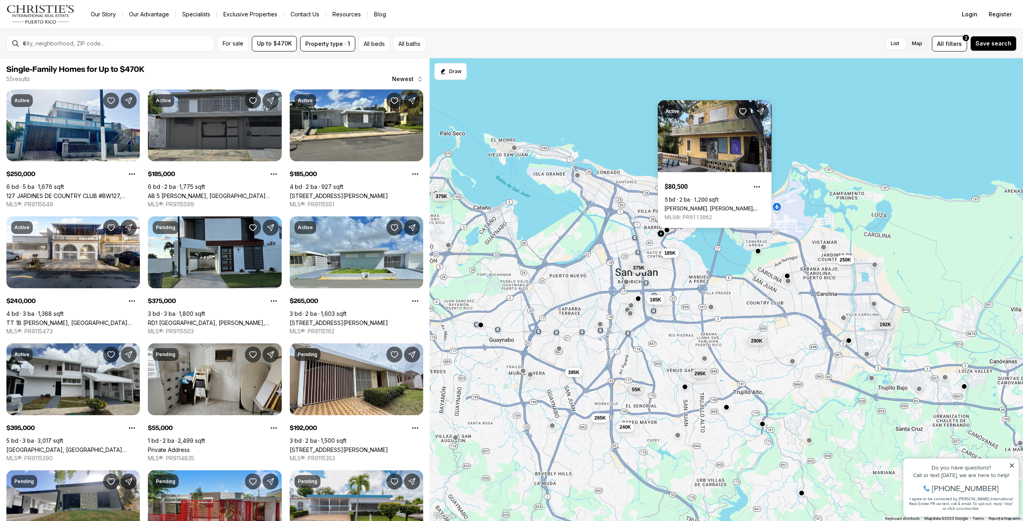
click at [579, 177] on button "button" at bounding box center [577, 175] width 6 height 6
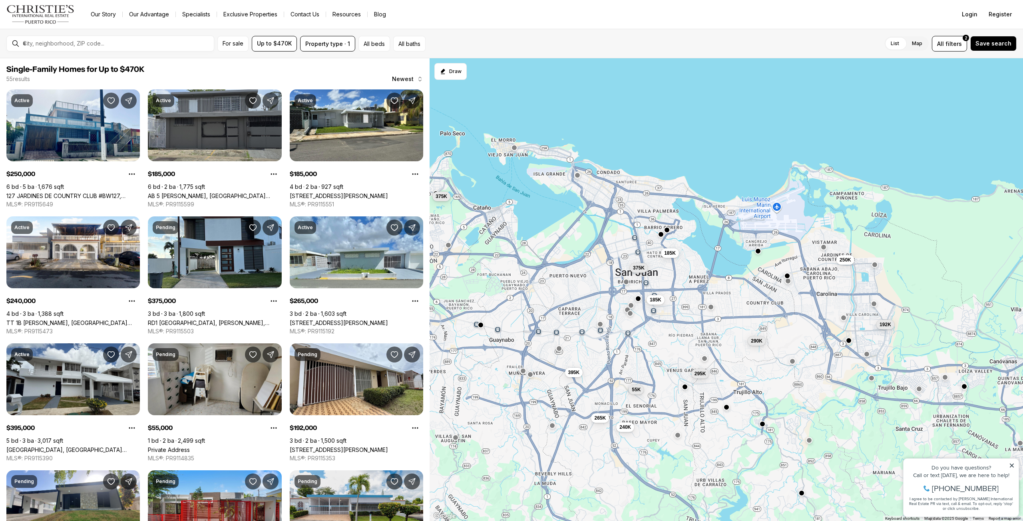
click at [578, 177] on button "button" at bounding box center [577, 175] width 6 height 6
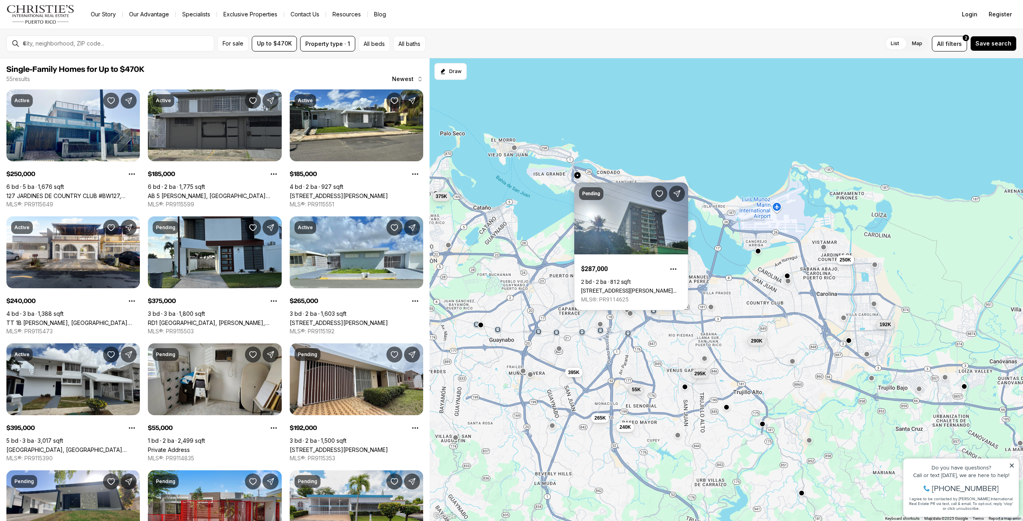
click at [513, 151] on div "265K 55K 395K 185K 185K 240K 375K 295K 290K 250K 192K 375K" at bounding box center [725, 289] width 593 height 463
click at [514, 148] on button "button" at bounding box center [514, 147] width 6 height 6
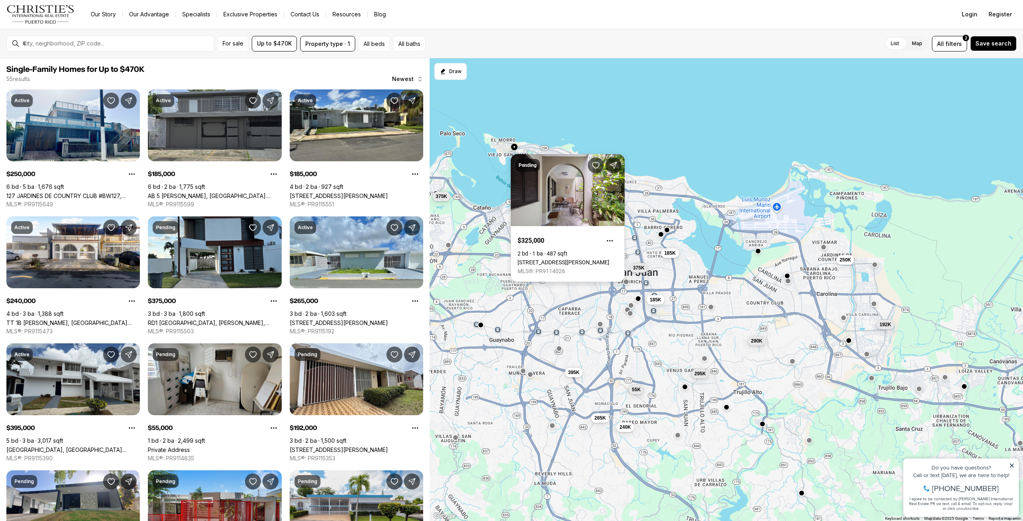
click at [553, 259] on link "367 Call Sol APT. 108, SAN JUAN PR, 00901" at bounding box center [563, 262] width 92 height 6
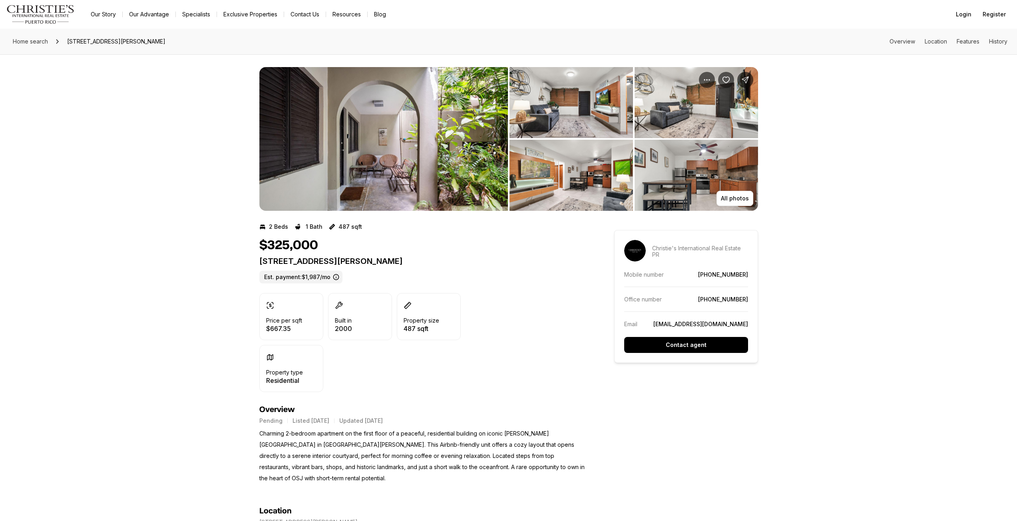
click at [431, 130] on img "View image gallery" at bounding box center [383, 139] width 248 height 144
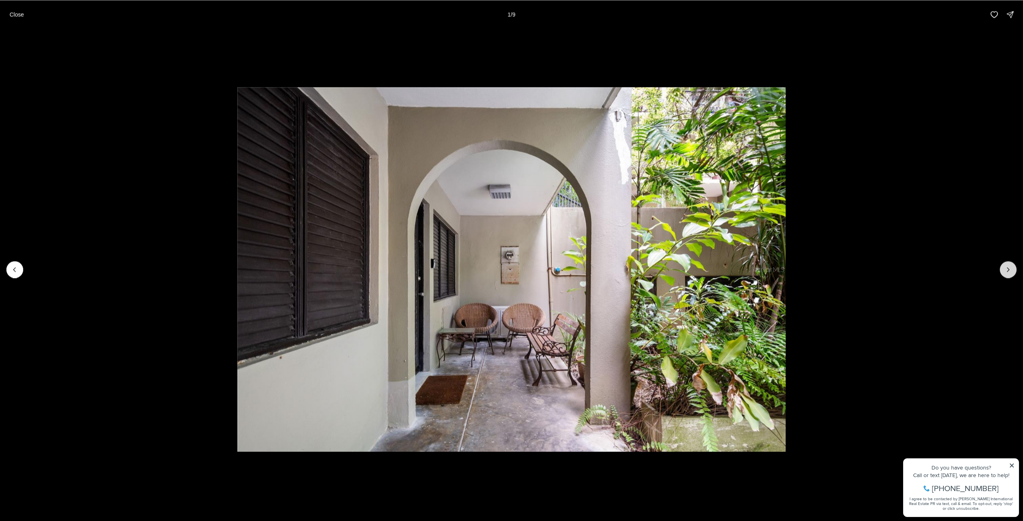
click at [1014, 272] on button "Next slide" at bounding box center [1008, 269] width 17 height 17
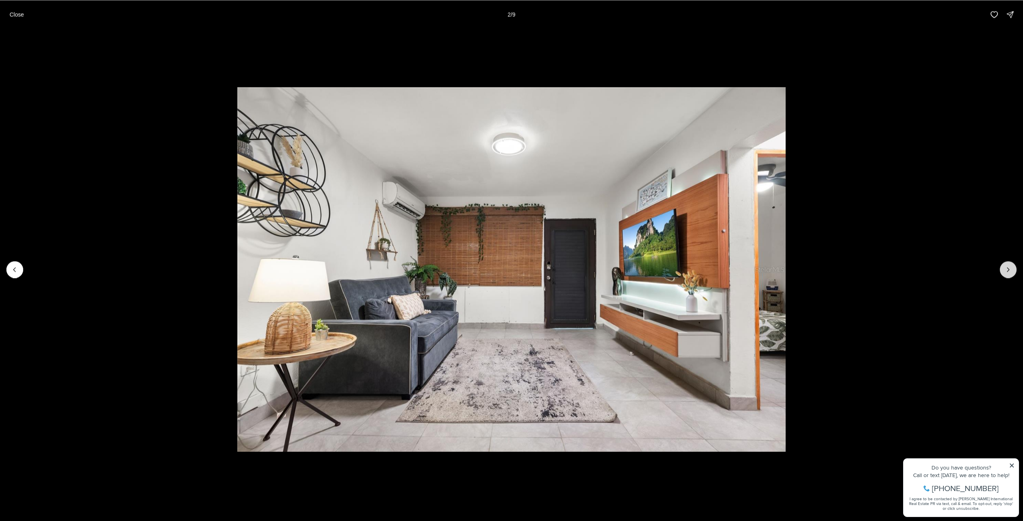
click at [1013, 272] on button "Next slide" at bounding box center [1008, 269] width 17 height 17
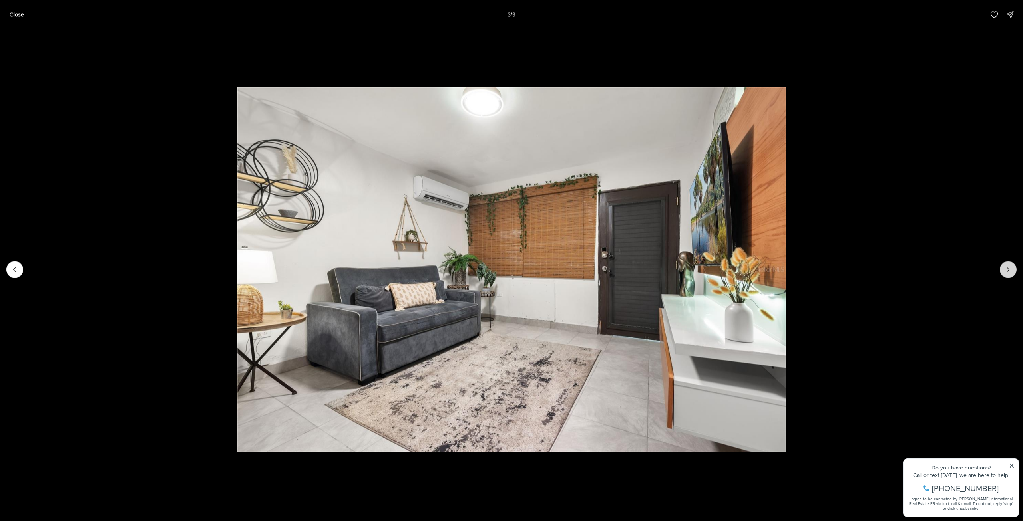
click at [1013, 272] on button "Next slide" at bounding box center [1008, 269] width 17 height 17
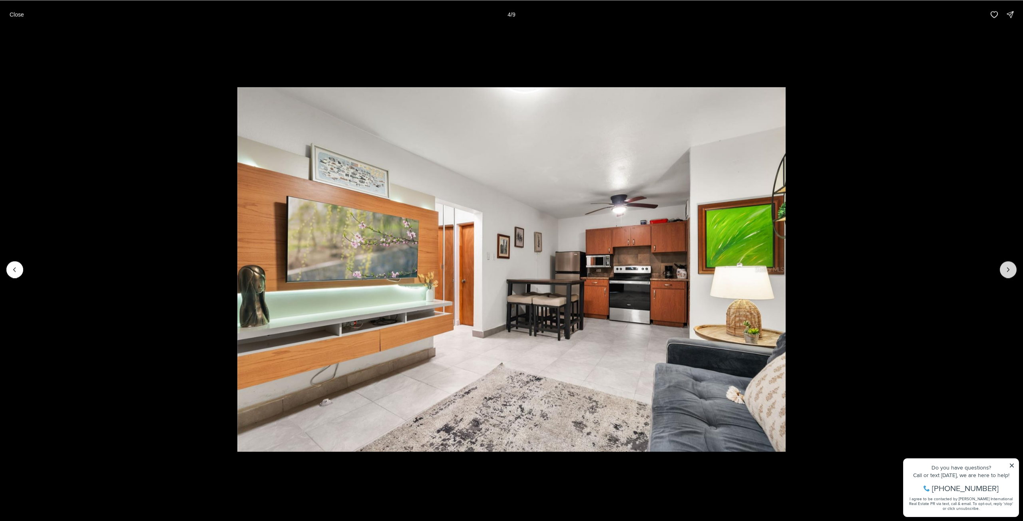
click at [1013, 272] on button "Next slide" at bounding box center [1008, 269] width 17 height 17
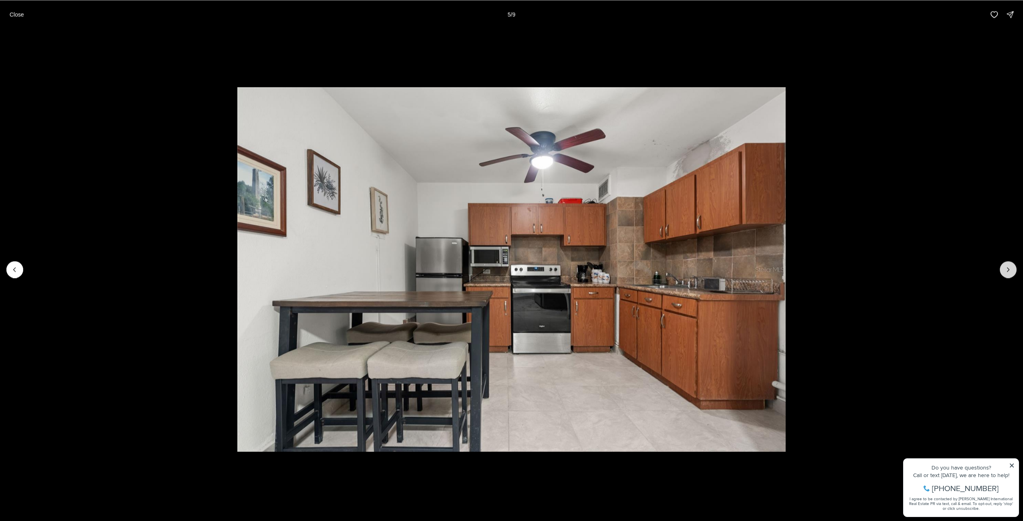
click at [1013, 272] on button "Next slide" at bounding box center [1008, 269] width 17 height 17
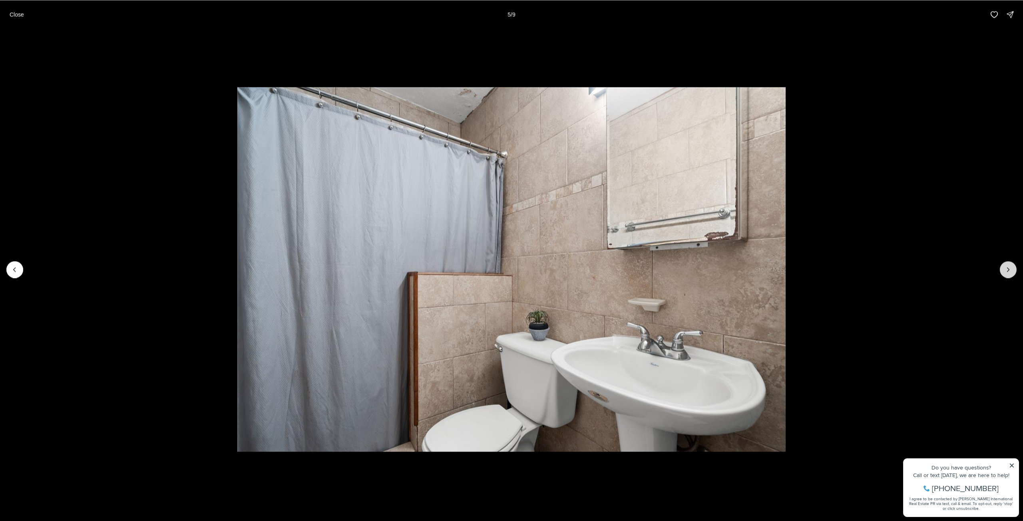
click at [1013, 272] on button "Next slide" at bounding box center [1008, 269] width 17 height 17
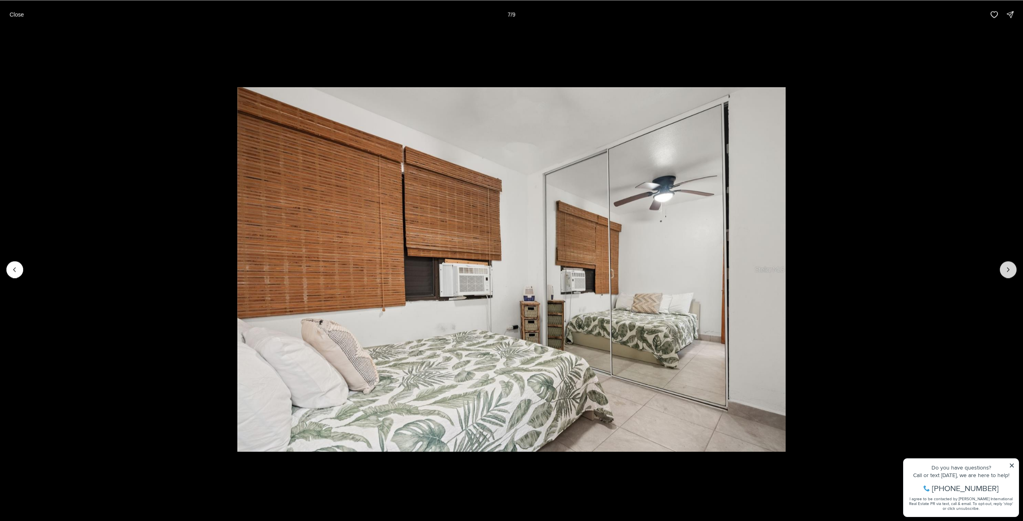
click at [1013, 272] on button "Next slide" at bounding box center [1008, 269] width 17 height 17
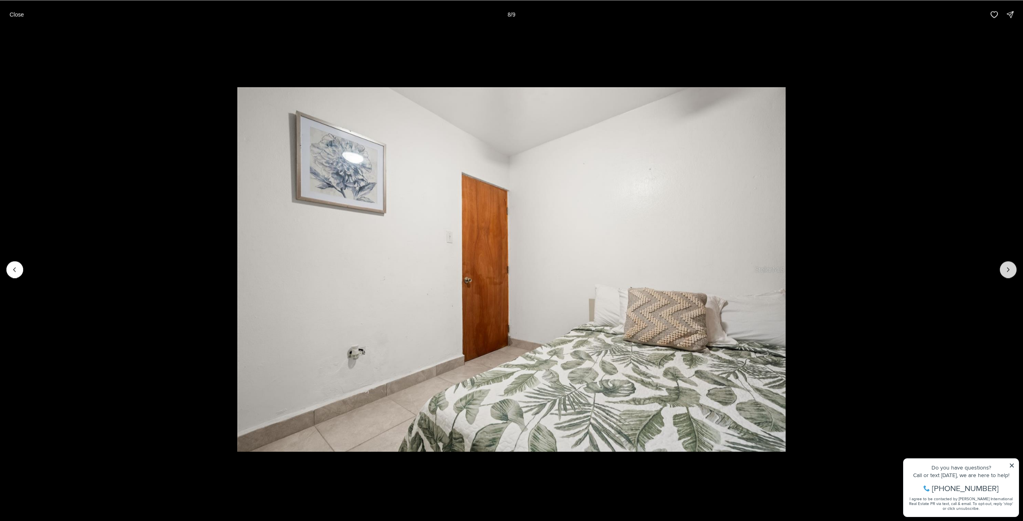
click at [1013, 272] on button "Next slide" at bounding box center [1008, 269] width 17 height 17
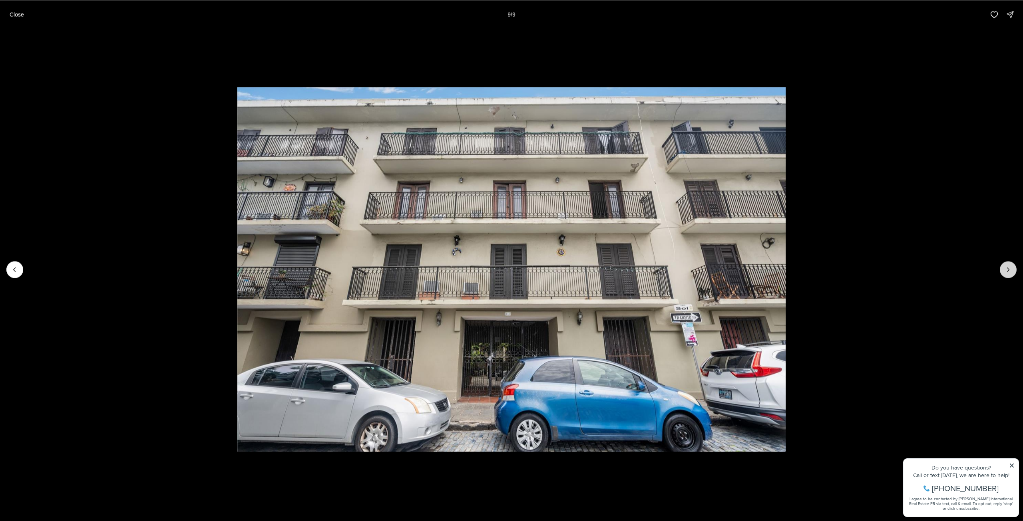
click at [1013, 272] on div at bounding box center [1008, 269] width 17 height 17
click at [27, 14] on button "Close" at bounding box center [17, 14] width 24 height 16
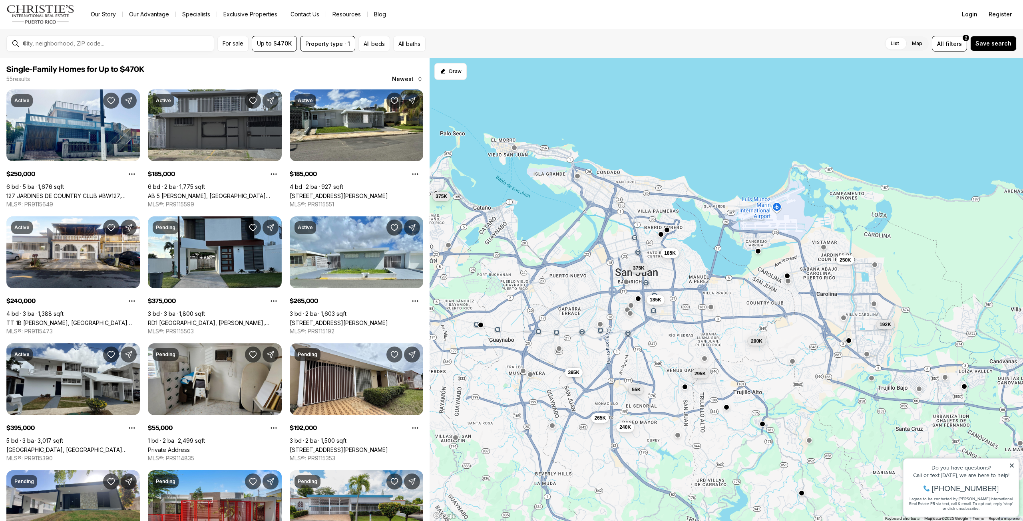
drag, startPoint x: 739, startPoint y: 320, endPoint x: 763, endPoint y: 284, distance: 43.7
click at [763, 284] on div "250K 185K 185K 240K 375K 265K 395K 55K 192K 290K 375K 295K" at bounding box center [725, 289] width 593 height 463
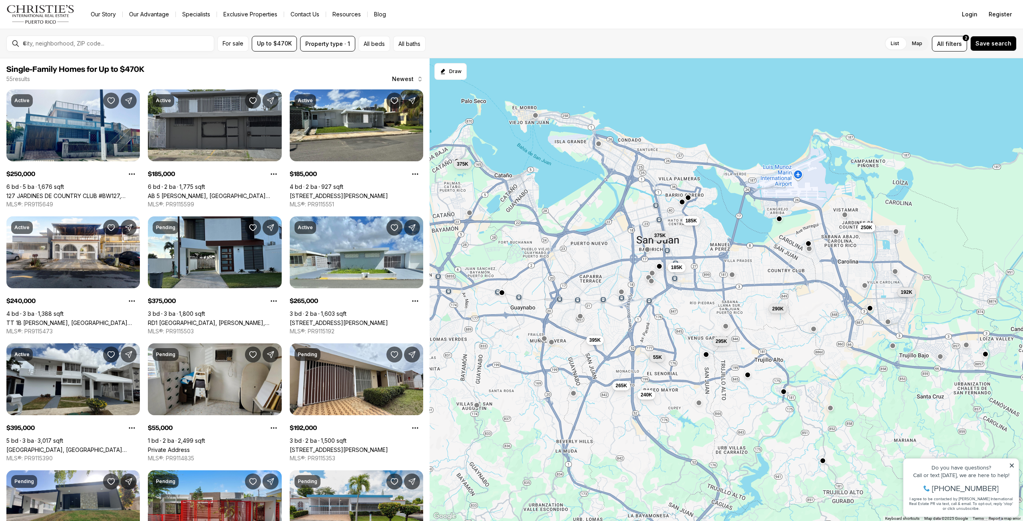
click at [894, 231] on button "button" at bounding box center [895, 232] width 6 height 6
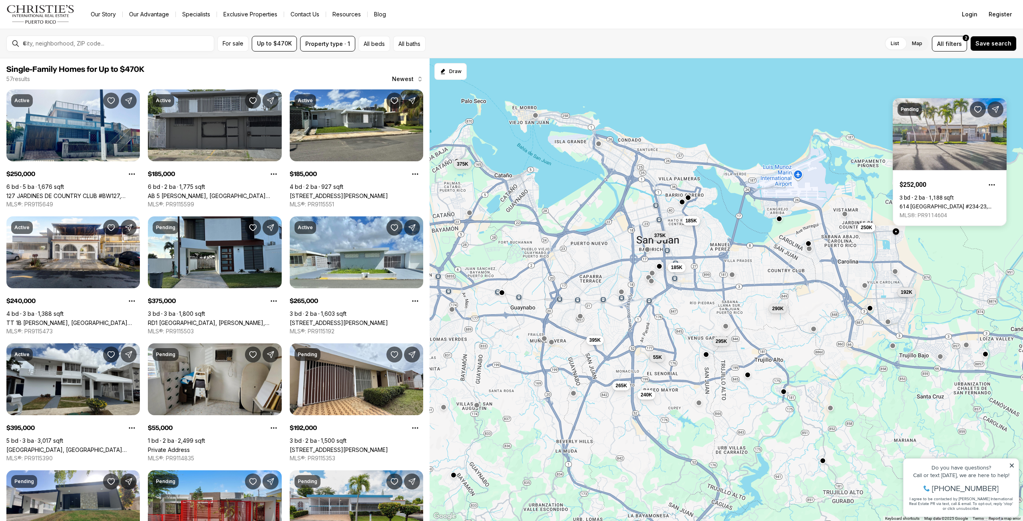
click at [845, 215] on button "button" at bounding box center [844, 214] width 6 height 6
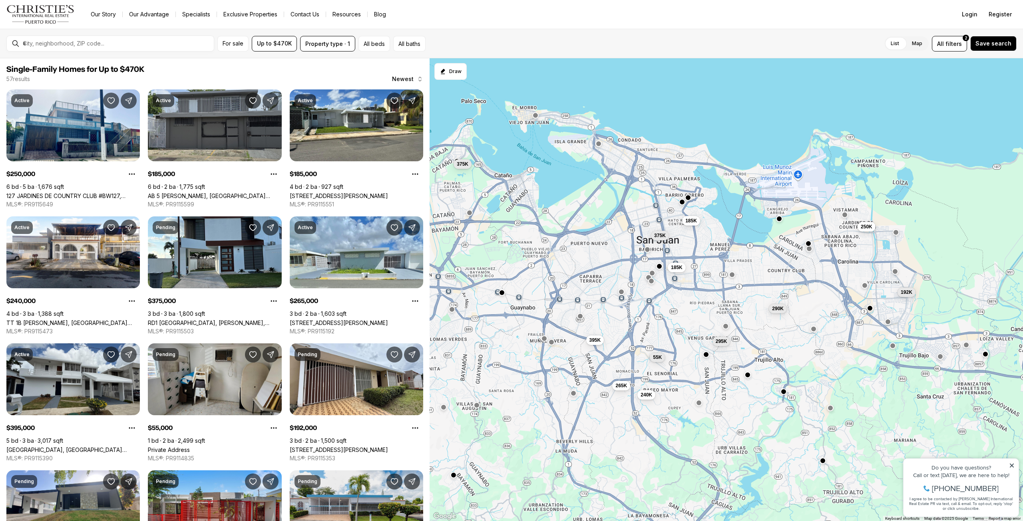
click at [870, 230] on span "250K" at bounding box center [866, 227] width 12 height 6
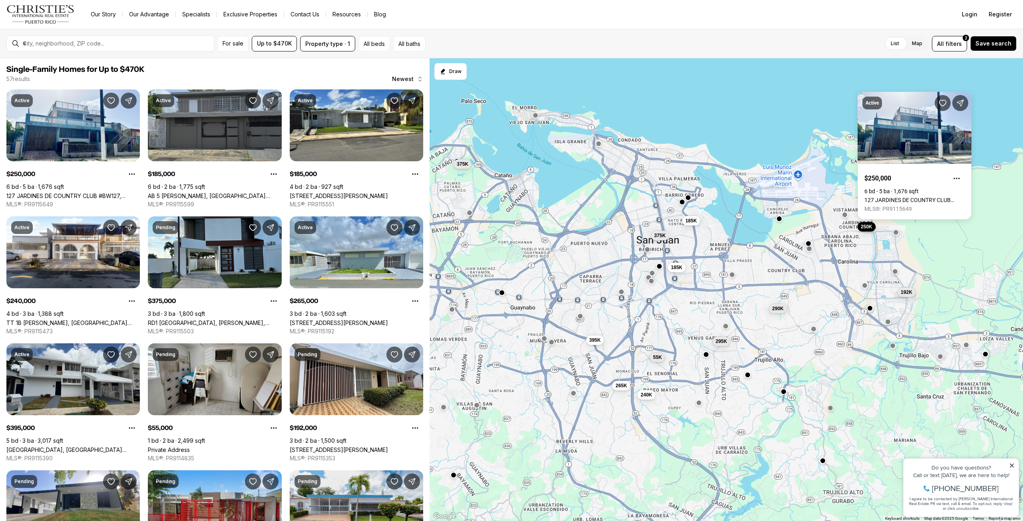
click at [888, 232] on div "250K 185K 185K 240K 375K 265K 395K 55K 192K 290K 375K 295K" at bounding box center [725, 289] width 593 height 463
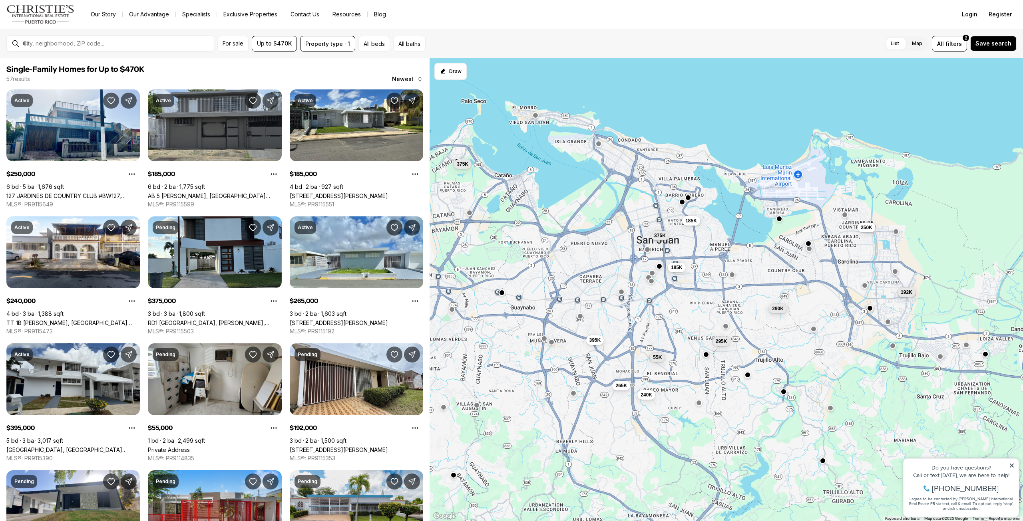
click at [896, 233] on button "button" at bounding box center [895, 232] width 6 height 6
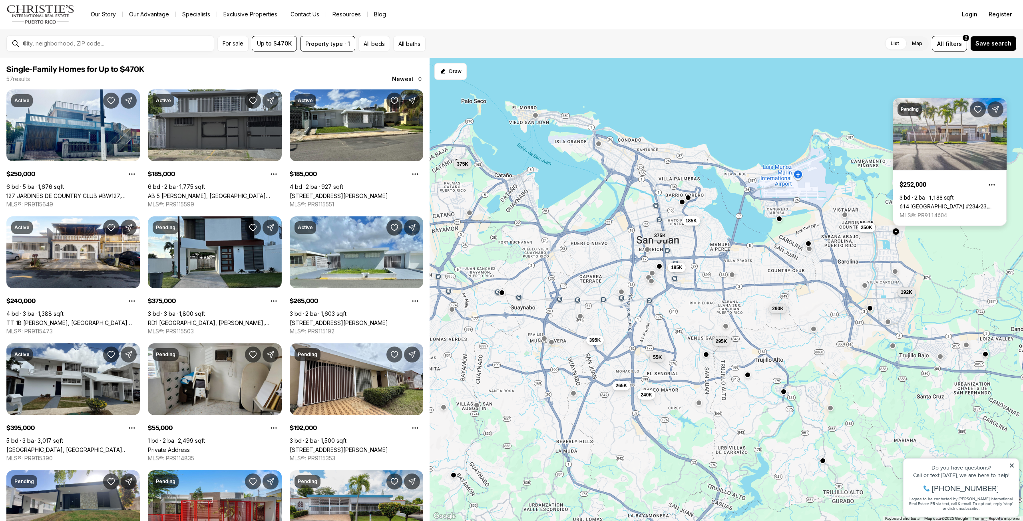
click at [908, 203] on link "614 [GEOGRAPHIC_DATA] #234-23, [GEOGRAPHIC_DATA] [GEOGRAPHIC_DATA], 00985" at bounding box center [949, 206] width 100 height 6
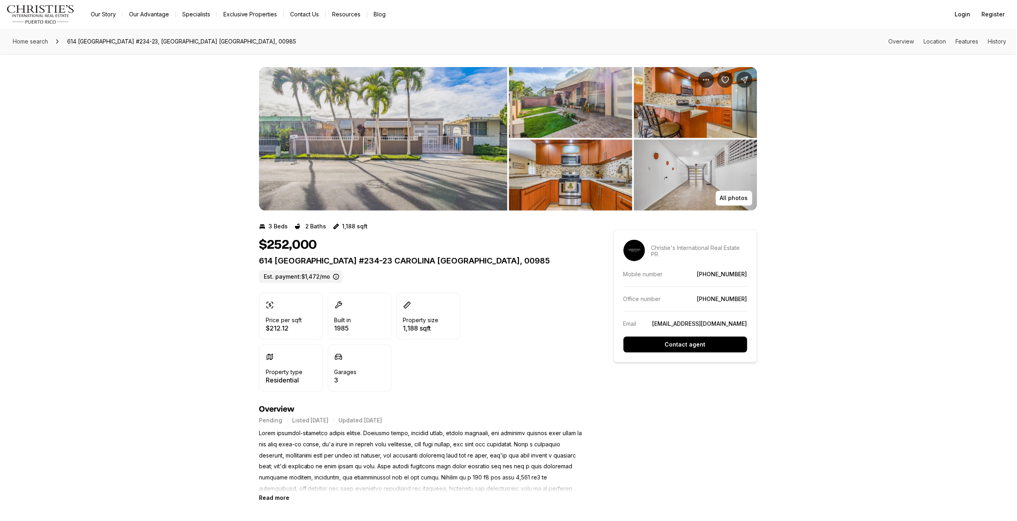
click at [424, 138] on img "View image gallery" at bounding box center [383, 139] width 248 height 144
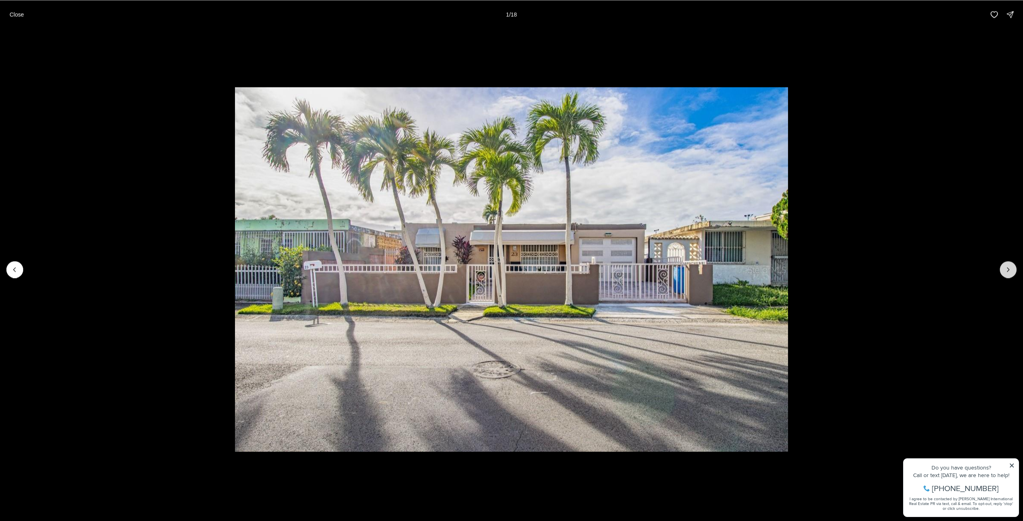
click at [1008, 265] on button "Next slide" at bounding box center [1008, 269] width 17 height 17
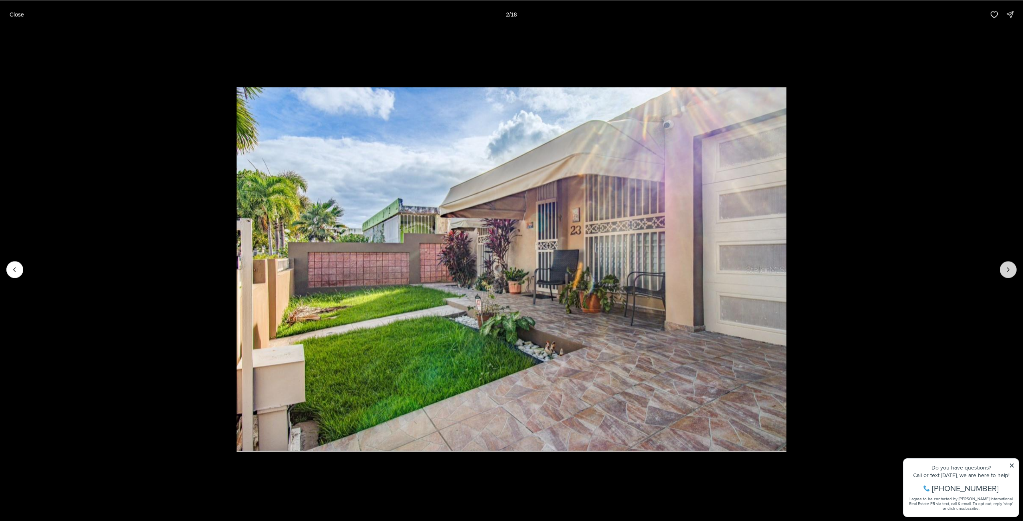
click at [1008, 265] on button "Next slide" at bounding box center [1008, 269] width 17 height 17
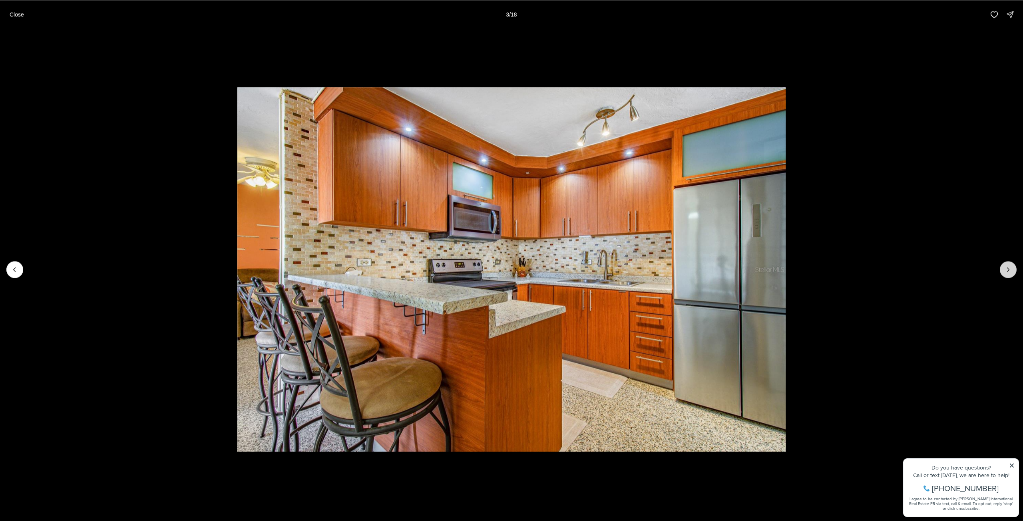
click at [1008, 265] on button "Next slide" at bounding box center [1008, 269] width 17 height 17
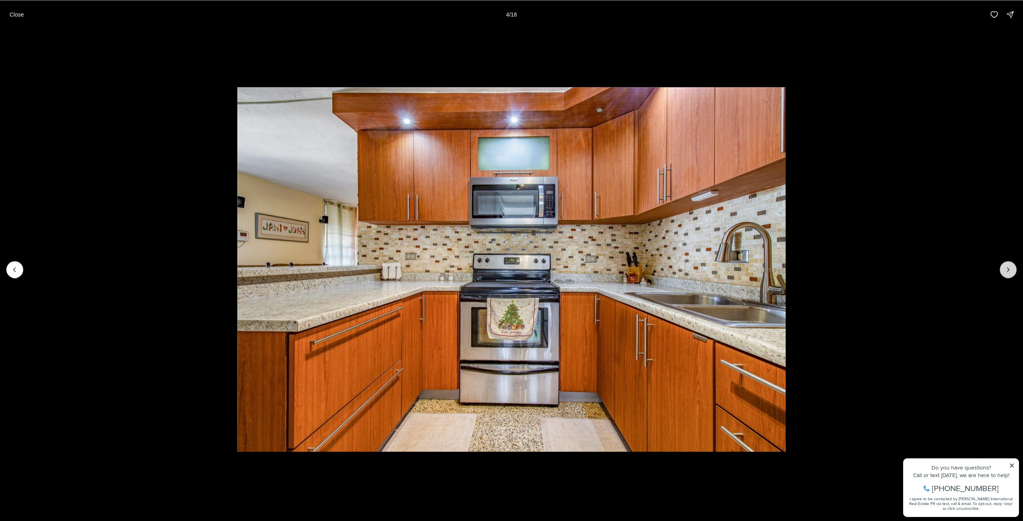
click at [1008, 265] on button "Next slide" at bounding box center [1008, 269] width 17 height 17
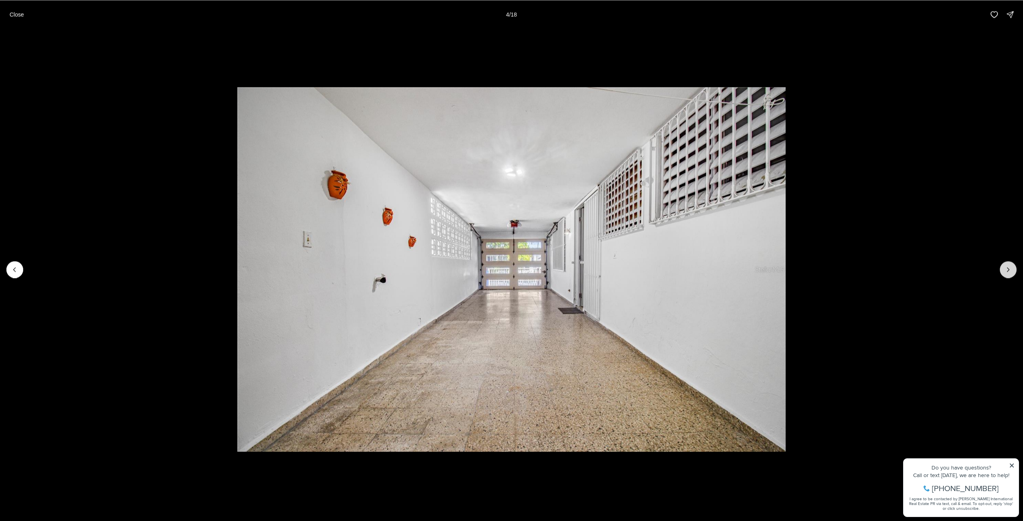
click at [1008, 265] on button "Next slide" at bounding box center [1008, 269] width 17 height 17
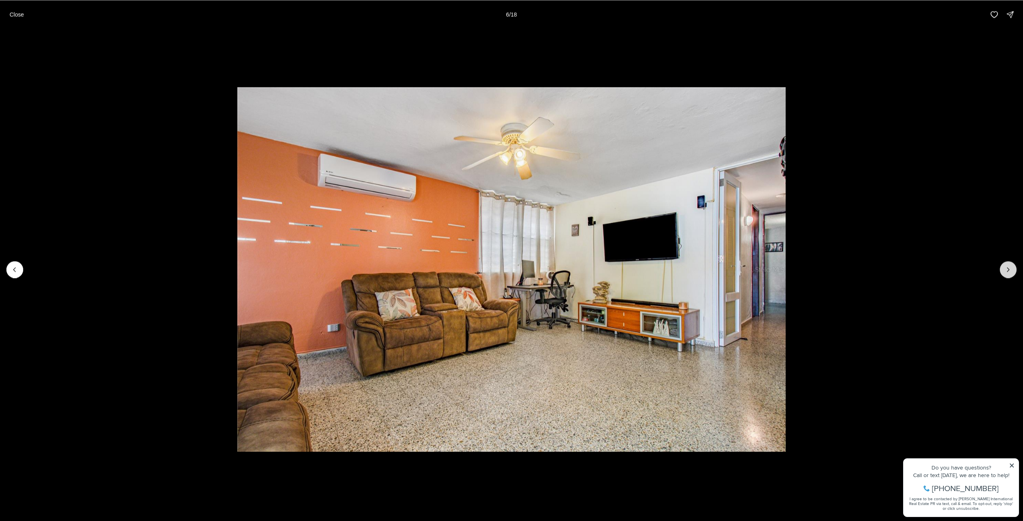
click at [1008, 265] on button "Next slide" at bounding box center [1008, 269] width 17 height 17
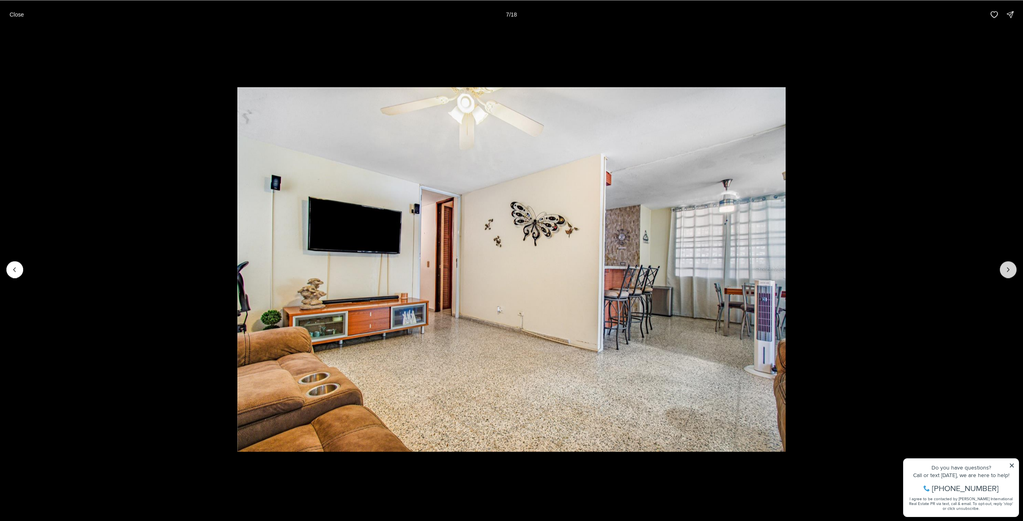
click at [1008, 265] on button "Next slide" at bounding box center [1008, 269] width 17 height 17
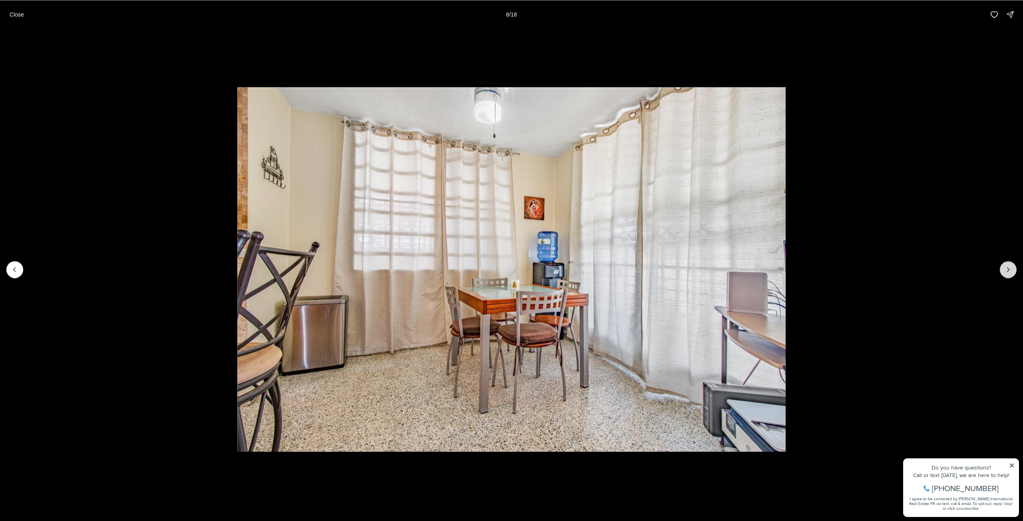
click at [1008, 265] on button "Next slide" at bounding box center [1008, 269] width 17 height 17
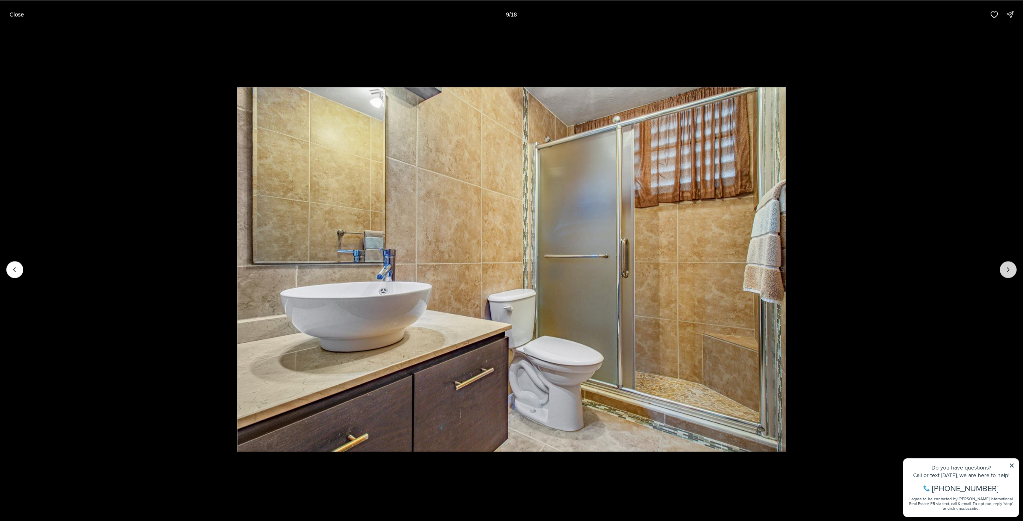
click at [1008, 265] on button "Next slide" at bounding box center [1008, 269] width 17 height 17
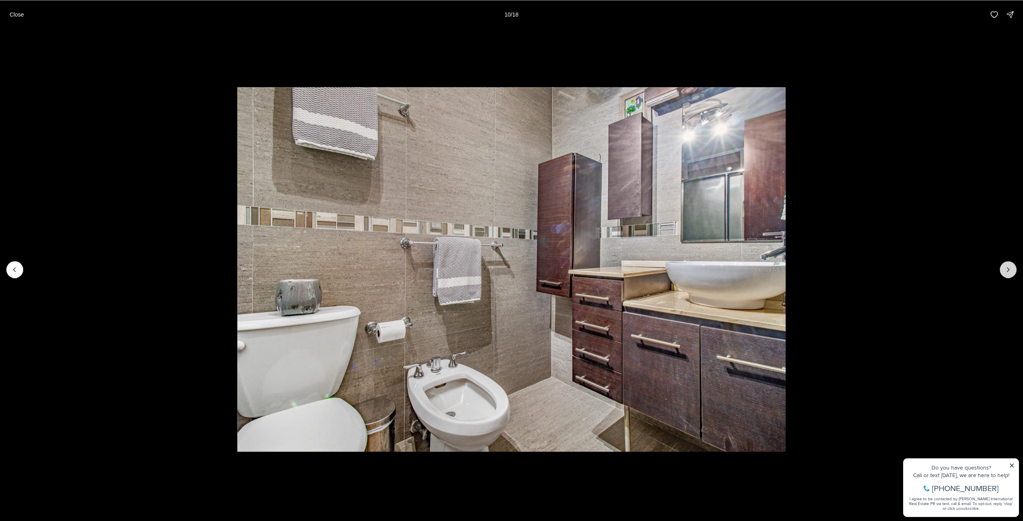
click at [1008, 265] on button "Next slide" at bounding box center [1008, 269] width 17 height 17
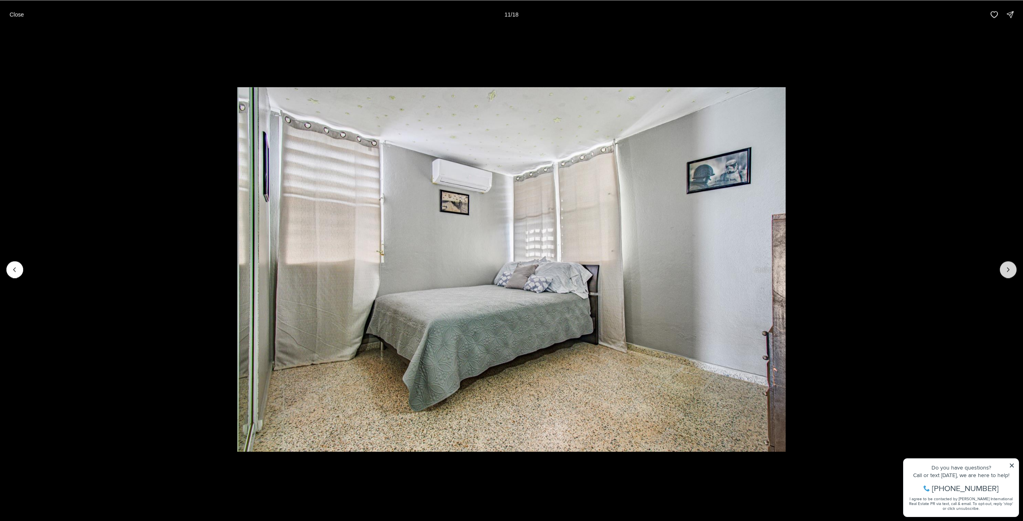
click at [1008, 265] on button "Next slide" at bounding box center [1008, 269] width 17 height 17
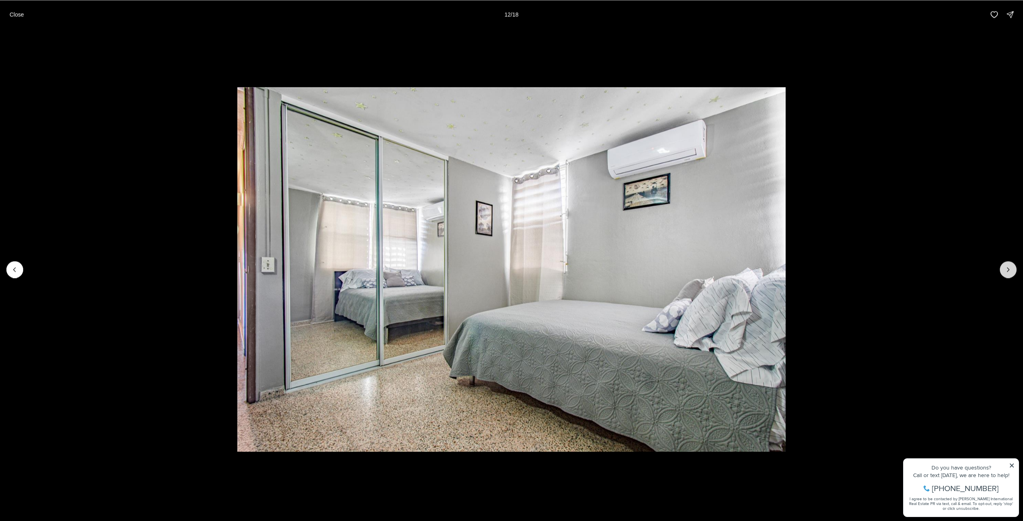
click at [1008, 265] on button "Next slide" at bounding box center [1008, 269] width 17 height 17
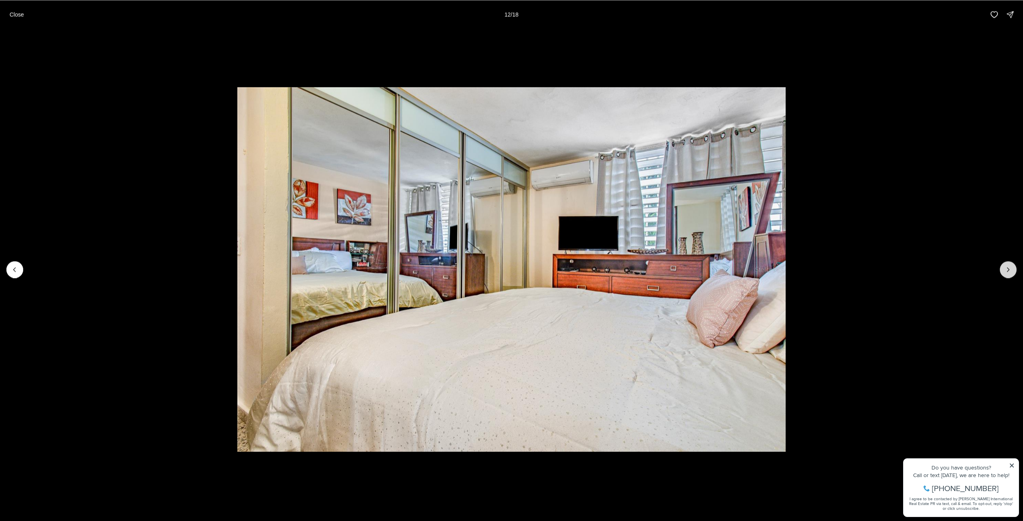
click at [1008, 265] on button "Next slide" at bounding box center [1008, 269] width 17 height 17
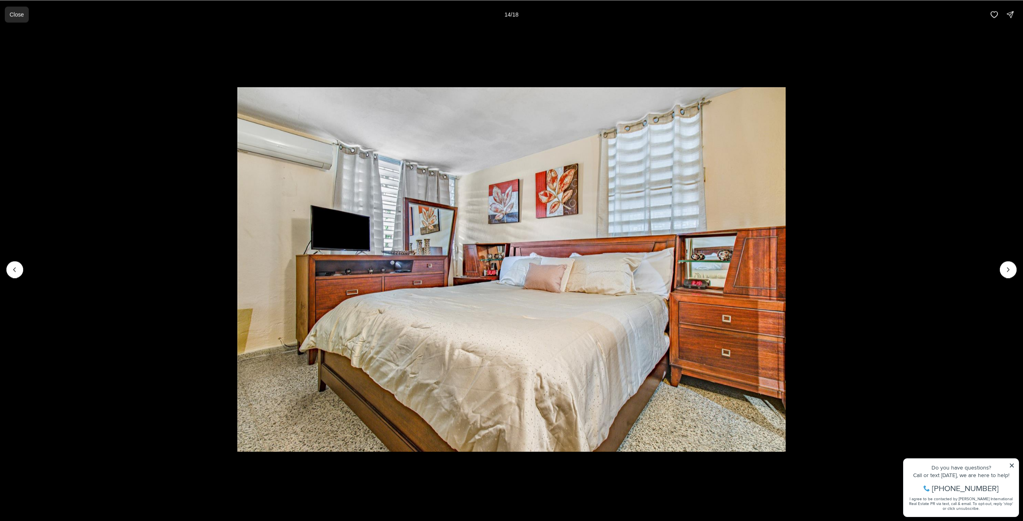
click at [17, 14] on p "Close" at bounding box center [17, 14] width 14 height 6
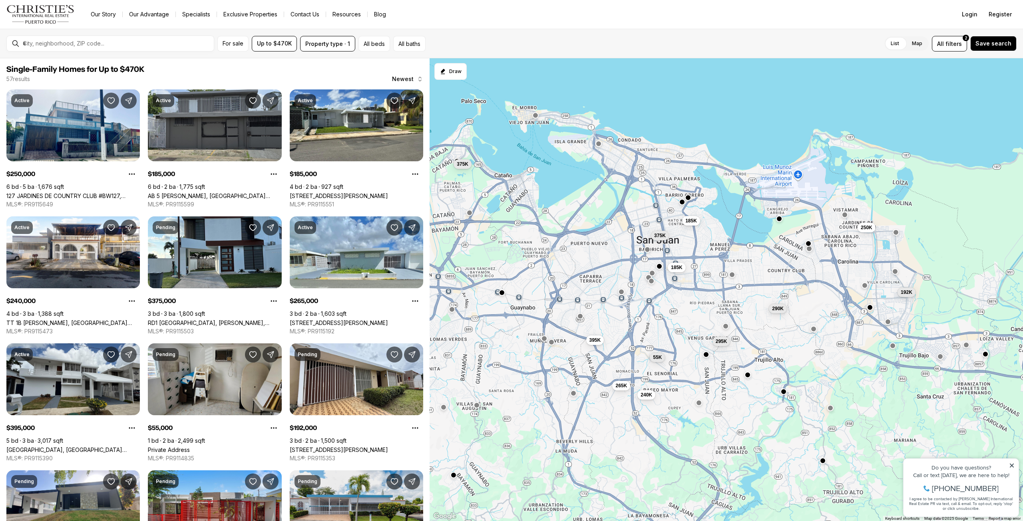
click at [868, 306] on button "button" at bounding box center [869, 307] width 6 height 6
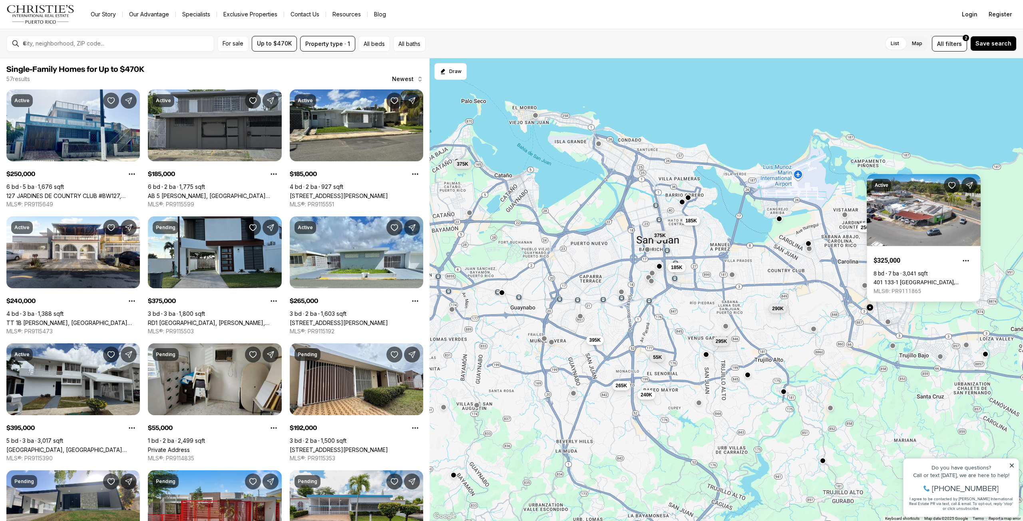
click at [857, 278] on div "250K 185K 185K 240K 375K 265K 395K 55K 192K 290K 375K 295K" at bounding box center [725, 289] width 593 height 463
click at [865, 285] on button "button" at bounding box center [864, 285] width 6 height 6
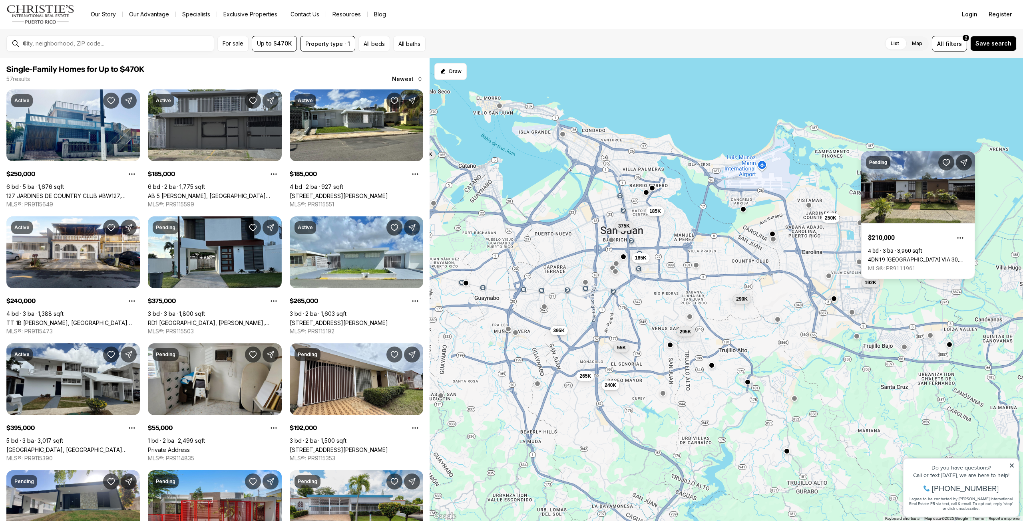
drag, startPoint x: 838, startPoint y: 274, endPoint x: 813, endPoint y: 260, distance: 28.8
click at [801, 264] on div "250K 185K 185K 240K 375K 265K 395K 55K 192K 290K 375K 295K" at bounding box center [725, 289] width 593 height 463
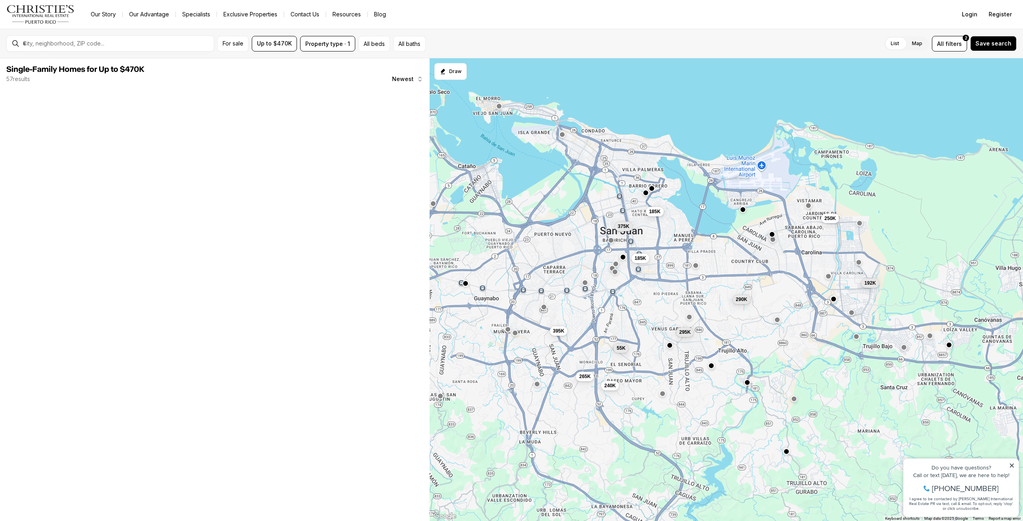
click at [803, 199] on div "250K 185K 185K 240K 265K 395K 55K 192K 290K 375K 295K" at bounding box center [725, 289] width 593 height 463
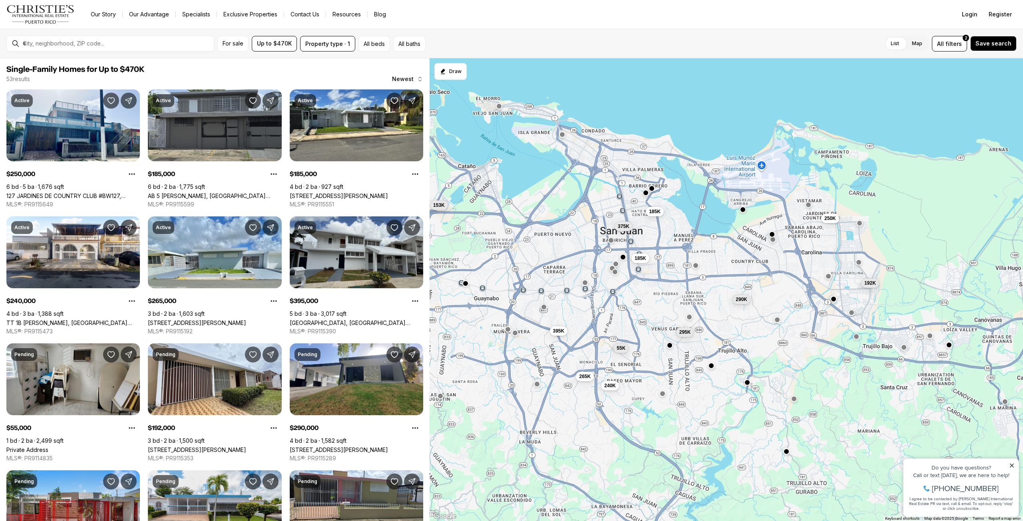
click at [808, 202] on button "button" at bounding box center [808, 205] width 6 height 6
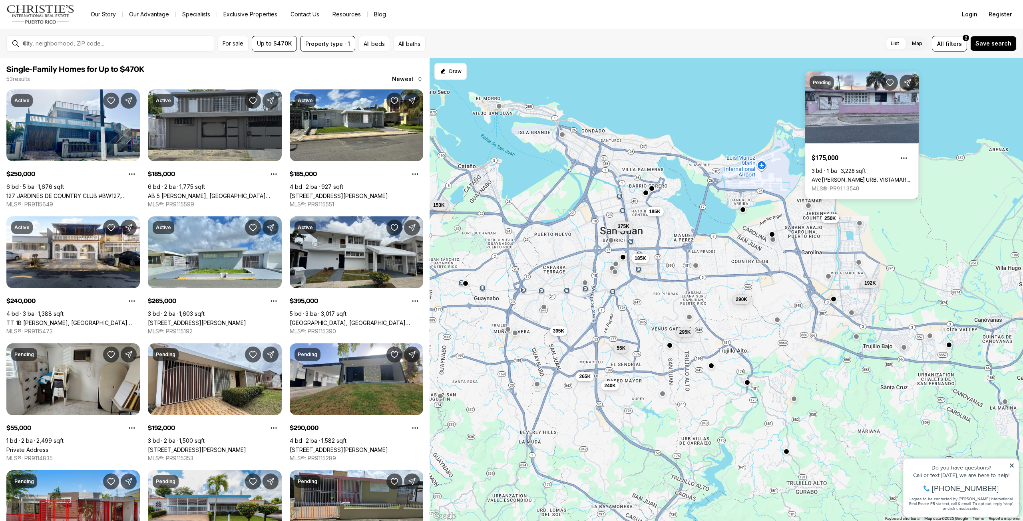
click at [860, 228] on div "250K 185K 185K 240K 265K 395K 55K 192K 290K 375K 295K 153K" at bounding box center [725, 289] width 593 height 463
click at [860, 224] on button "button" at bounding box center [859, 222] width 6 height 6
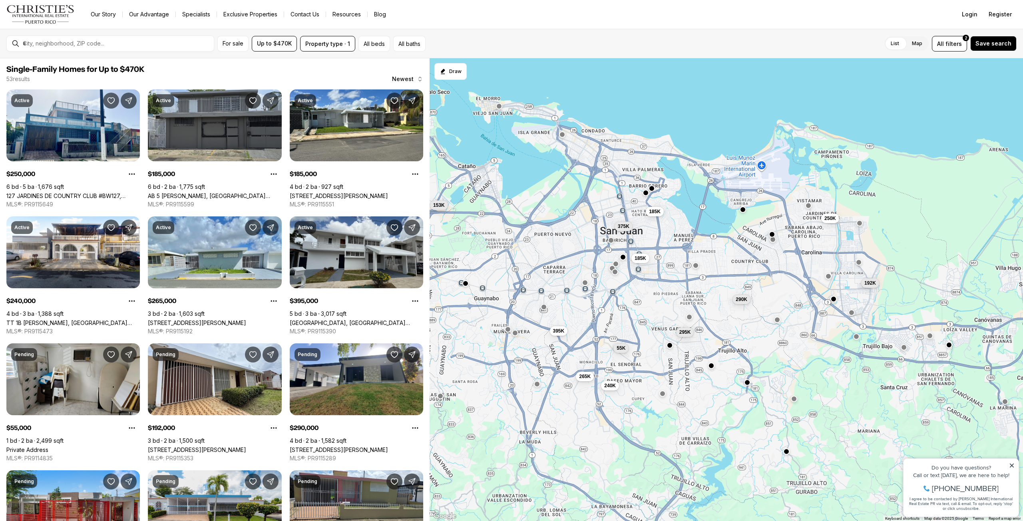
click at [864, 223] on div "250K 185K 185K 240K 265K 395K 55K 192K 290K 375K 295K 153K" at bounding box center [725, 289] width 593 height 463
click at [861, 225] on button "button" at bounding box center [859, 222] width 6 height 6
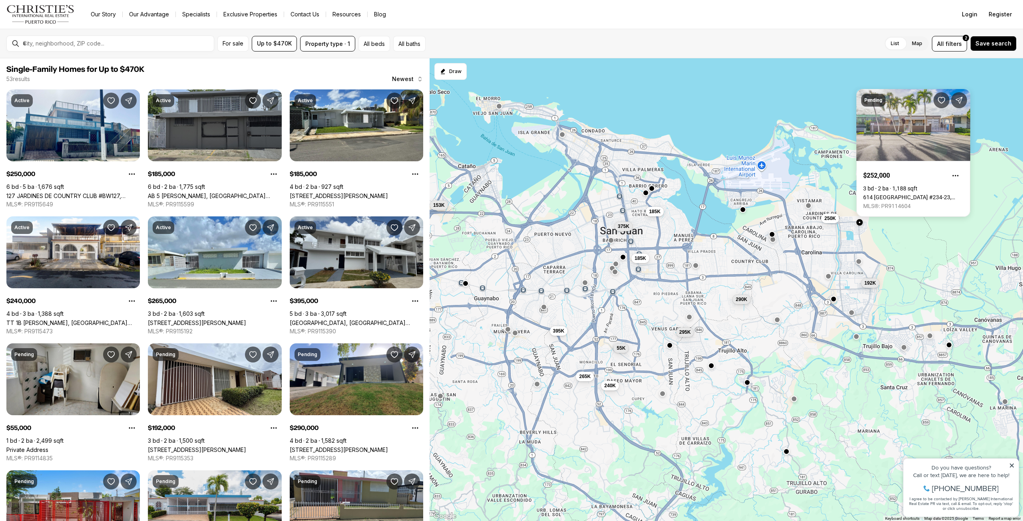
click at [860, 263] on button "button" at bounding box center [858, 261] width 6 height 6
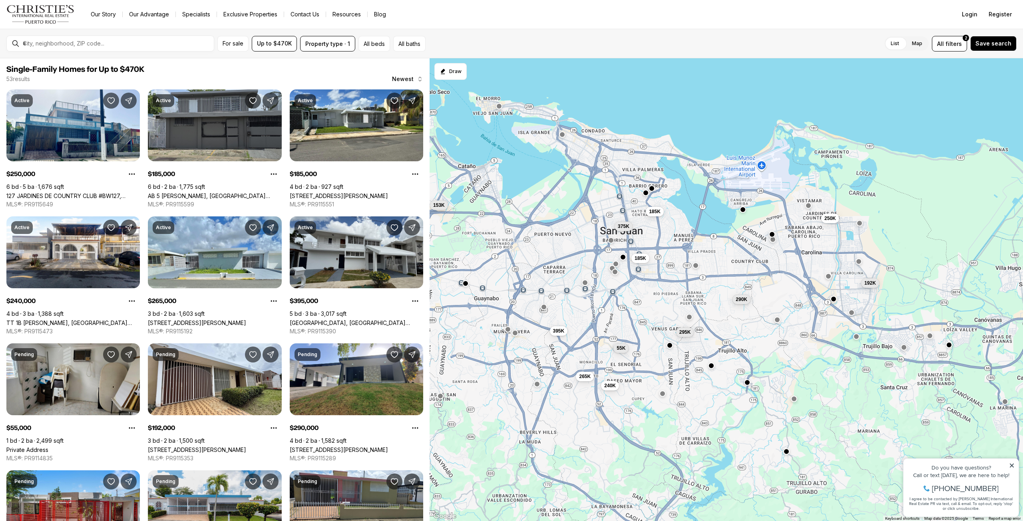
click at [858, 259] on button "button" at bounding box center [858, 261] width 6 height 6
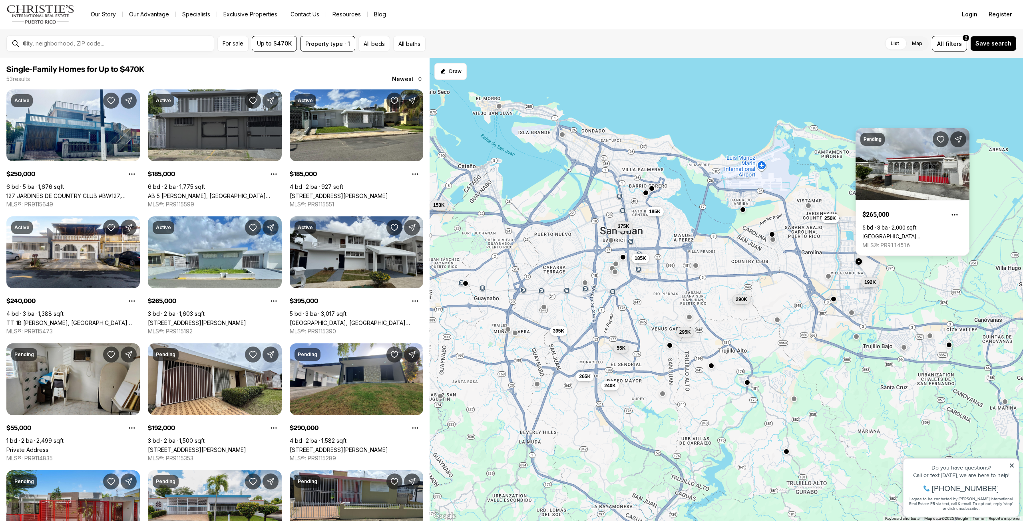
click at [868, 280] on span "192K" at bounding box center [870, 282] width 12 height 6
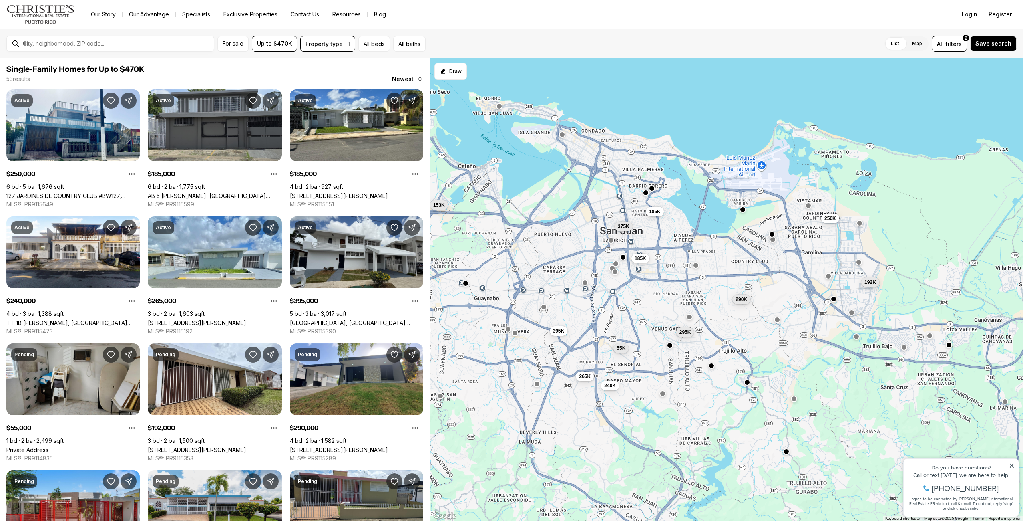
click at [872, 281] on span "192K" at bounding box center [870, 282] width 12 height 6
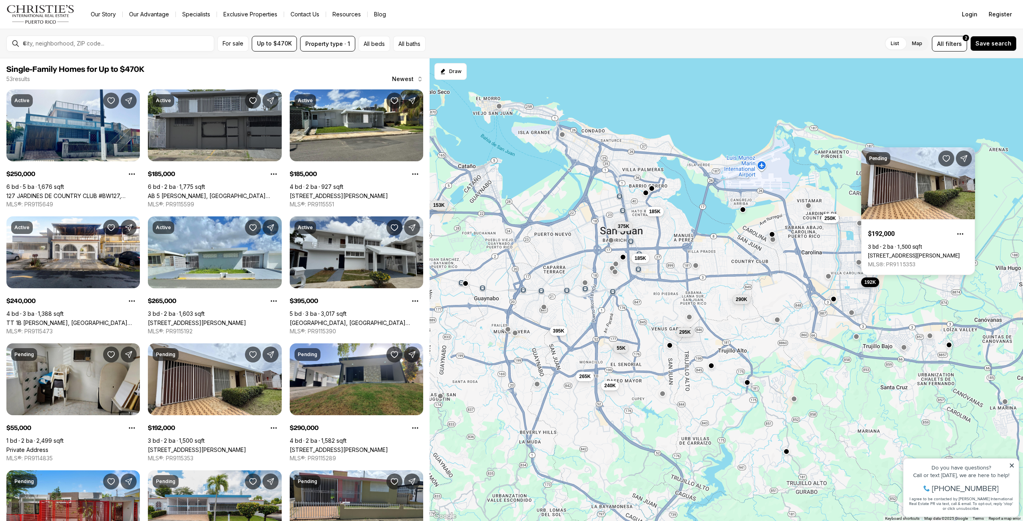
click at [733, 326] on div "250K 185K 185K 240K 265K 395K 55K 192K 290K 375K 295K 153K" at bounding box center [725, 289] width 593 height 463
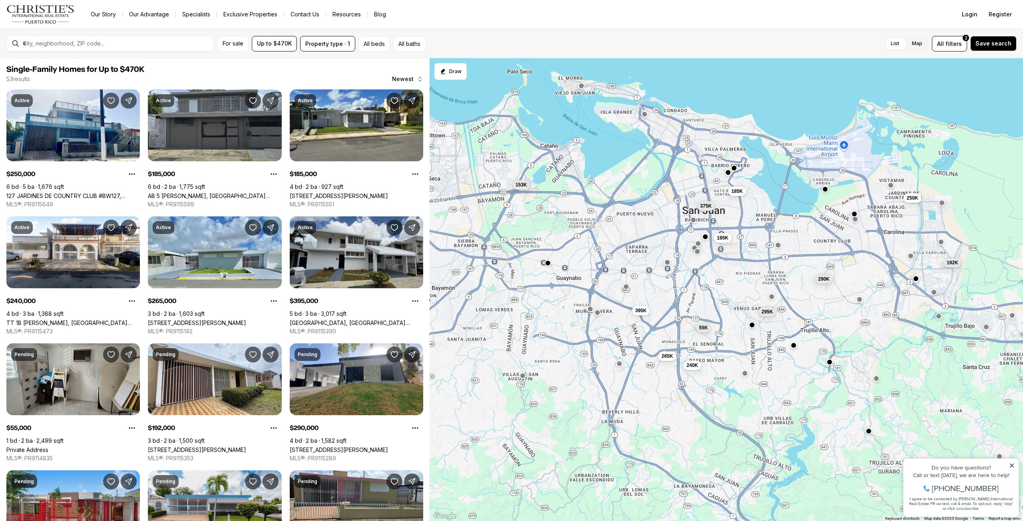
drag, startPoint x: 638, startPoint y: 335, endPoint x: 733, endPoint y: 313, distance: 97.7
click at [733, 313] on div "250K 185K 185K 240K 265K 395K 55K 192K 290K 375K 295K 153K" at bounding box center [725, 289] width 593 height 463
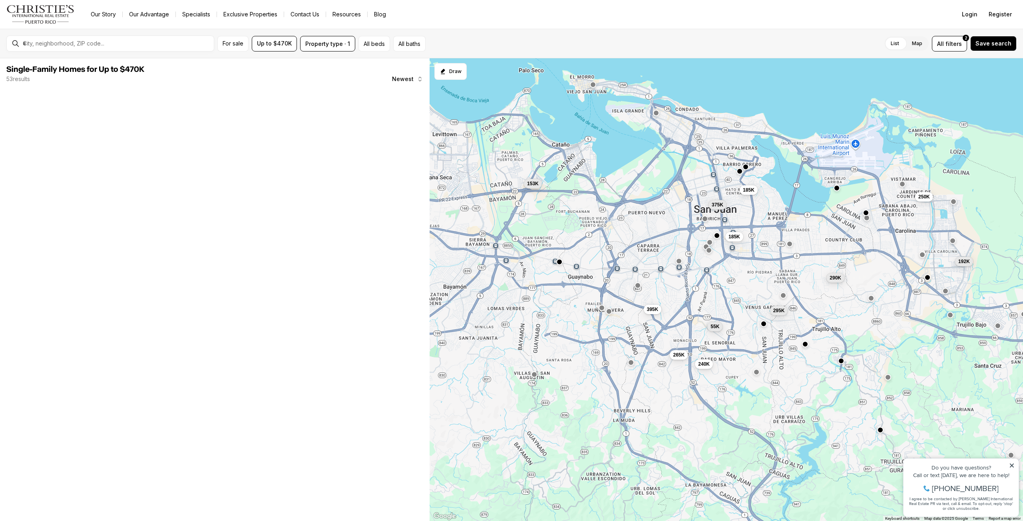
drag, startPoint x: 610, startPoint y: 239, endPoint x: 600, endPoint y: 262, distance: 24.9
click at [600, 262] on div "250K 185K 185K 240K 265K 395K 55K 192K 290K 375K 295K 153K" at bounding box center [725, 289] width 593 height 463
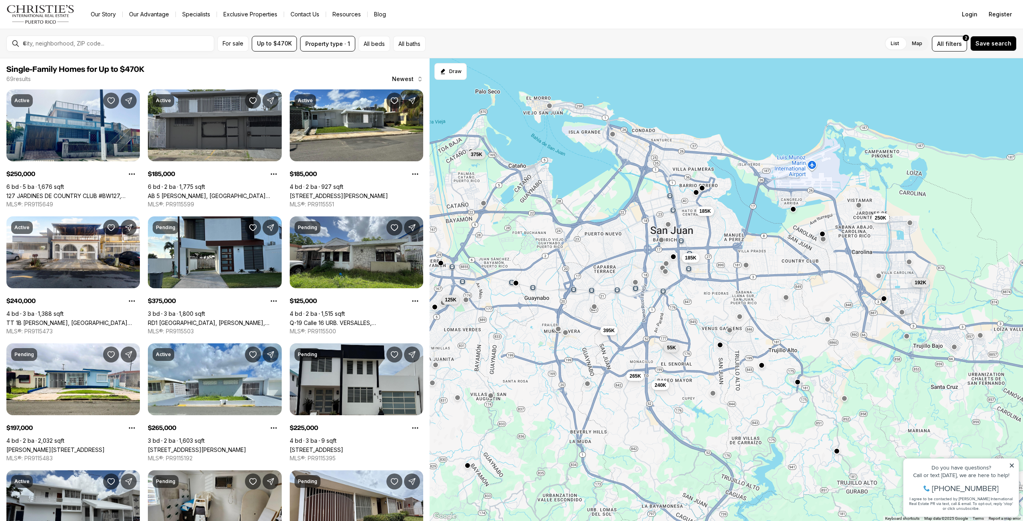
drag, startPoint x: 825, startPoint y: 336, endPoint x: 810, endPoint y: 335, distance: 14.4
click at [810, 335] on div "250K 185K 185K 240K 265K 395K 55K 192K 375K 125K 197K 225K" at bounding box center [725, 289] width 593 height 463
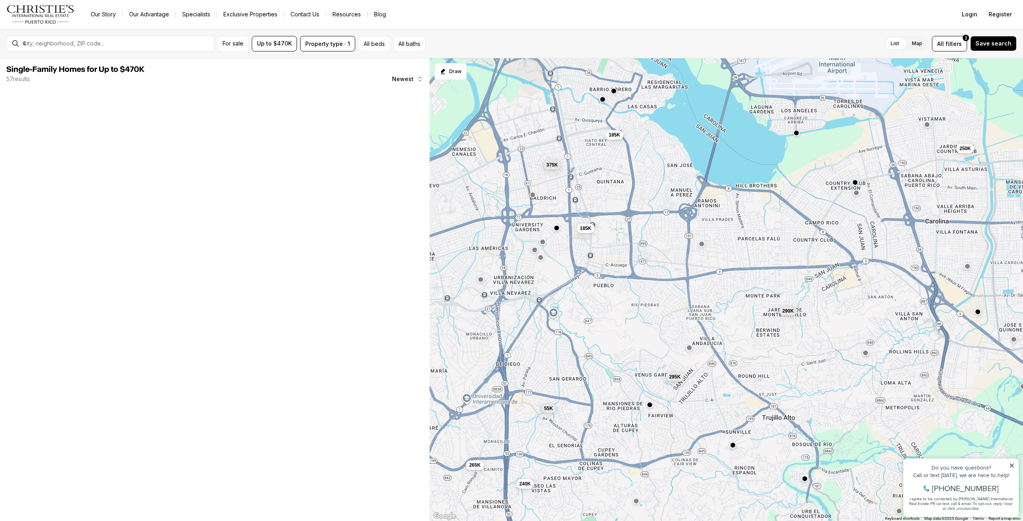
click at [702, 245] on button "button" at bounding box center [701, 244] width 6 height 6
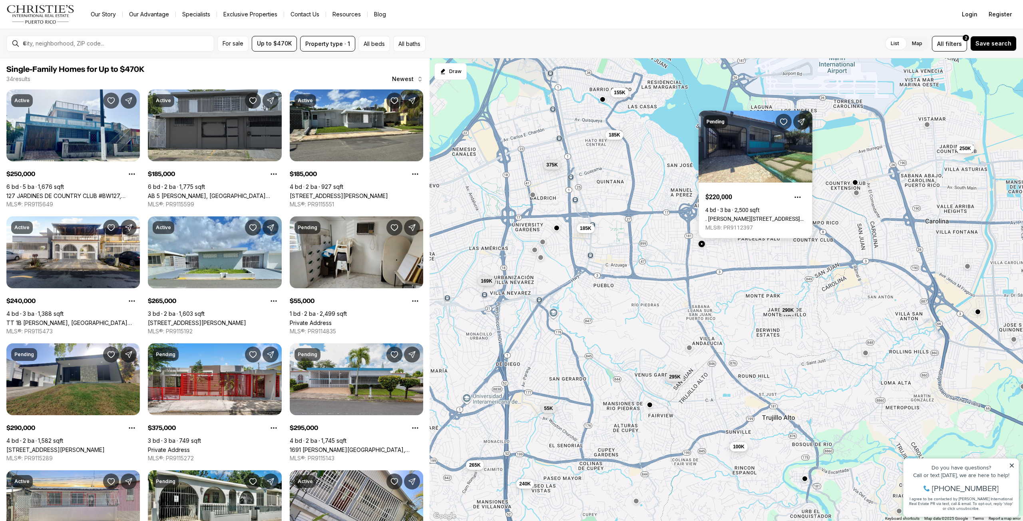
click at [792, 311] on span "290K" at bounding box center [788, 310] width 12 height 6
click at [788, 310] on span "290K" at bounding box center [788, 310] width 12 height 6
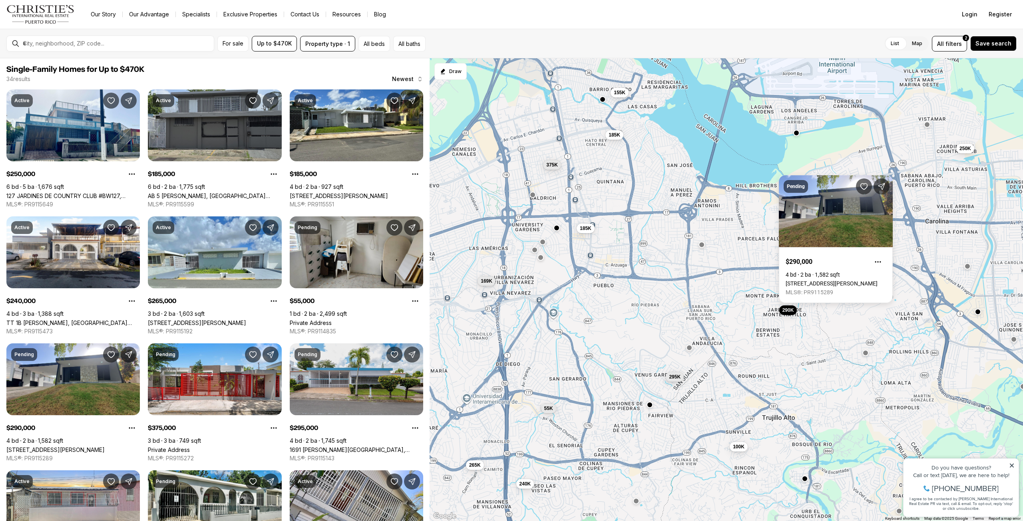
click at [693, 348] on div "250K 185K 185K 240K 265K 55K 290K 375K 295K 155K 169K 100K" at bounding box center [725, 289] width 593 height 463
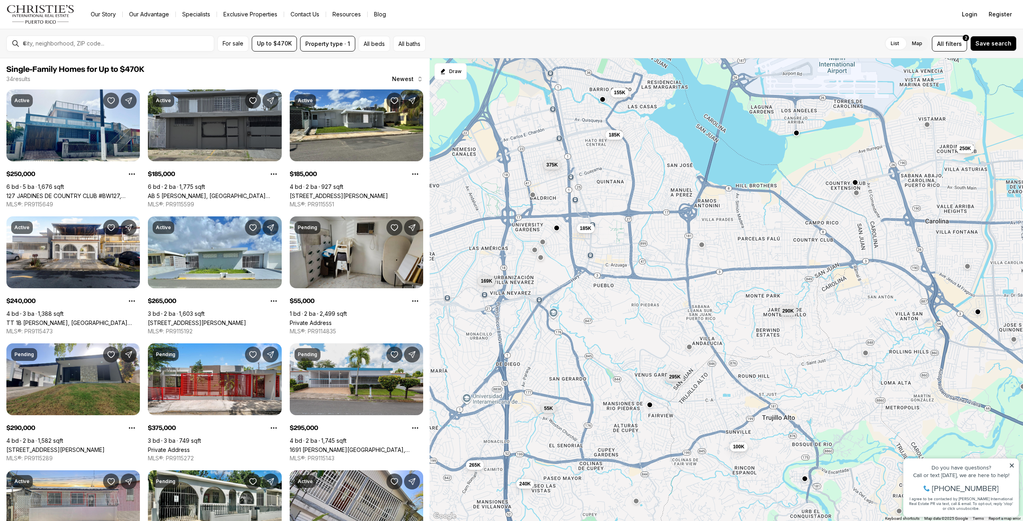
click at [690, 347] on button "button" at bounding box center [689, 347] width 6 height 6
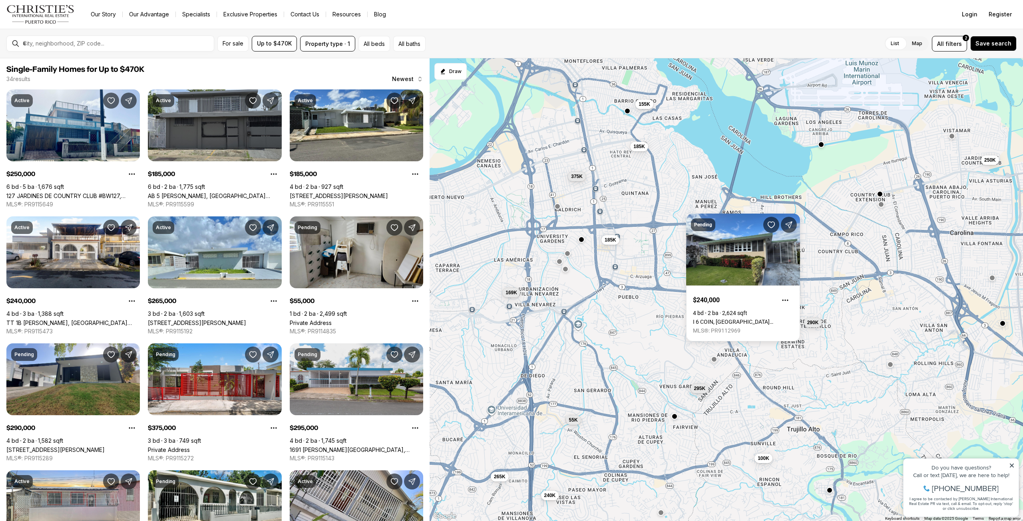
drag, startPoint x: 623, startPoint y: 286, endPoint x: 649, endPoint y: 298, distance: 28.4
click at [649, 298] on div "250K 185K 185K 240K 265K 55K 290K 375K 295K 155K 169K 100K" at bounding box center [725, 289] width 593 height 463
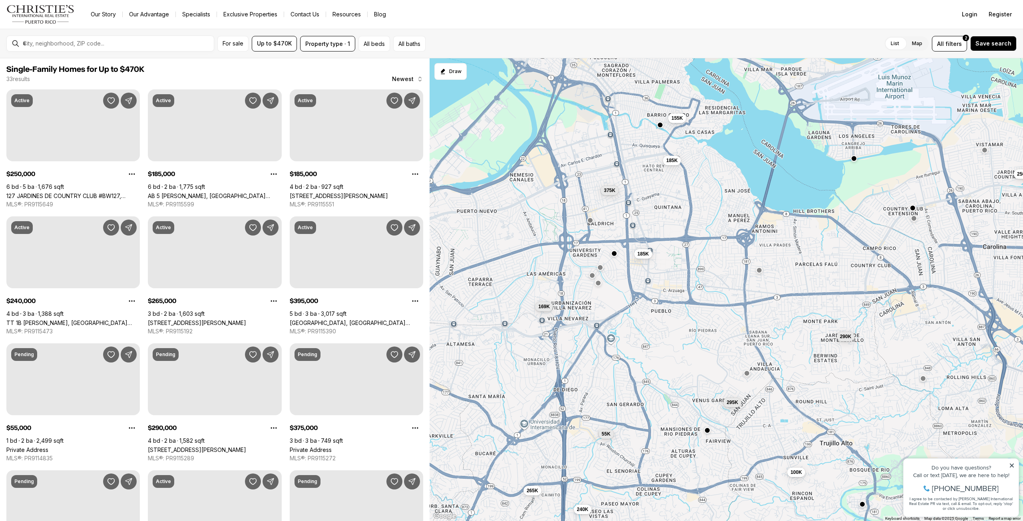
drag, startPoint x: 629, startPoint y: 262, endPoint x: 657, endPoint y: 275, distance: 30.7
click at [657, 275] on div "250K 185K 185K 240K 265K 55K 290K 375K 295K 155K 169K 100K" at bounding box center [725, 289] width 593 height 463
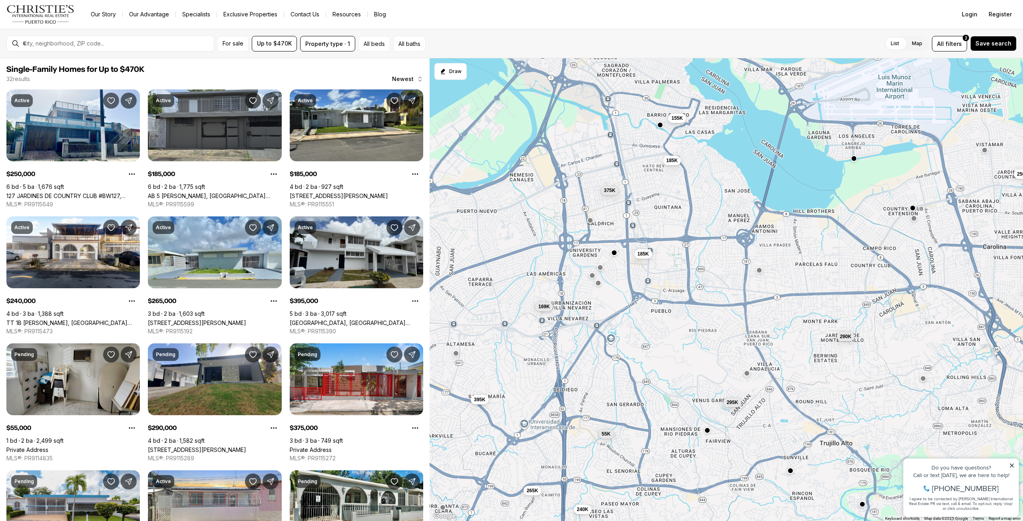
click at [613, 254] on button "button" at bounding box center [614, 253] width 6 height 6
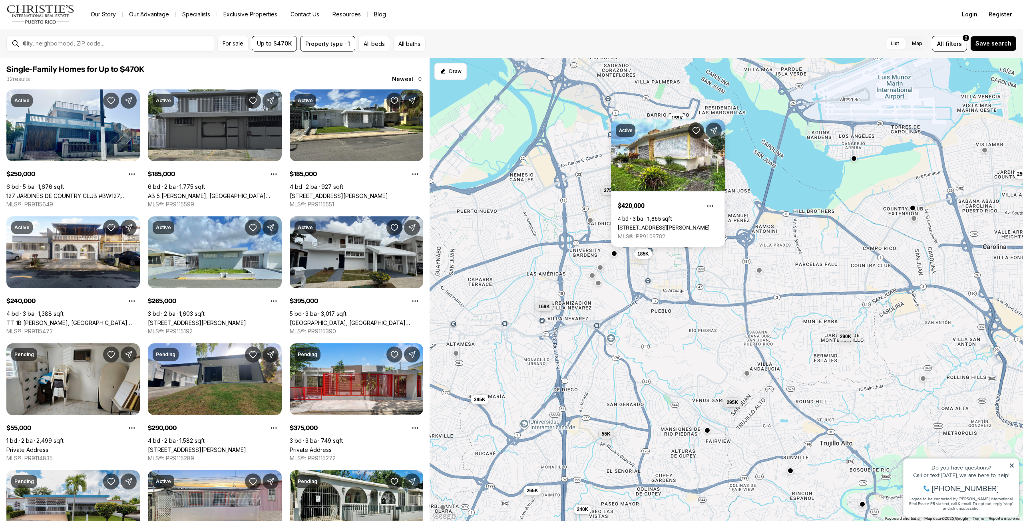
click at [601, 263] on div "250K 185K 185K 240K 265K 55K 290K 375K 295K 155K 169K 395K" at bounding box center [725, 289] width 593 height 463
click at [601, 265] on button "button" at bounding box center [599, 267] width 6 height 6
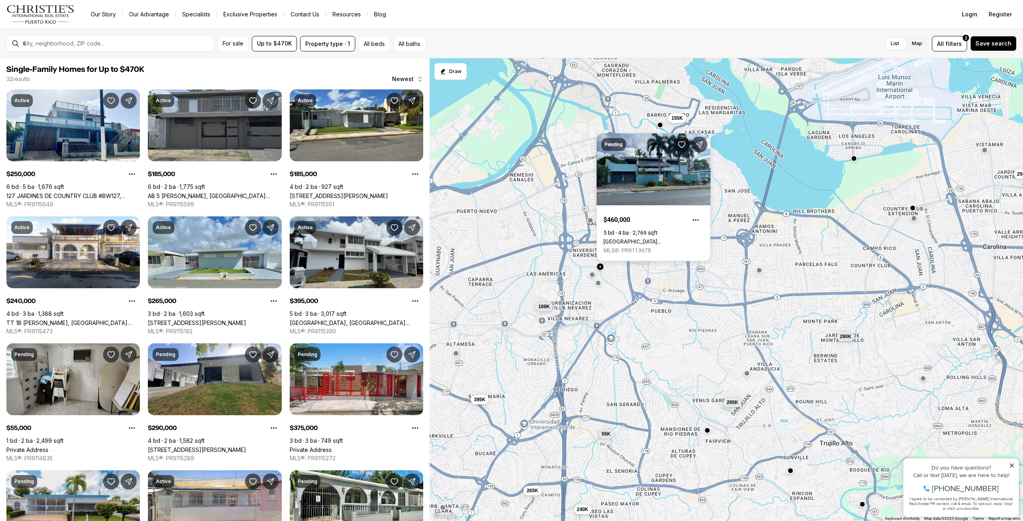
click at [593, 273] on button "button" at bounding box center [592, 275] width 6 height 6
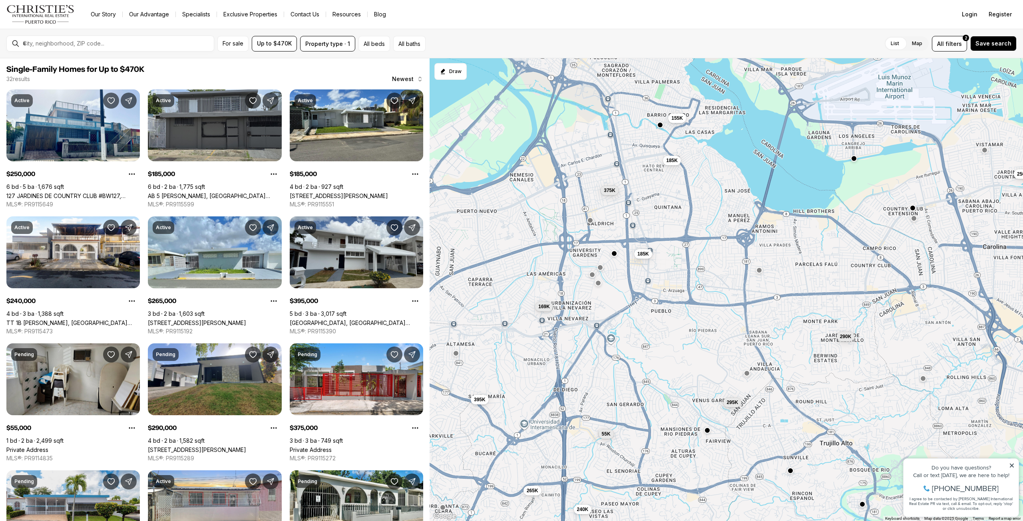
click at [594, 275] on button "button" at bounding box center [592, 275] width 6 height 6
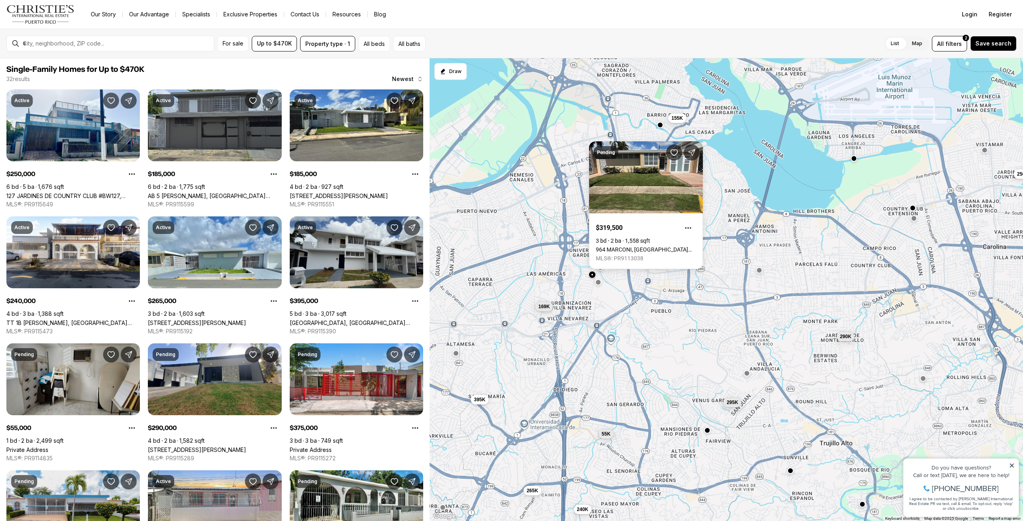
click at [596, 281] on button "button" at bounding box center [598, 282] width 6 height 6
click at [597, 282] on button "button" at bounding box center [598, 282] width 6 height 6
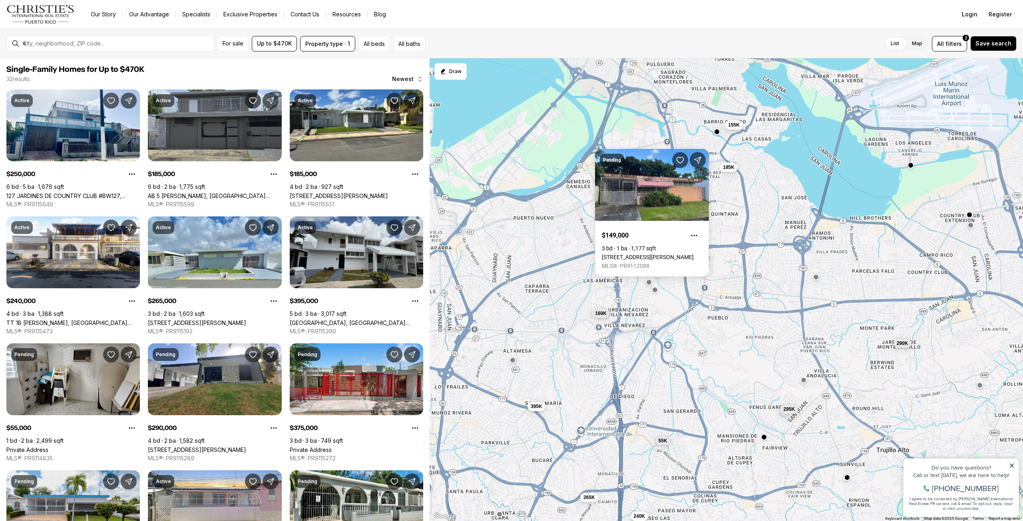
drag, startPoint x: 627, startPoint y: 285, endPoint x: 647, endPoint y: 288, distance: 20.6
click at [647, 288] on div "250K 185K 185K 240K 265K 55K 290K 375K 295K 155K 169K 395K" at bounding box center [725, 289] width 593 height 463
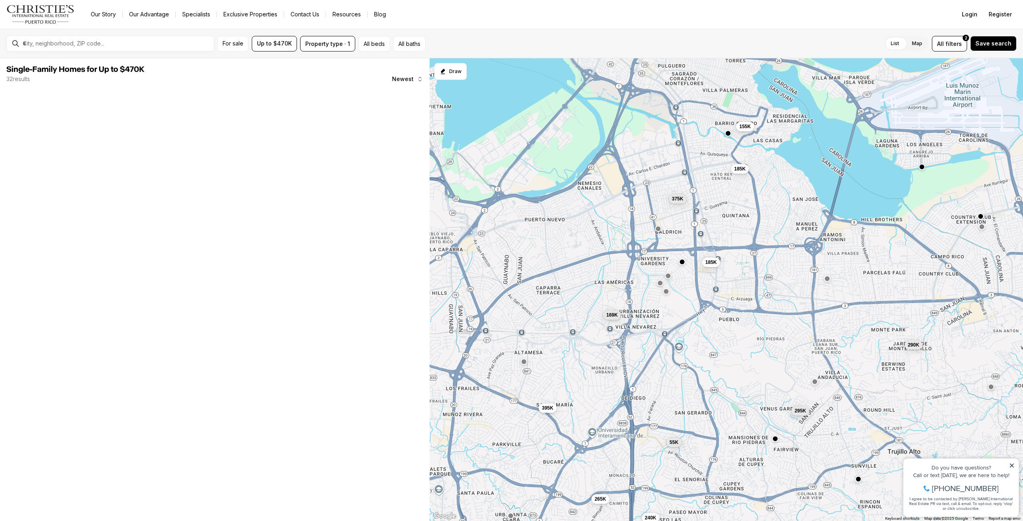
click at [658, 284] on button "button" at bounding box center [660, 283] width 6 height 6
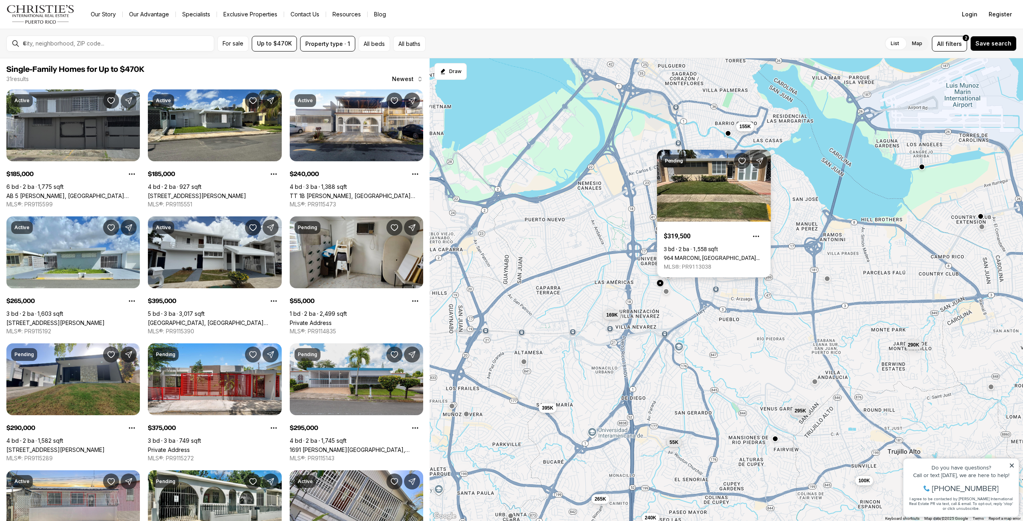
click at [703, 255] on link "964 MARCONI, SAN JUAN PR, 00927" at bounding box center [714, 258] width 100 height 6
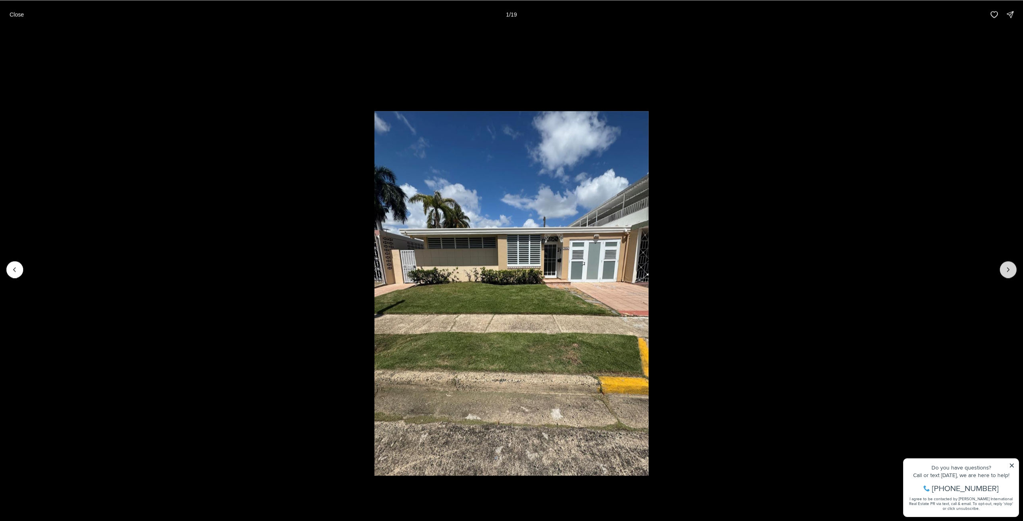
click at [1008, 269] on icon "Next slide" at bounding box center [1008, 270] width 2 height 4
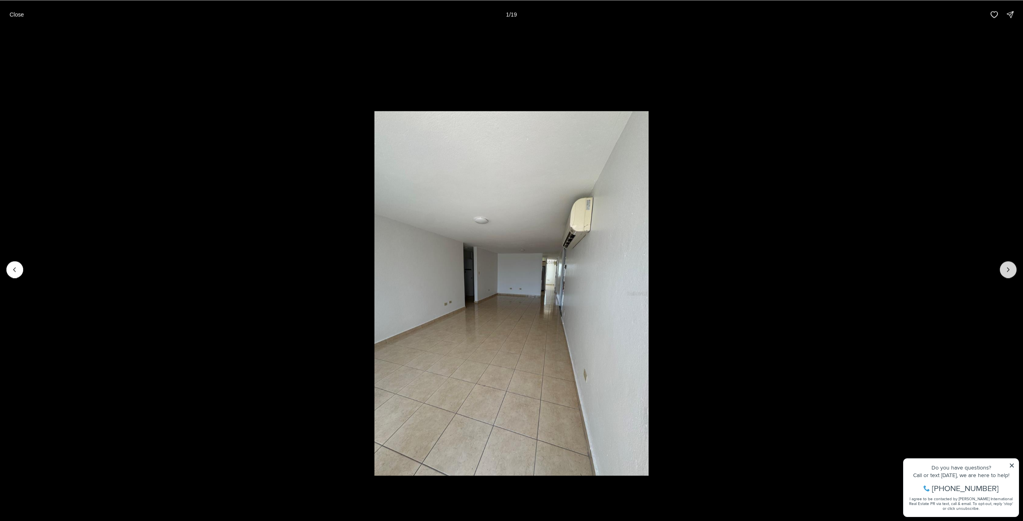
click at [1008, 269] on icon "Next slide" at bounding box center [1008, 270] width 2 height 4
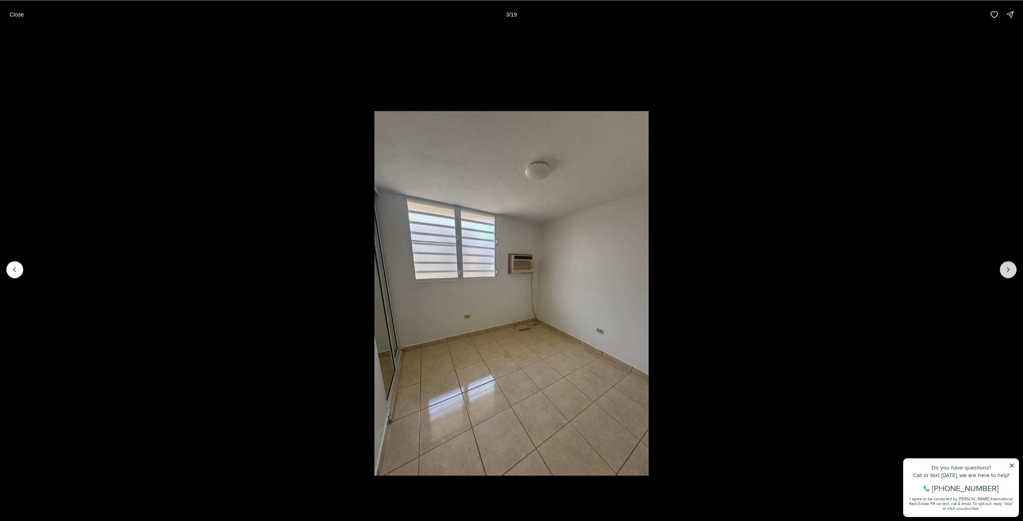
click at [1008, 269] on icon "Next slide" at bounding box center [1008, 270] width 2 height 4
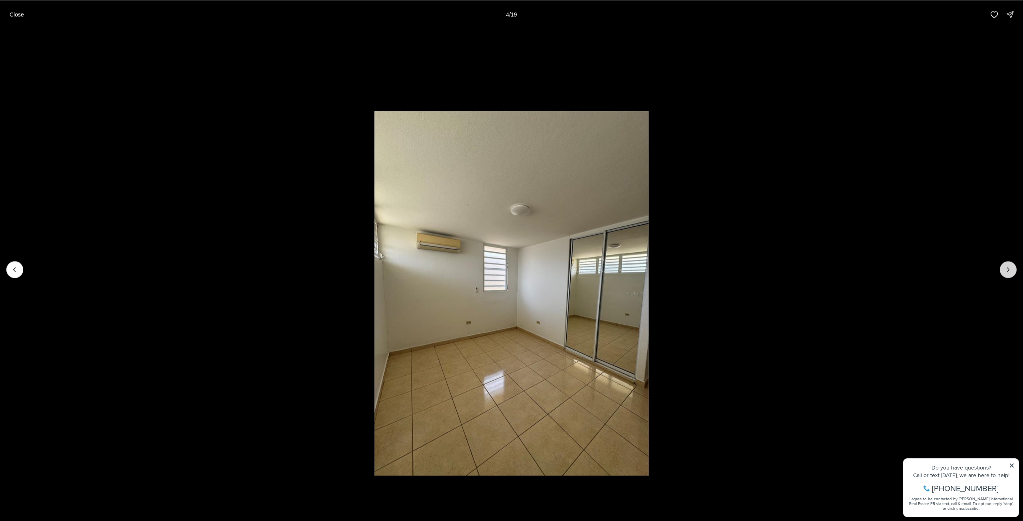
click at [1008, 269] on icon "Next slide" at bounding box center [1008, 270] width 2 height 4
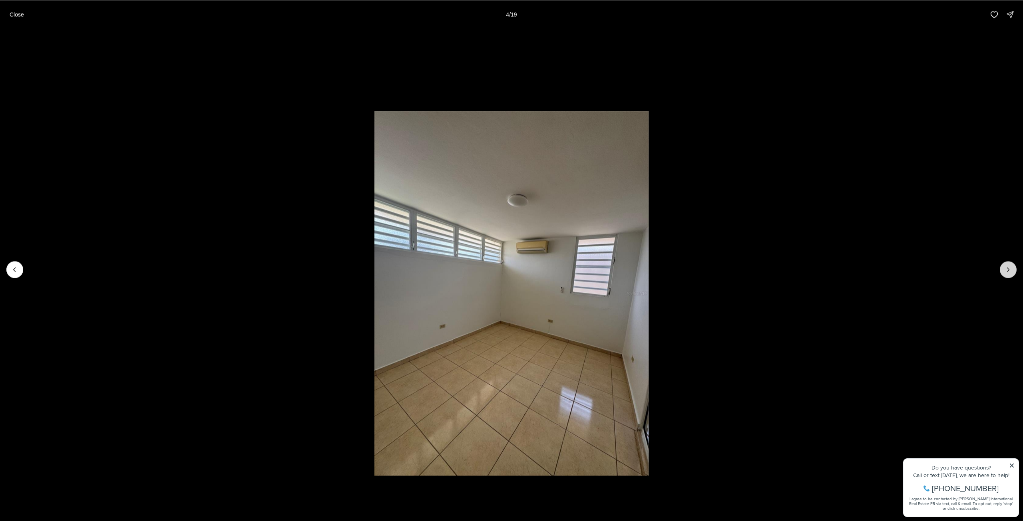
click at [1008, 269] on icon "Next slide" at bounding box center [1008, 270] width 2 height 4
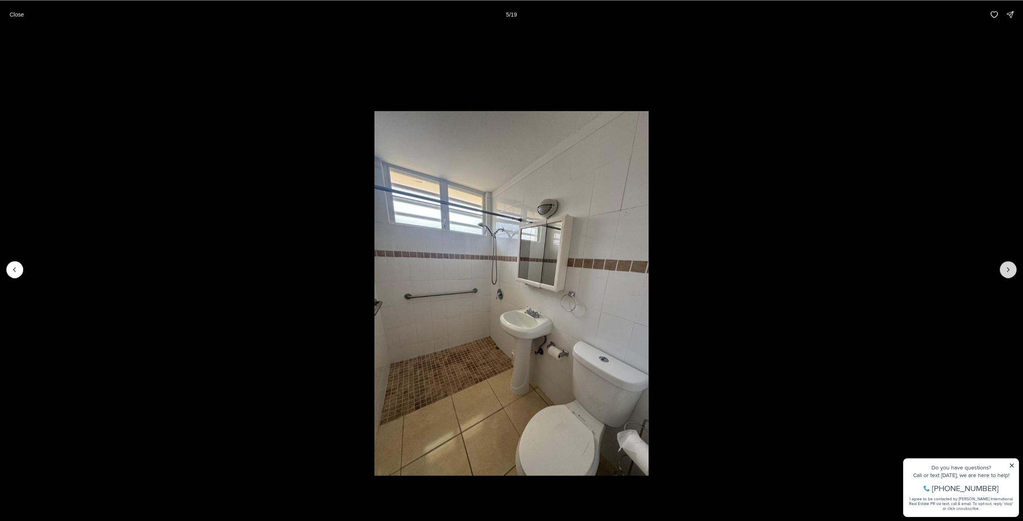
click at [1008, 269] on icon "Next slide" at bounding box center [1008, 270] width 2 height 4
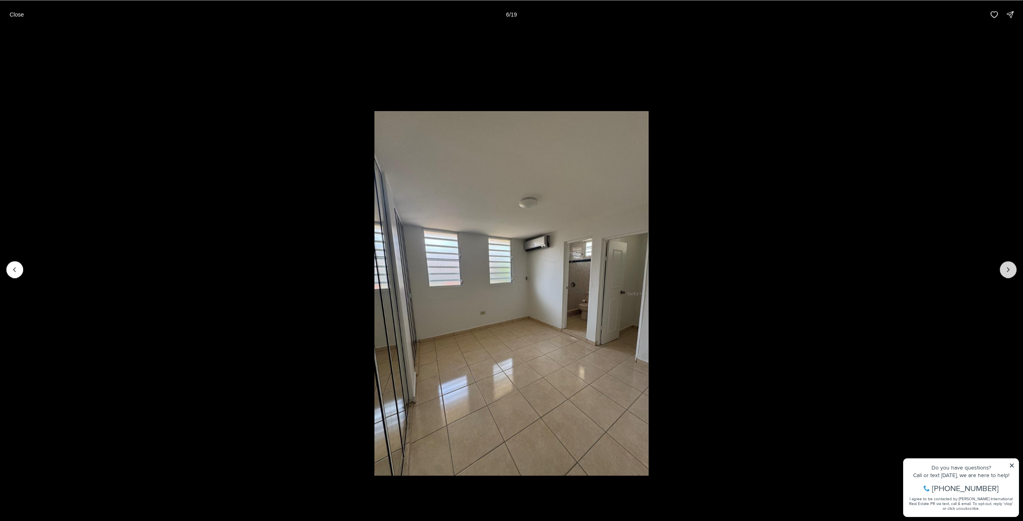
click at [1008, 269] on icon "Next slide" at bounding box center [1008, 270] width 2 height 4
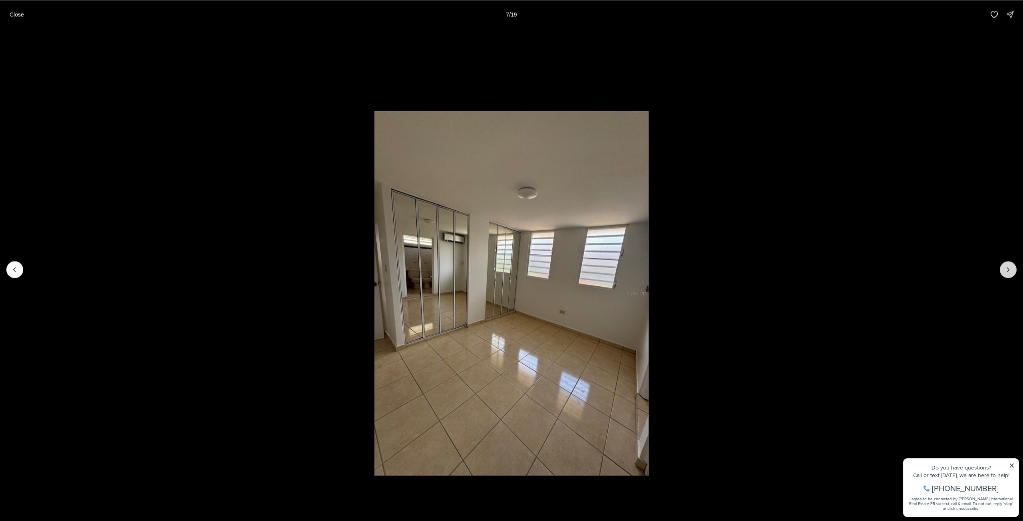
click at [1008, 269] on icon "Next slide" at bounding box center [1008, 270] width 2 height 4
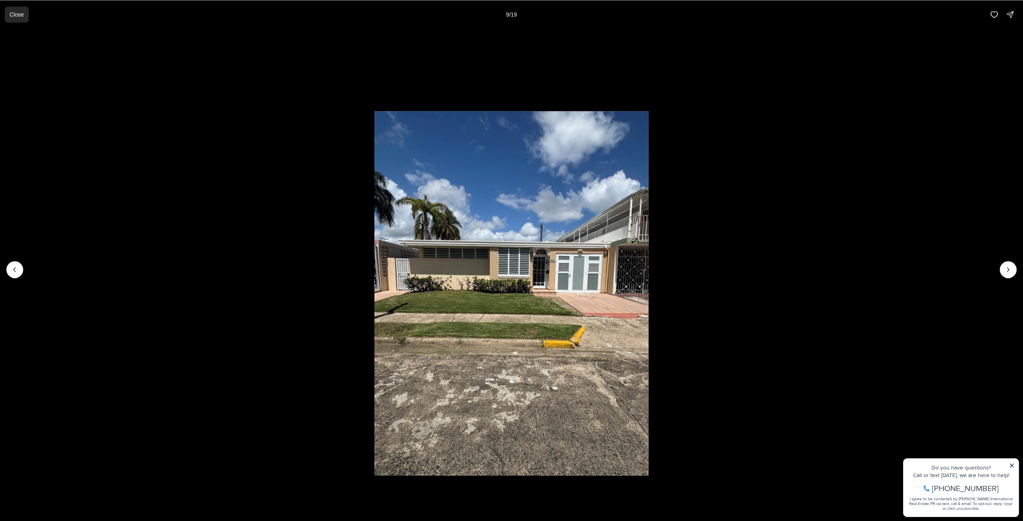
click at [13, 16] on p "Close" at bounding box center [17, 14] width 14 height 6
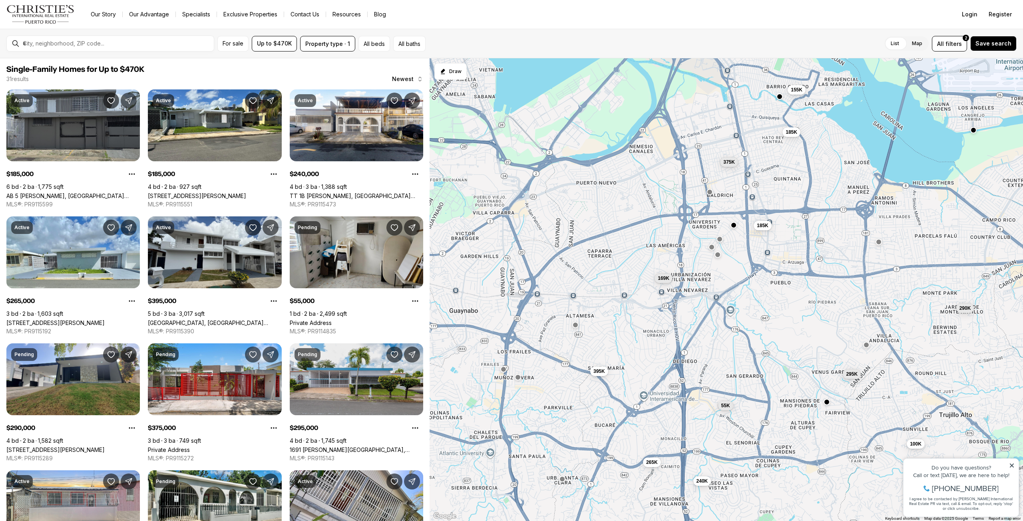
drag, startPoint x: 576, startPoint y: 336, endPoint x: 630, endPoint y: 298, distance: 65.1
click at [630, 298] on div "185K 185K 240K 265K 395K 55K 290K 375K 295K 155K 169K 100K" at bounding box center [725, 289] width 593 height 463
